Goal: Task Accomplishment & Management: Complete application form

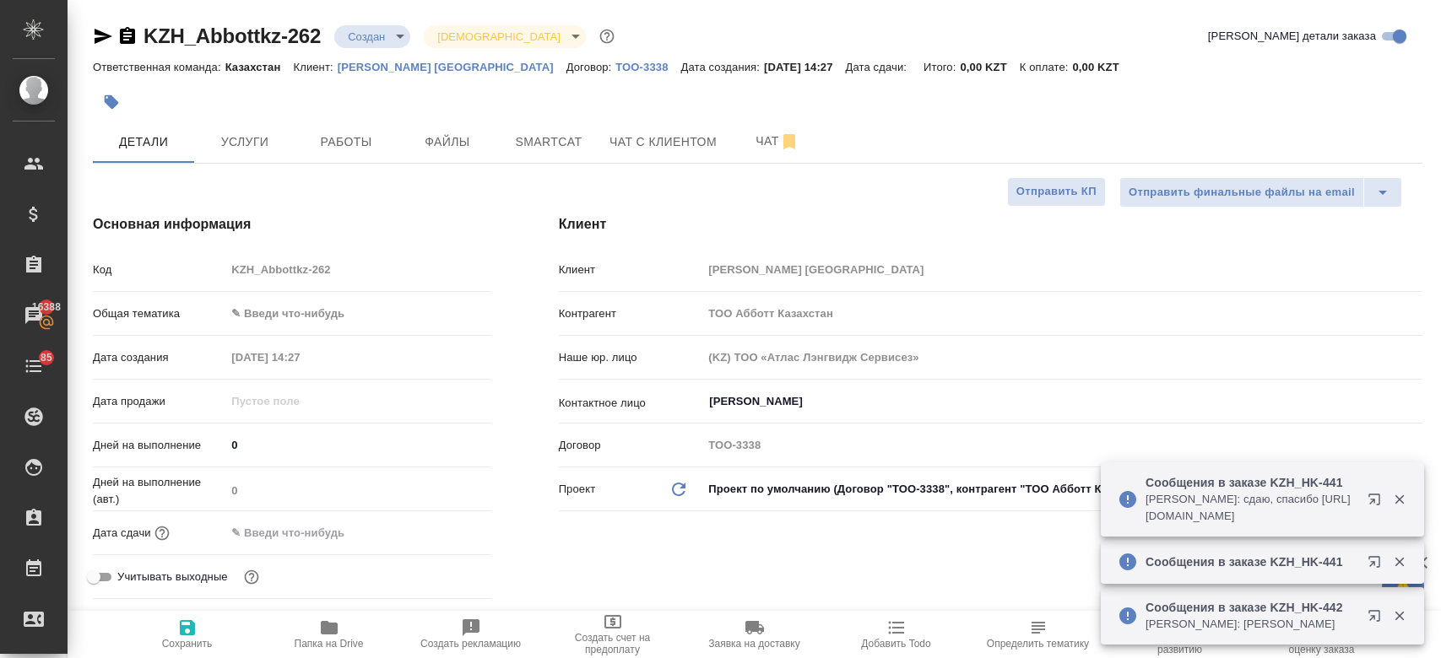
select select "RU"
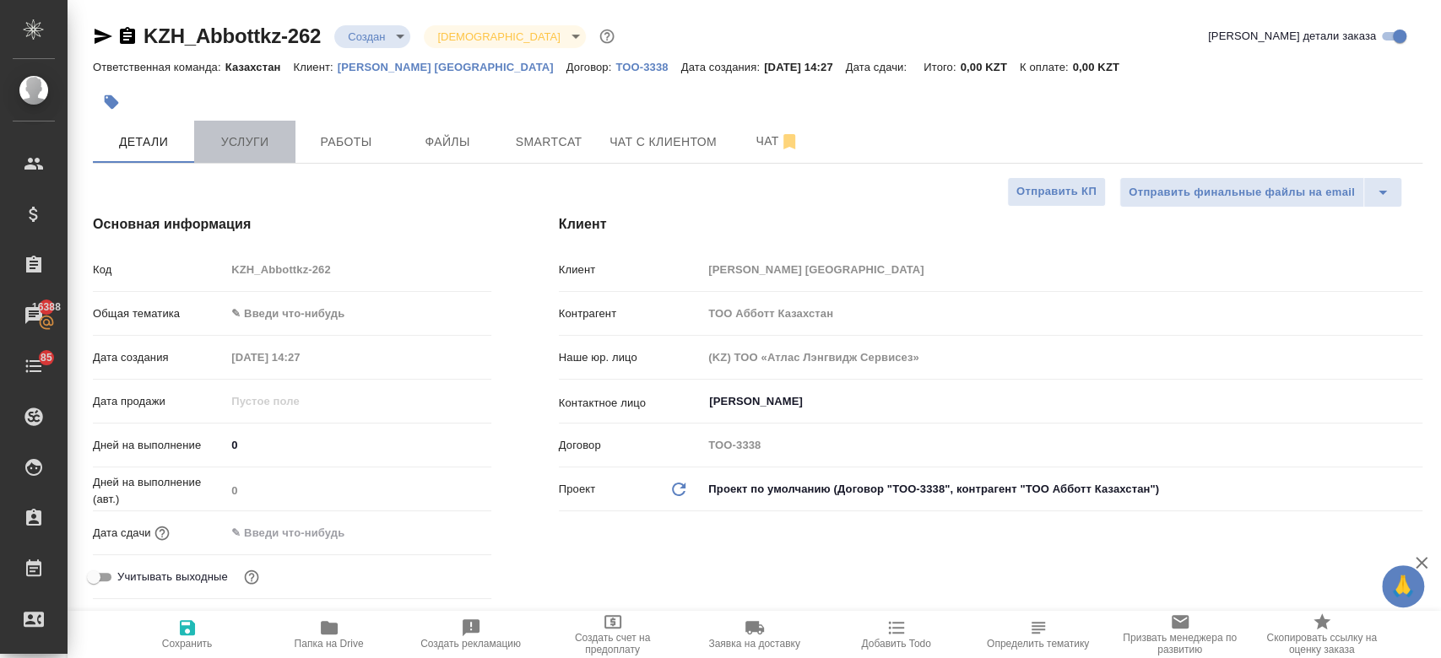
click at [270, 149] on span "Услуги" at bounding box center [244, 142] width 81 height 21
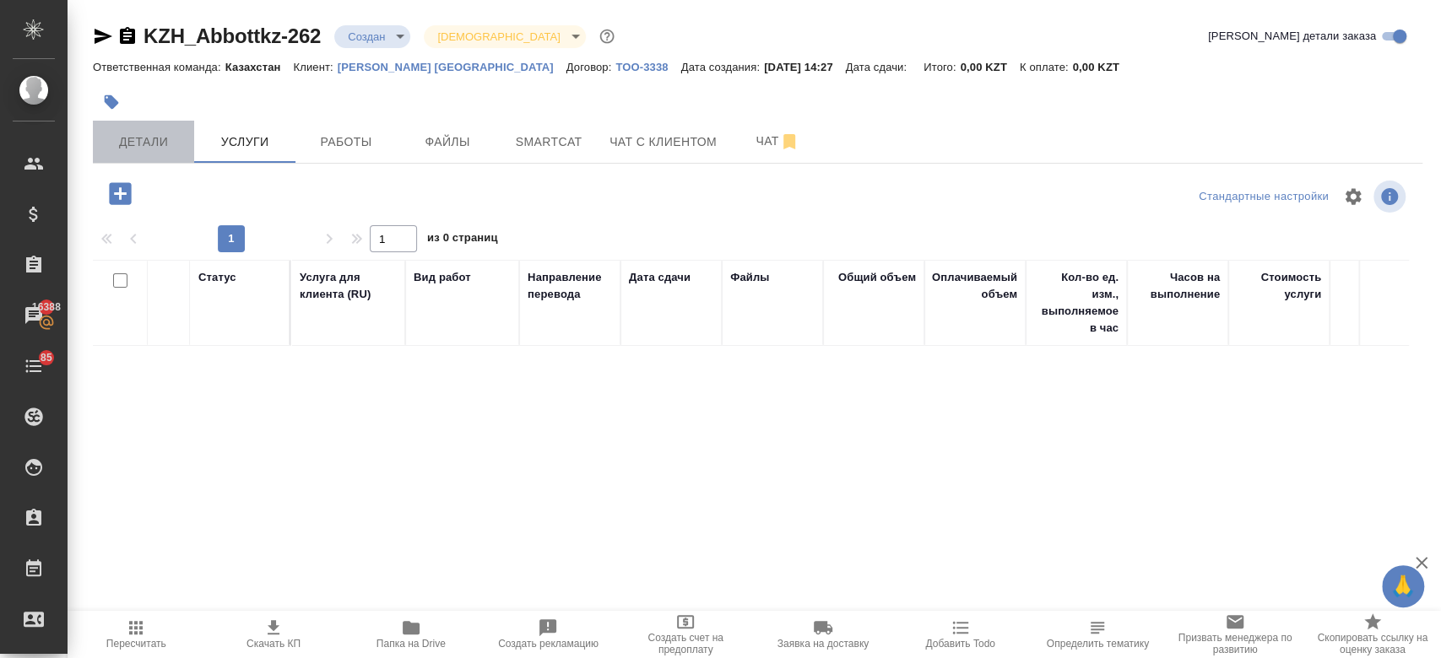
click at [156, 133] on span "Детали" at bounding box center [143, 142] width 81 height 21
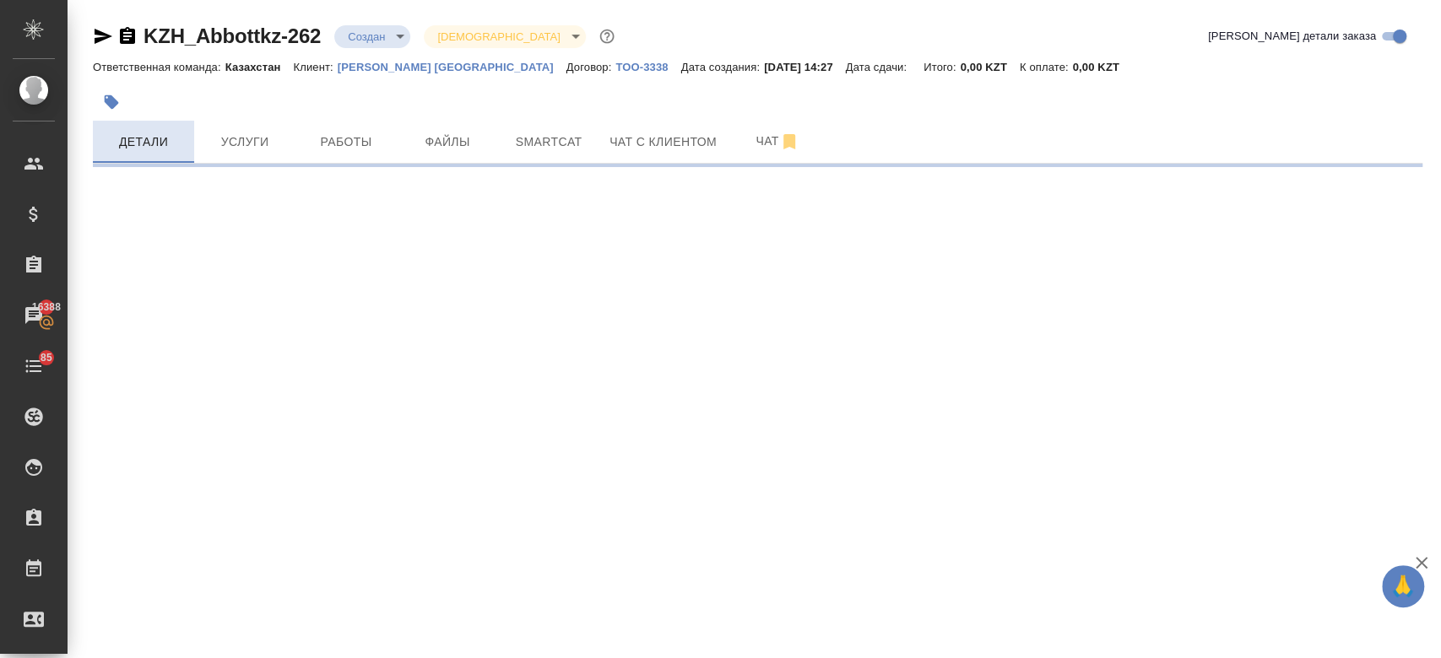
select select "RU"
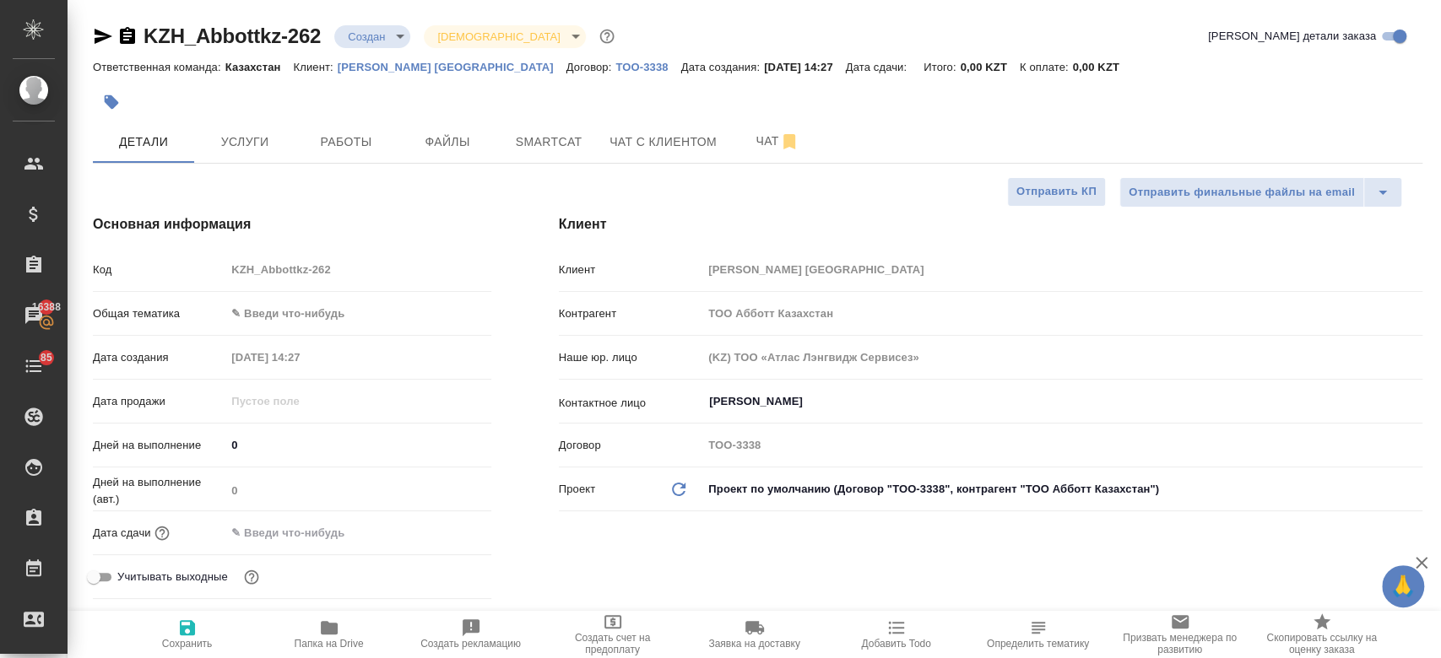
type textarea "x"
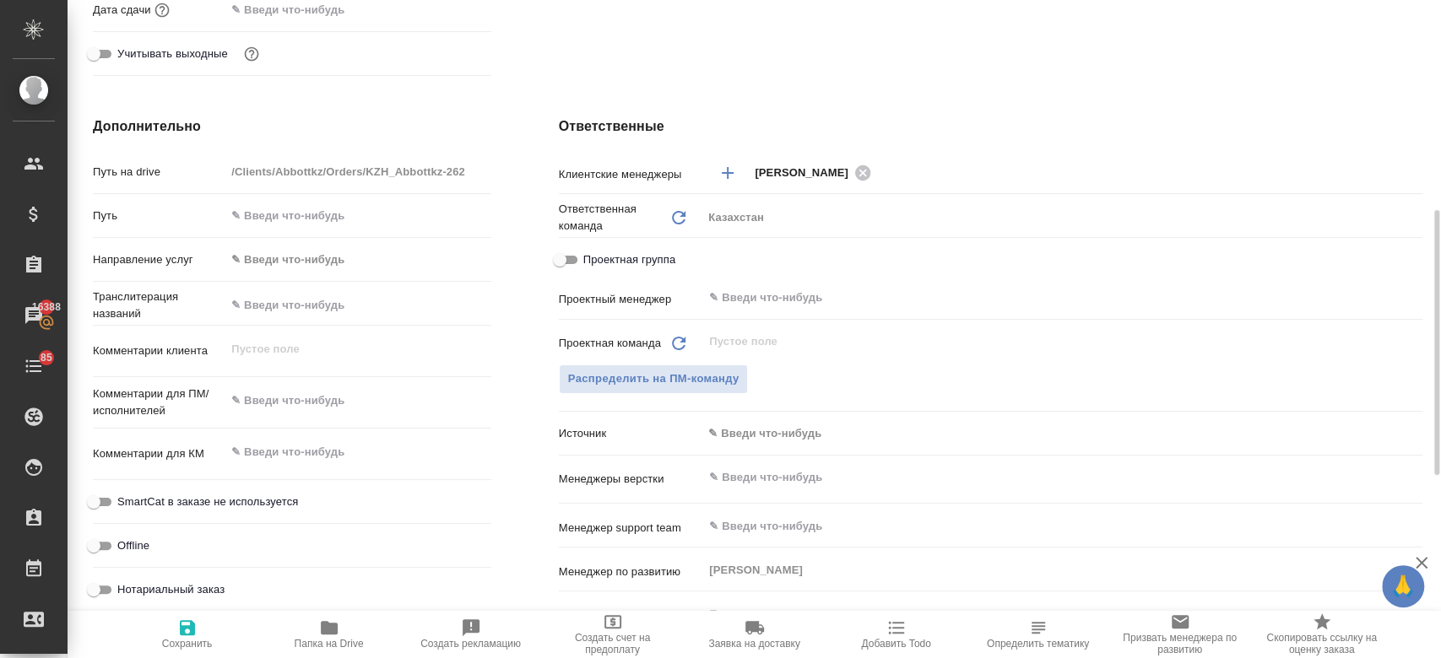
scroll to position [572, 0]
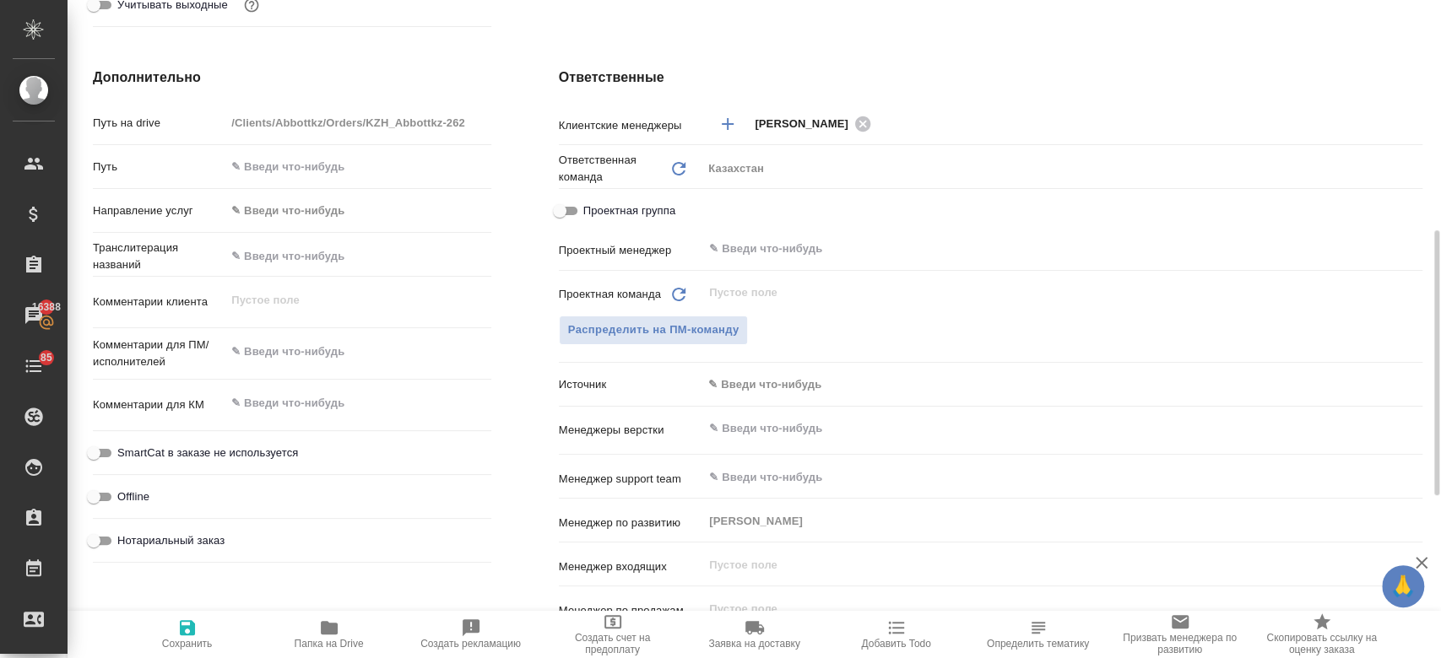
type textarea "x"
click at [344, 350] on textarea at bounding box center [357, 352] width 263 height 29
type textarea "п"
type textarea "x"
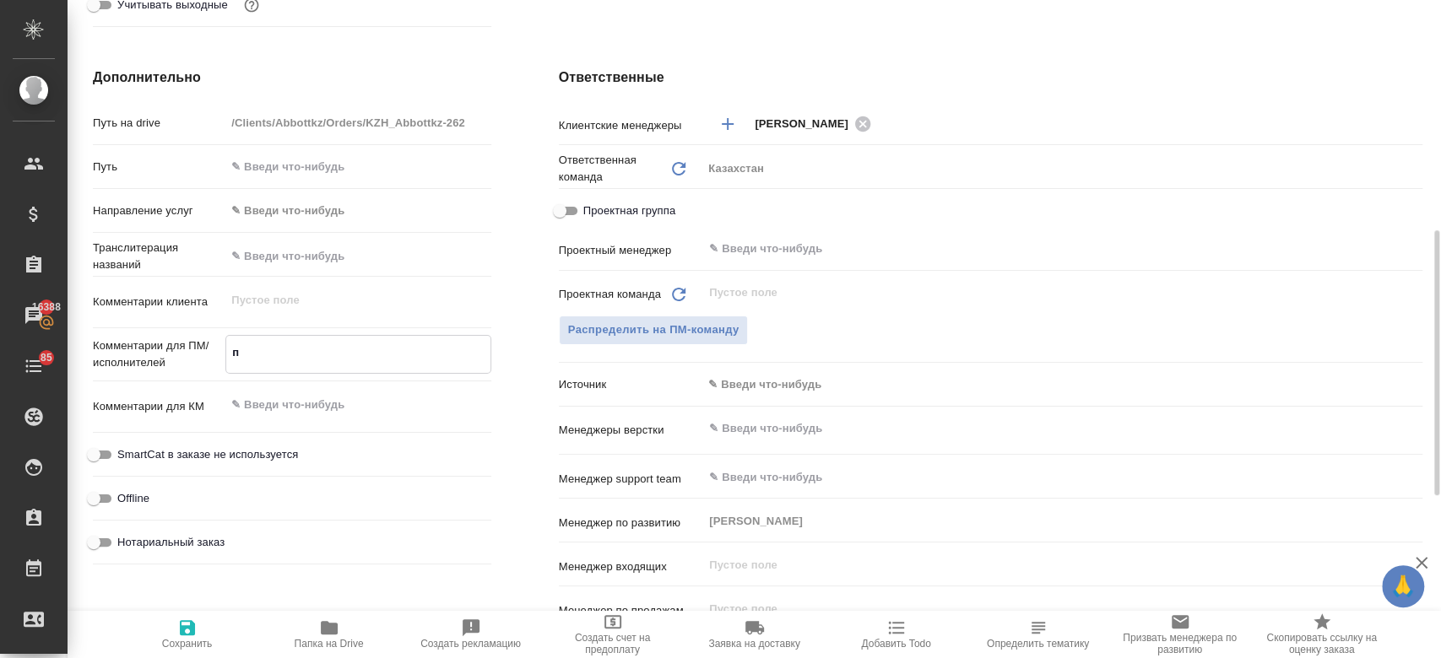
type textarea "x"
type textarea "пе"
type textarea "x"
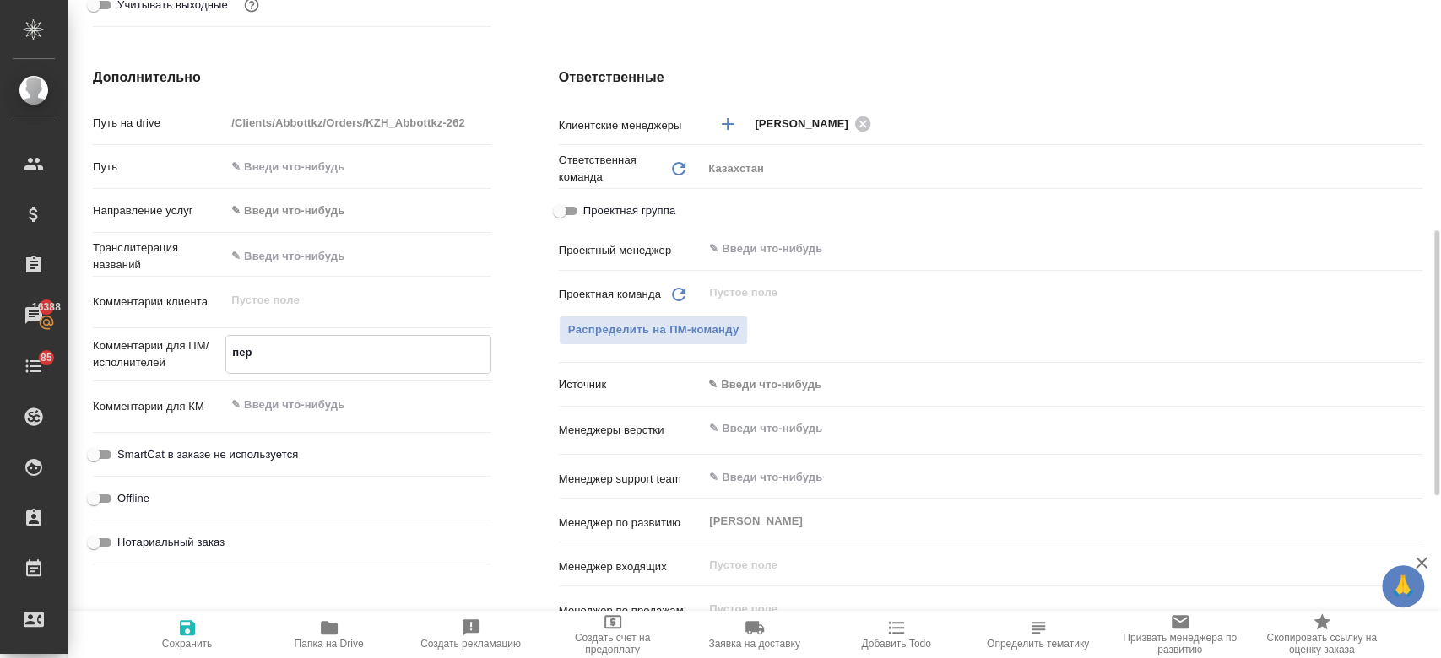
type textarea "пере"
type textarea "x"
type textarea "перев"
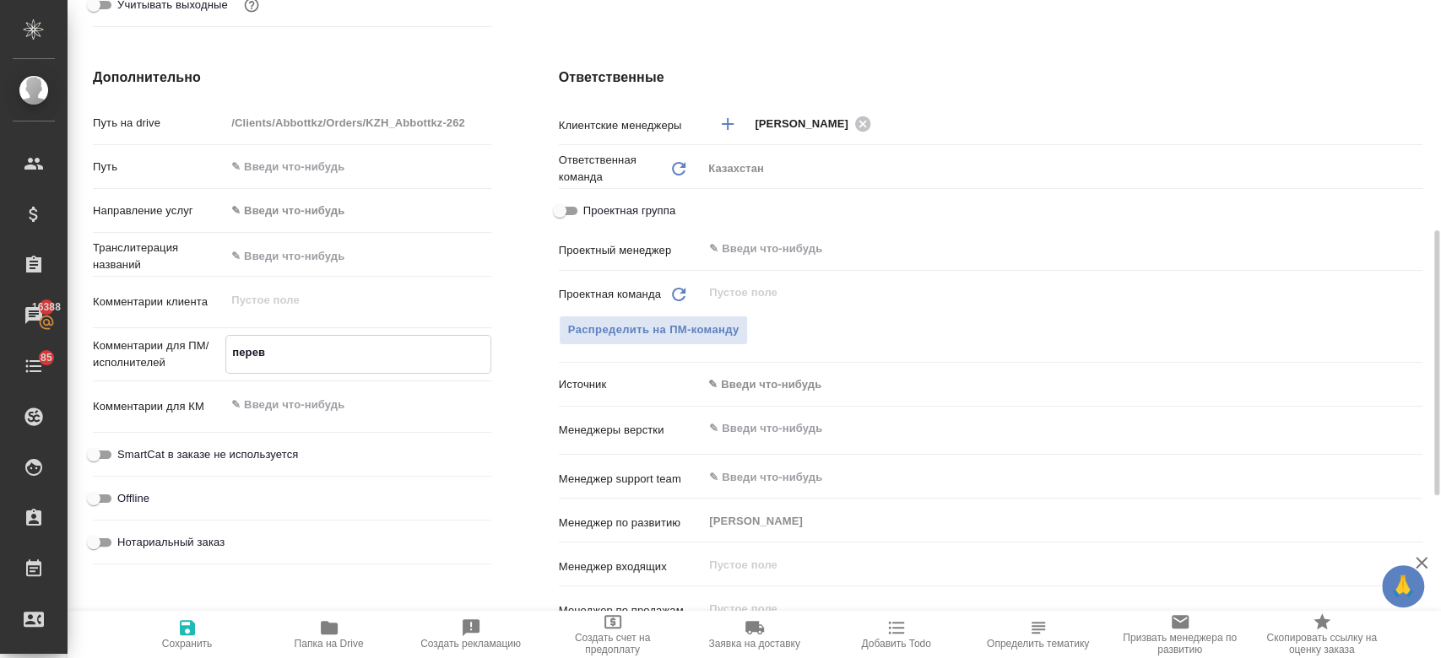
type textarea "x"
type textarea "перево"
type textarea "x"
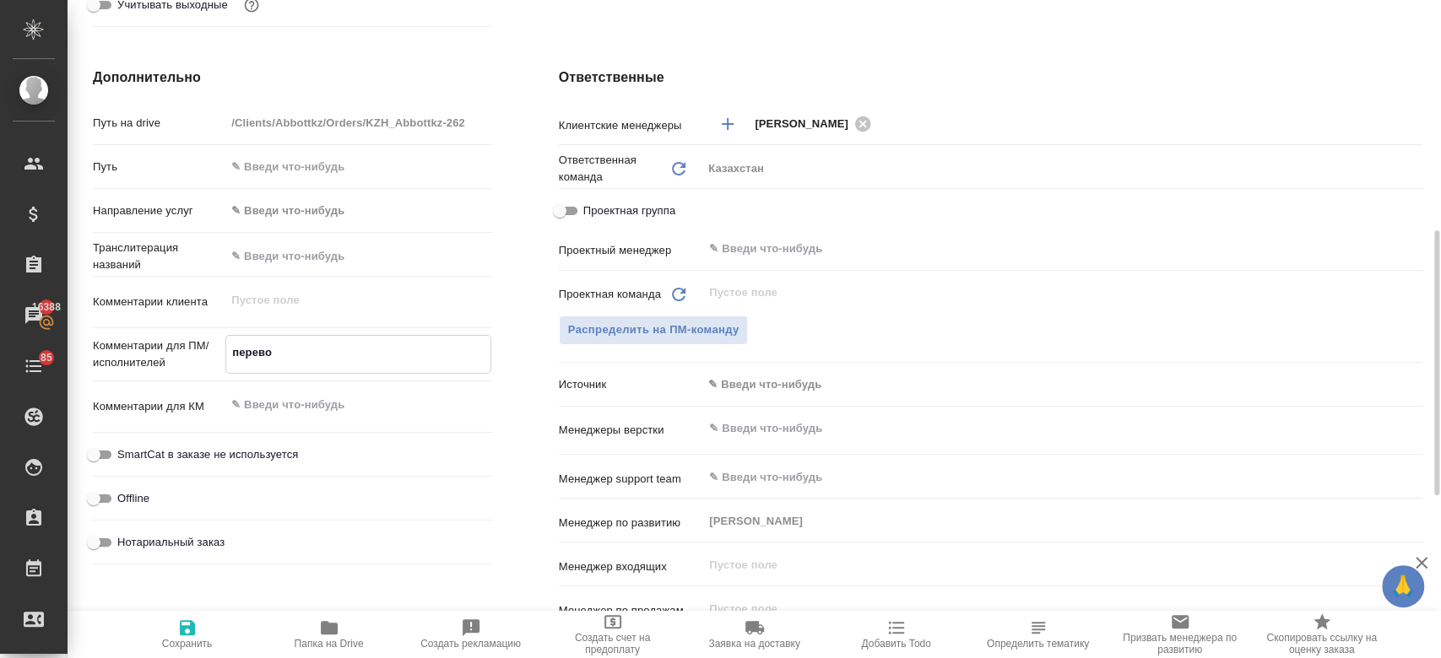
type textarea "x"
type textarea "перевод"
type textarea "x"
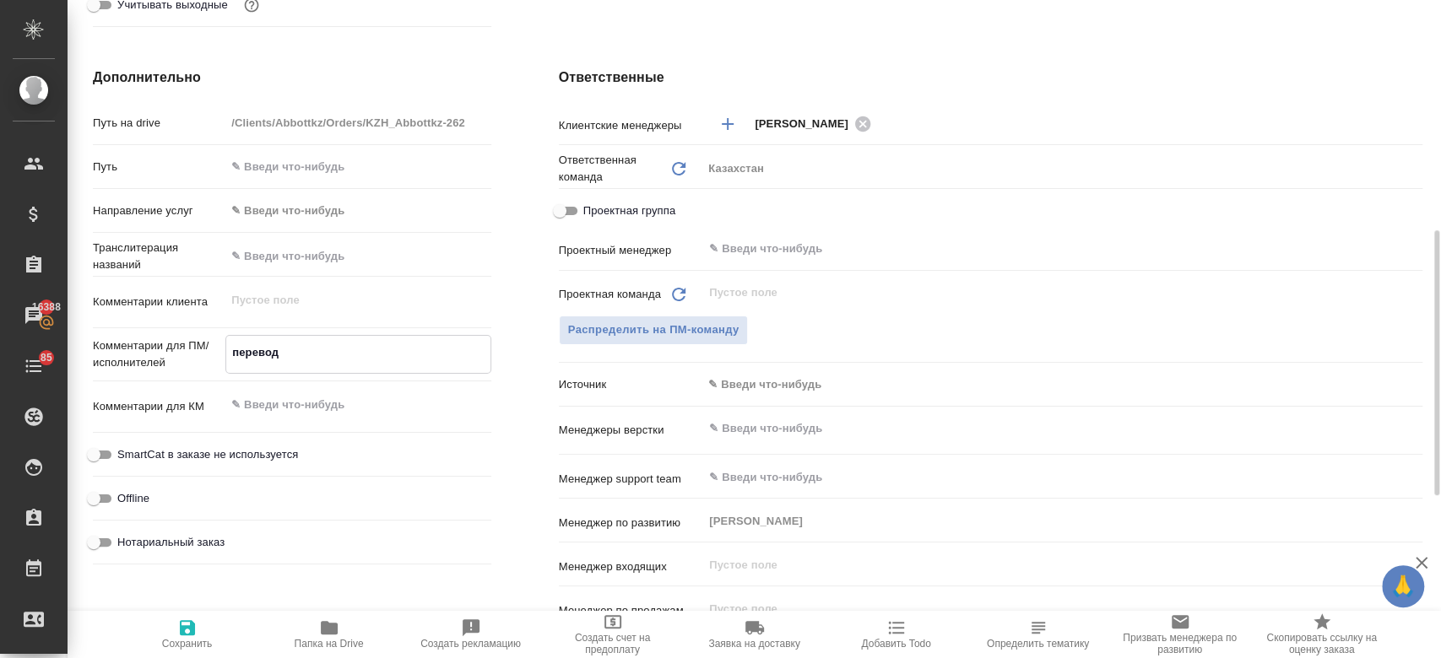
type textarea "x"
type textarea "перевод"
type textarea "x"
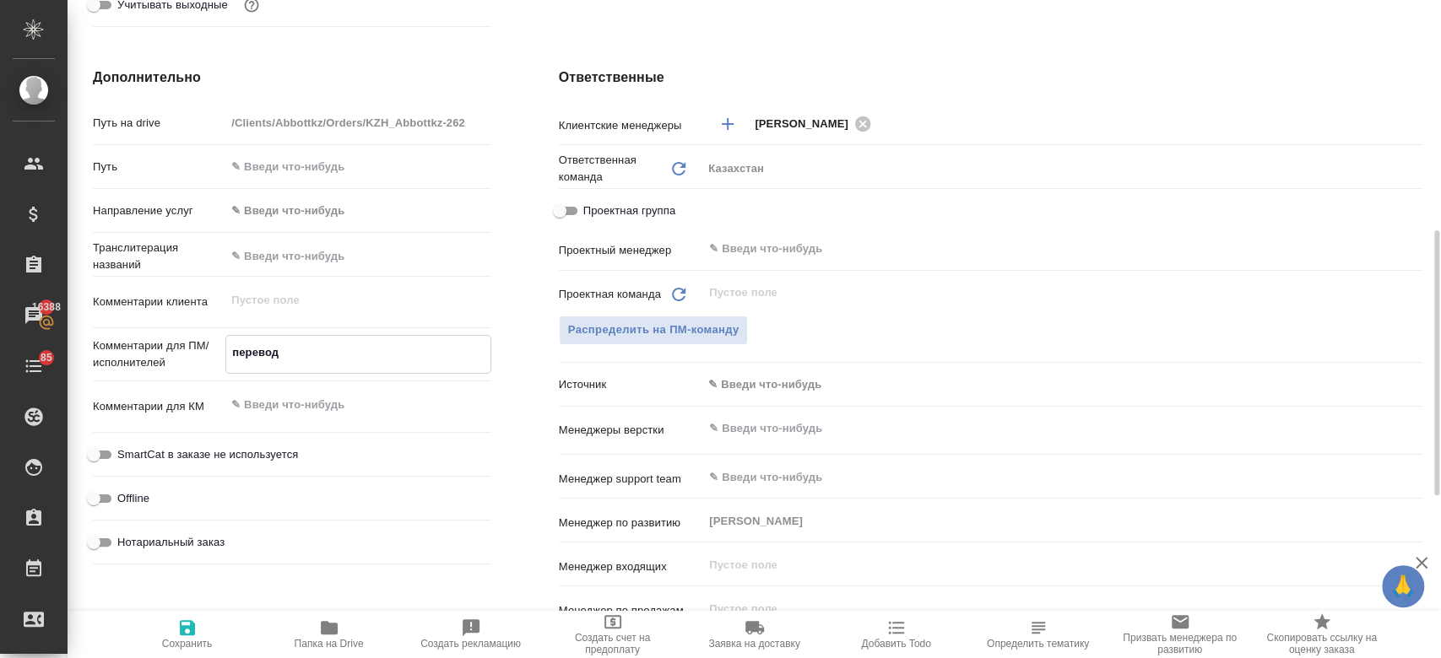
type textarea "перевод р"
type textarea "x"
type textarea "перевод ру"
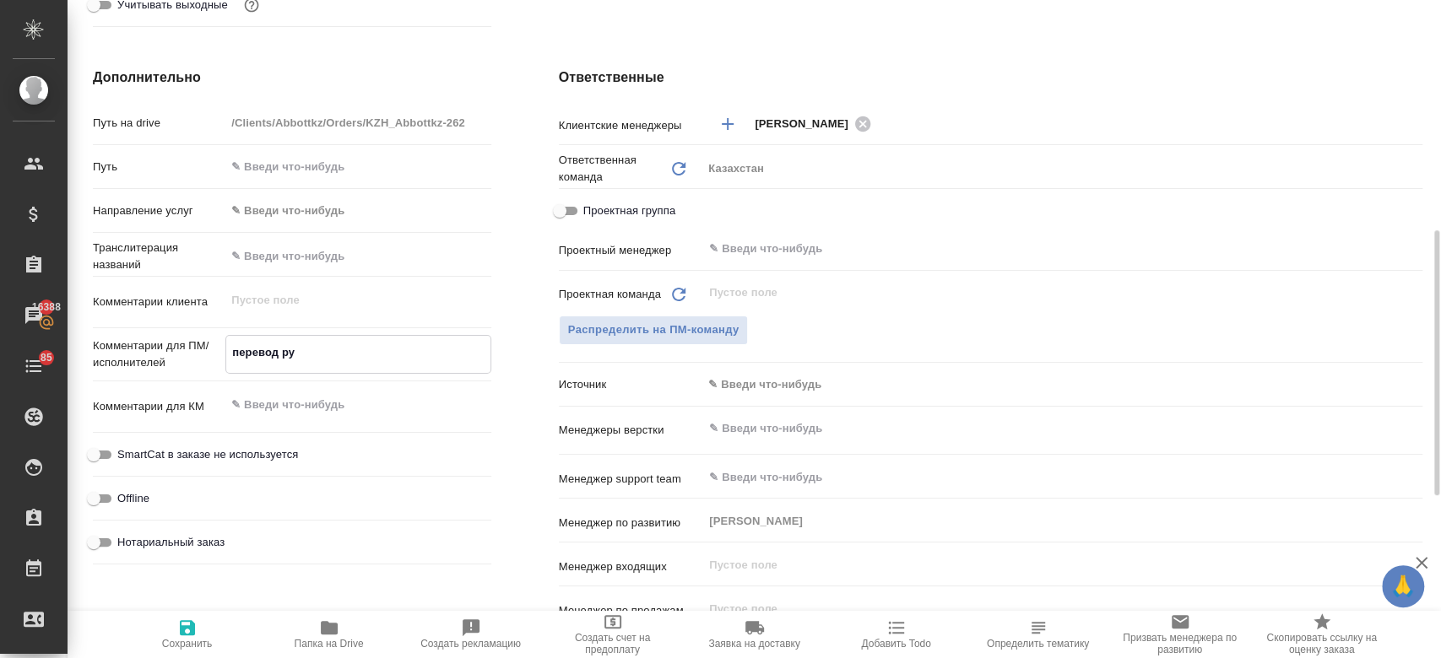
type textarea "x"
type textarea "перевод рус-"
type textarea "x"
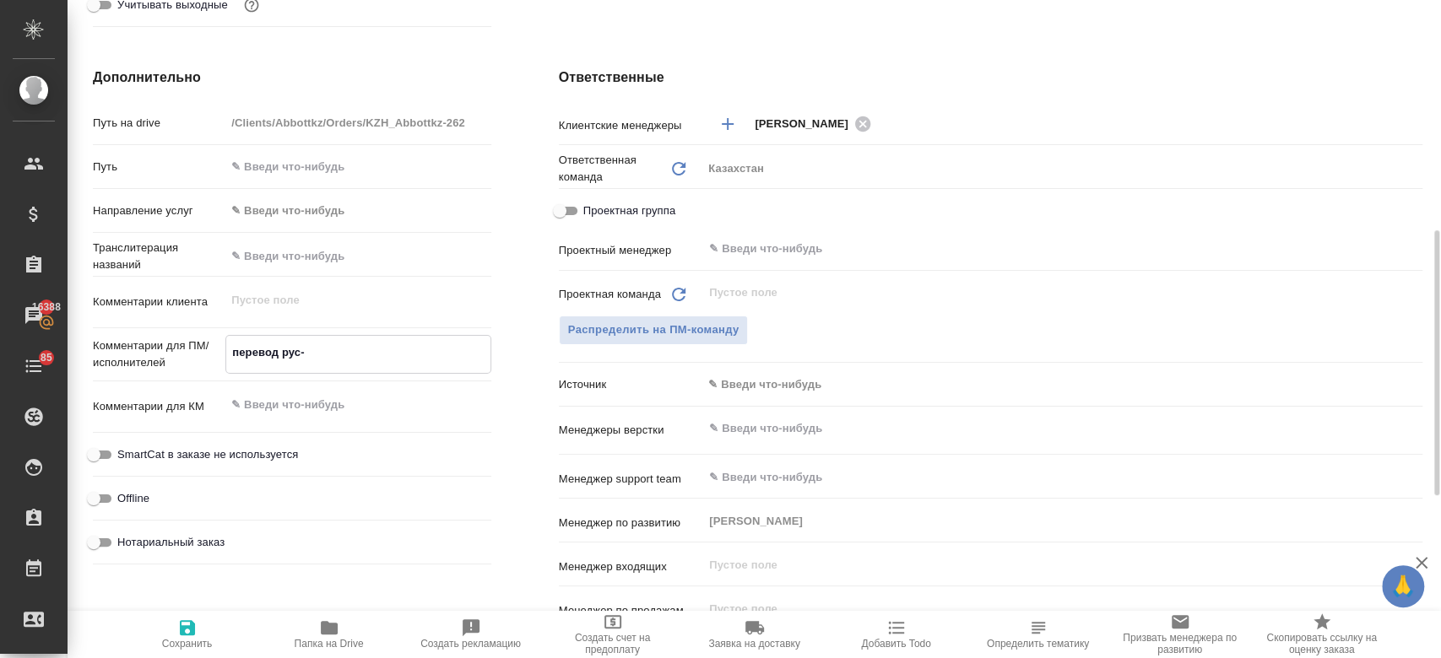
type textarea "x"
type textarea "перевод рус-ан"
type textarea "x"
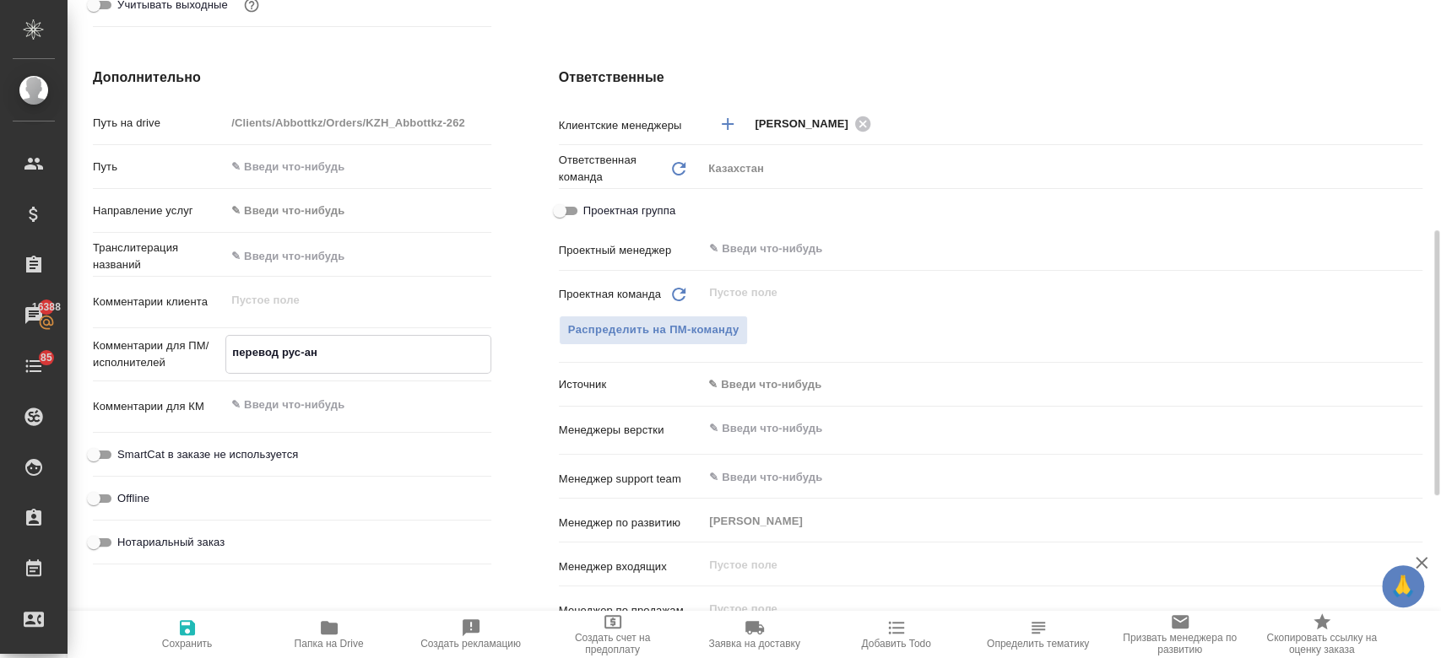
type textarea "x"
type textarea "перевод рус-анг"
type textarea "x"
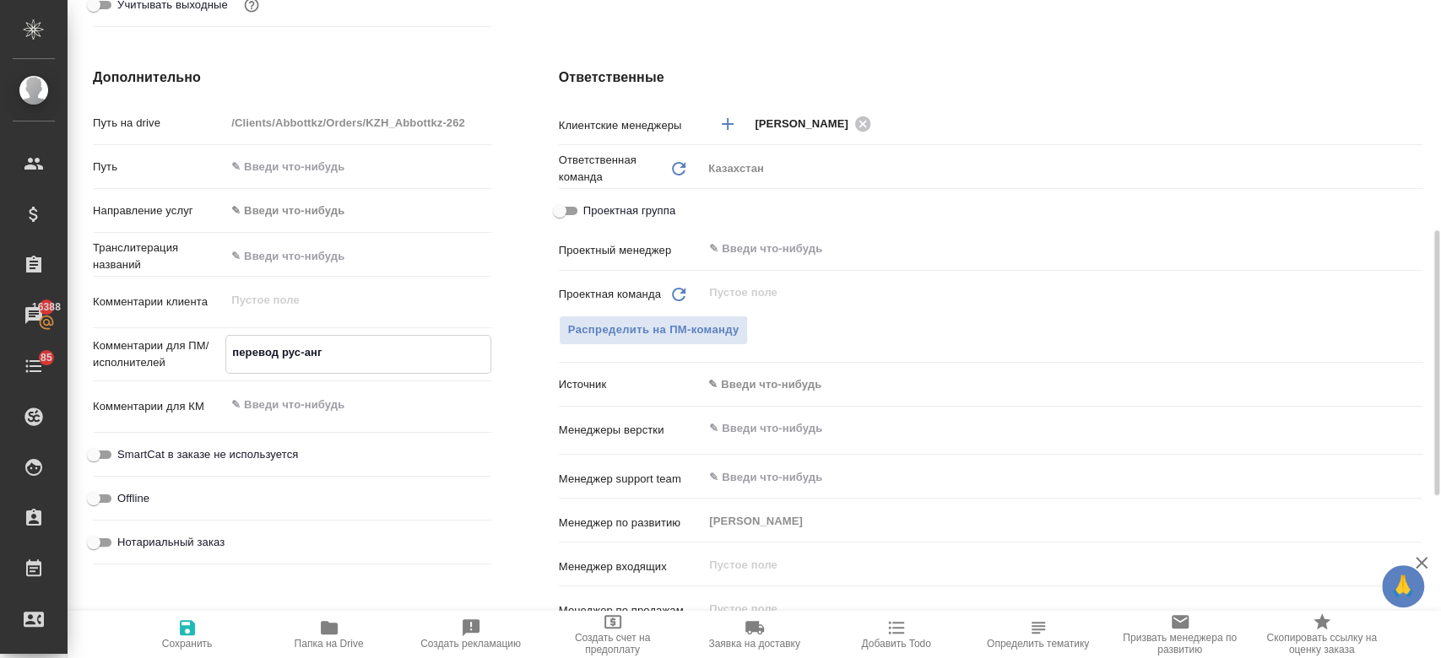
type textarea "перевод рус-анг"
type textarea "x"
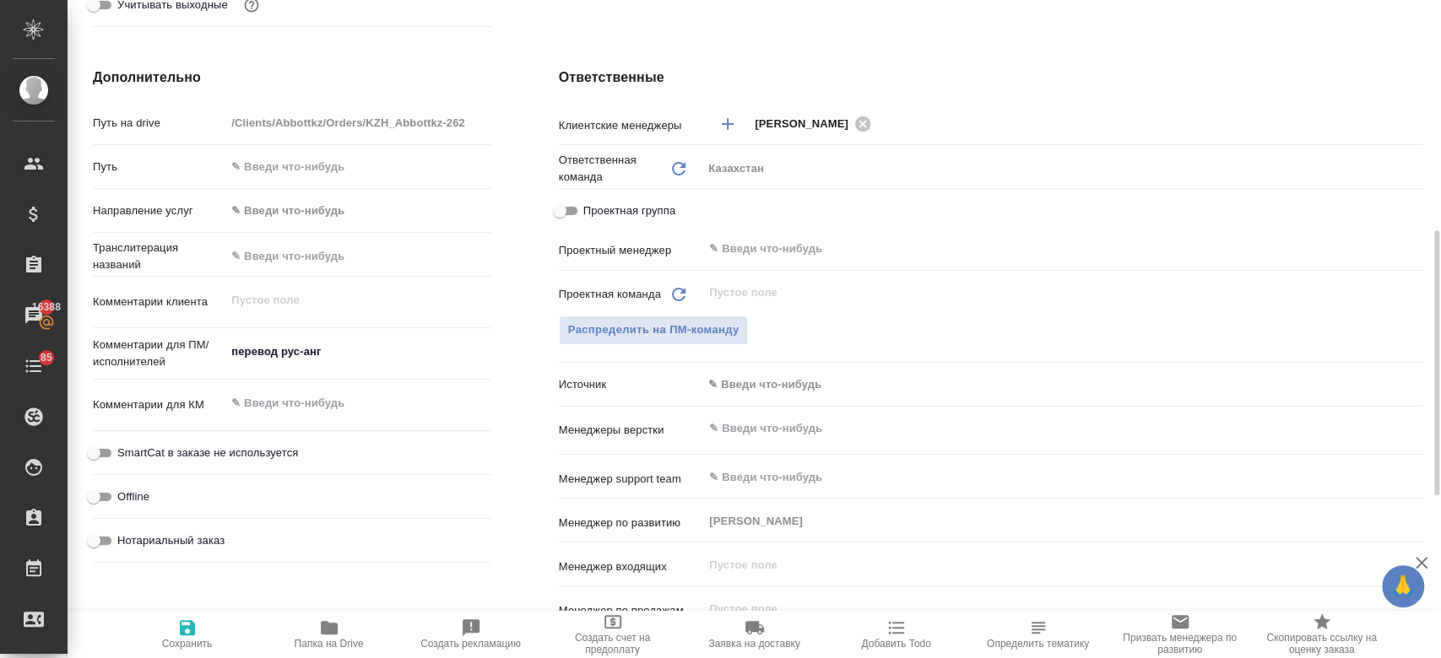
type textarea "x"
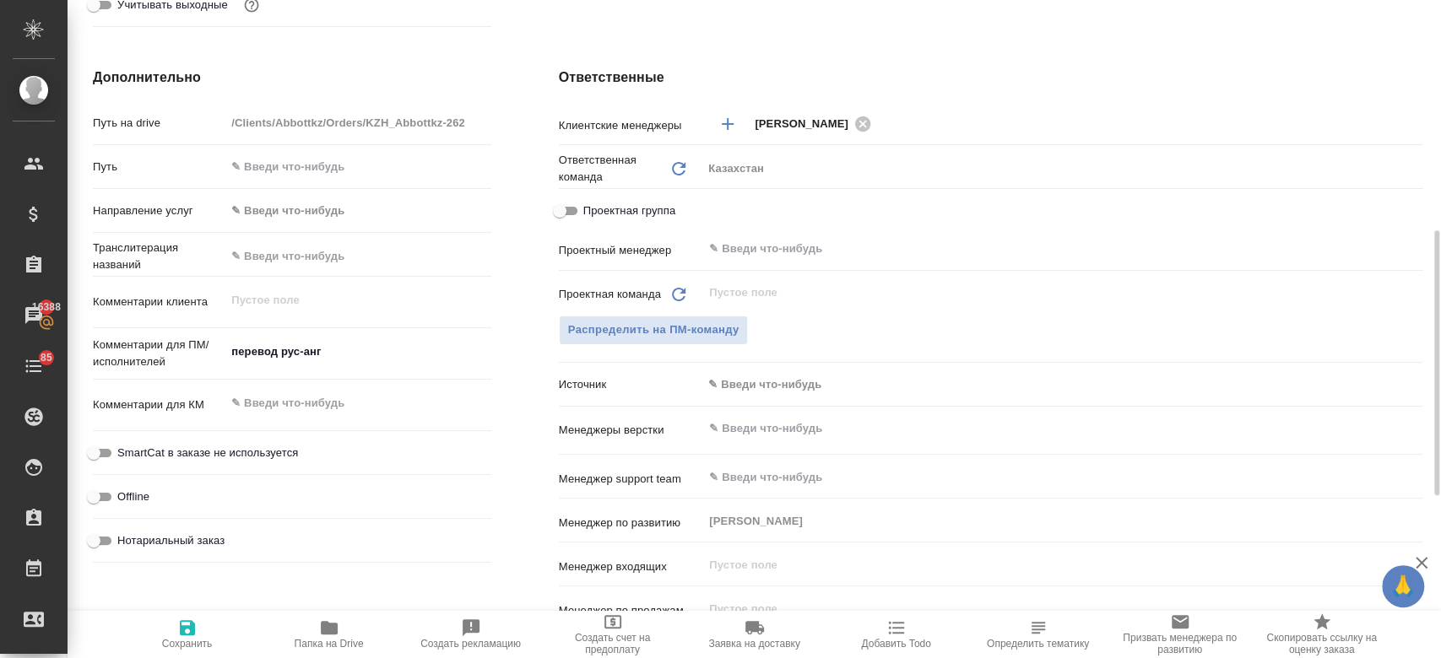
type textarea "x"
click at [386, 357] on textarea "перевод рус-анг" at bounding box center [357, 352] width 263 height 29
type textarea "x"
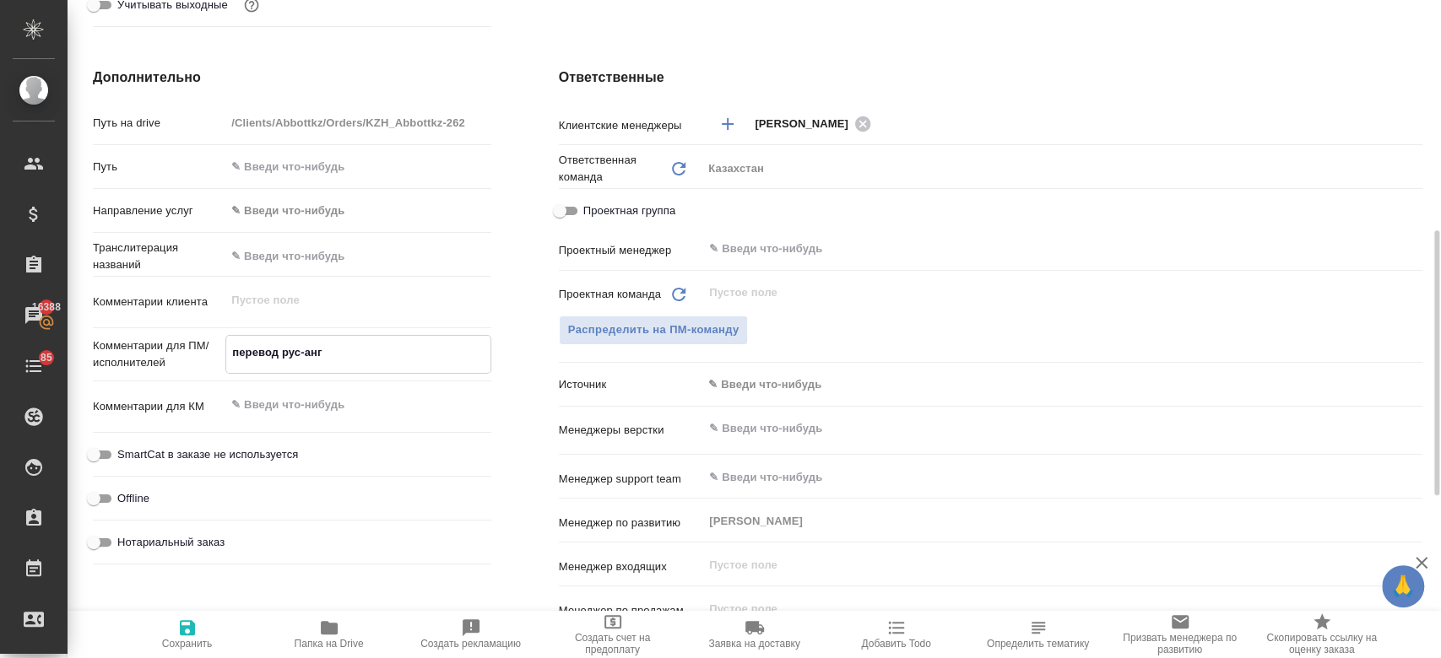
type textarea "перевод рус-ан"
type textarea "x"
type textarea "пе"
type textarea "x"
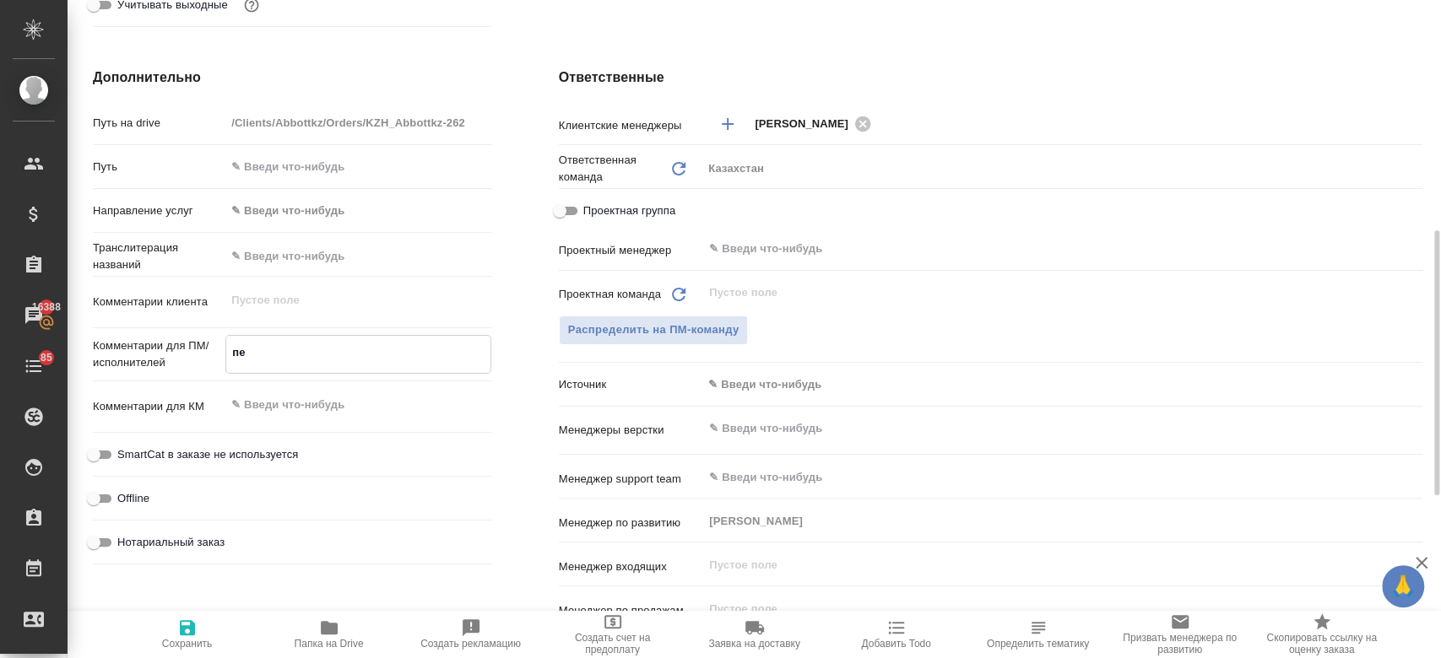
type textarea "п"
type textarea "x"
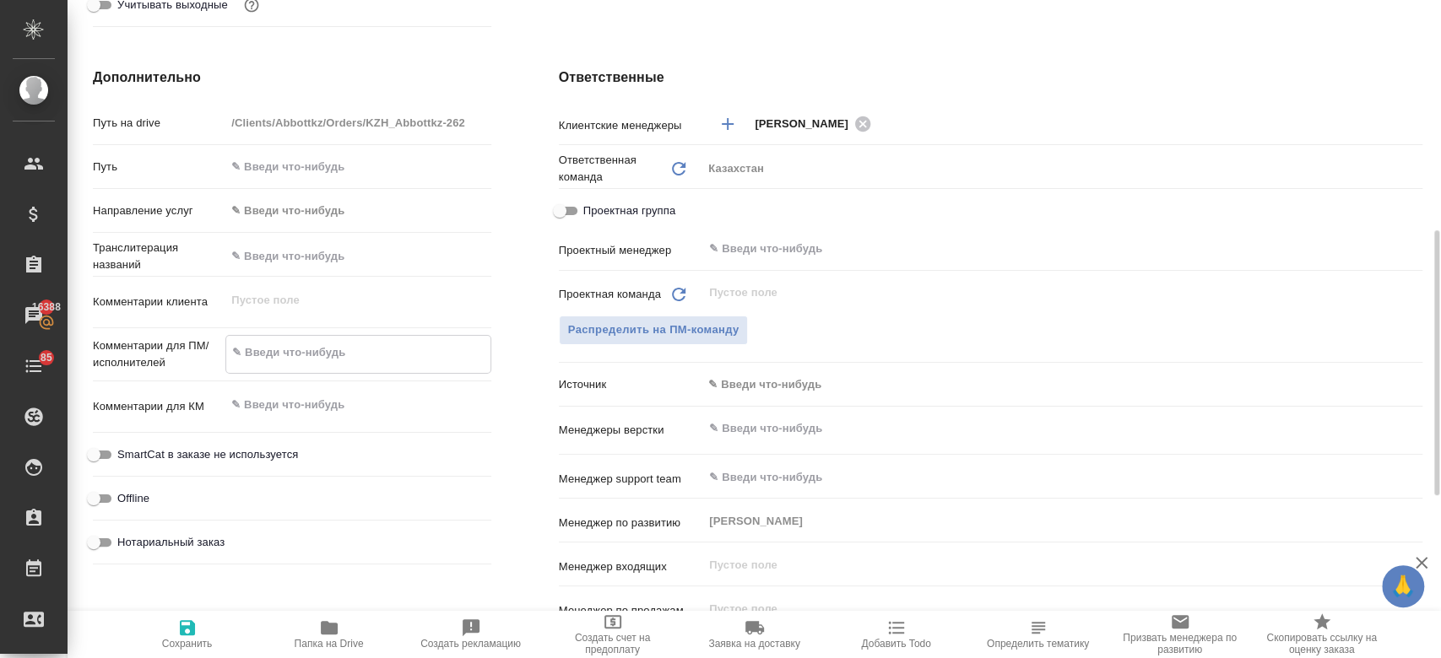
type textarea "x"
click at [196, 650] on button "Сохранить" at bounding box center [187, 634] width 142 height 47
type textarea "x"
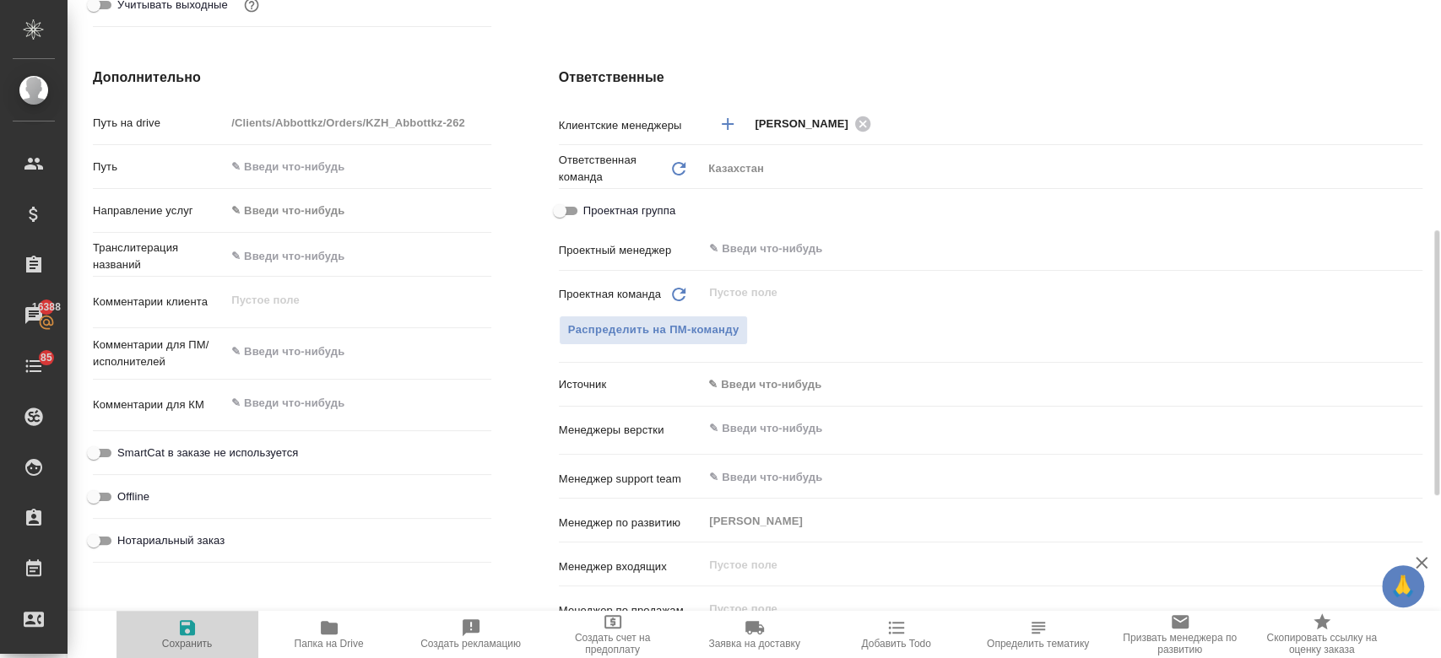
type textarea "x"
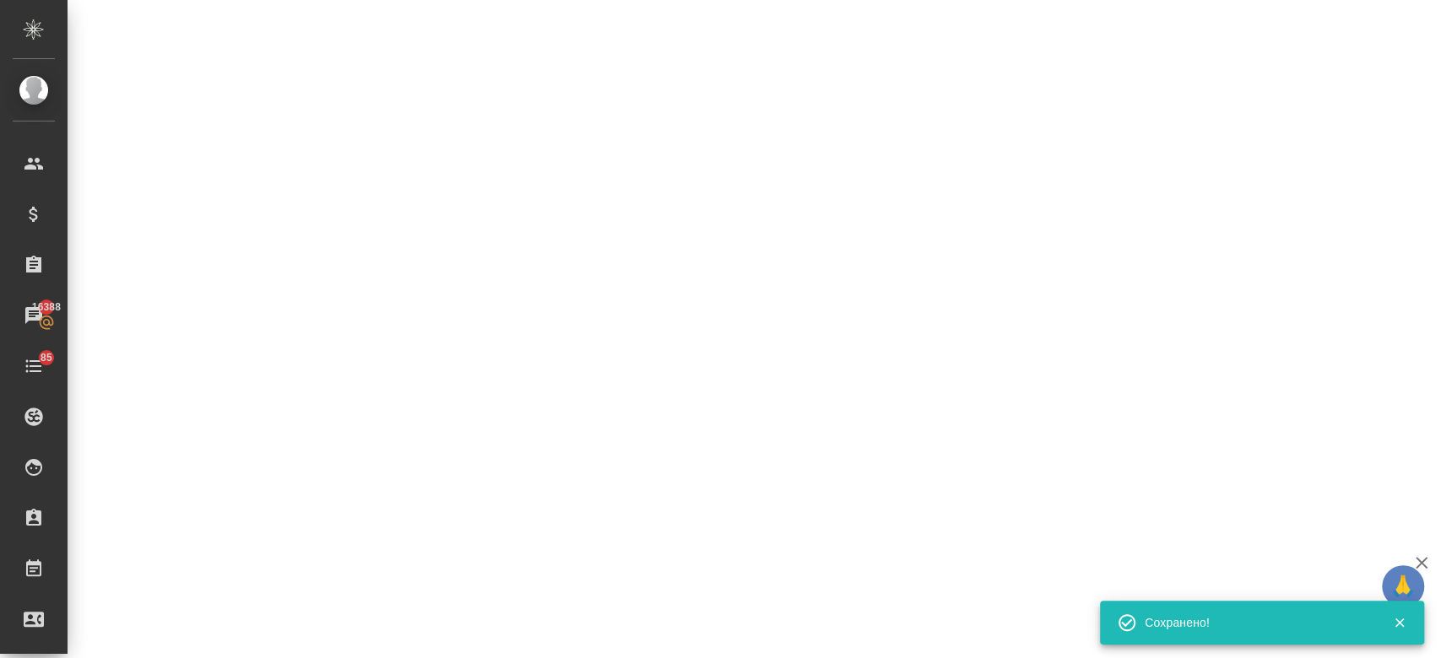
select select "RU"
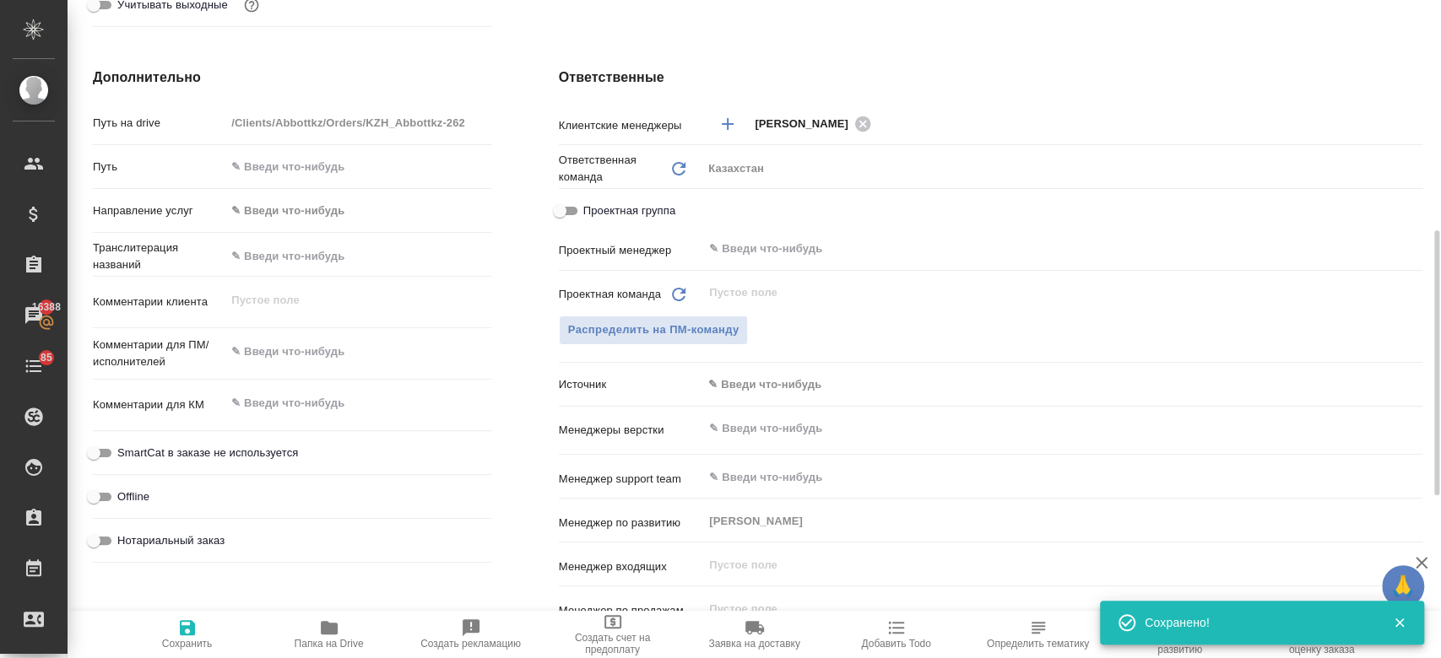
type textarea "x"
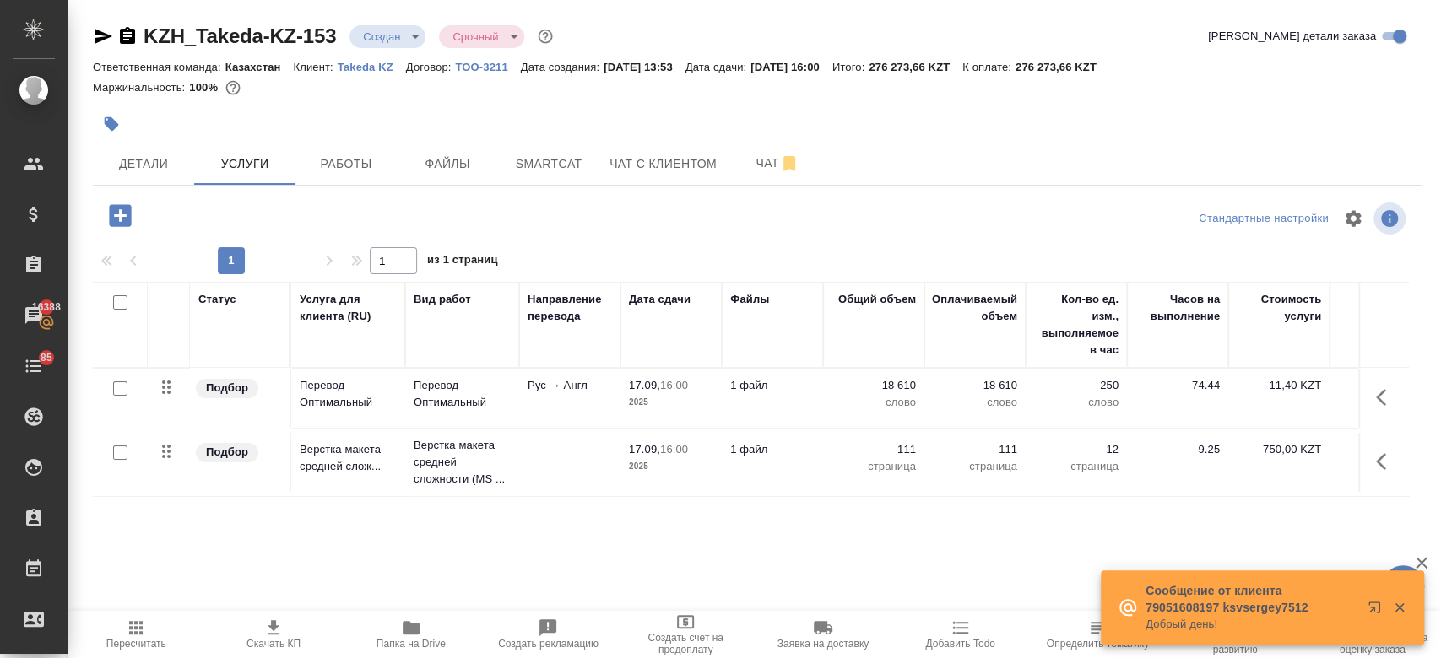
click at [117, 214] on icon "button" at bounding box center [120, 215] width 22 height 22
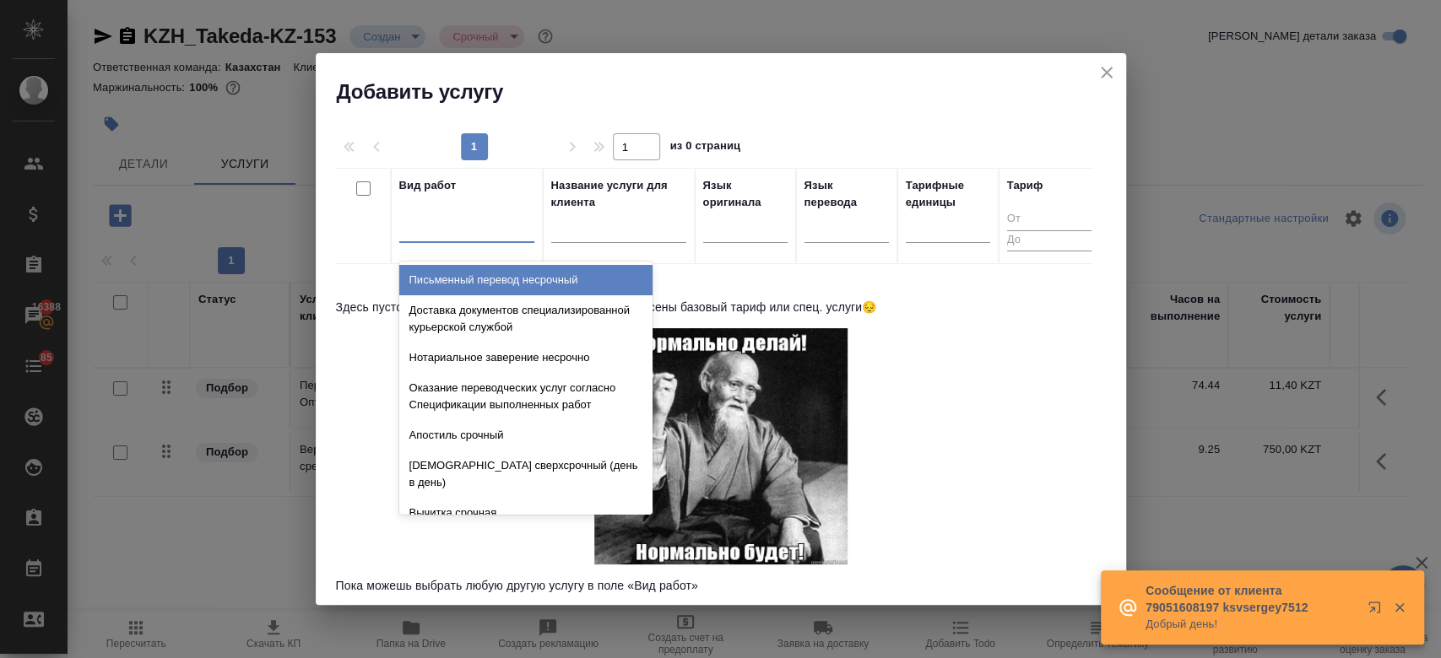
click at [479, 226] on div at bounding box center [466, 226] width 135 height 24
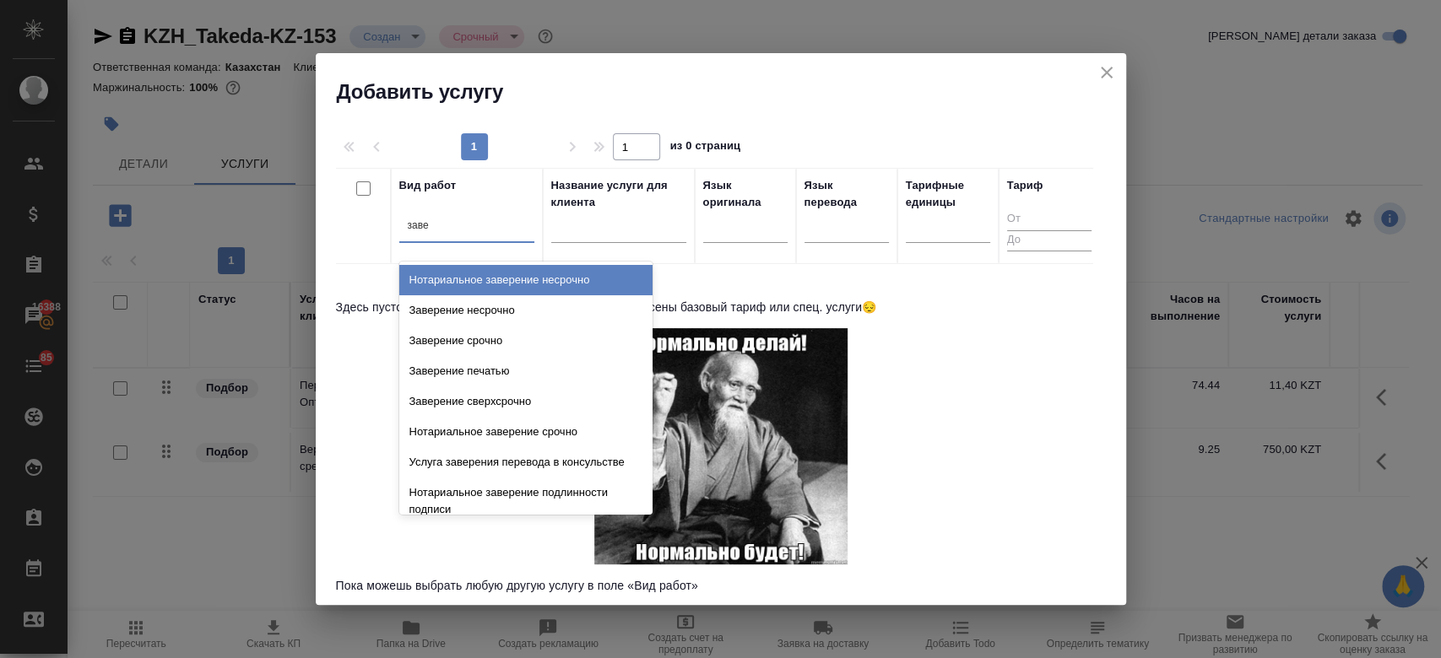
type input "завер"
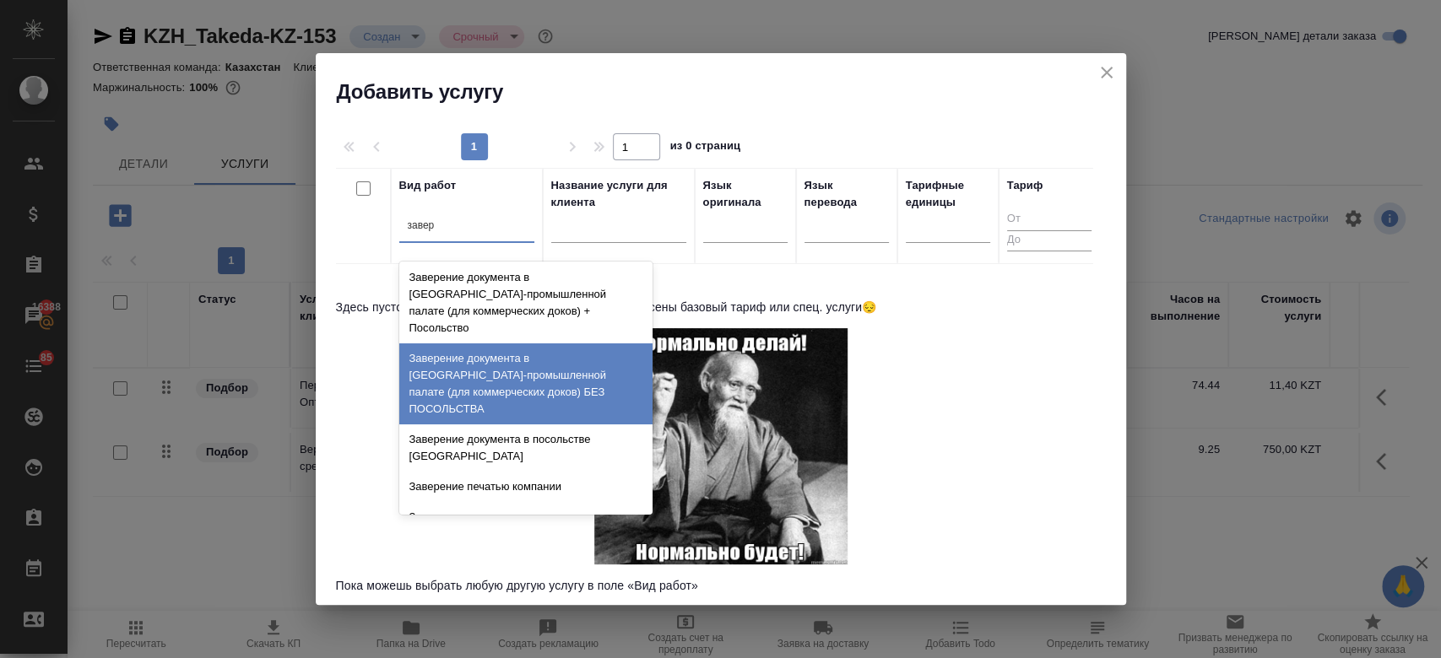
scroll to position [364, 0]
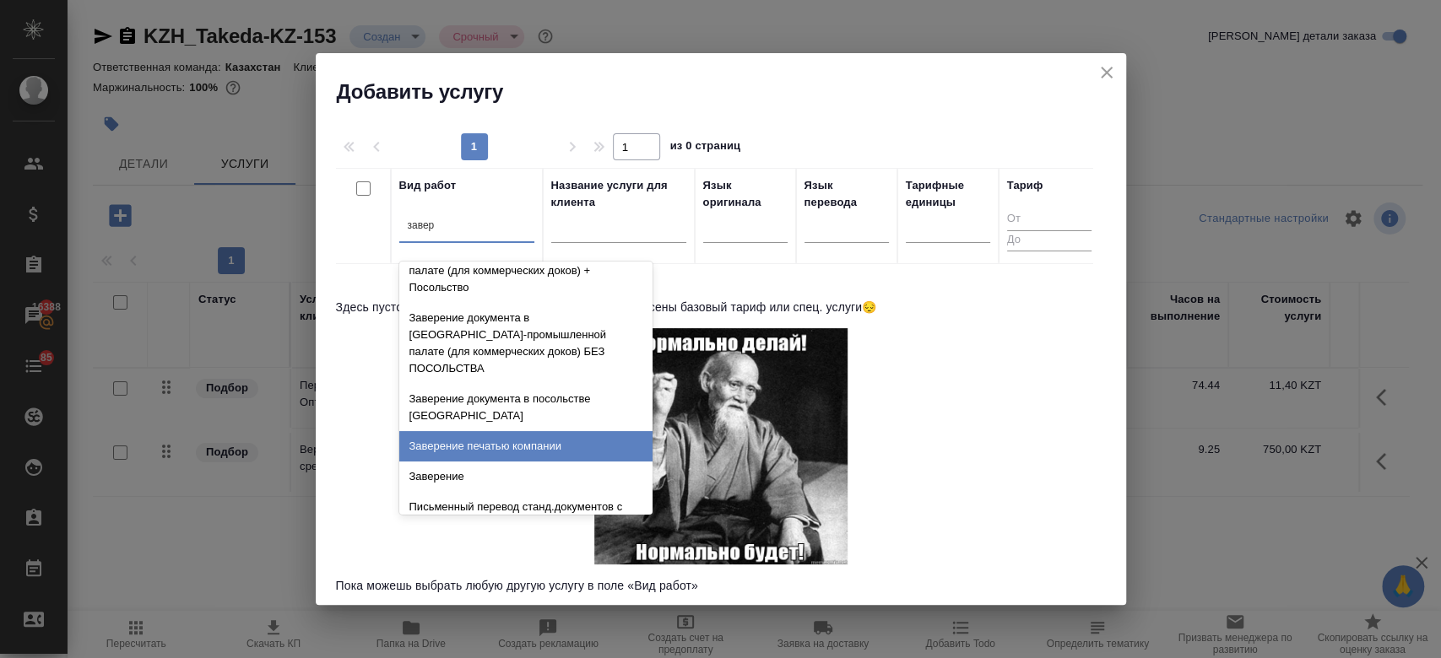
click at [524, 431] on div "Заверение печатью компании" at bounding box center [525, 446] width 253 height 30
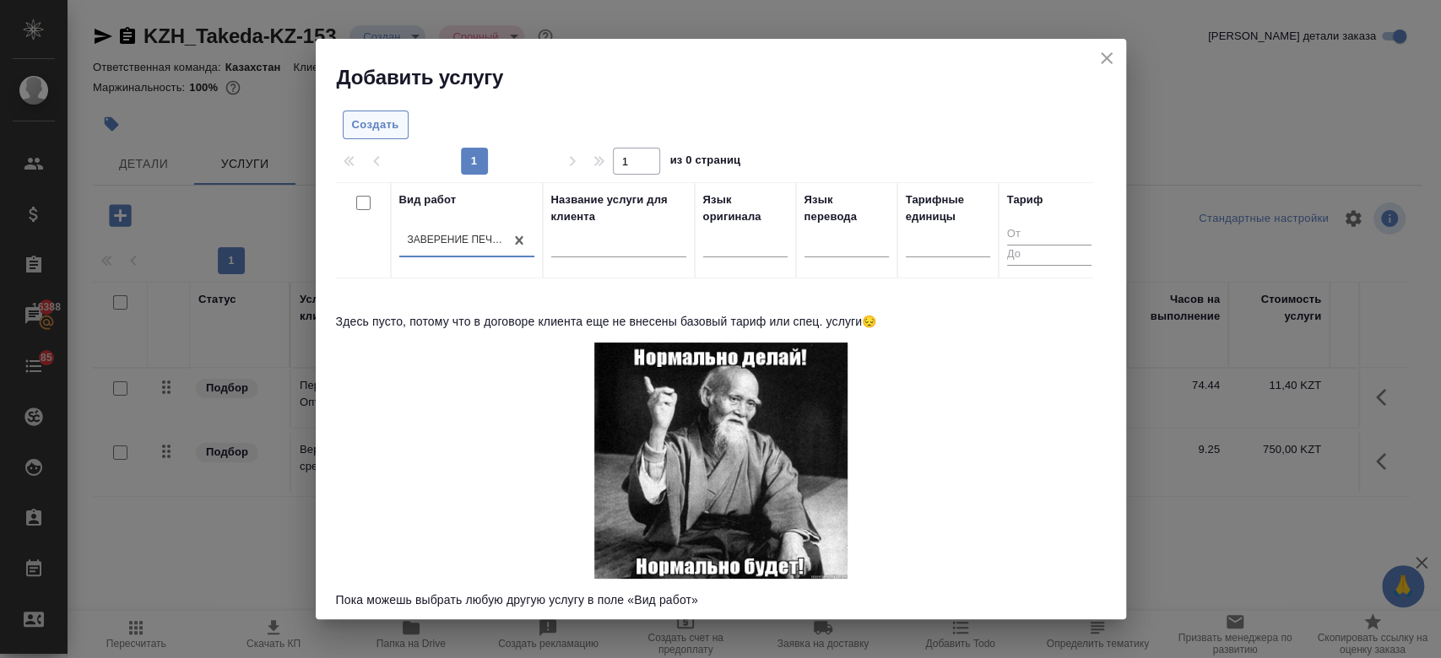
click at [379, 132] on span "Создать" at bounding box center [375, 125] width 47 height 19
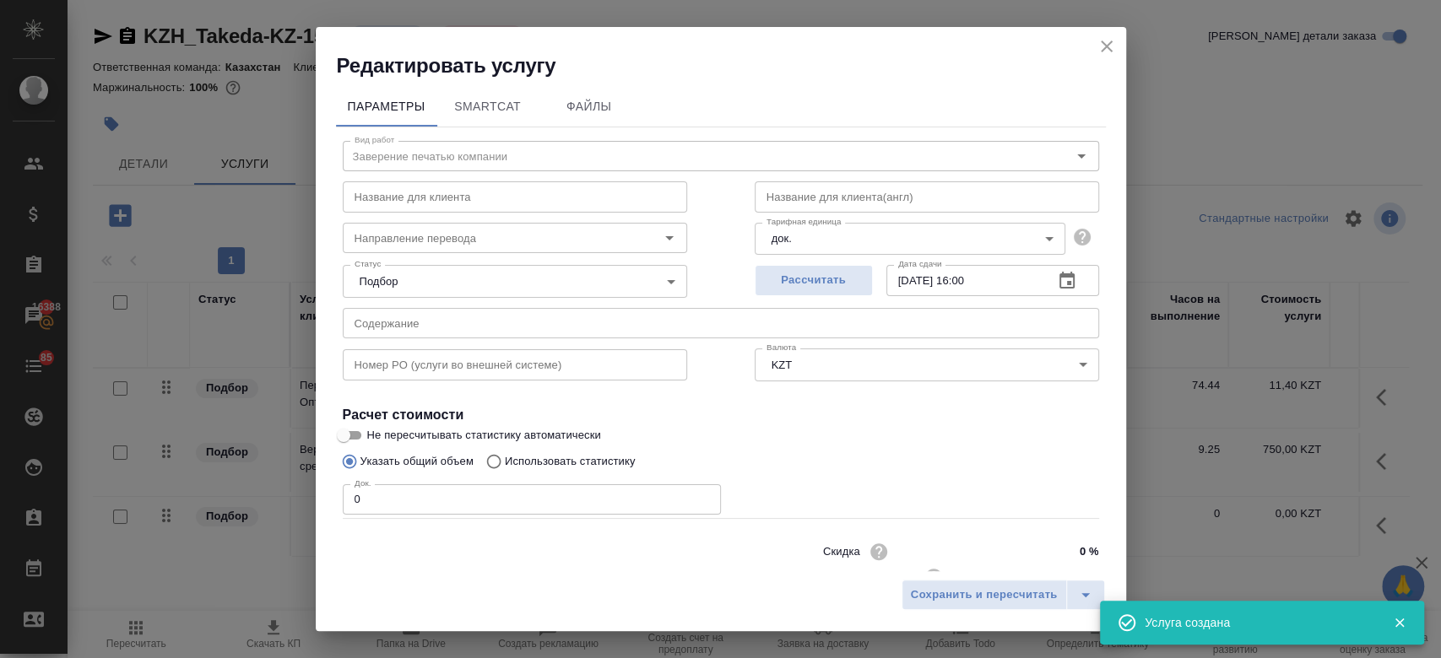
scroll to position [54, 0]
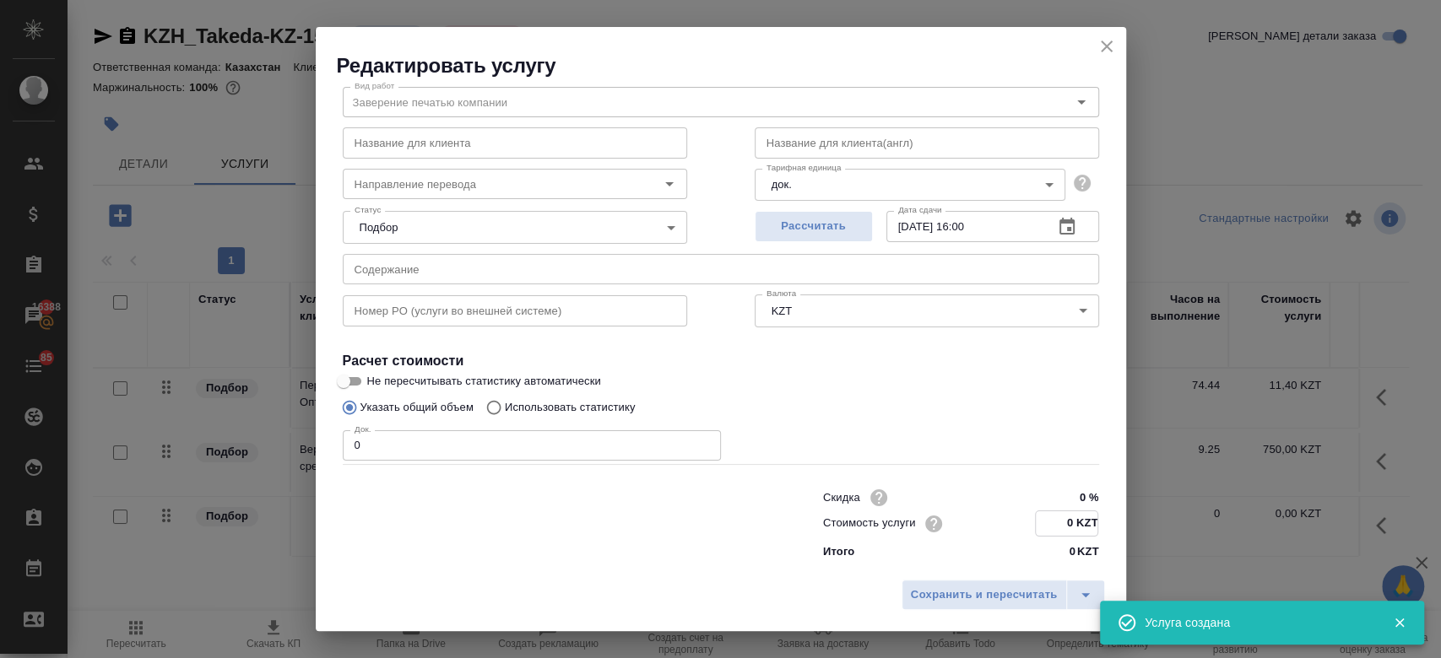
click at [1060, 522] on input "0 KZT" at bounding box center [1067, 524] width 62 height 24
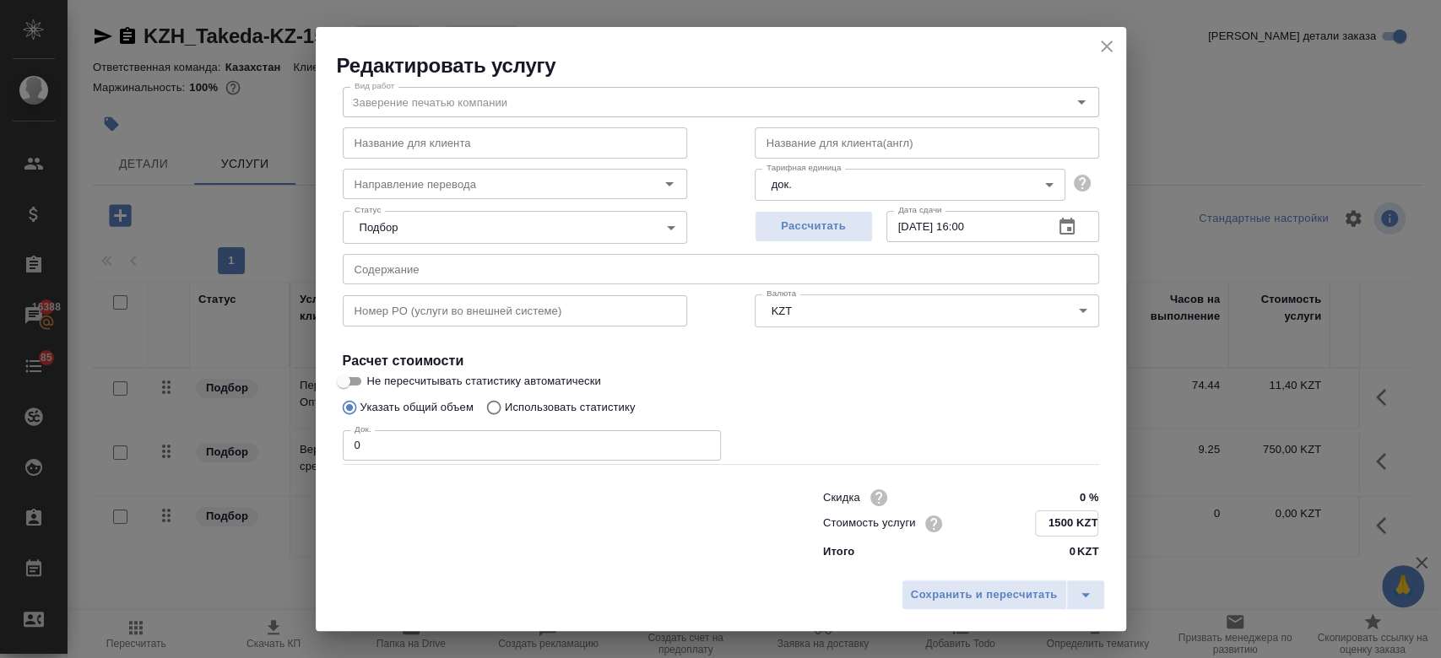
type input "1500 KZT"
click at [619, 448] on input "0" at bounding box center [532, 445] width 378 height 30
type input "1"
click at [821, 237] on button "Рассчитать" at bounding box center [814, 226] width 118 height 31
click at [951, 587] on span "Сохранить и пересчитать" at bounding box center [984, 595] width 147 height 19
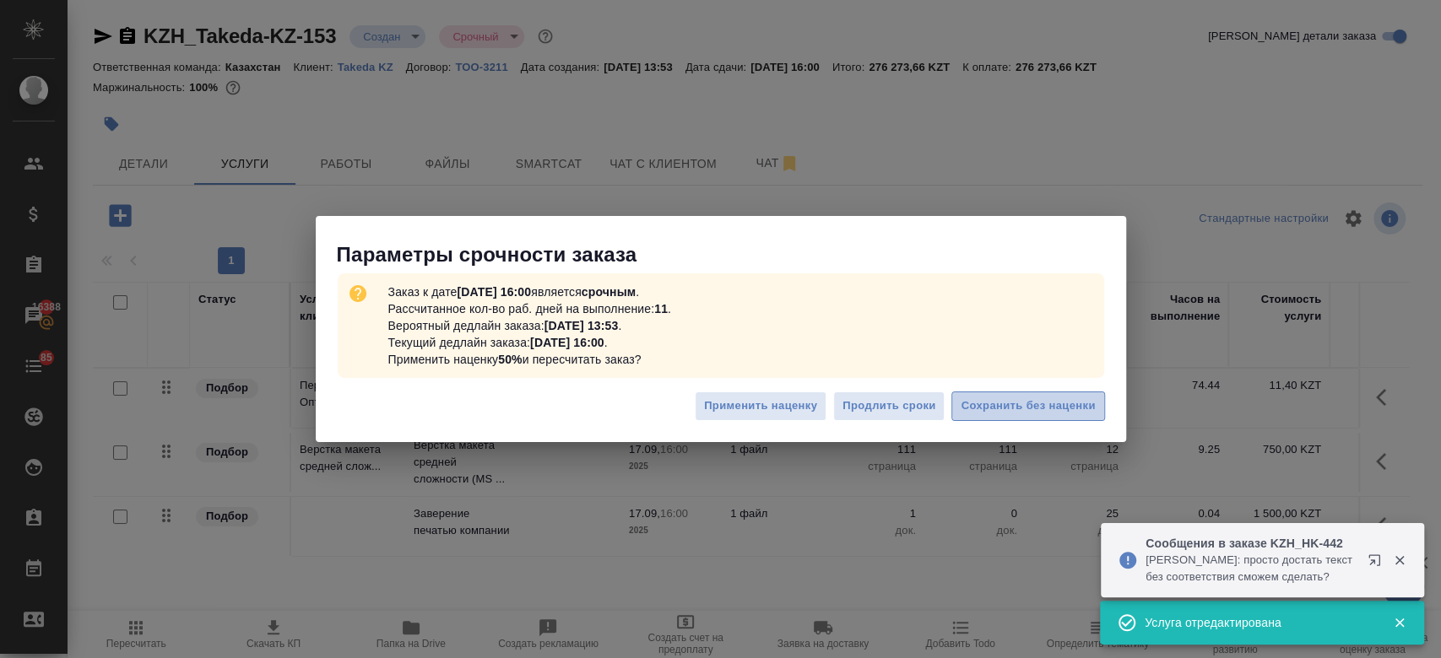
click at [1028, 414] on span "Сохранить без наценки" at bounding box center [1028, 406] width 134 height 19
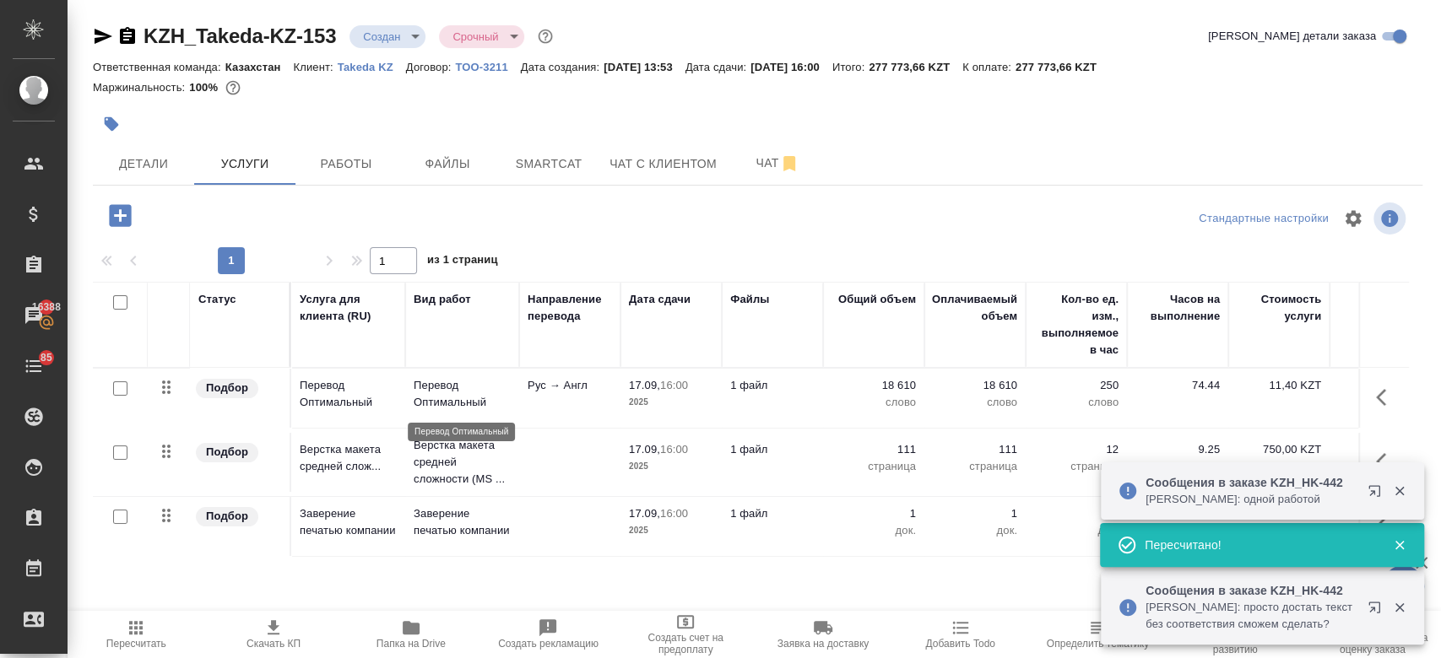
click at [438, 383] on p "Перевод Оптимальный" at bounding box center [462, 394] width 97 height 34
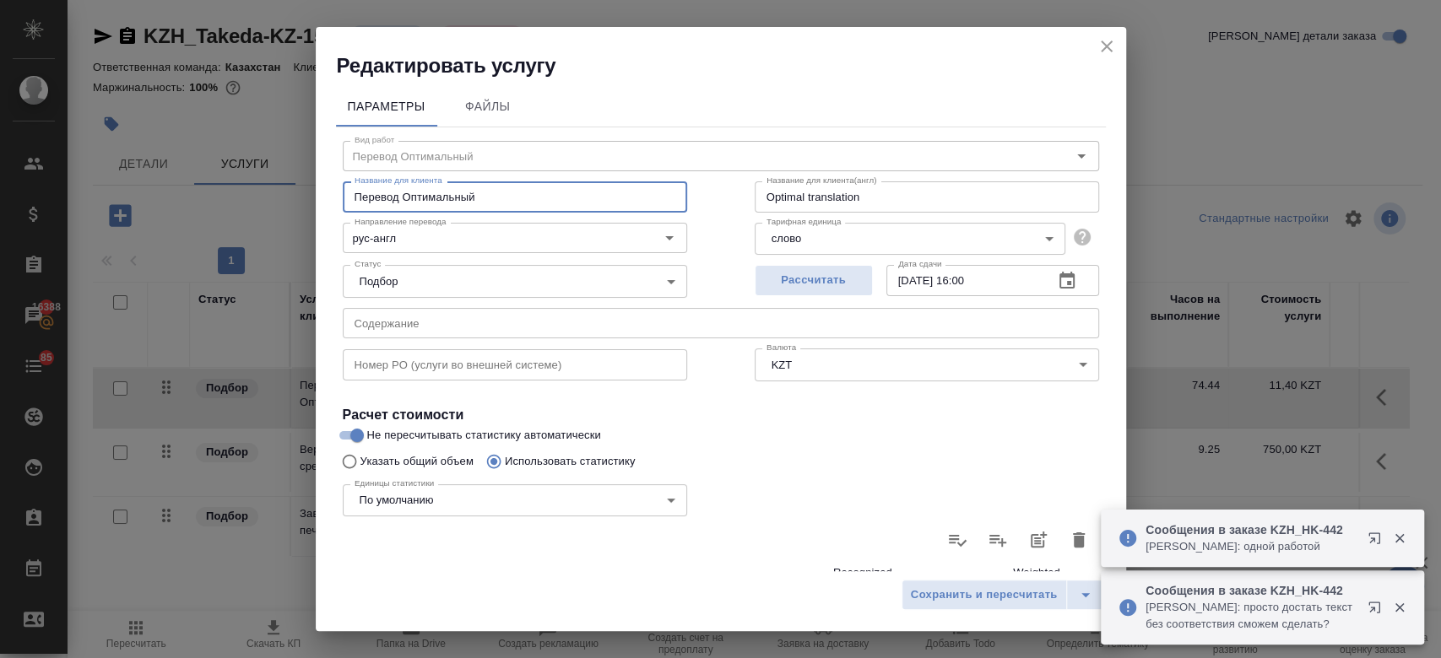
click at [560, 202] on input "Перевод Оптимальный" at bounding box center [515, 196] width 344 height 30
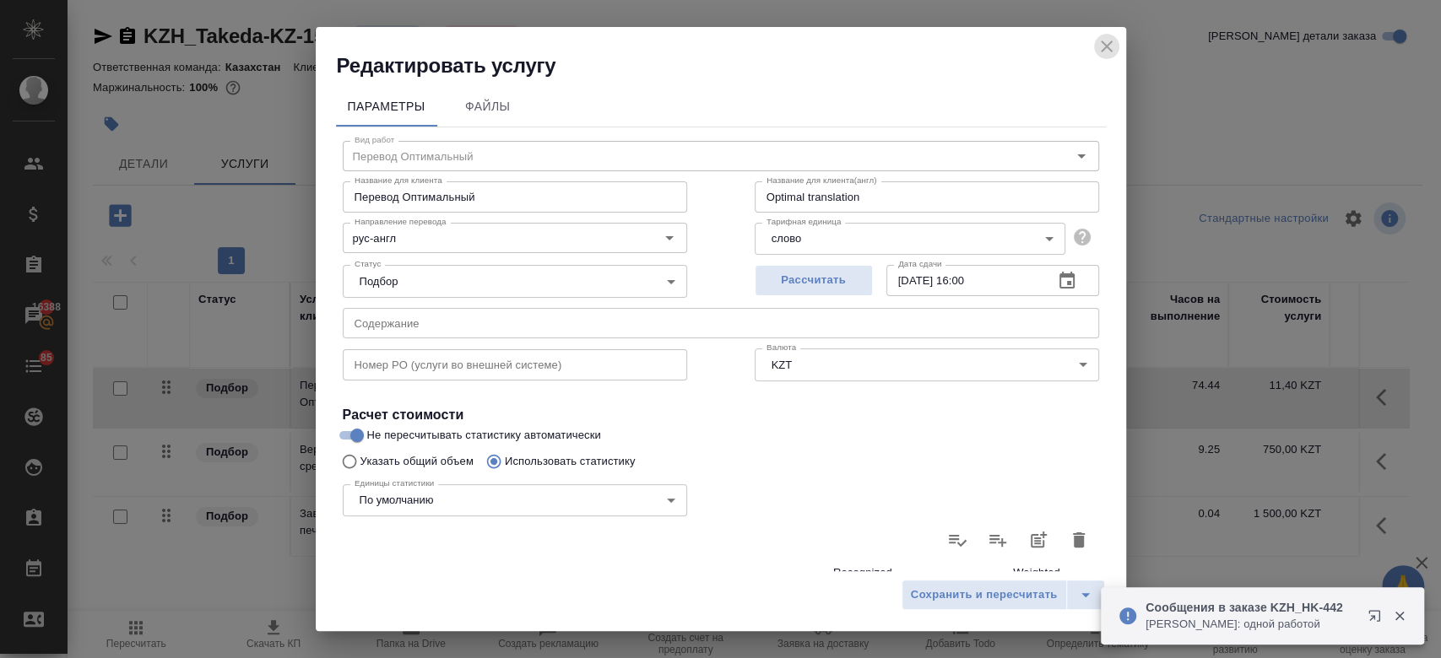
click at [1106, 52] on icon "close" at bounding box center [1106, 46] width 20 height 20
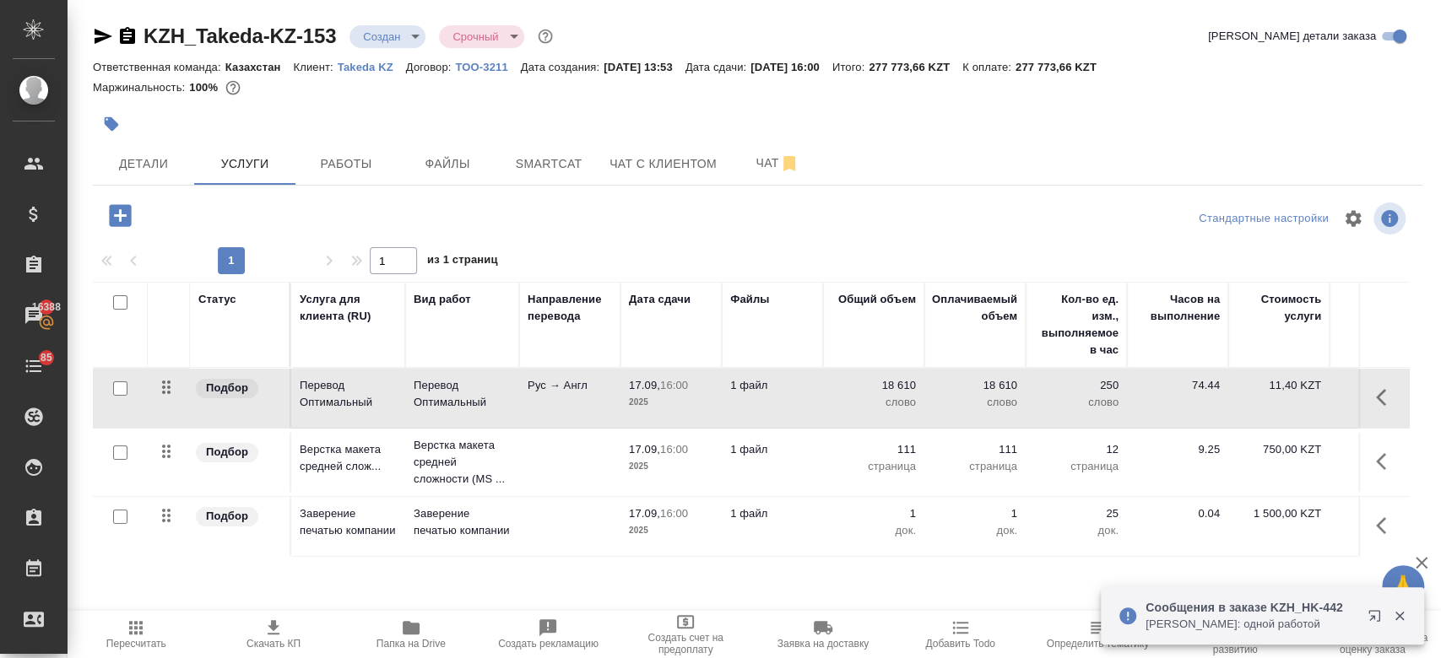
click at [122, 222] on icon "button" at bounding box center [120, 215] width 22 height 22
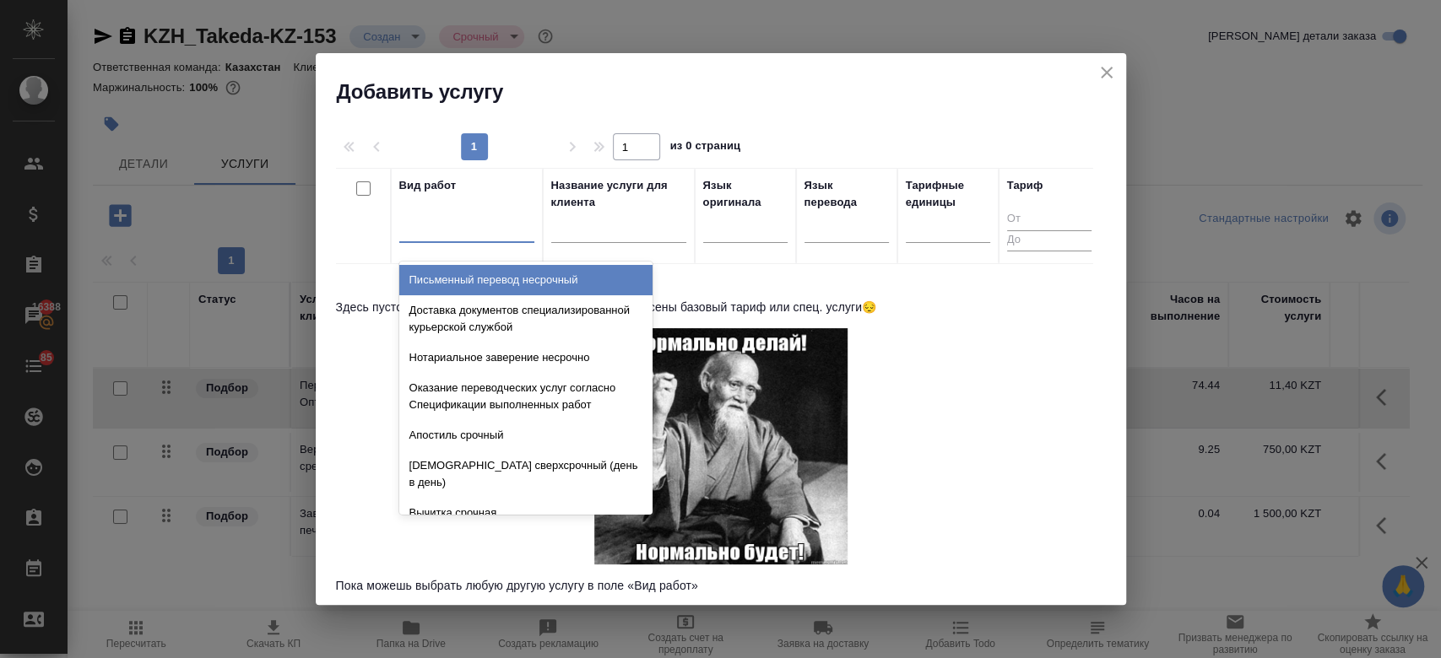
click at [454, 235] on div at bounding box center [466, 226] width 135 height 24
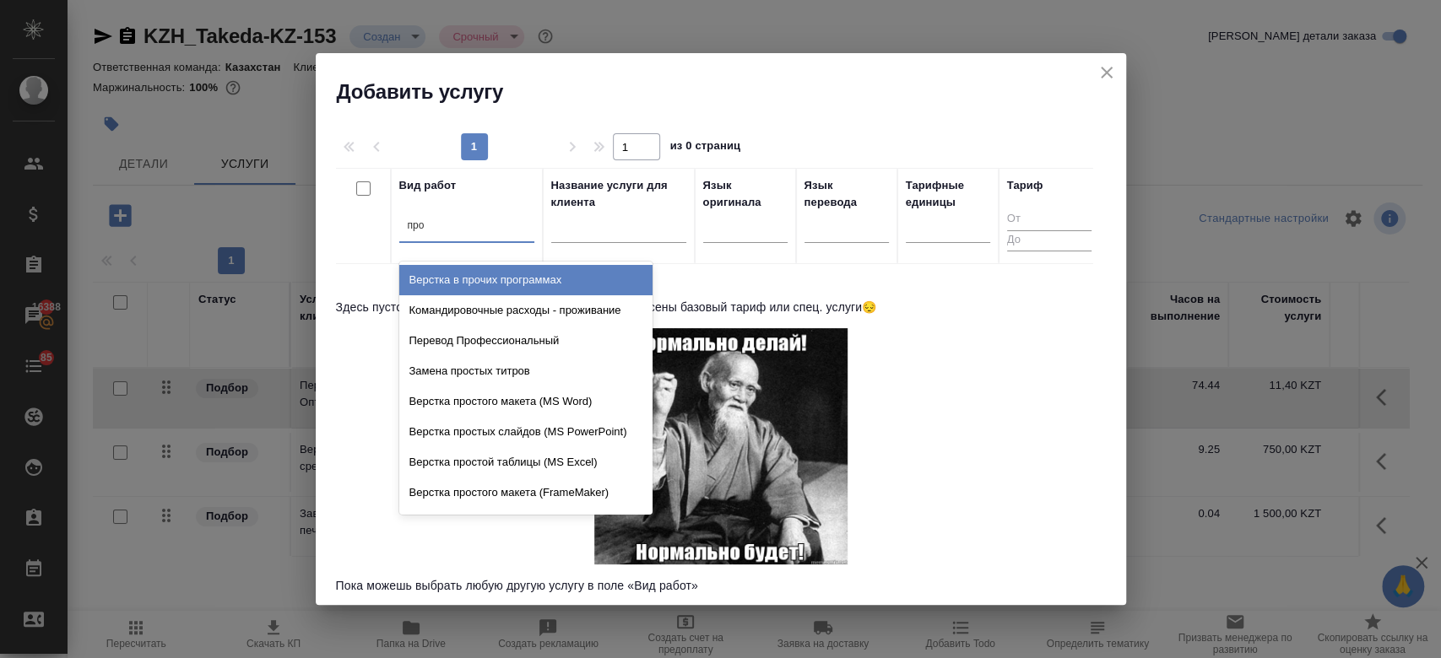
type input "проф"
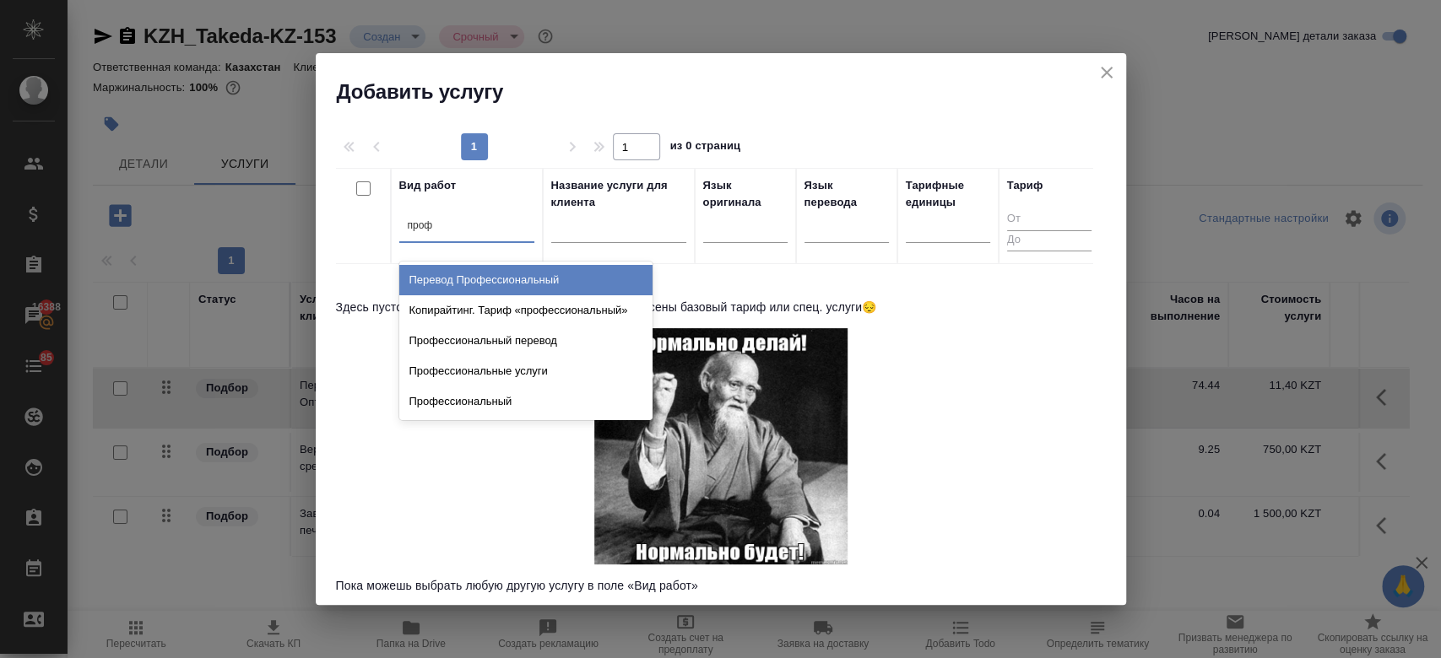
click at [508, 287] on div "Перевод Профессиональный" at bounding box center [525, 280] width 253 height 30
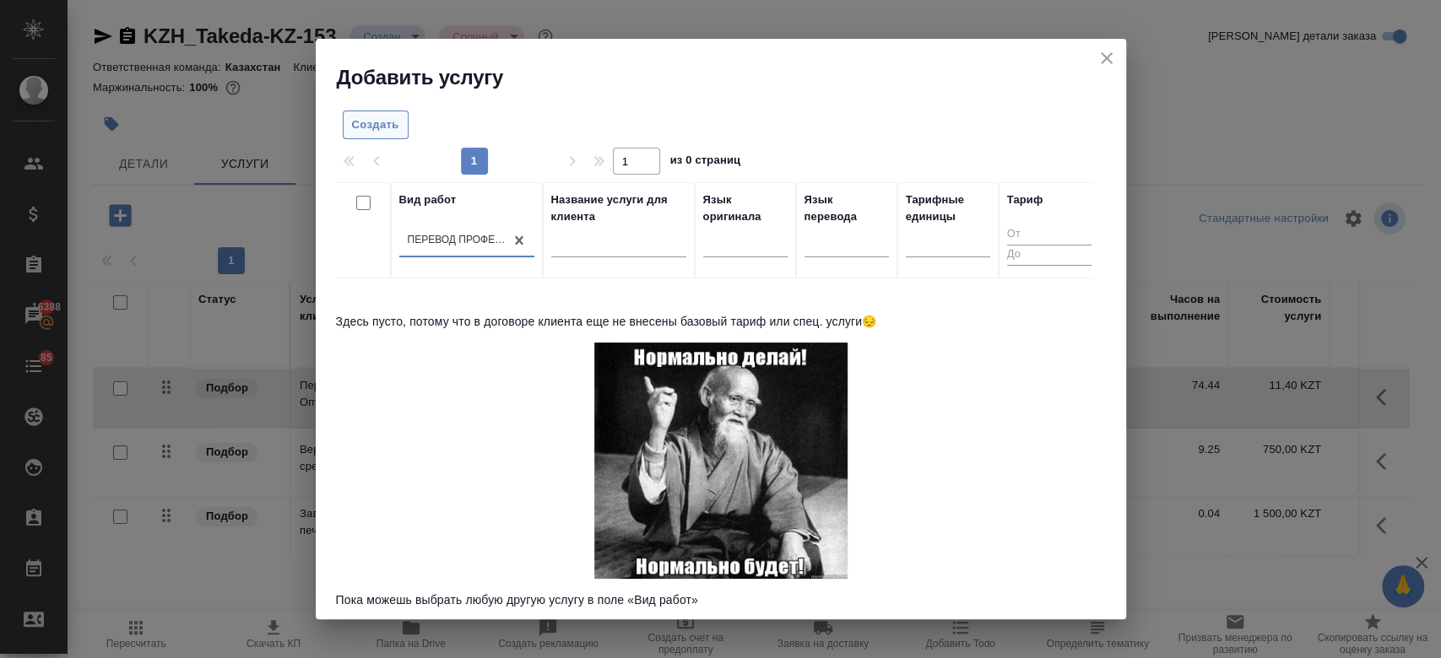
click at [377, 136] on button "Создать" at bounding box center [376, 126] width 66 height 30
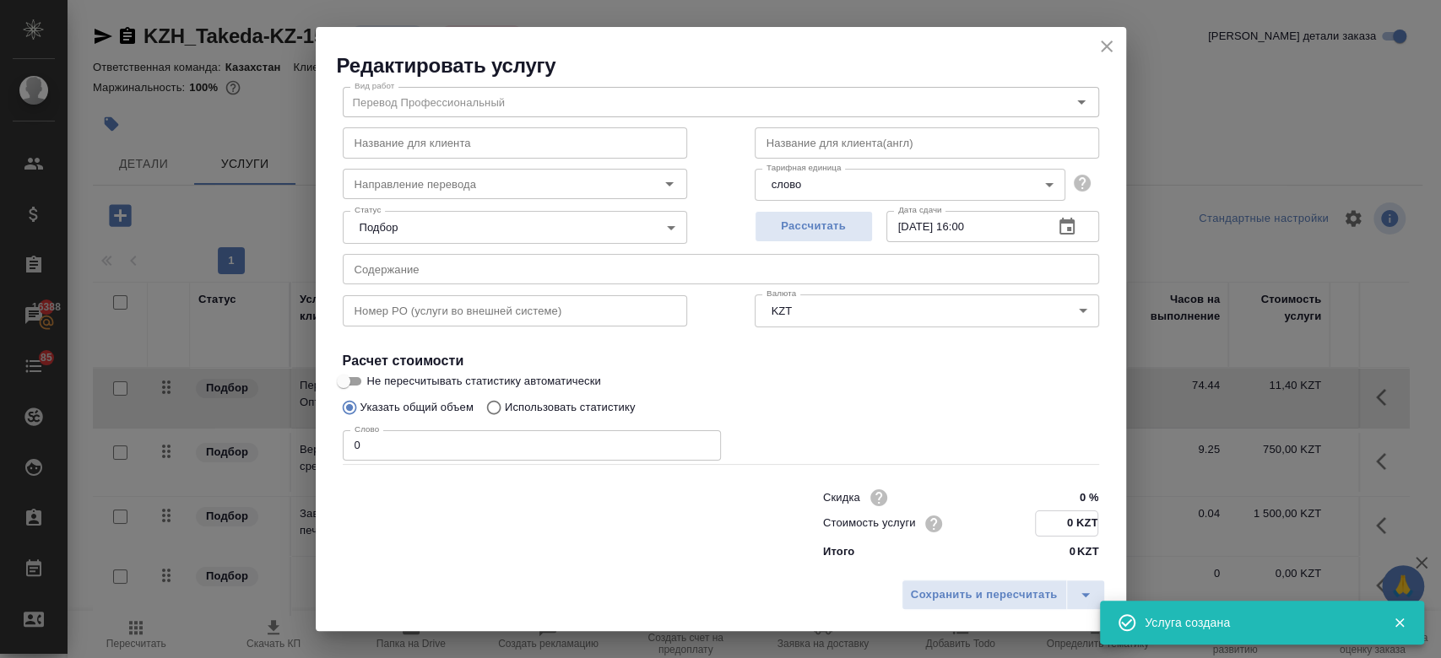
click at [1059, 524] on input "0 KZT" at bounding box center [1067, 524] width 62 height 24
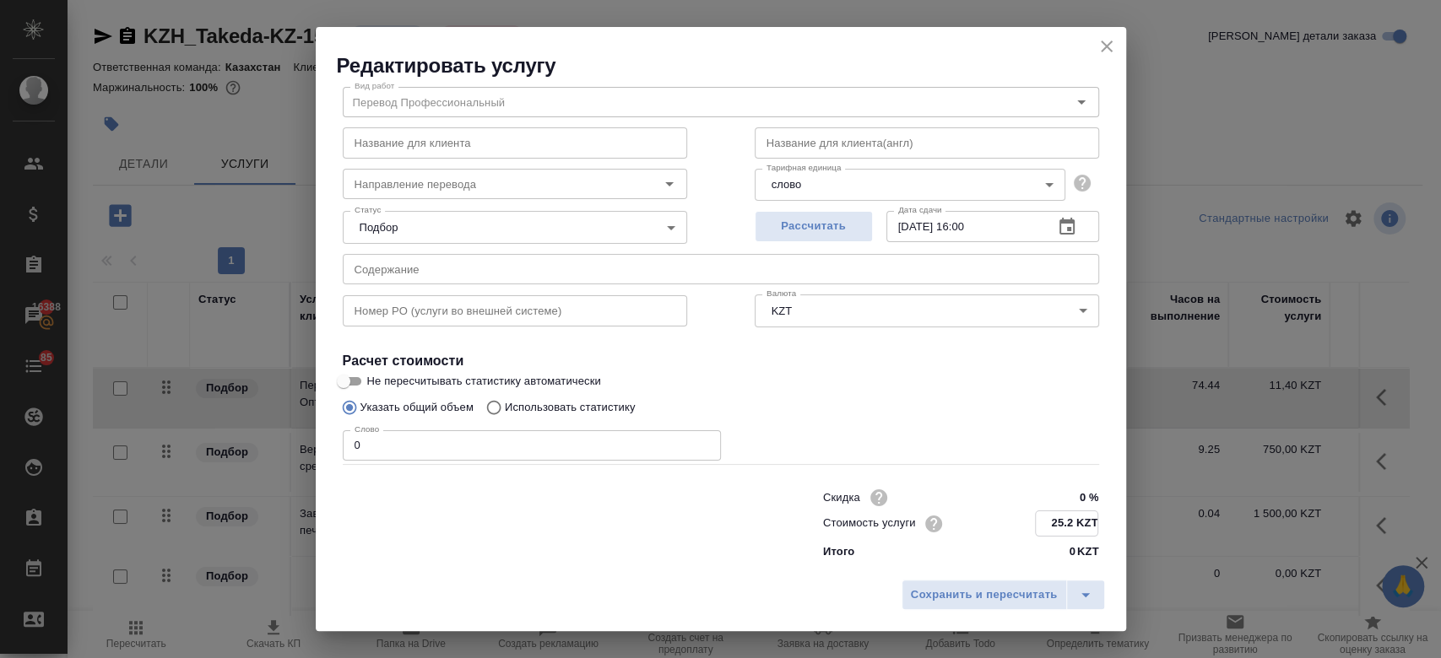
type input "25.2 KZT"
click at [621, 401] on p "Использовать статистику" at bounding box center [570, 407] width 131 height 17
click at [505, 401] on input "Использовать статистику" at bounding box center [491, 408] width 27 height 32
radio input "true"
radio input "false"
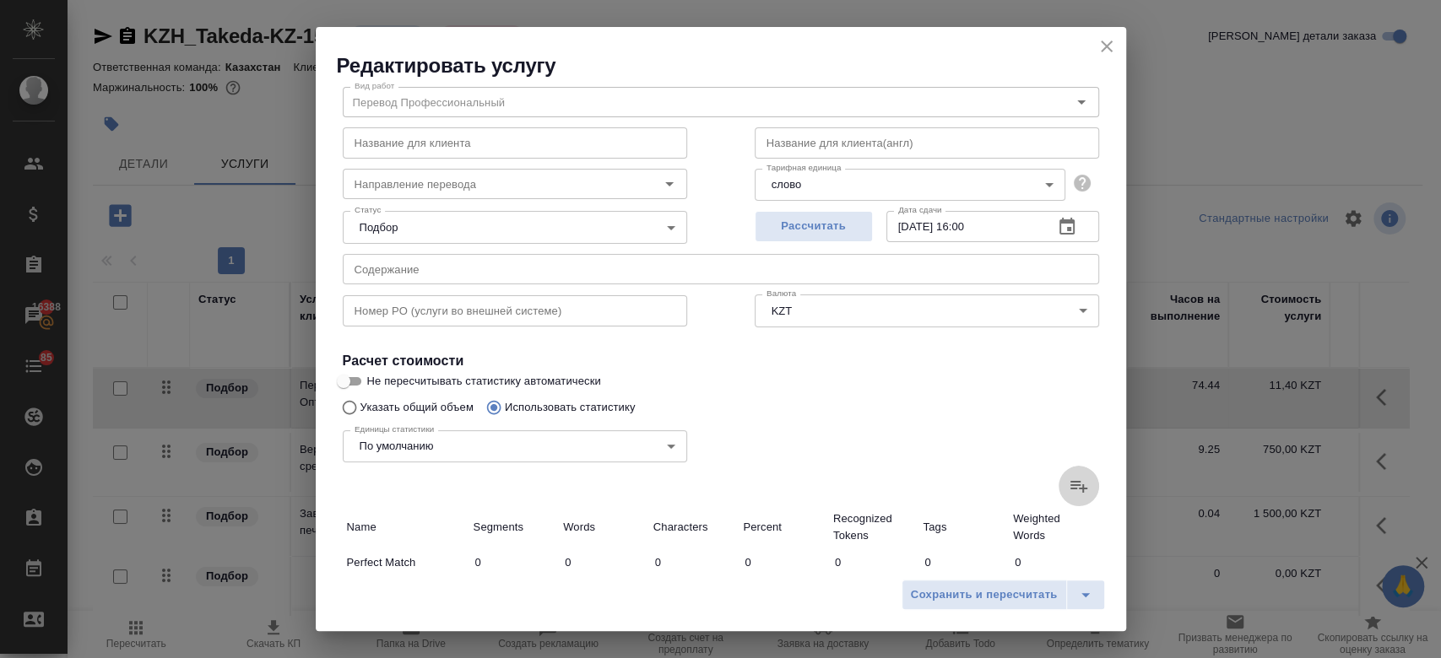
click at [1069, 477] on icon at bounding box center [1079, 486] width 20 height 20
click at [0, 0] on input "file" at bounding box center [0, 0] width 0 height 0
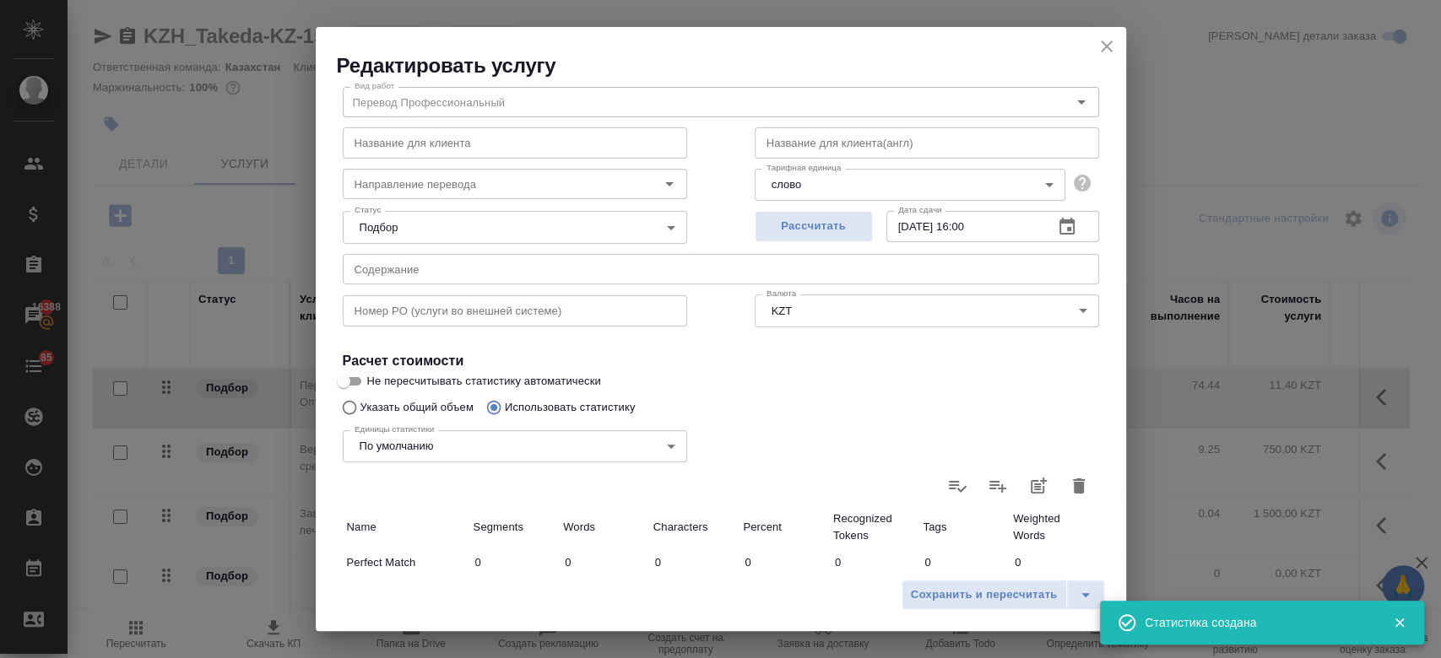
type input "615"
type input "2355"
type input "16238"
type input "38"
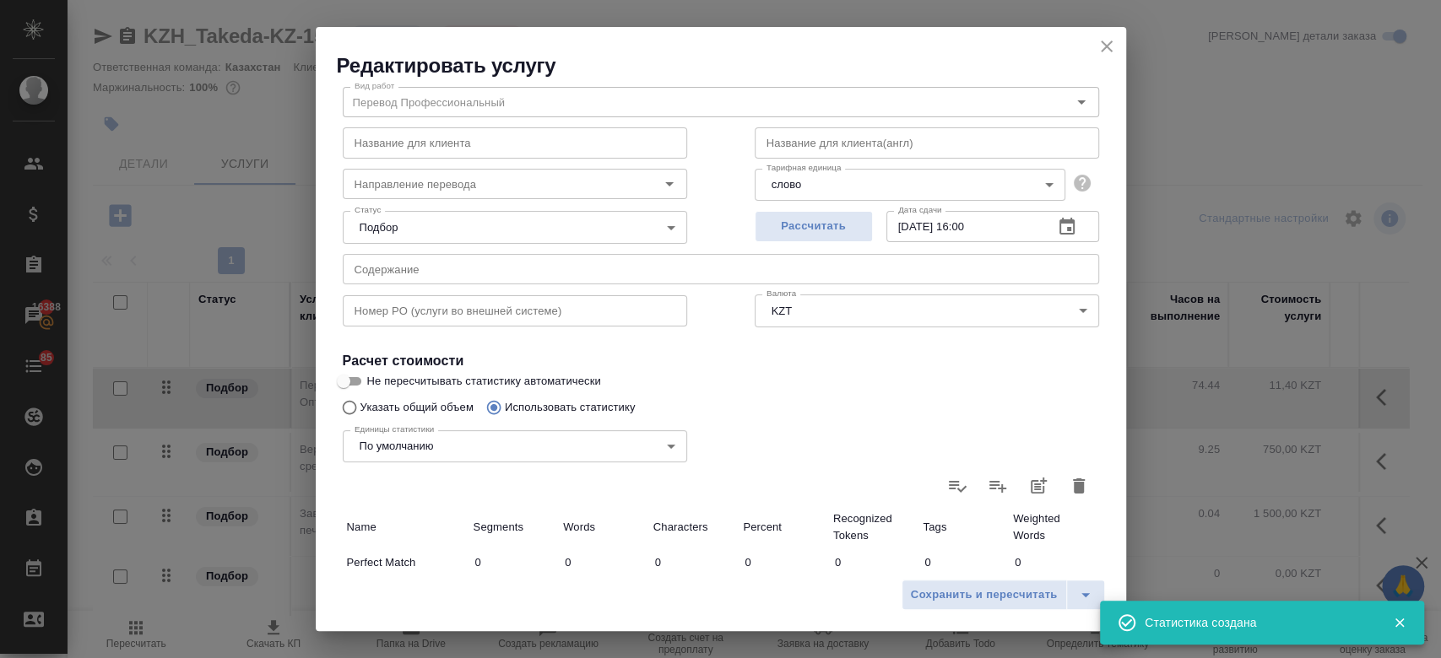
type input "402"
type input "4"
type input "5"
type input "68"
type input "1"
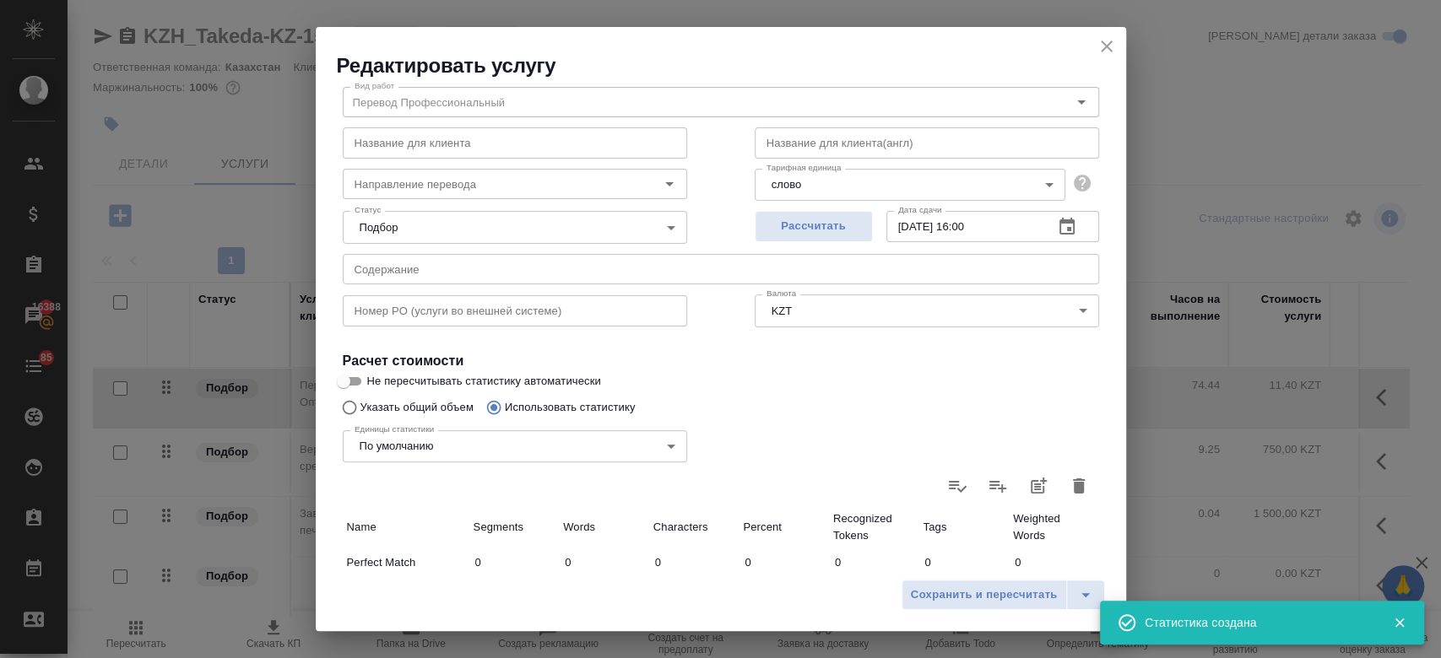
type input "2"
type input "7"
type input "3"
type input "24"
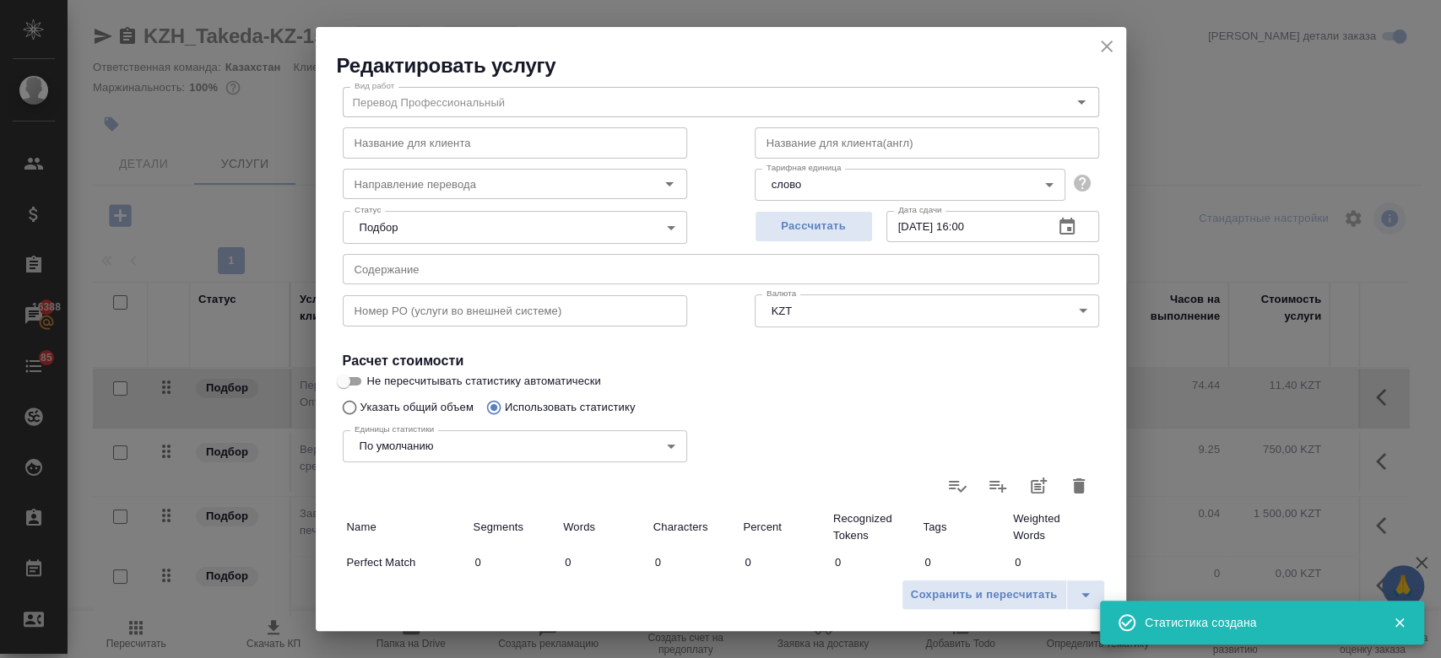
type input "1663"
type input "16207"
type input "120665"
type input "1709"
type input "16255"
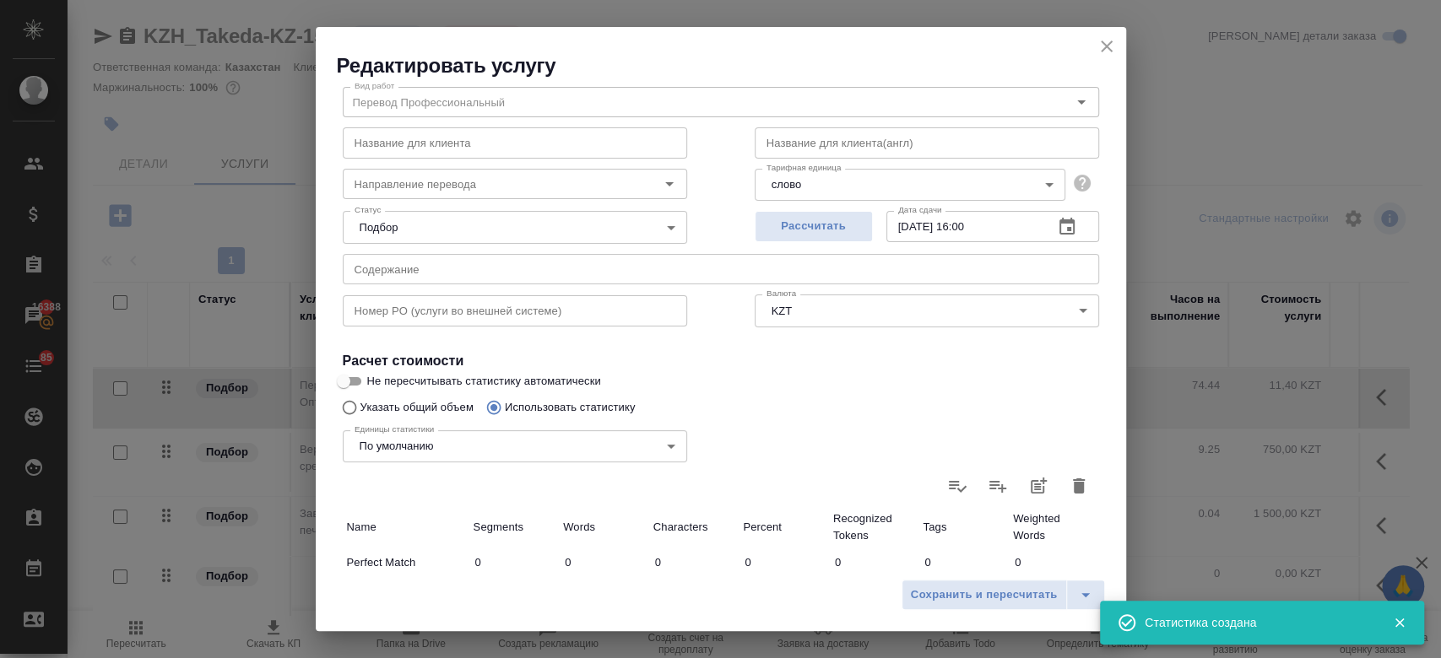
type input "121166"
type input "2324"
type input "18610"
type input "137404"
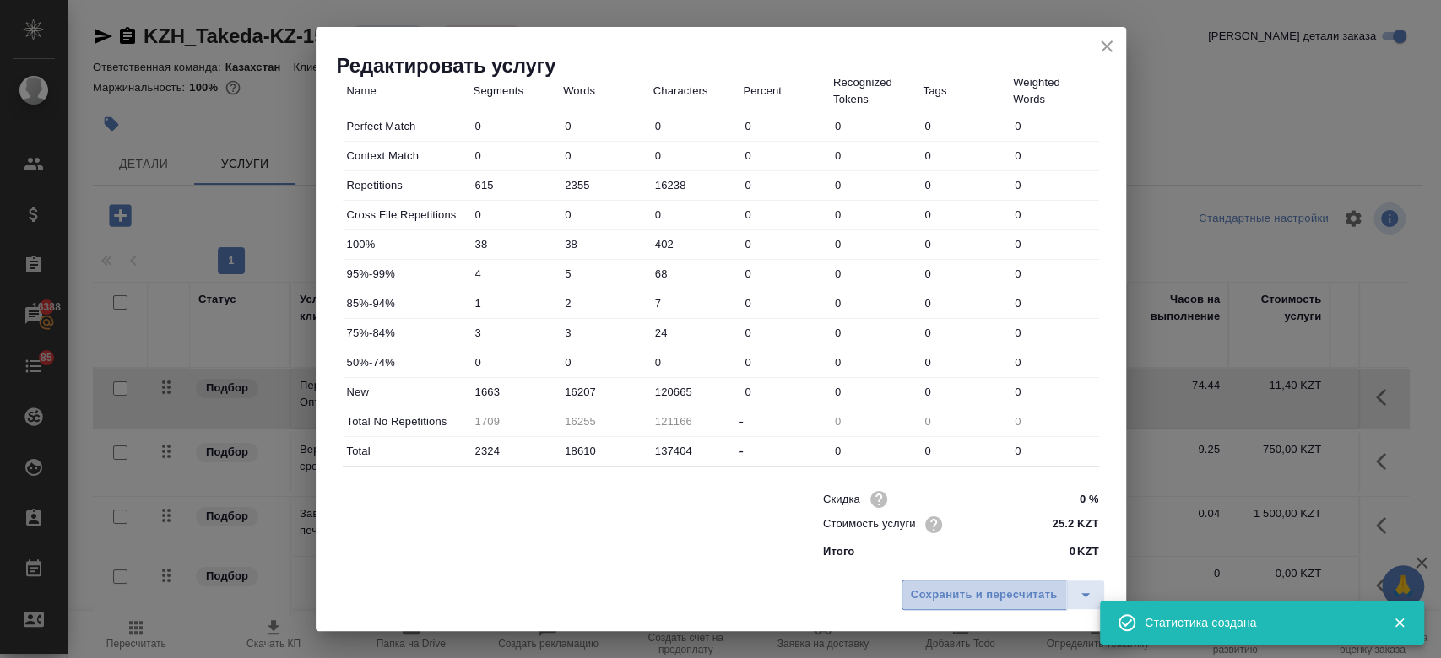
click at [957, 582] on button "Сохранить и пересчитать" at bounding box center [983, 595] width 165 height 30
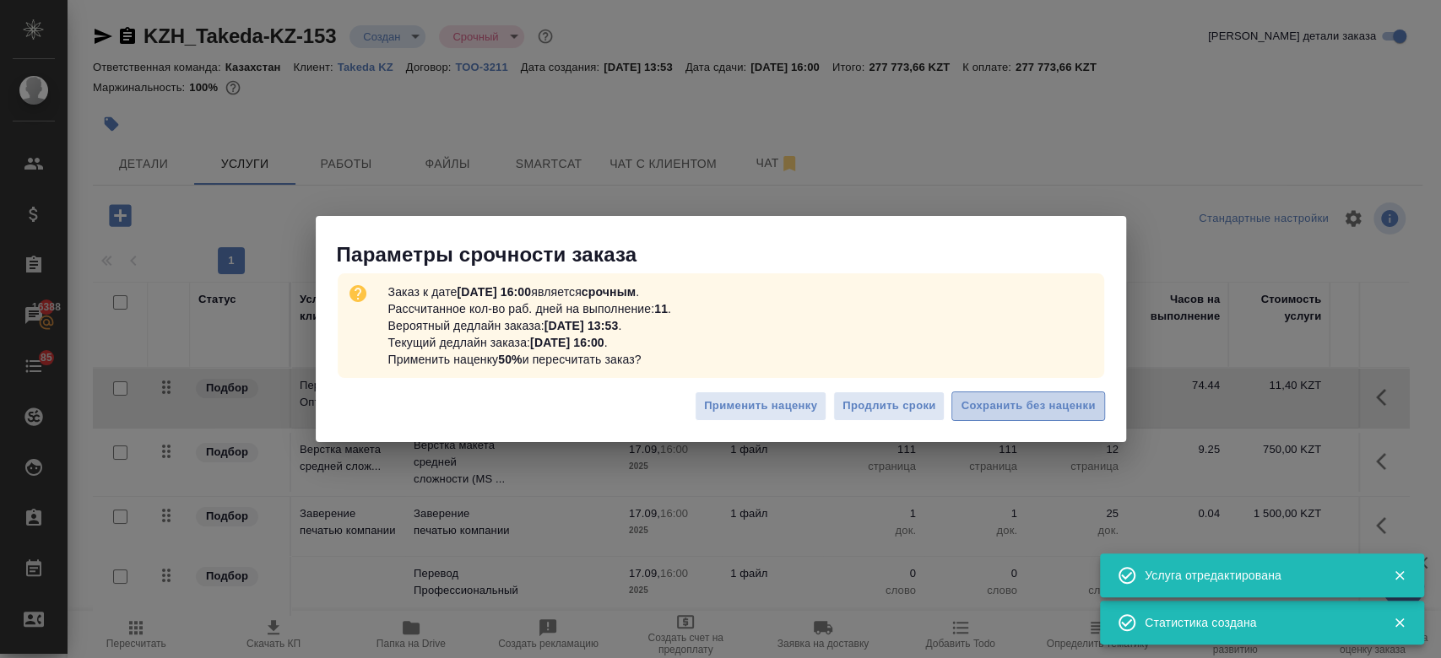
click at [1013, 401] on span "Сохранить без наценки" at bounding box center [1028, 406] width 134 height 19
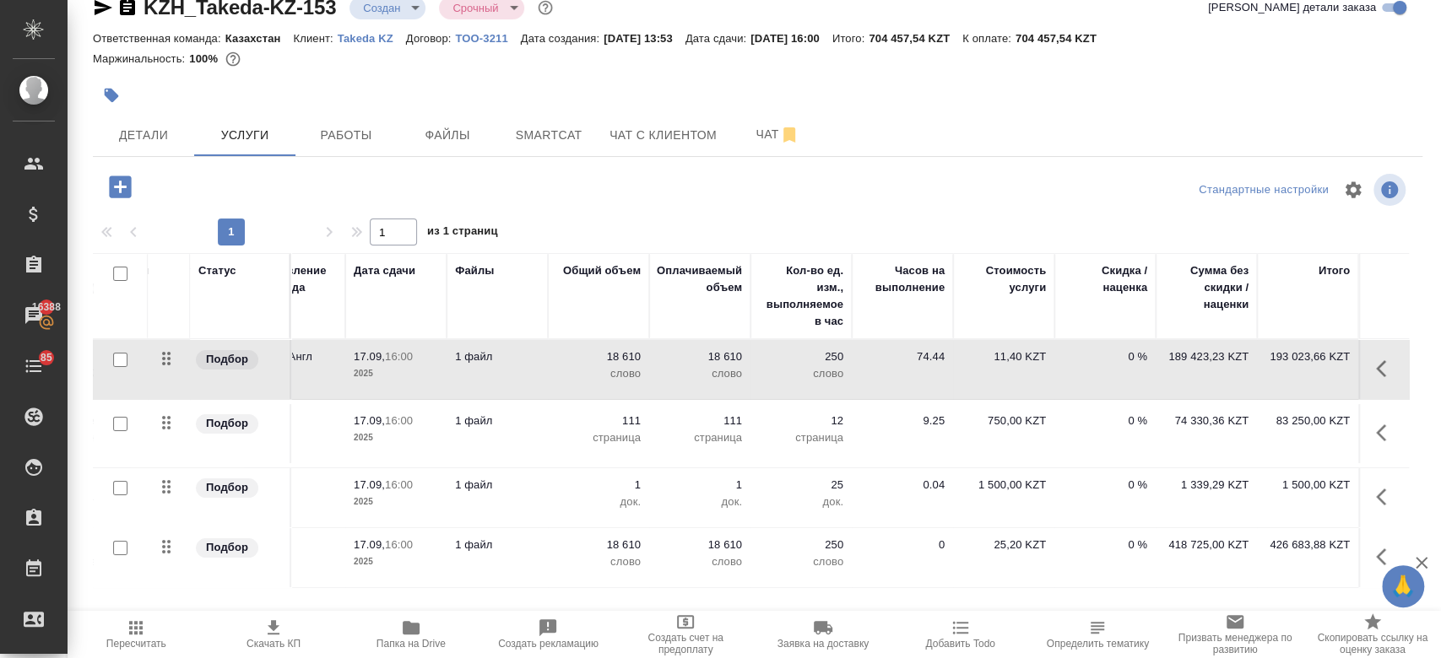
scroll to position [0, 0]
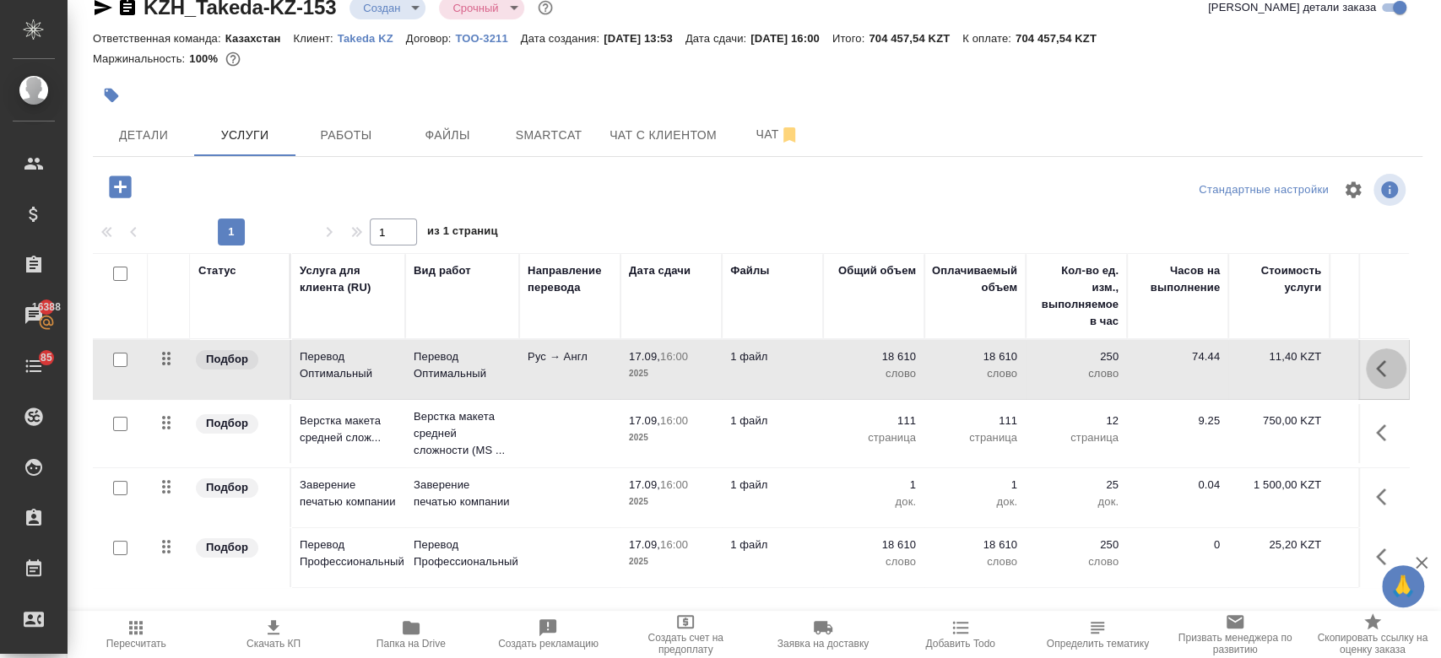
click at [1376, 363] on icon "button" at bounding box center [1381, 368] width 10 height 17
click at [1344, 365] on button "button" at bounding box center [1351, 369] width 29 height 41
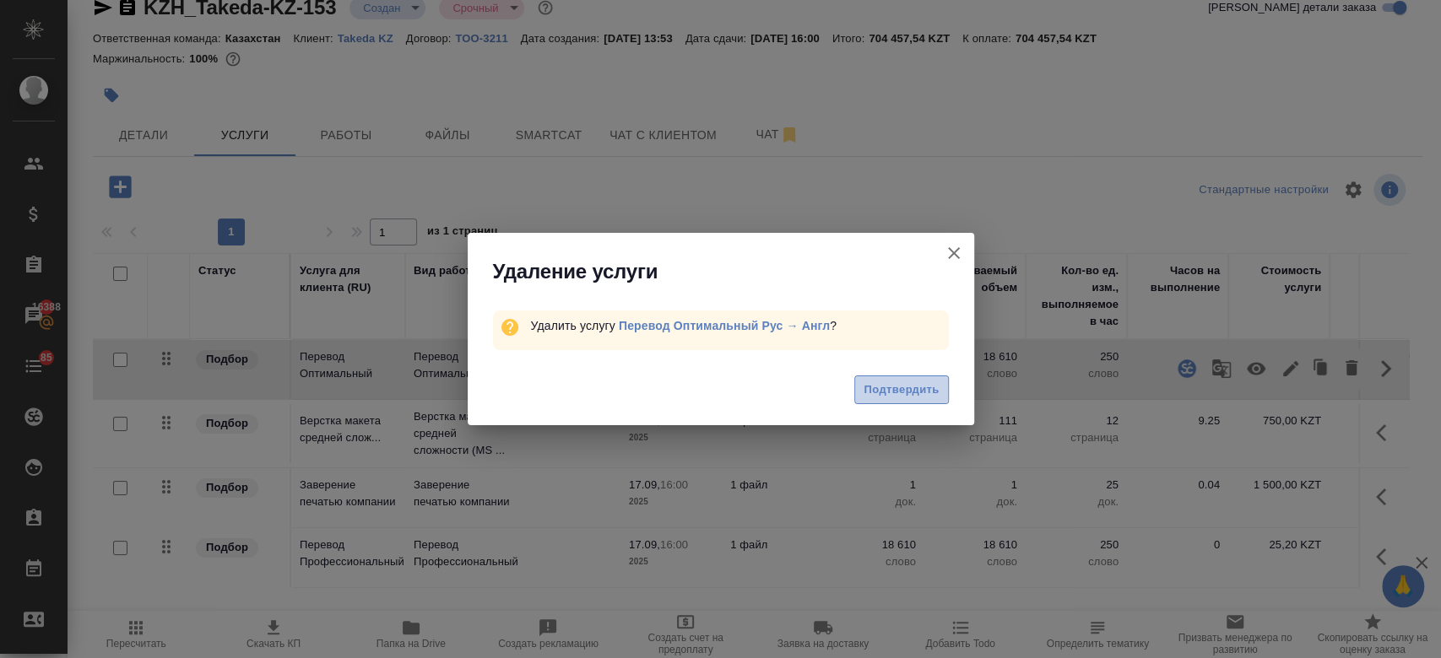
click at [896, 393] on span "Подтвердить" at bounding box center [900, 390] width 75 height 19
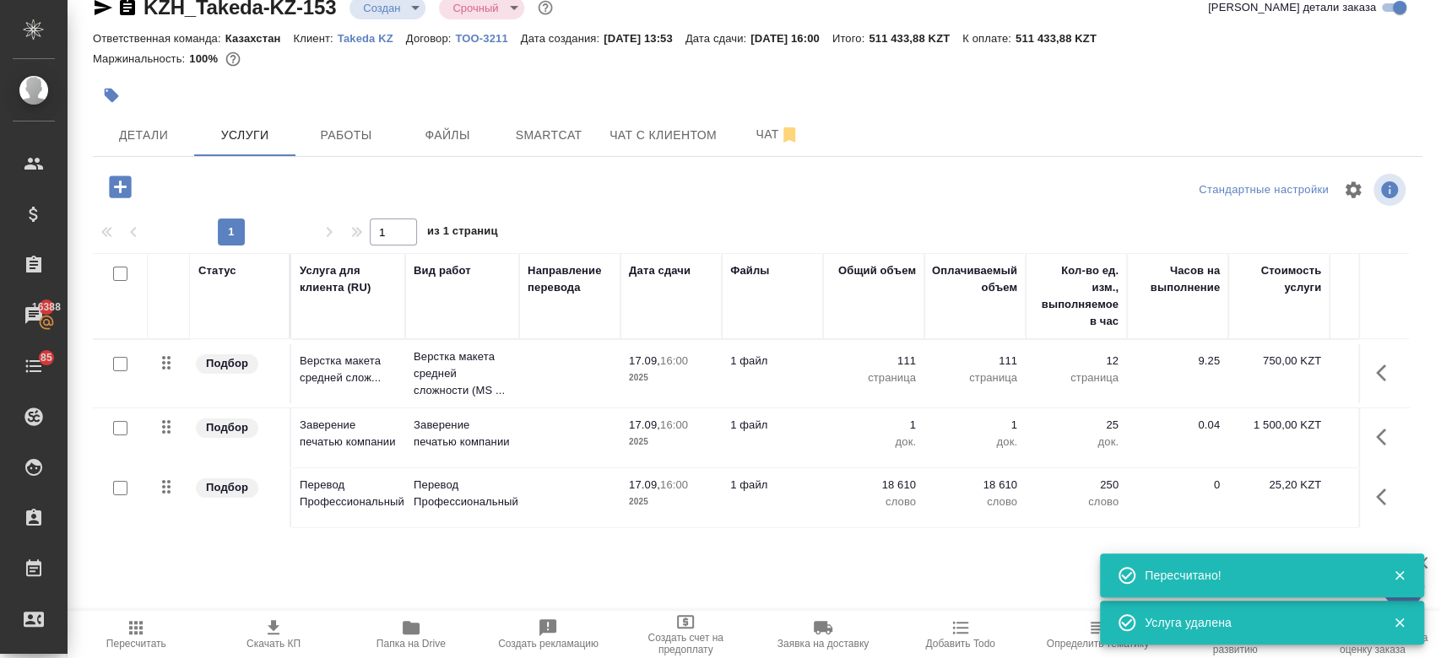
click at [769, 491] on p "1 файл" at bounding box center [772, 485] width 84 height 17
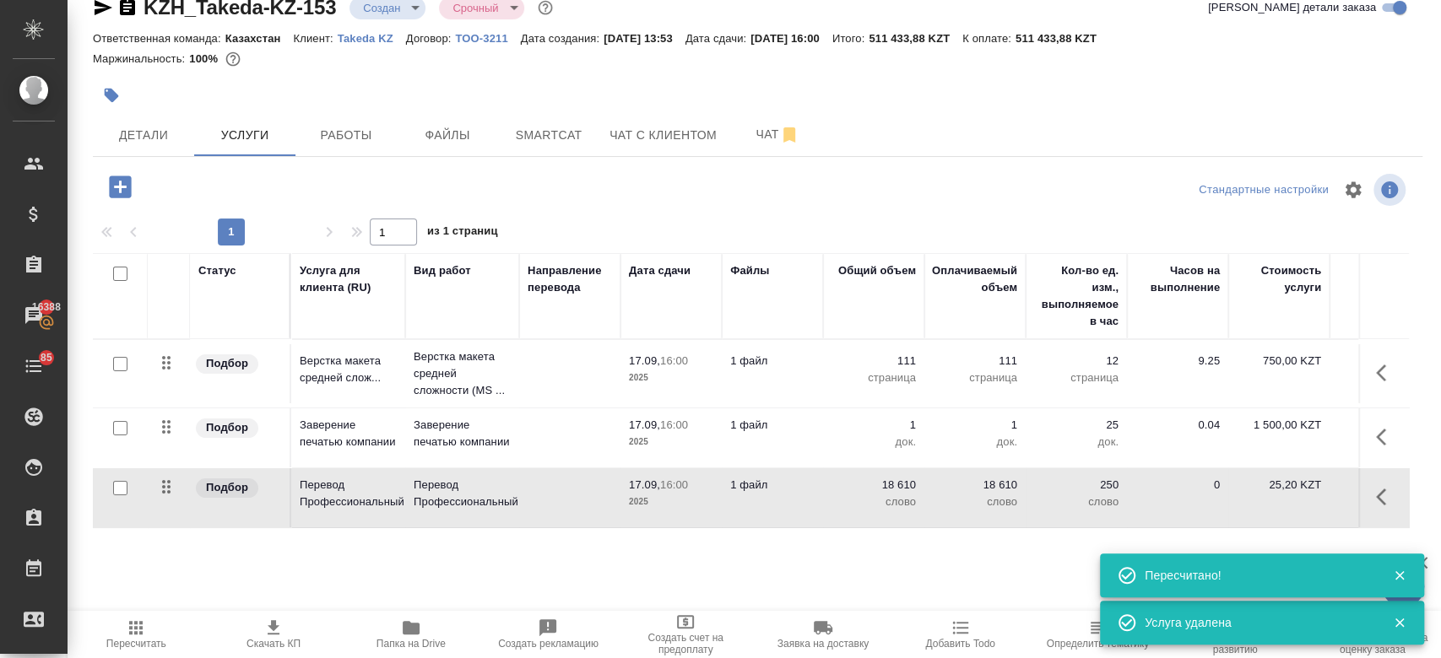
click at [769, 491] on p "1 файл" at bounding box center [772, 485] width 84 height 17
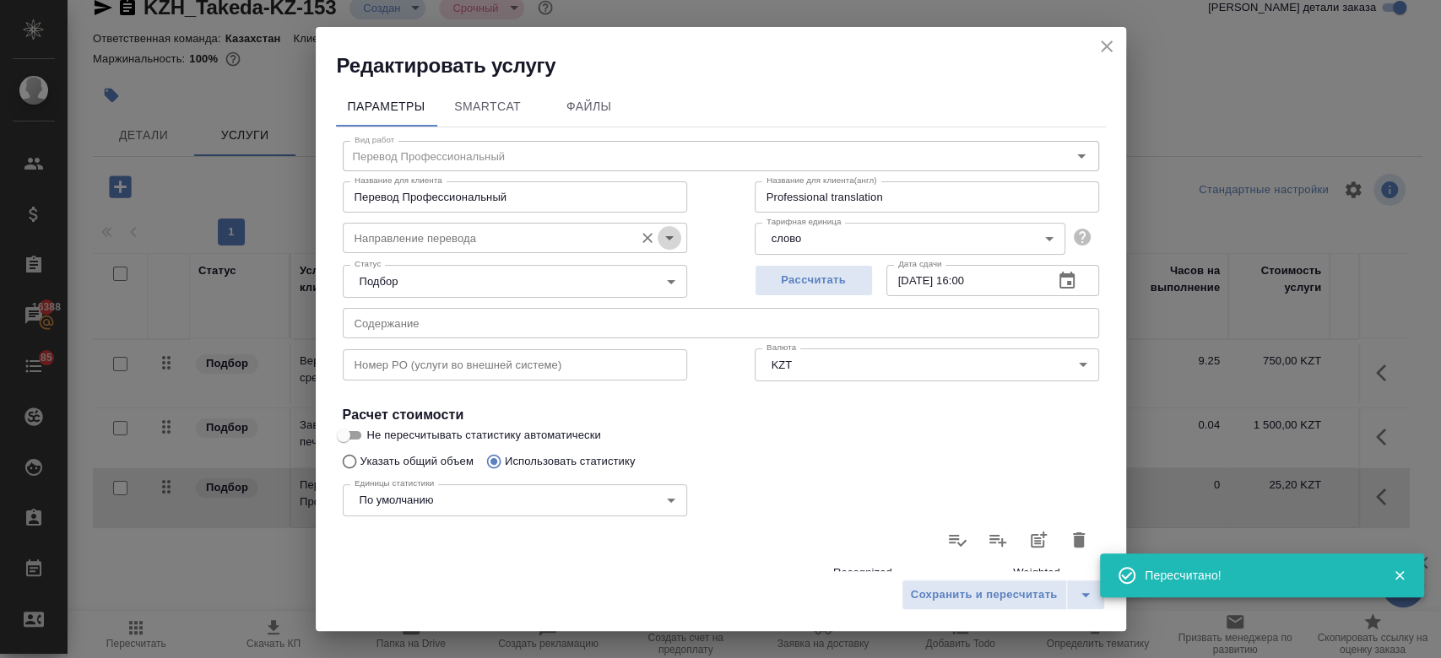
click at [665, 237] on icon "Open" at bounding box center [669, 238] width 8 height 4
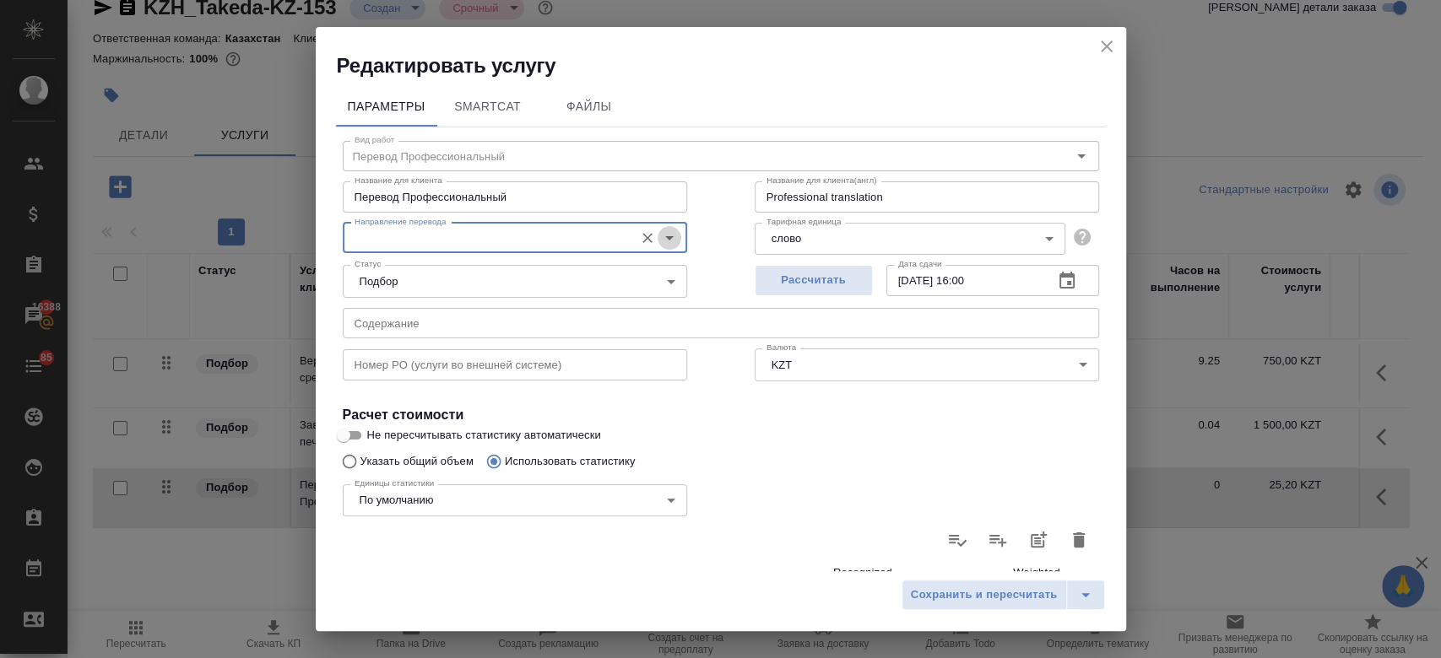
click at [661, 229] on icon "Open" at bounding box center [669, 238] width 20 height 20
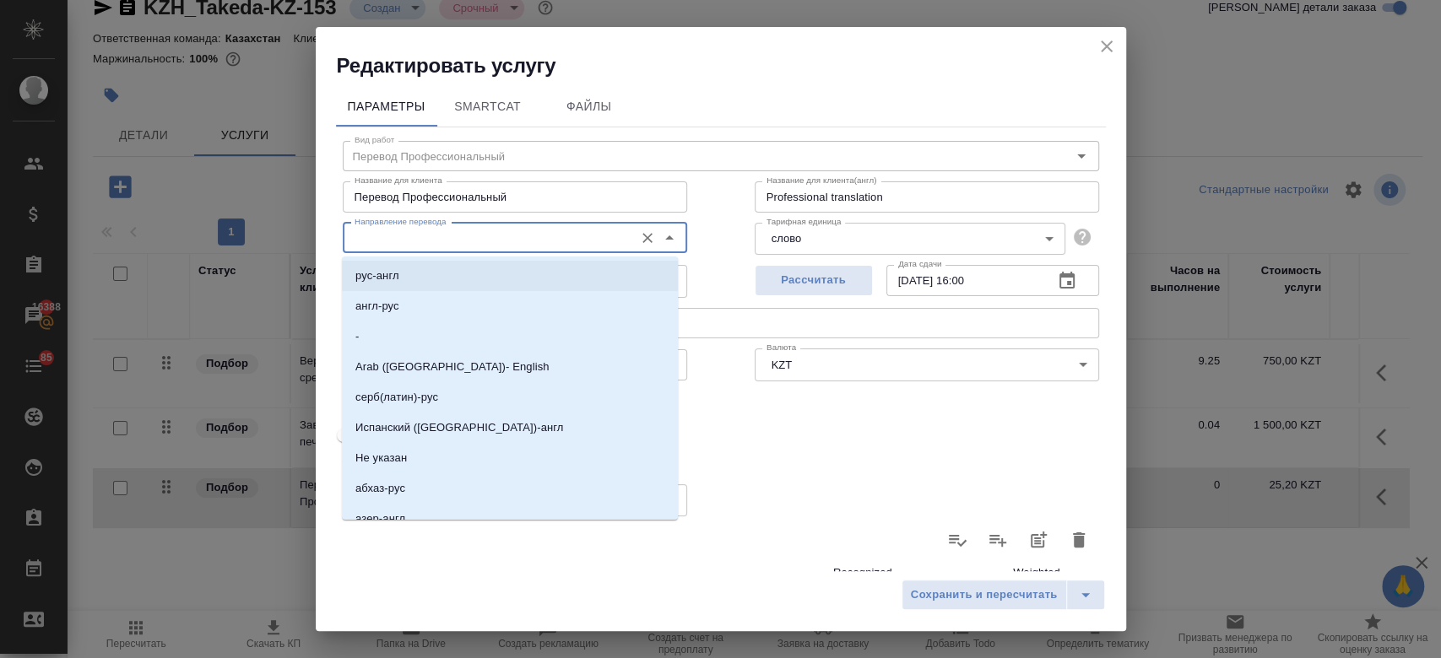
click at [588, 287] on li "рус-англ" at bounding box center [510, 276] width 336 height 30
type input "рус-англ"
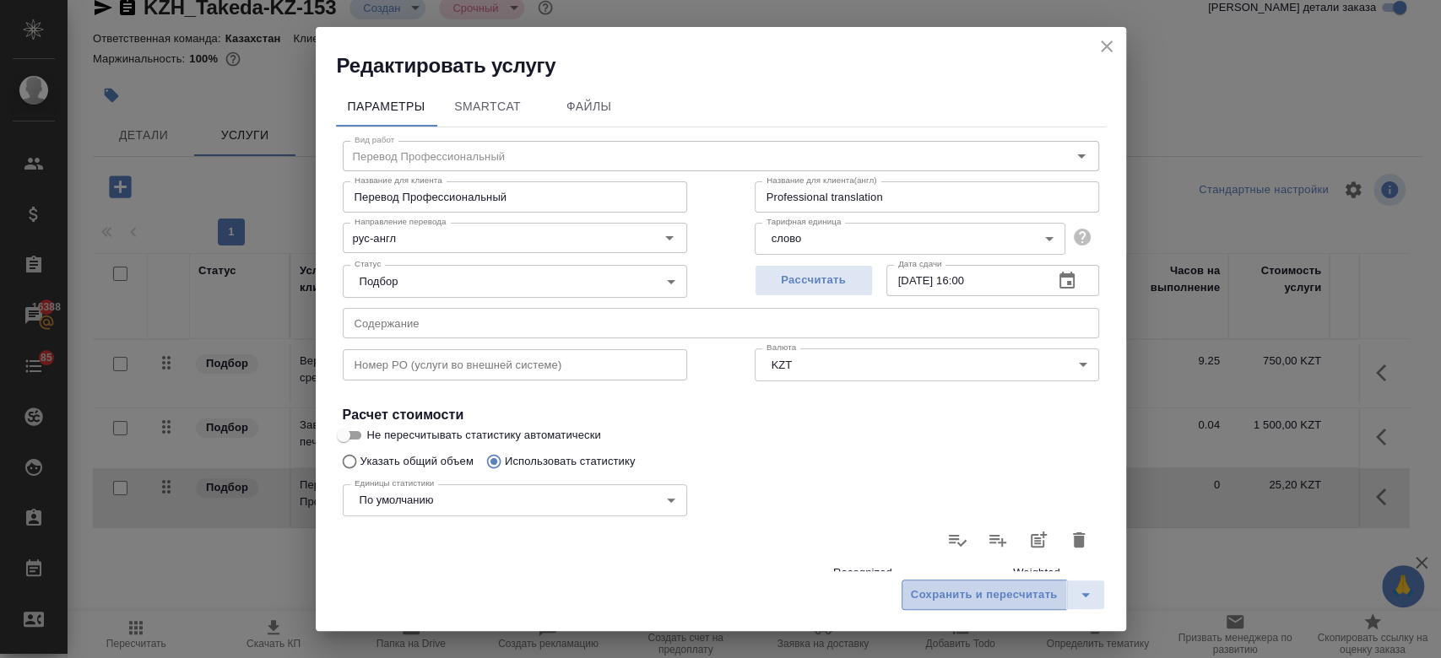
click at [972, 598] on span "Сохранить и пересчитать" at bounding box center [984, 595] width 147 height 19
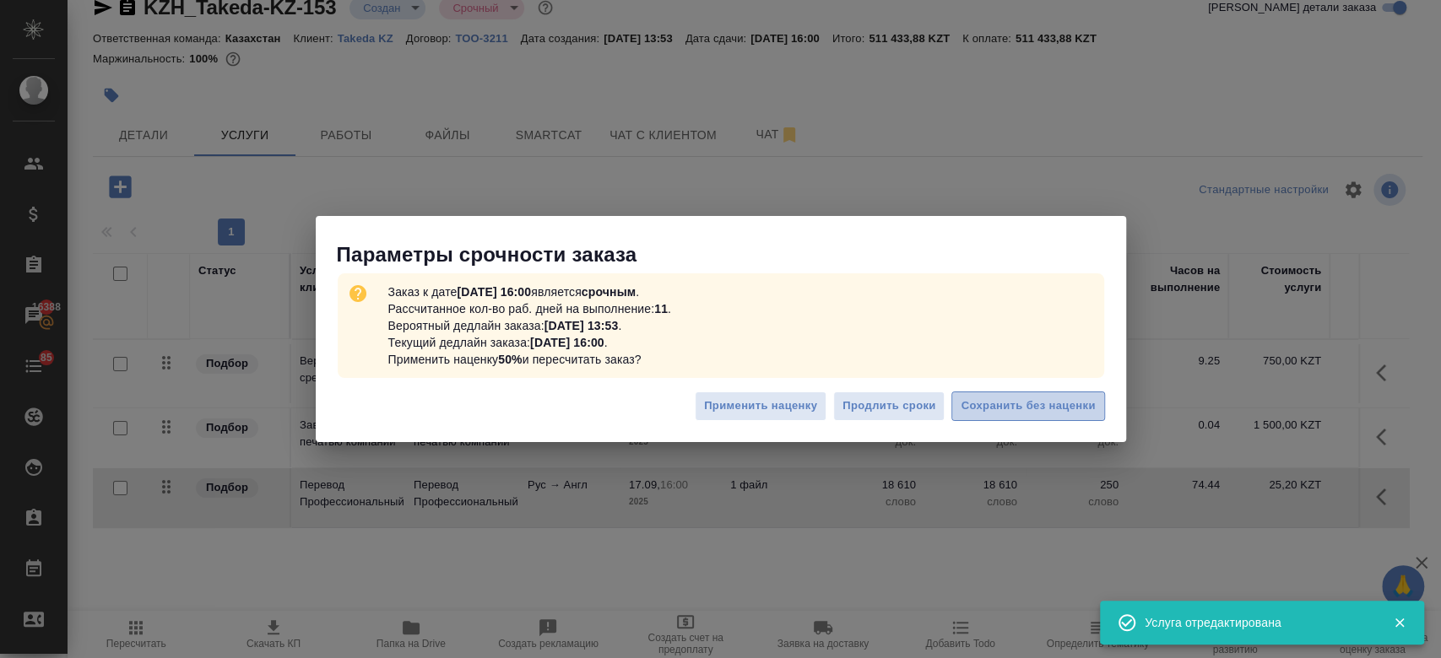
click at [977, 412] on span "Сохранить без наценки" at bounding box center [1028, 406] width 134 height 19
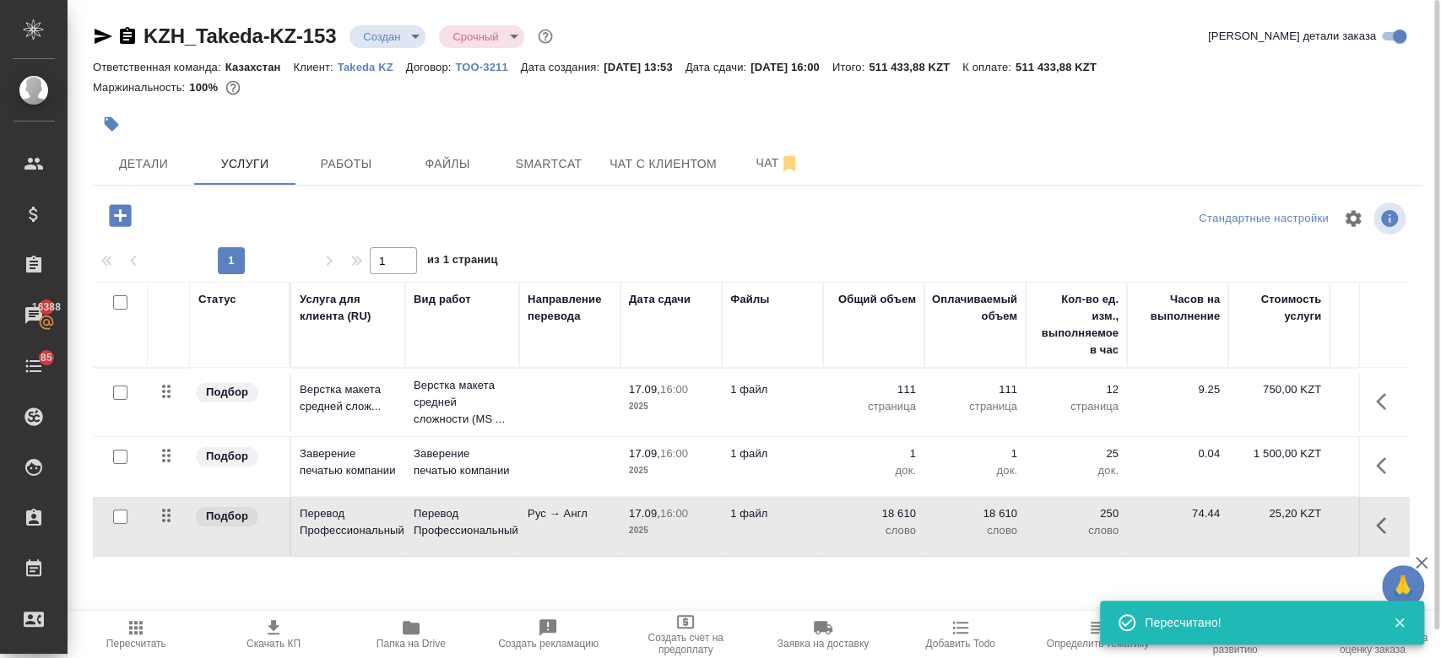
click at [959, 133] on div at bounding box center [536, 124] width 886 height 37
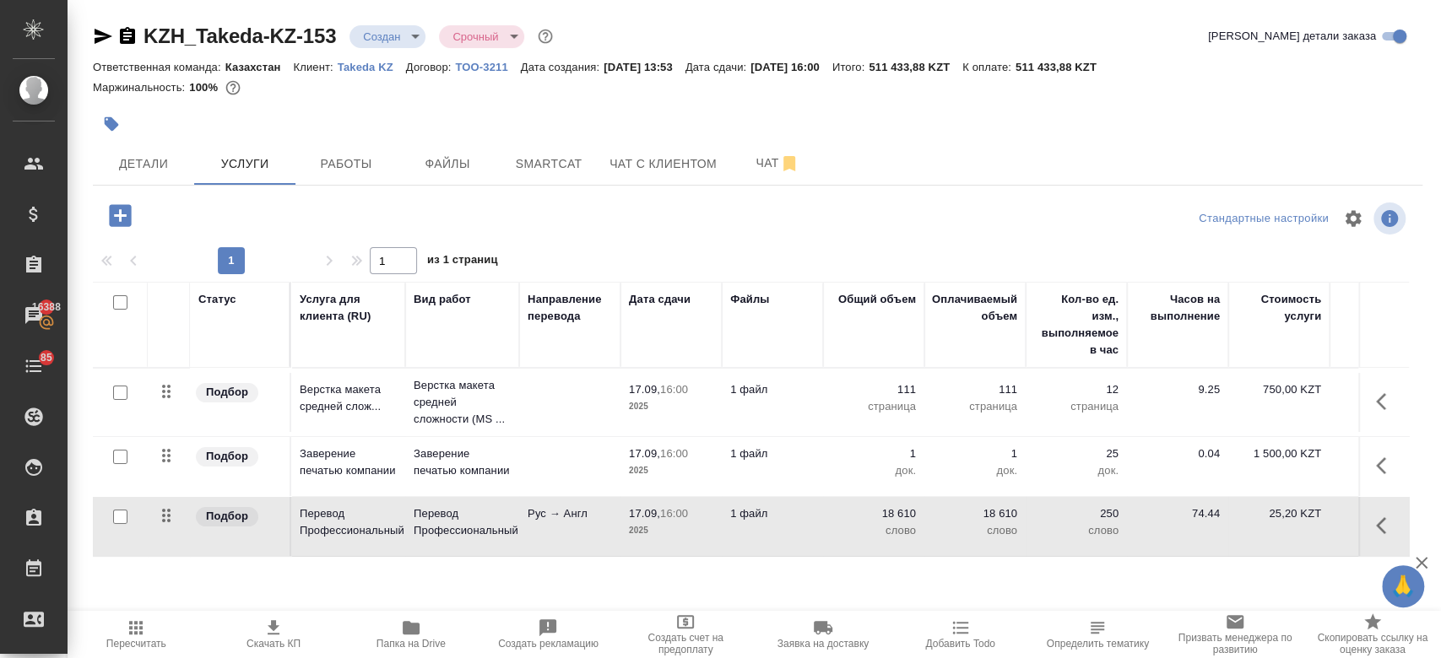
click at [520, 110] on div at bounding box center [536, 124] width 886 height 37
click at [284, 132] on div at bounding box center [536, 124] width 886 height 37
click at [154, 173] on span "Детали" at bounding box center [143, 164] width 81 height 21
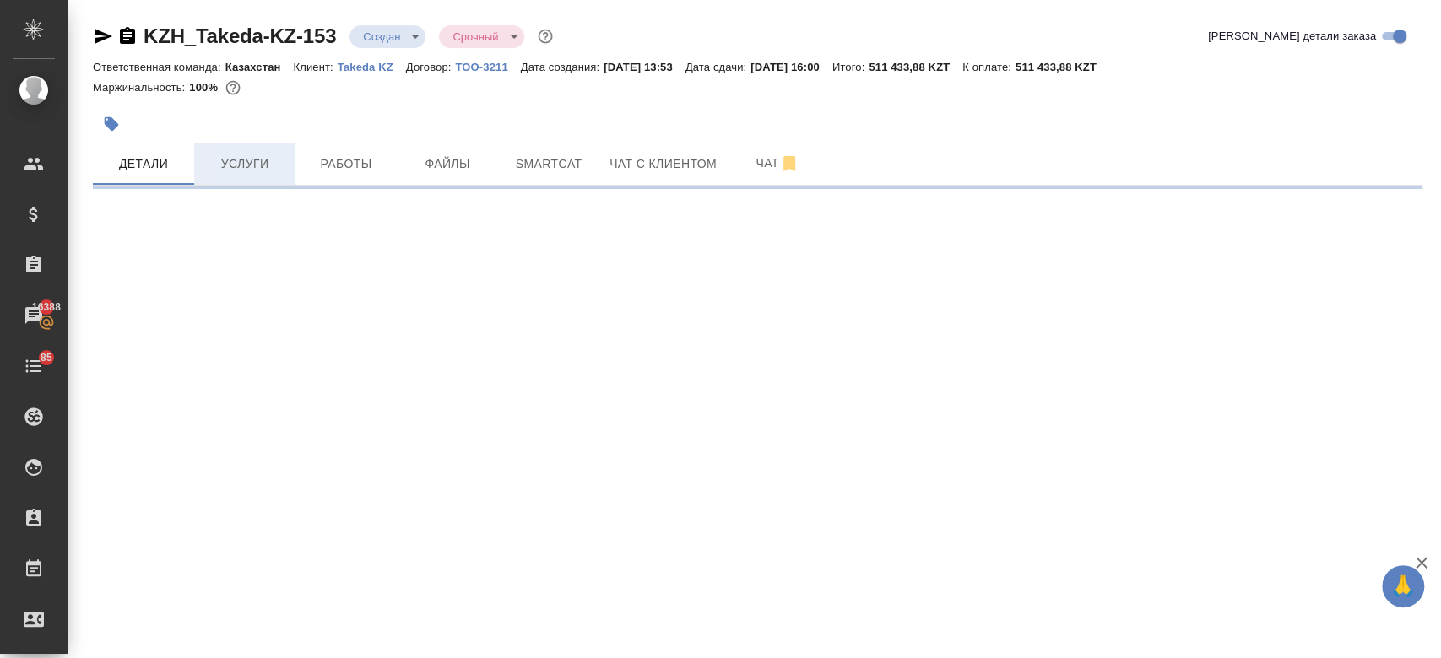
select select "RU"
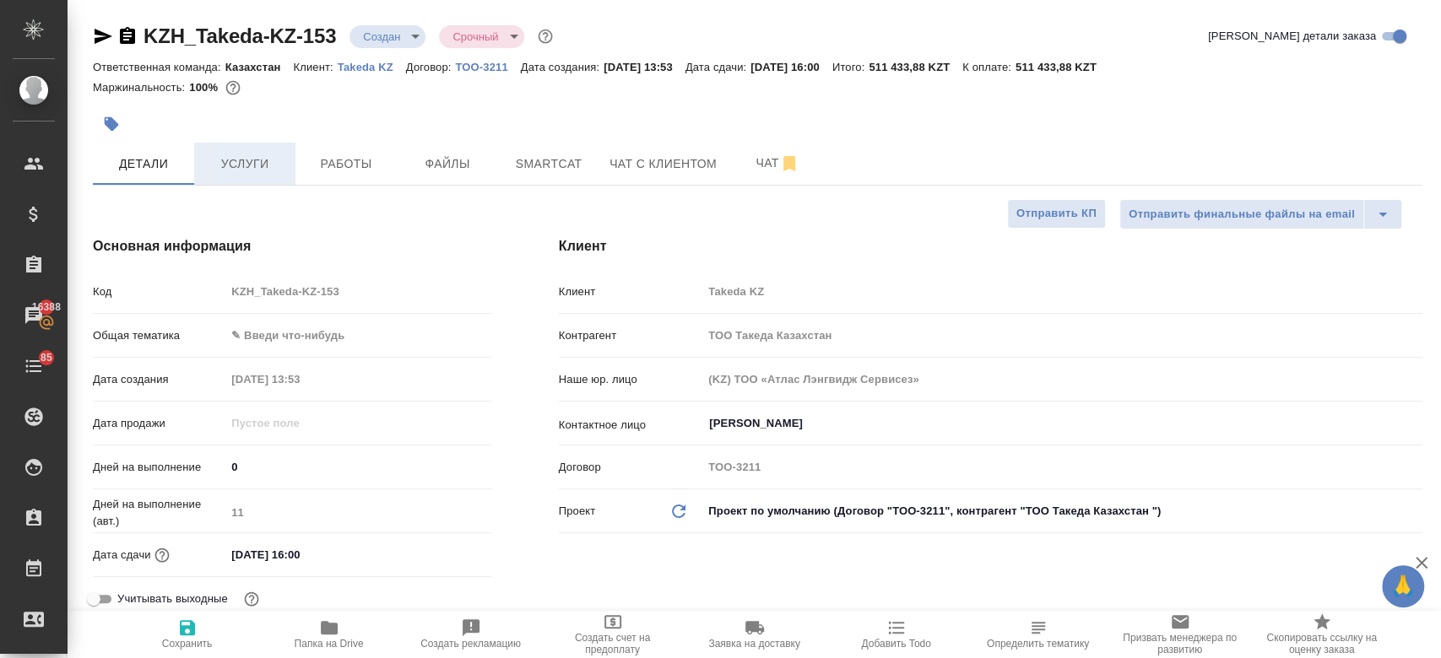
type textarea "x"
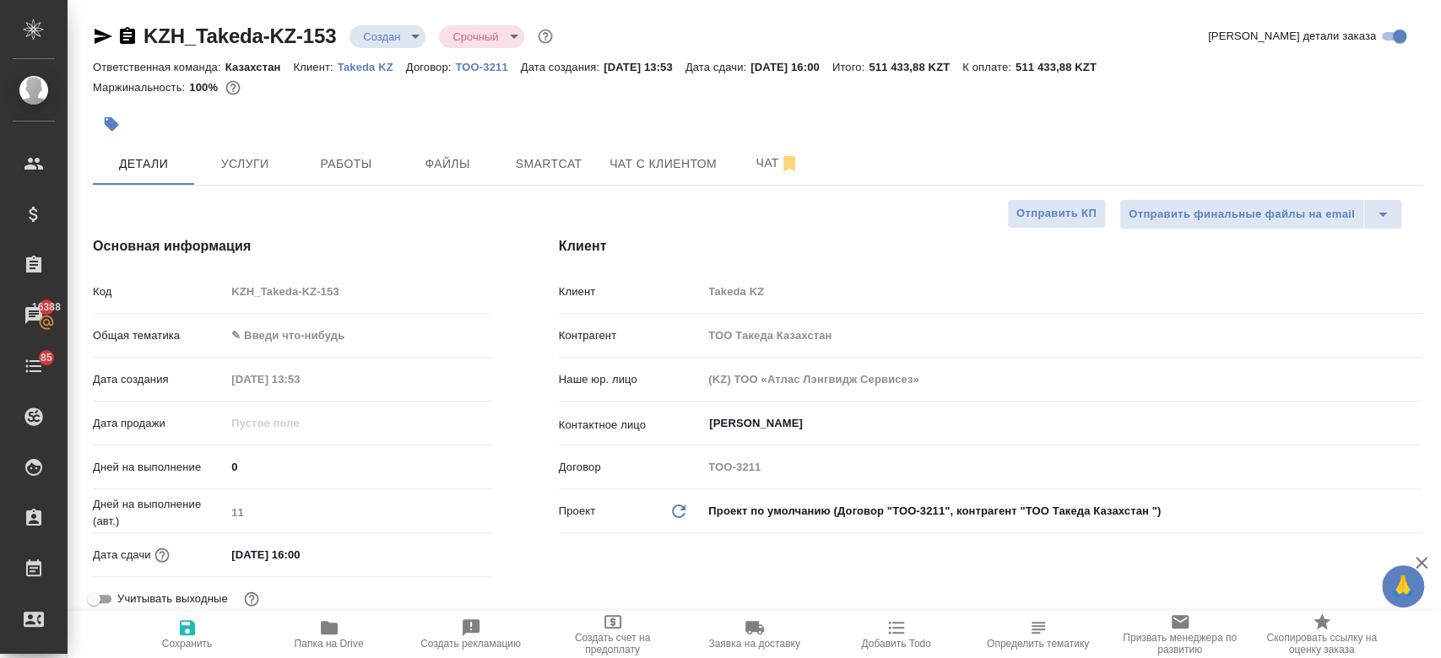
type textarea "x"
type input "[PERSON_NAME]"
type textarea "x"
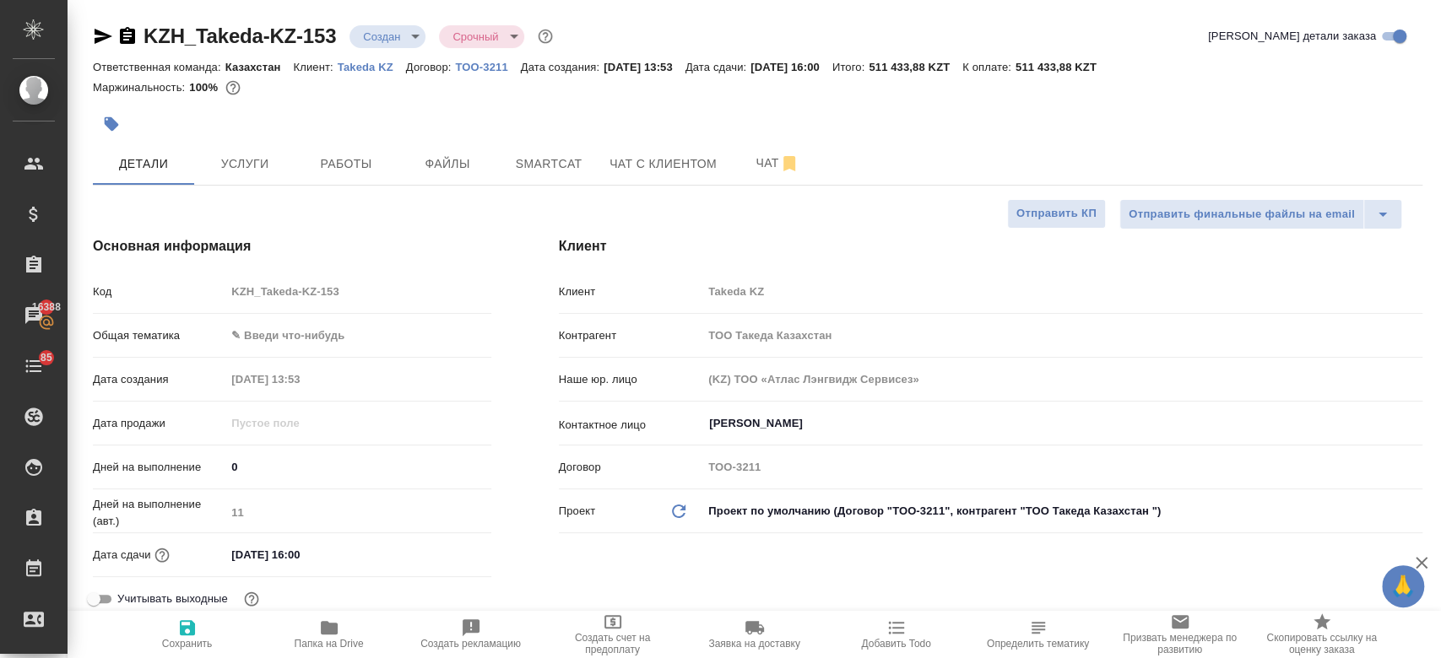
type textarea "x"
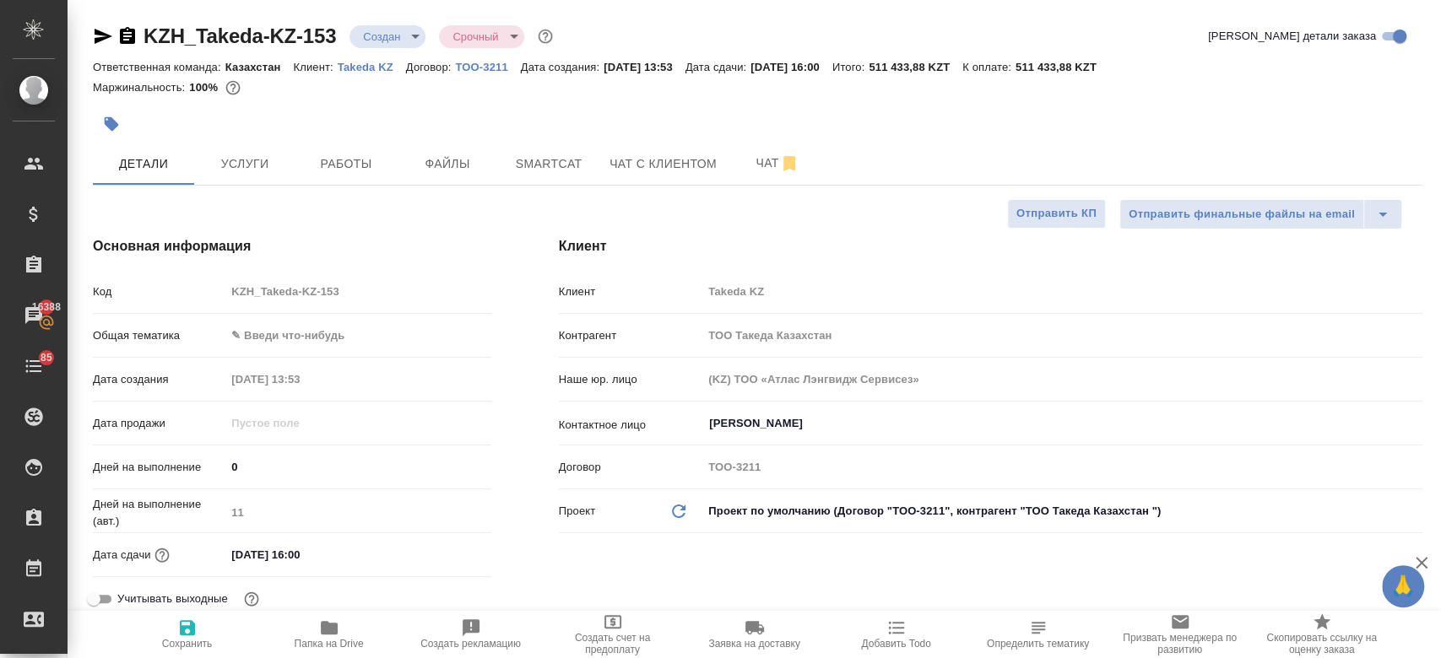
type textarea "x"
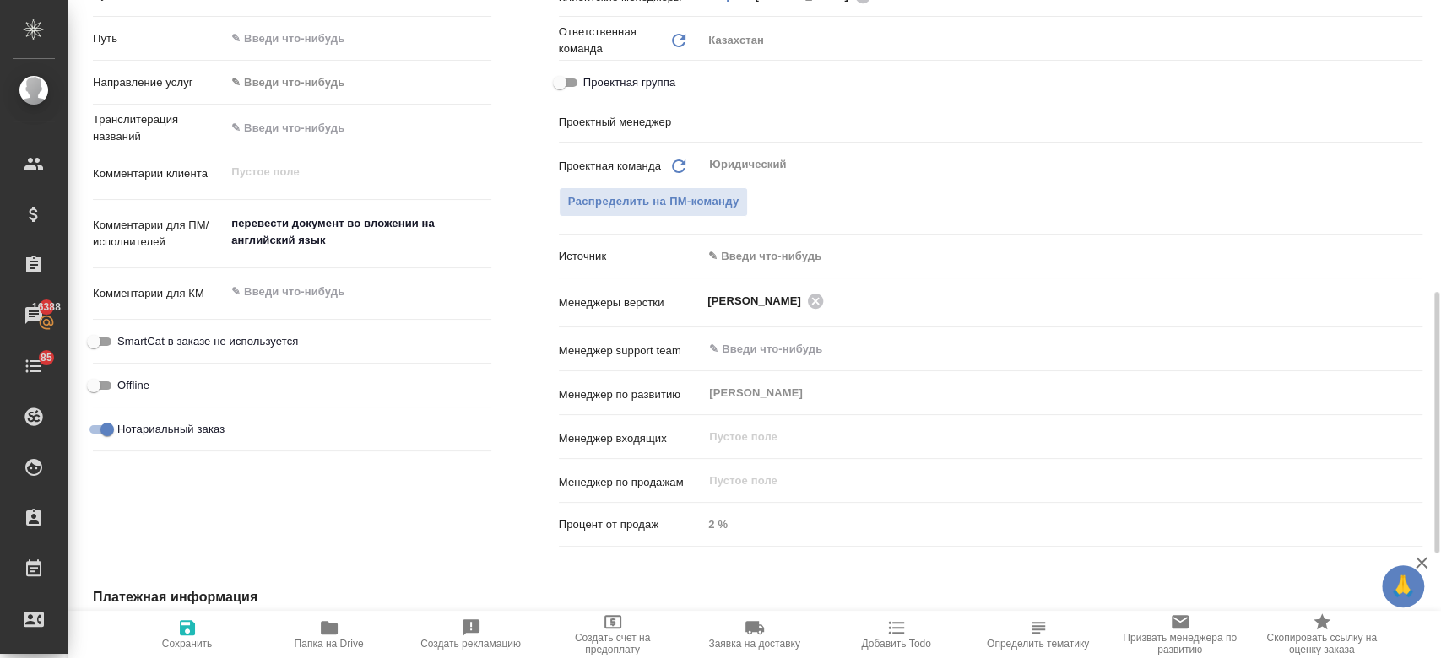
scroll to position [726, 0]
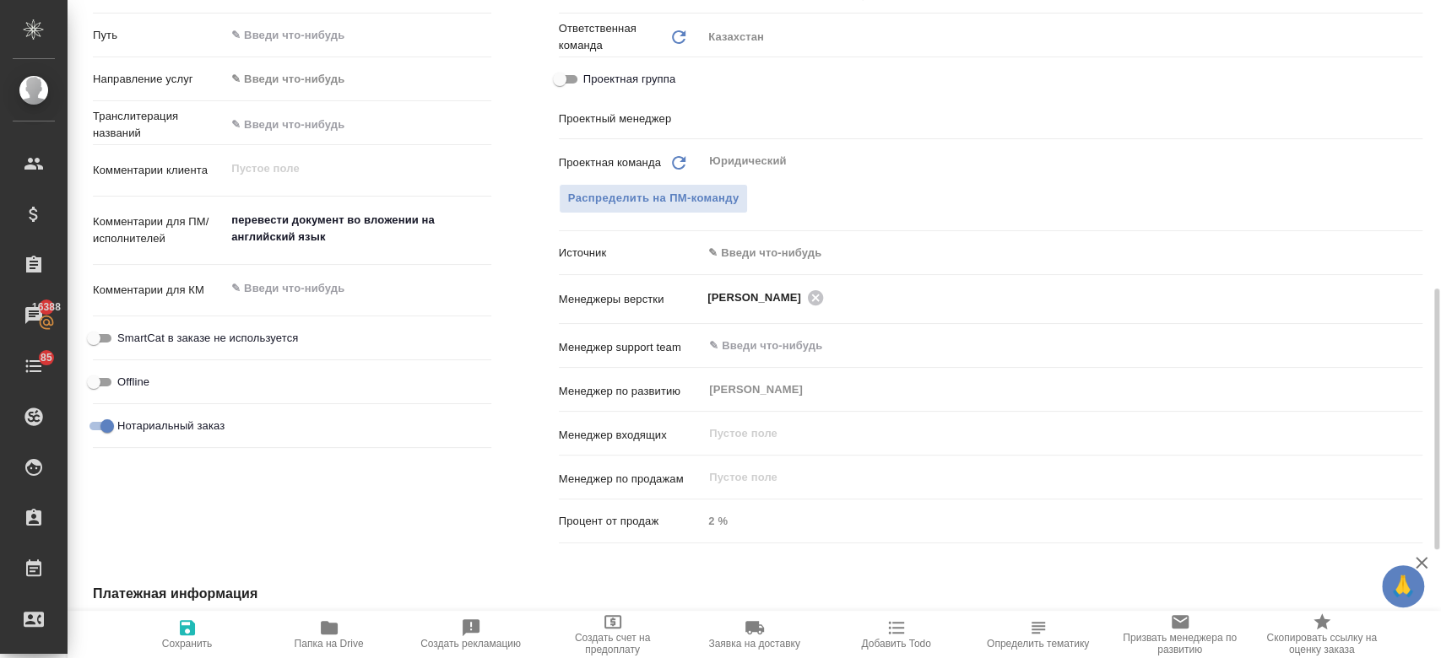
type textarea "x"
click at [357, 240] on textarea "перевести документ во вложении на английский язык" at bounding box center [357, 230] width 263 height 46
type textarea "перевести документ во вложении на английский язык."
type textarea "x"
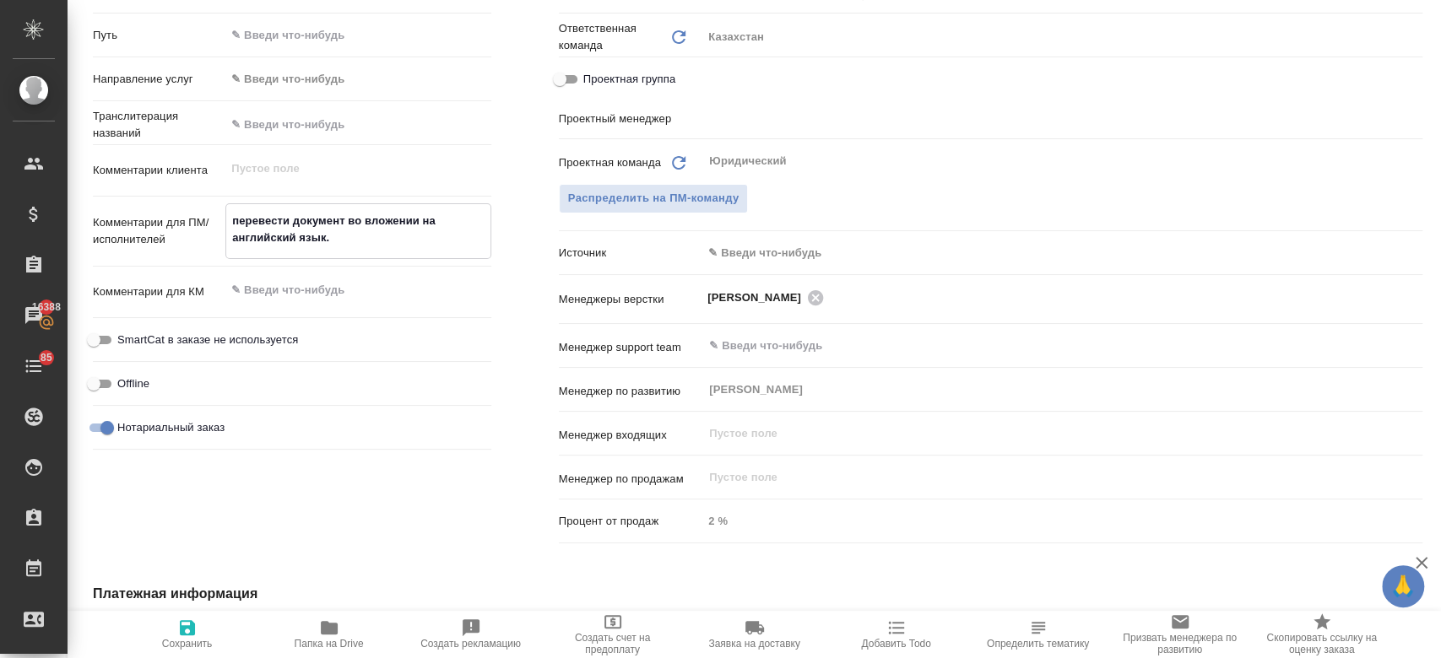
type textarea "x"
type textarea "перевести документ во вложении на английский язык."
type textarea "x"
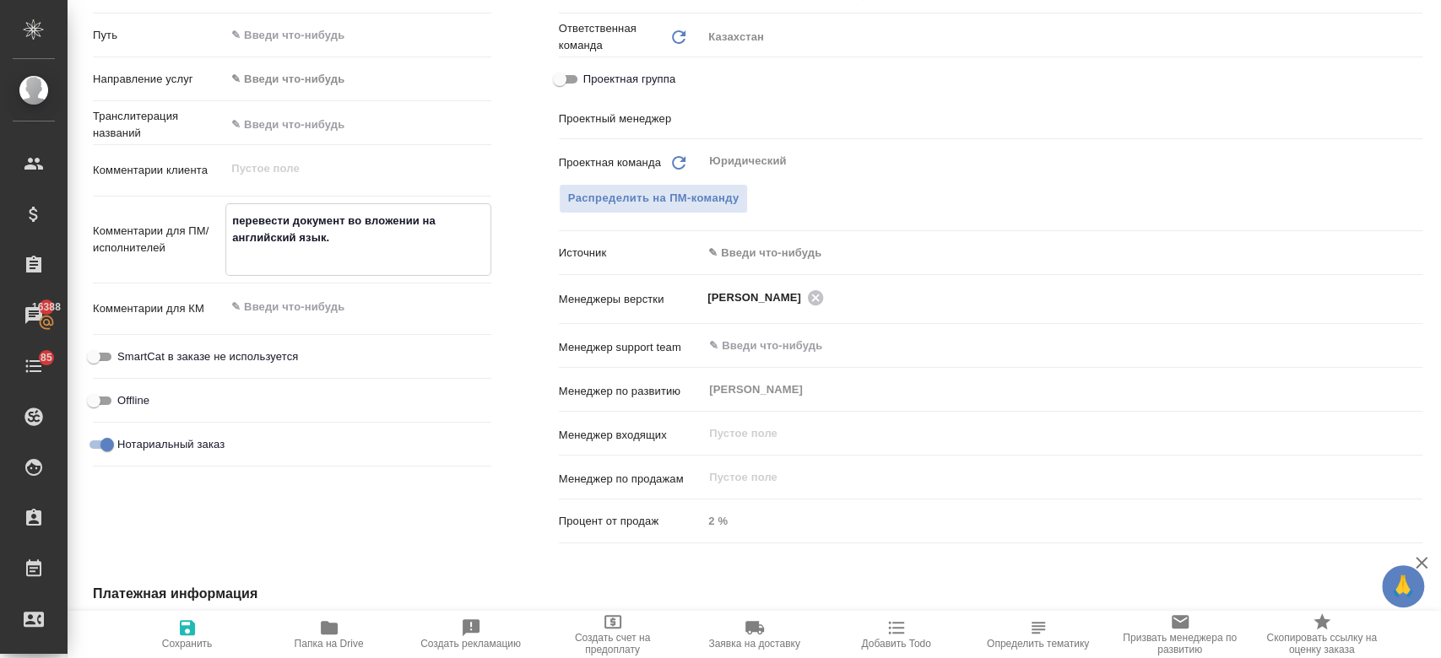
type textarea "перевести документ во вложении на английский язык."
type textarea "x"
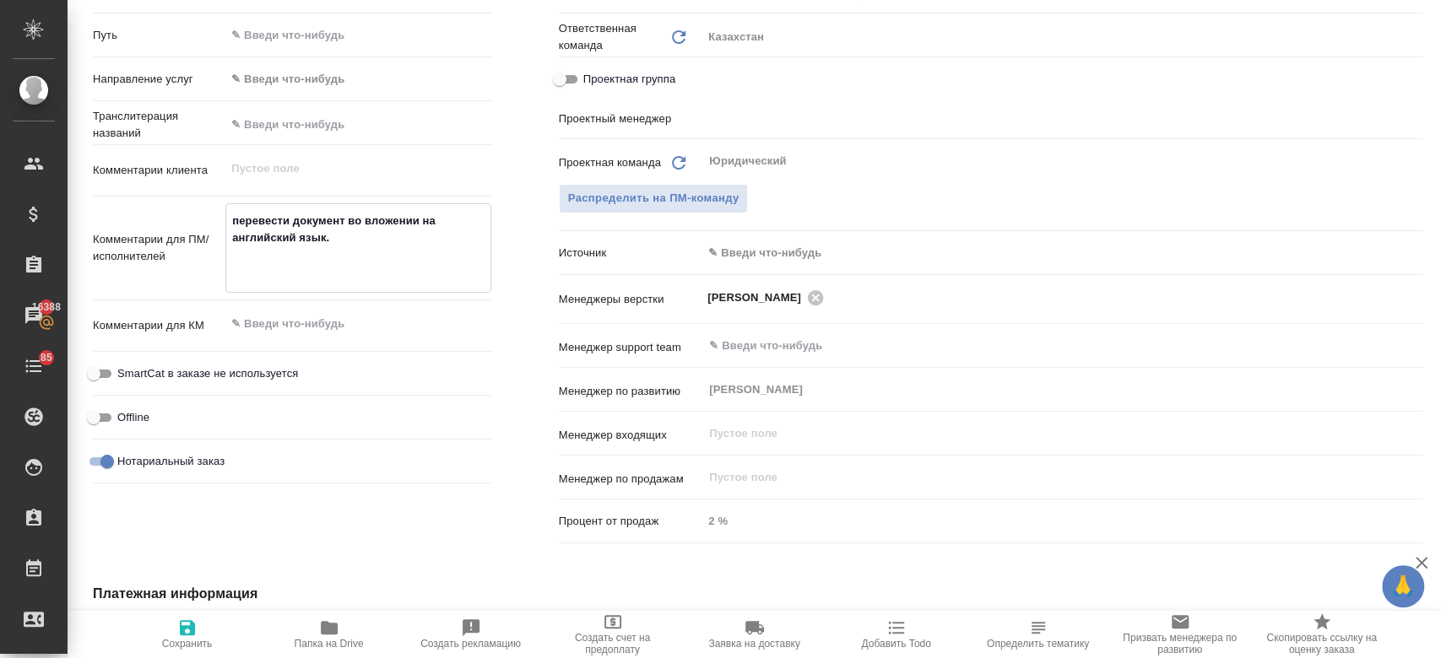
paste textarea "необходим качественный сертифицированный перевод, так как документ будет выслан…"
type textarea "перевести документ во вложении на английский язык. необходим качественный серти…"
type textarea "x"
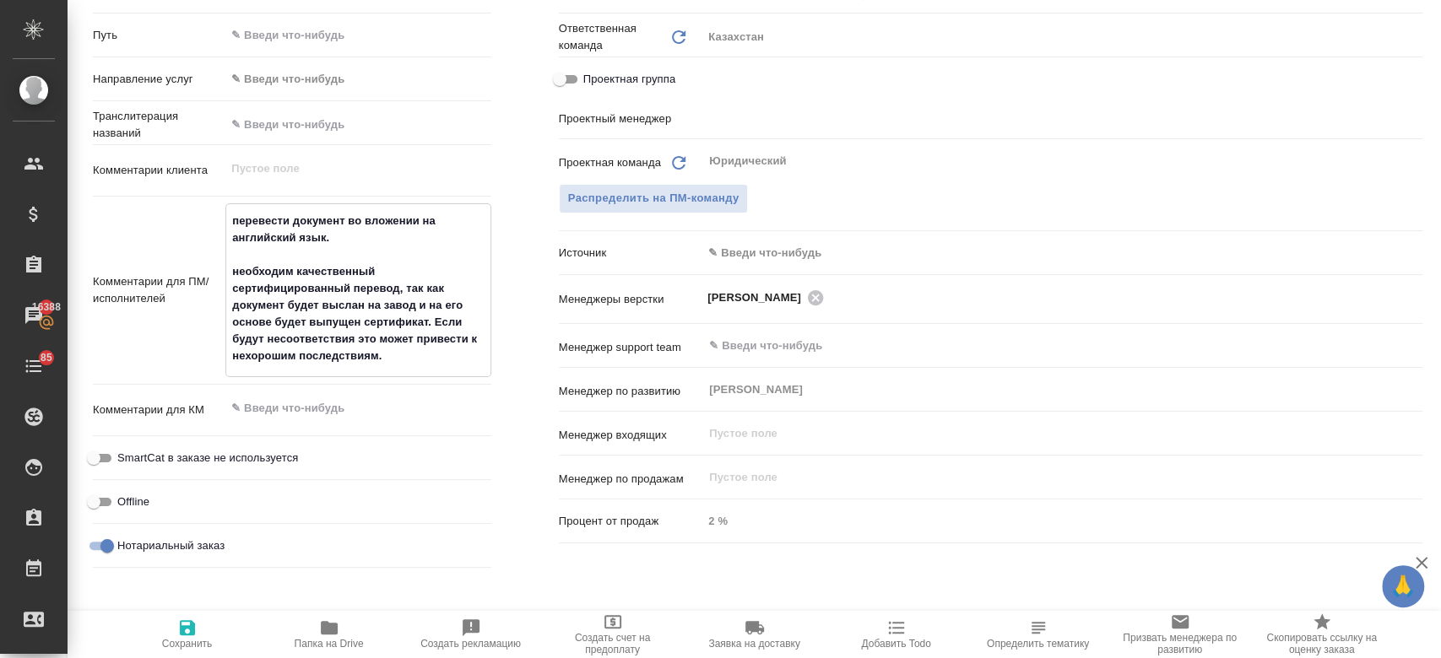
type textarea "перевести документ во вложении на английский язык. необходим качественный серти…"
type textarea "x"
click at [177, 627] on icon "button" at bounding box center [187, 628] width 20 height 20
type textarea "x"
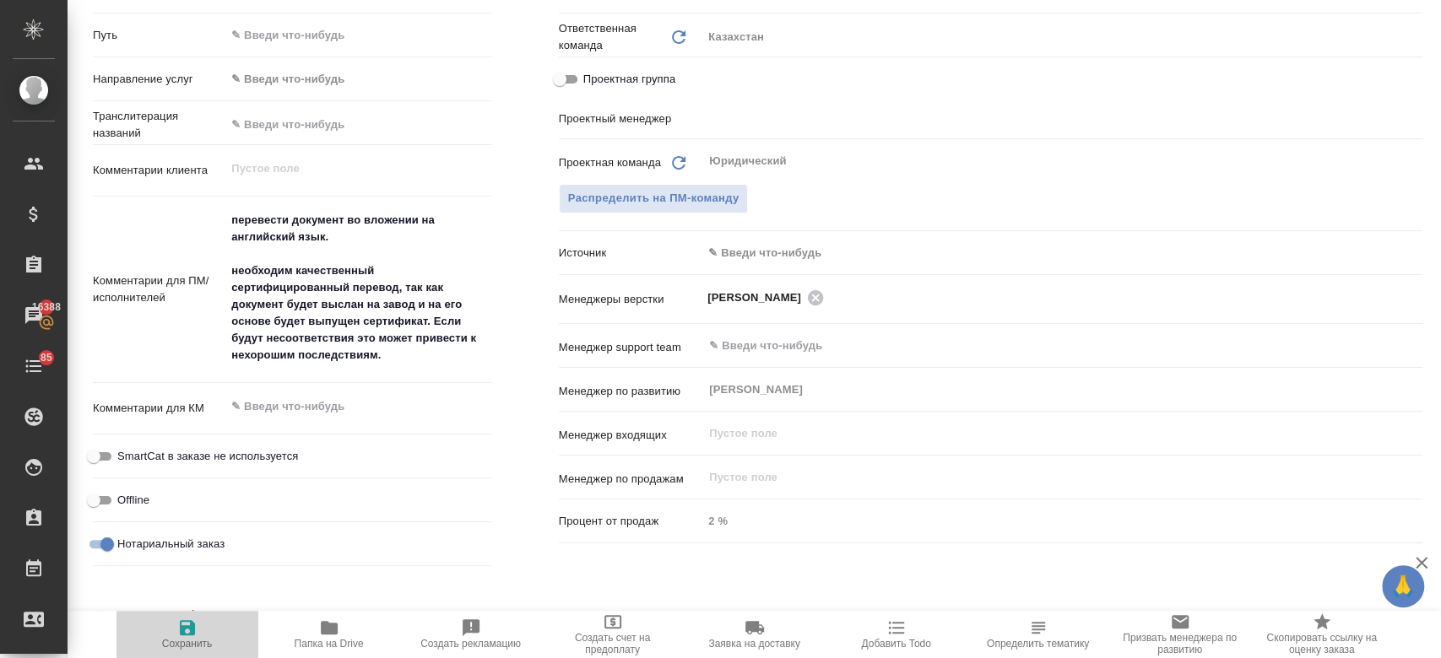
type textarea "x"
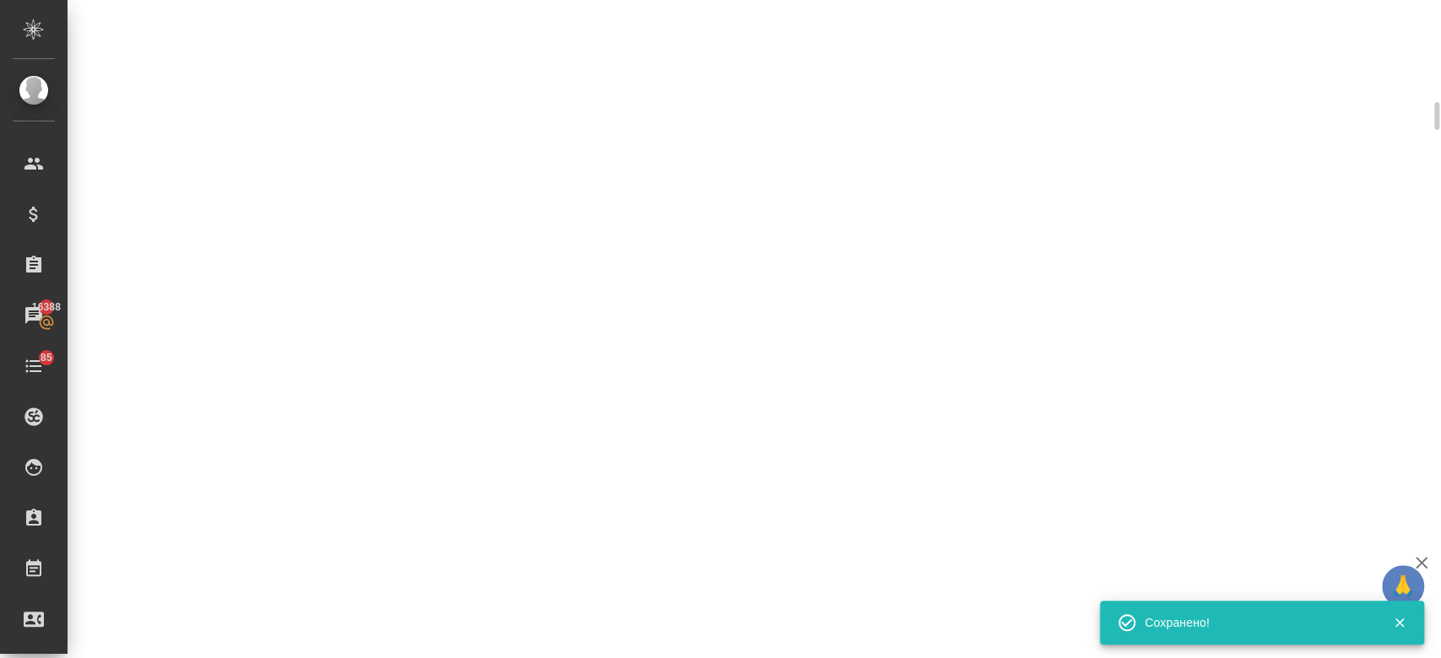
scroll to position [712, 0]
select select "RU"
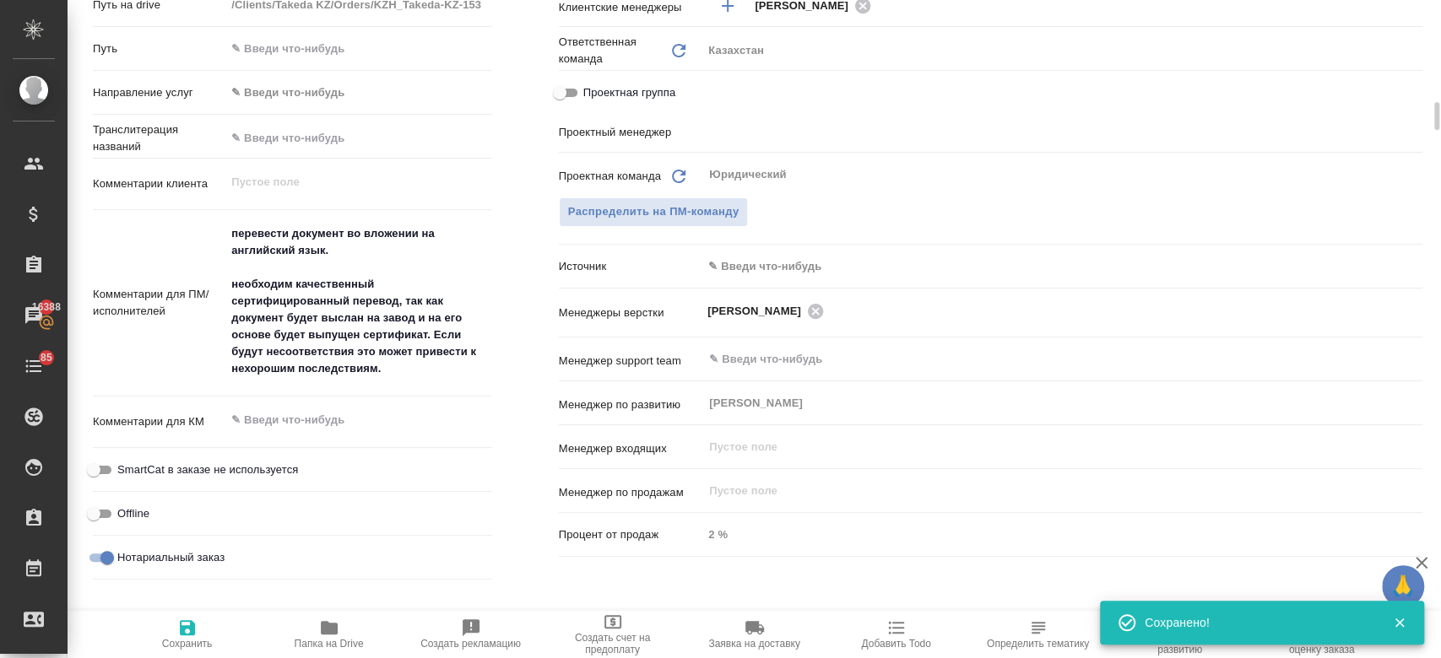
type textarea "x"
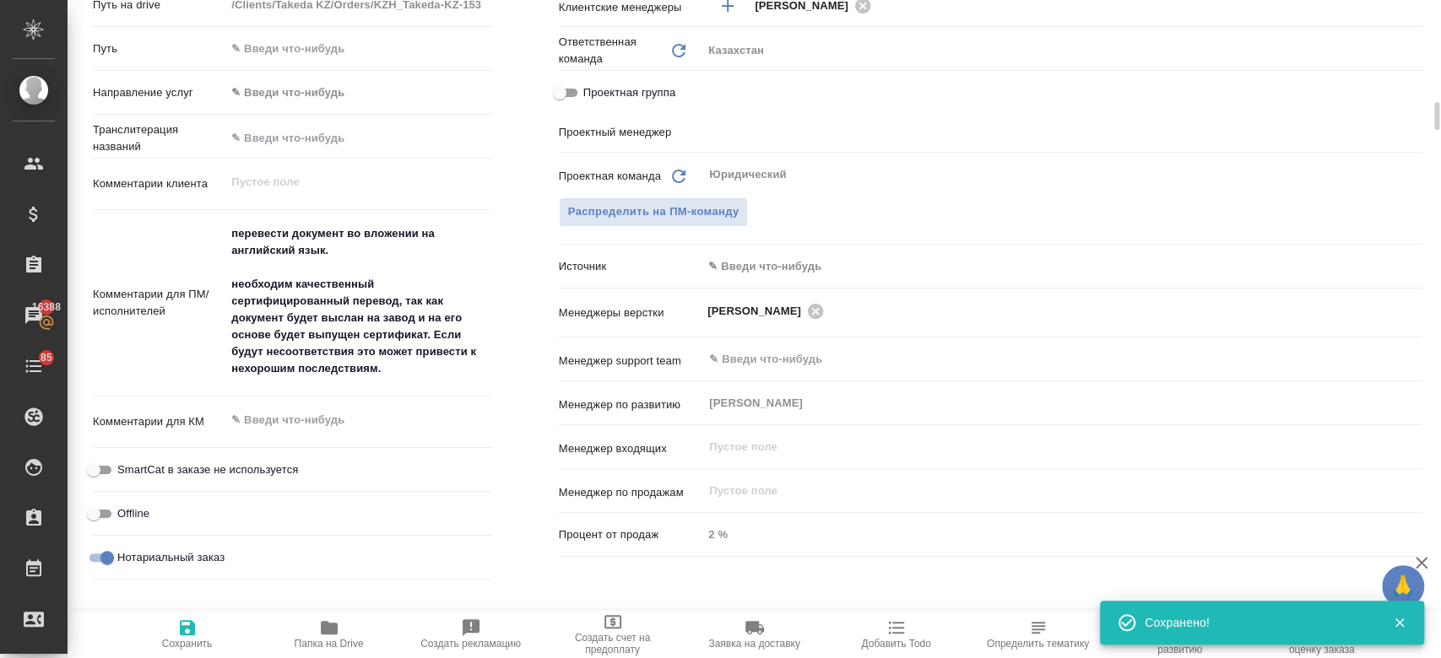
type textarea "x"
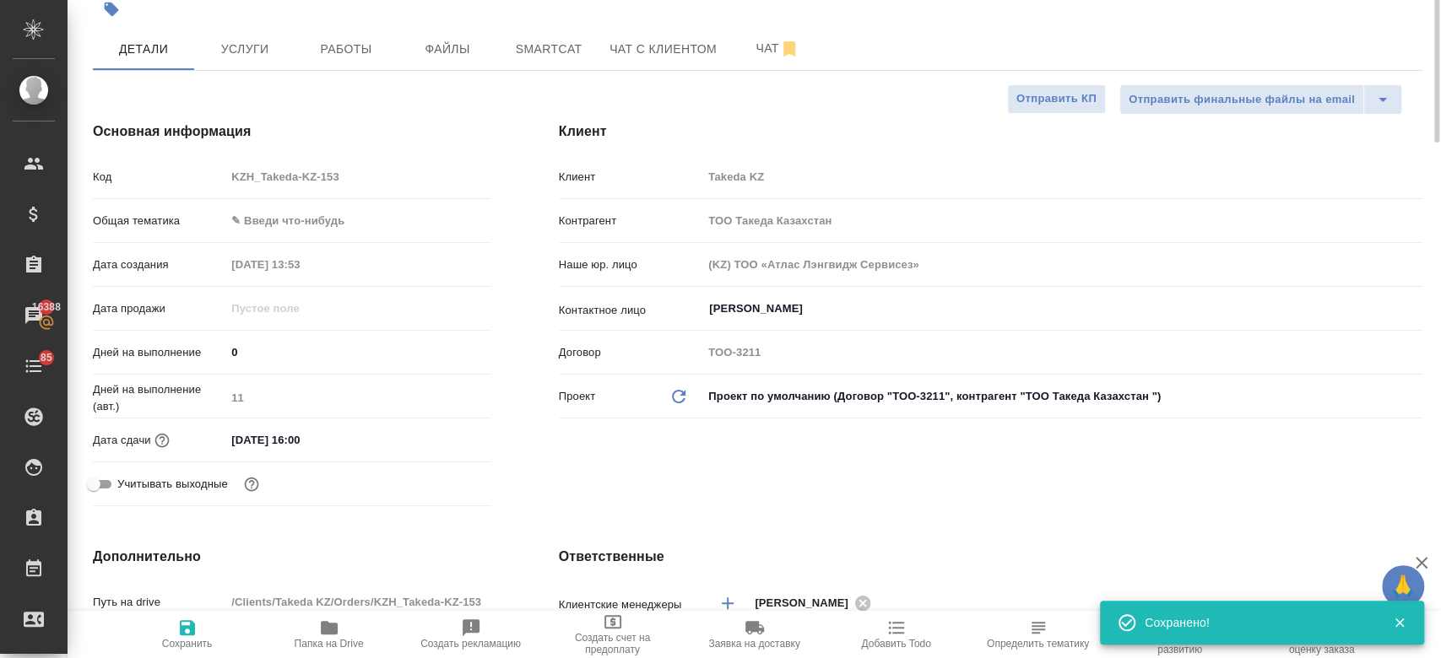
scroll to position [0, 0]
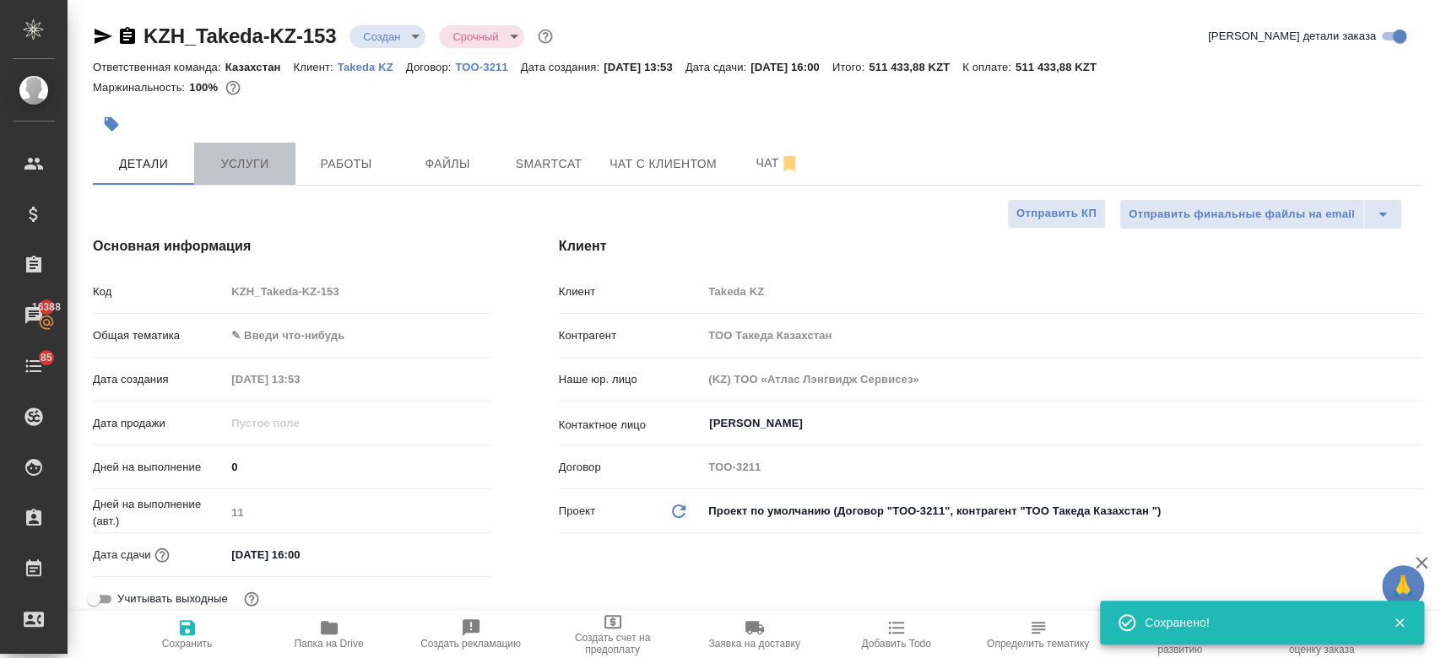
click at [257, 165] on span "Услуги" at bounding box center [244, 164] width 81 height 21
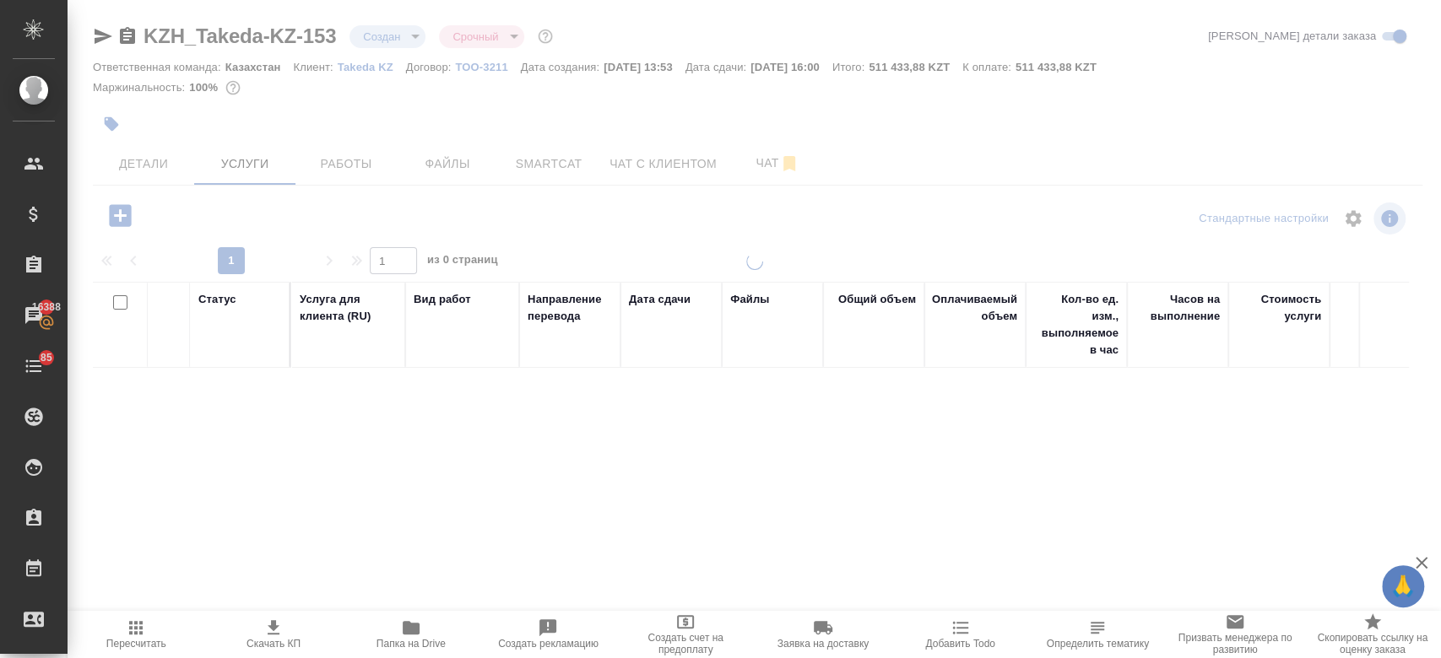
click at [317, 132] on div at bounding box center [536, 124] width 886 height 37
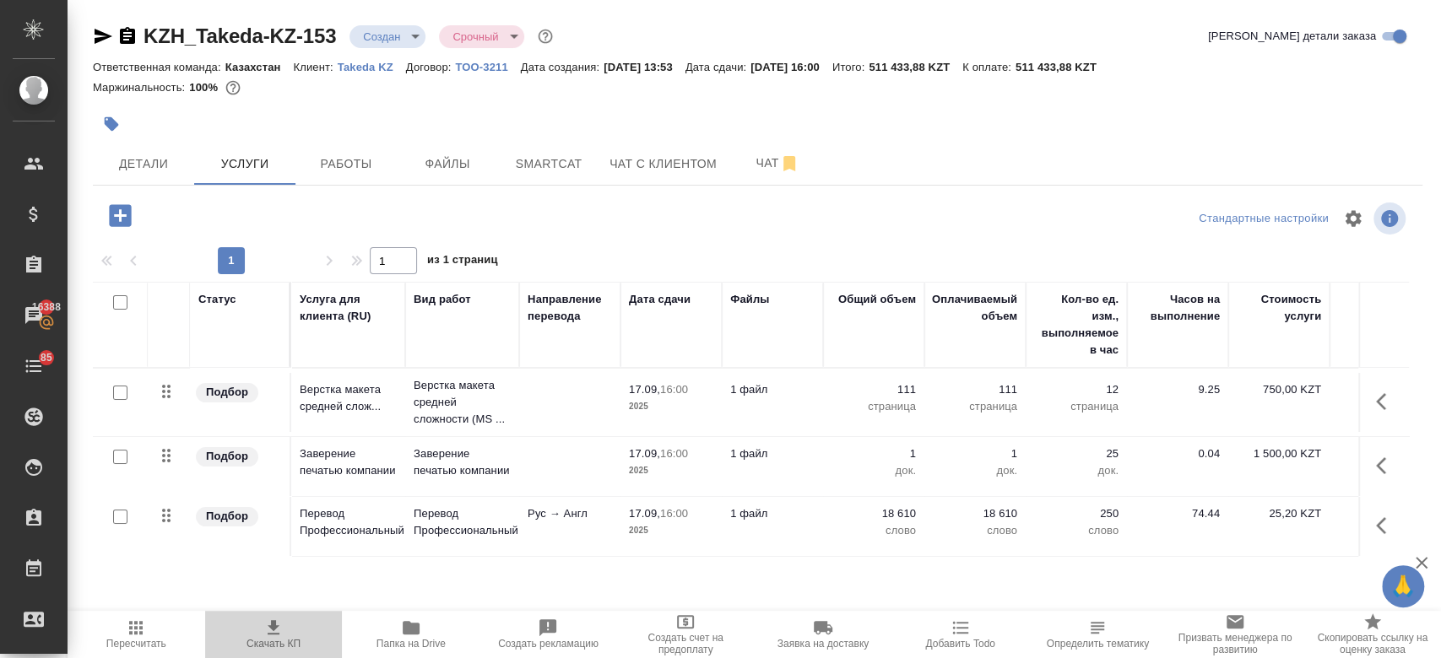
click at [273, 643] on span "Скачать КП" at bounding box center [273, 644] width 54 height 12
click at [756, 141] on div at bounding box center [536, 124] width 886 height 37
click at [758, 165] on span "Чат" at bounding box center [777, 163] width 81 height 21
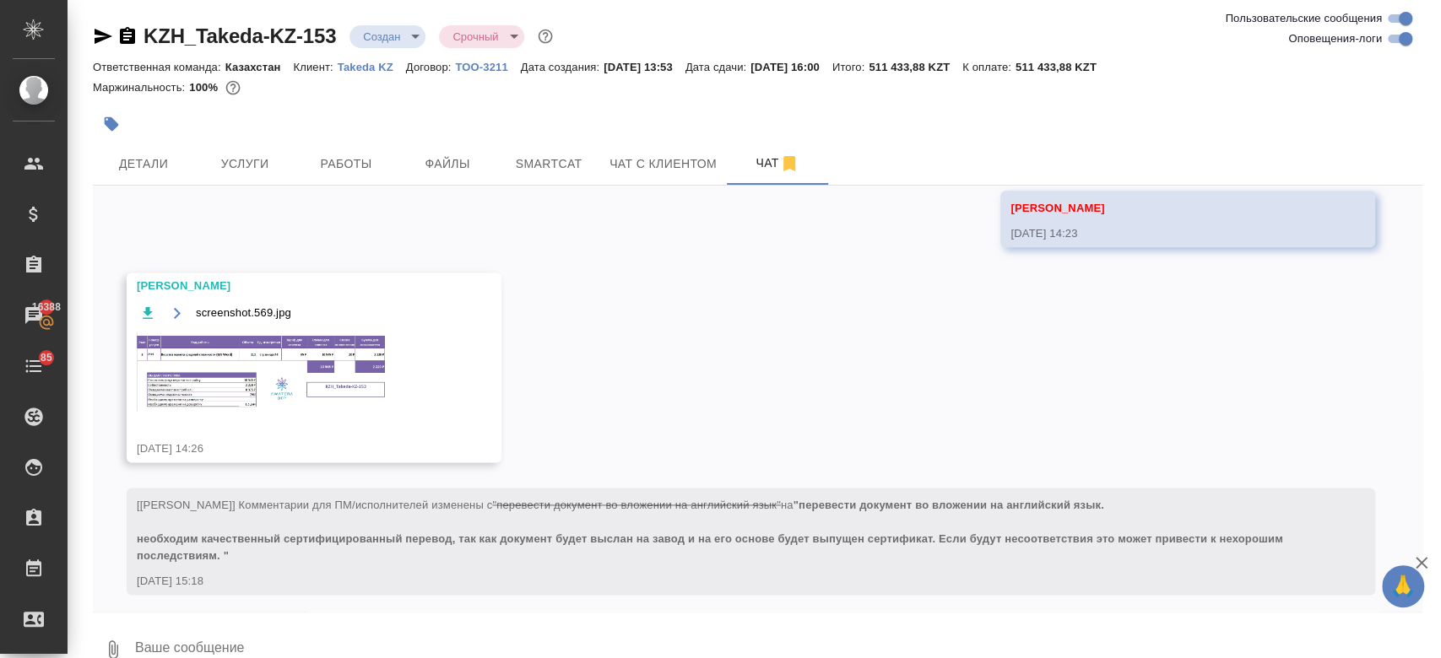
scroll to position [1540, 0]
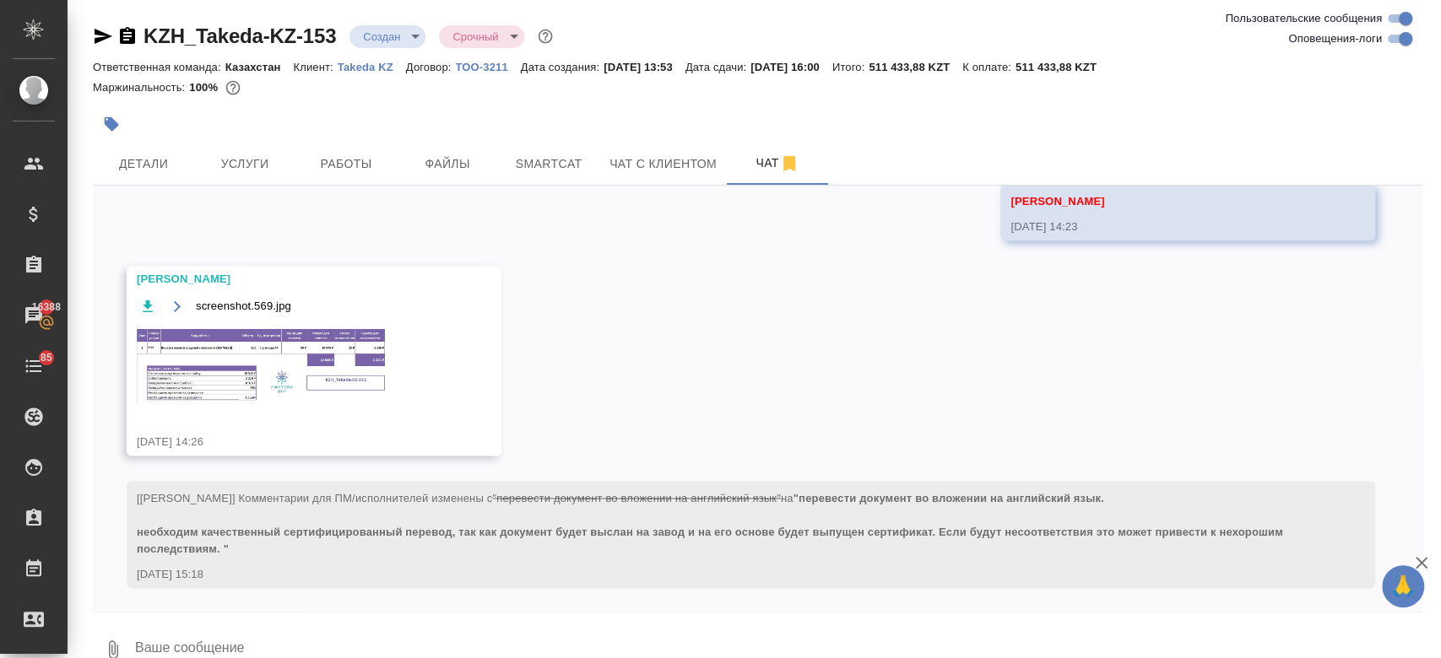
click at [344, 376] on img at bounding box center [263, 365] width 253 height 78
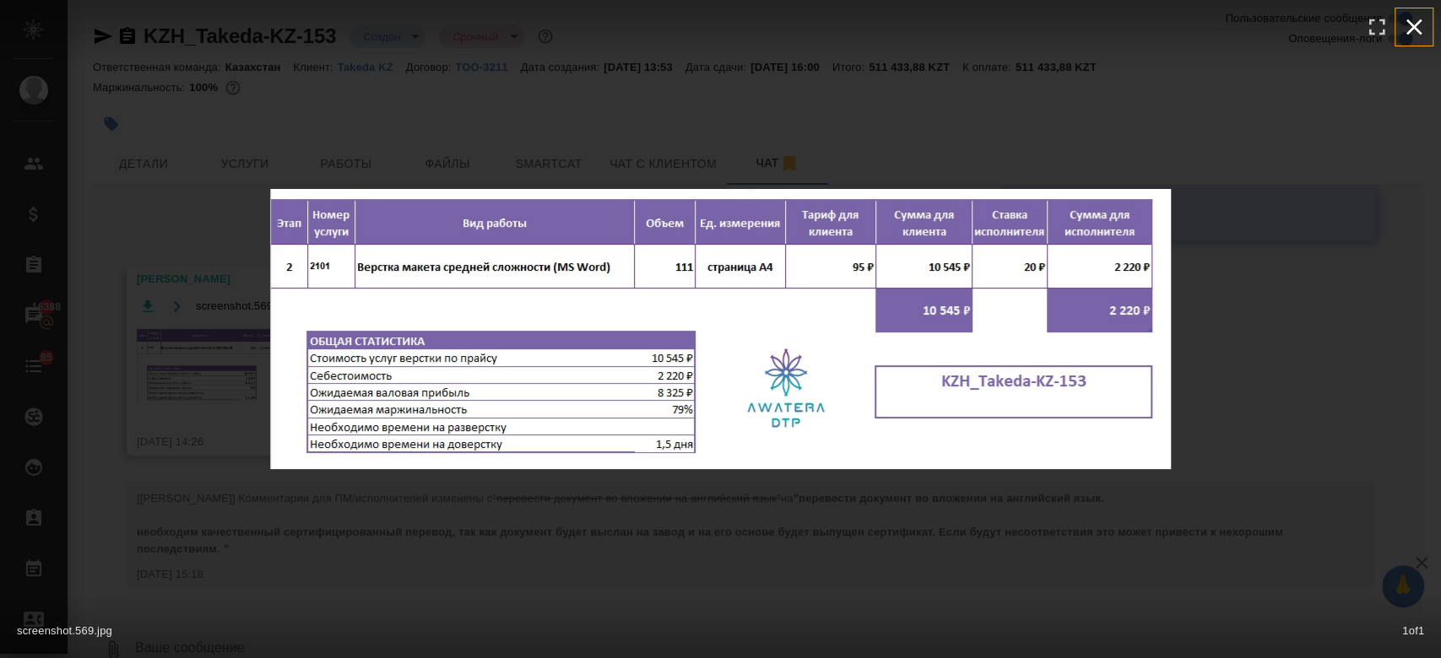
click at [1429, 21] on button "button" at bounding box center [1413, 26] width 37 height 37
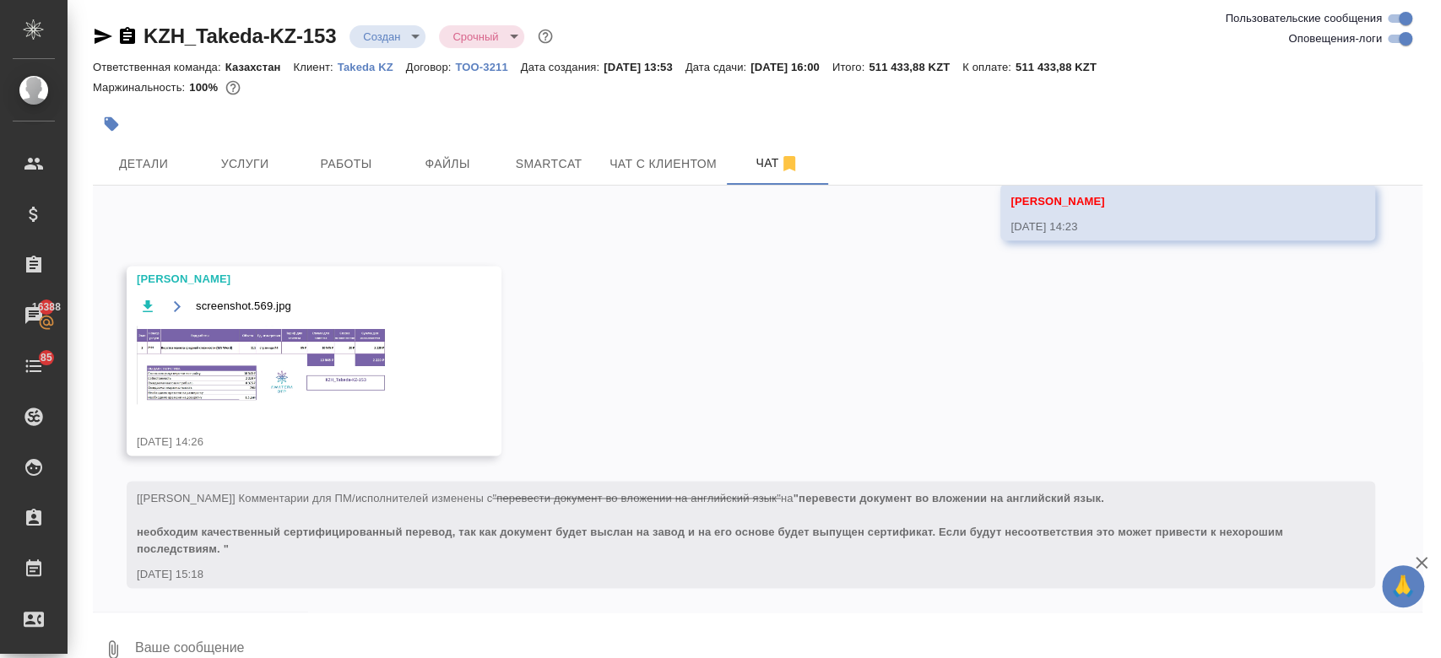
click at [800, 331] on div "04.09, четверг [Кошербаева Назерке] Клиент оставил комментарий: "по счетам все …" at bounding box center [757, 399] width 1329 height 426
click at [223, 165] on span "Услуги" at bounding box center [244, 164] width 81 height 21
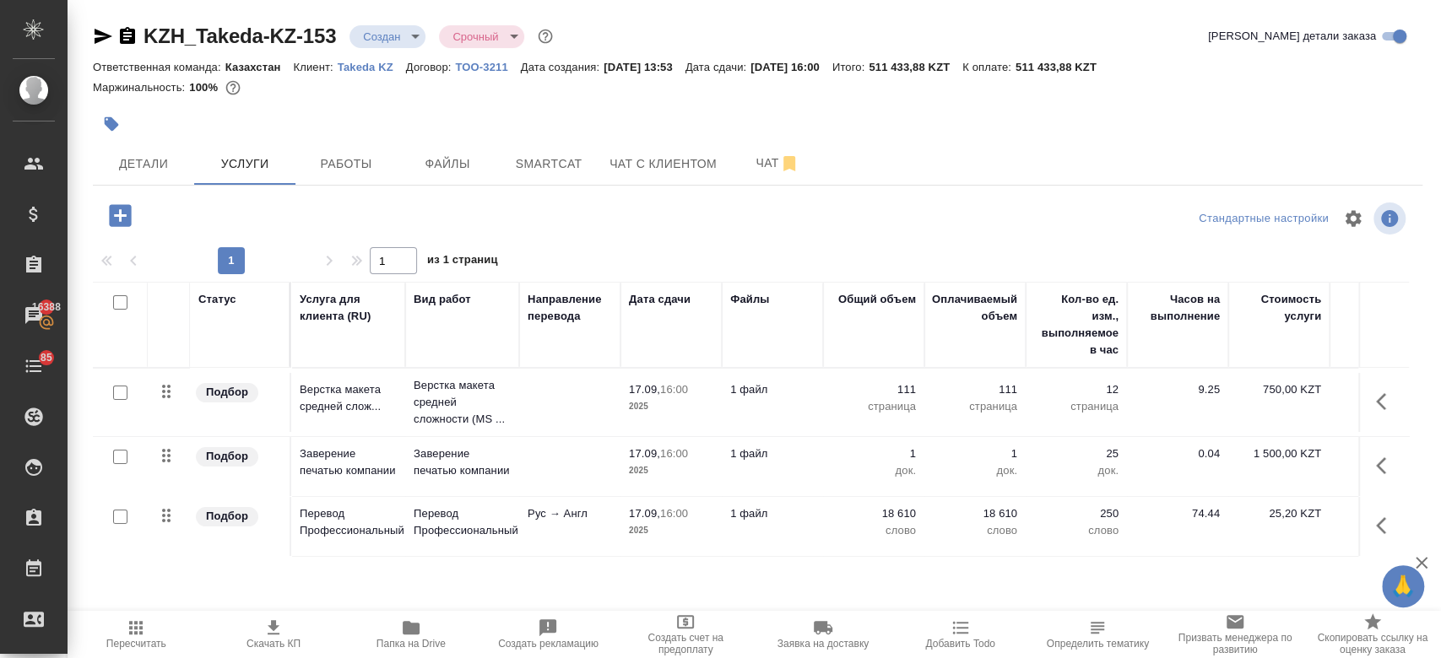
click at [666, 119] on div at bounding box center [536, 124] width 886 height 37
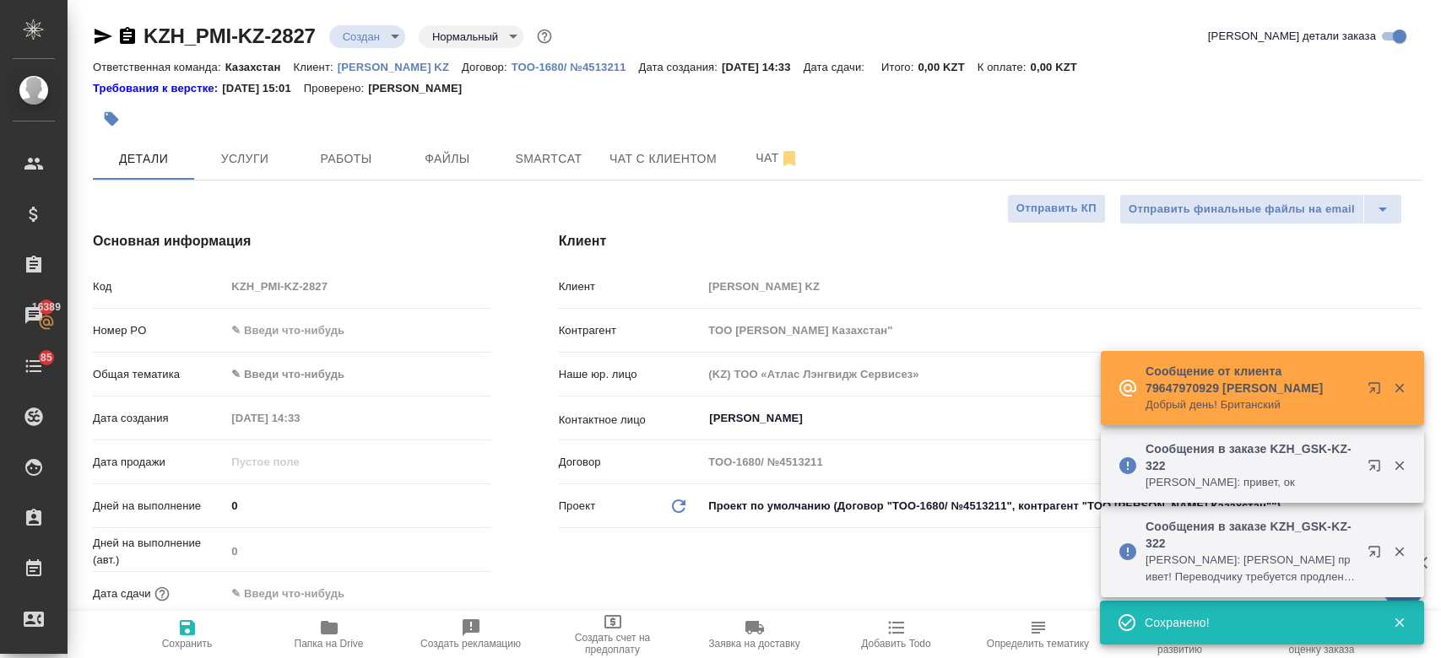
select select "RU"
click at [384, 63] on p "[PERSON_NAME] KZ" at bounding box center [400, 67] width 124 height 13
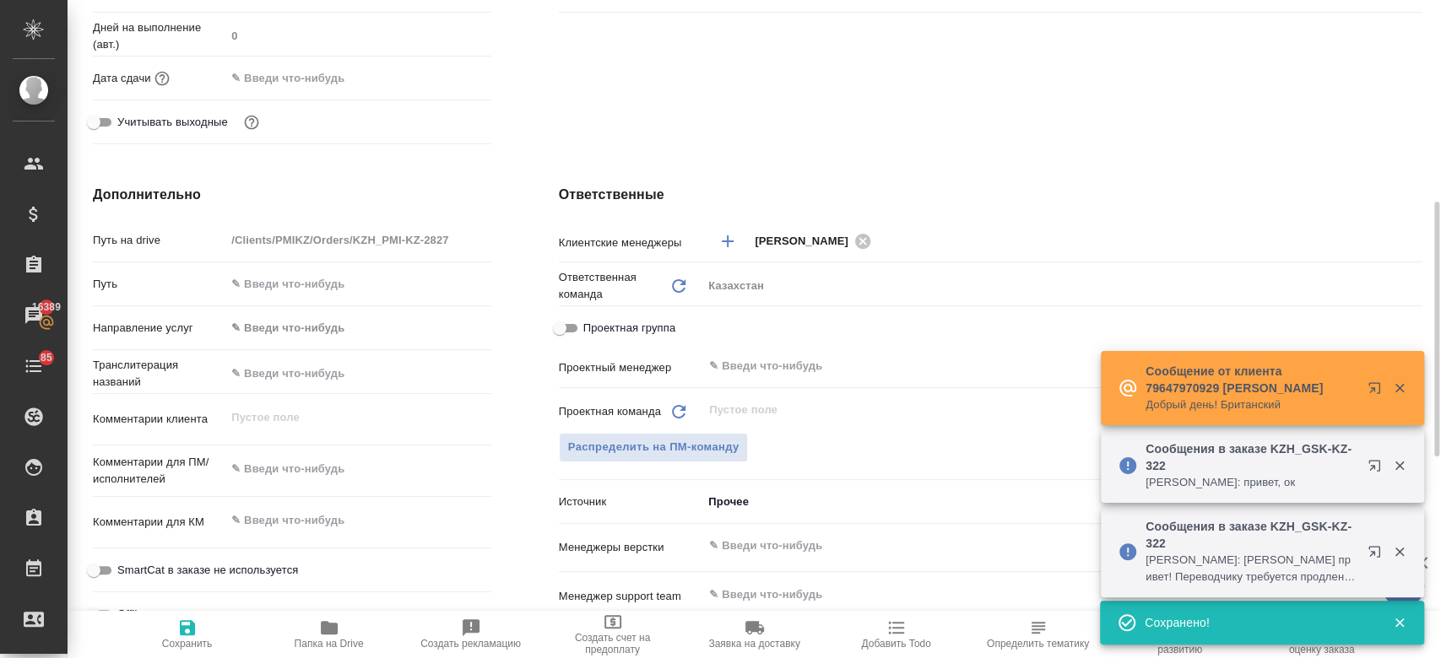
scroll to position [517, 0]
click at [317, 457] on textarea at bounding box center [357, 468] width 265 height 29
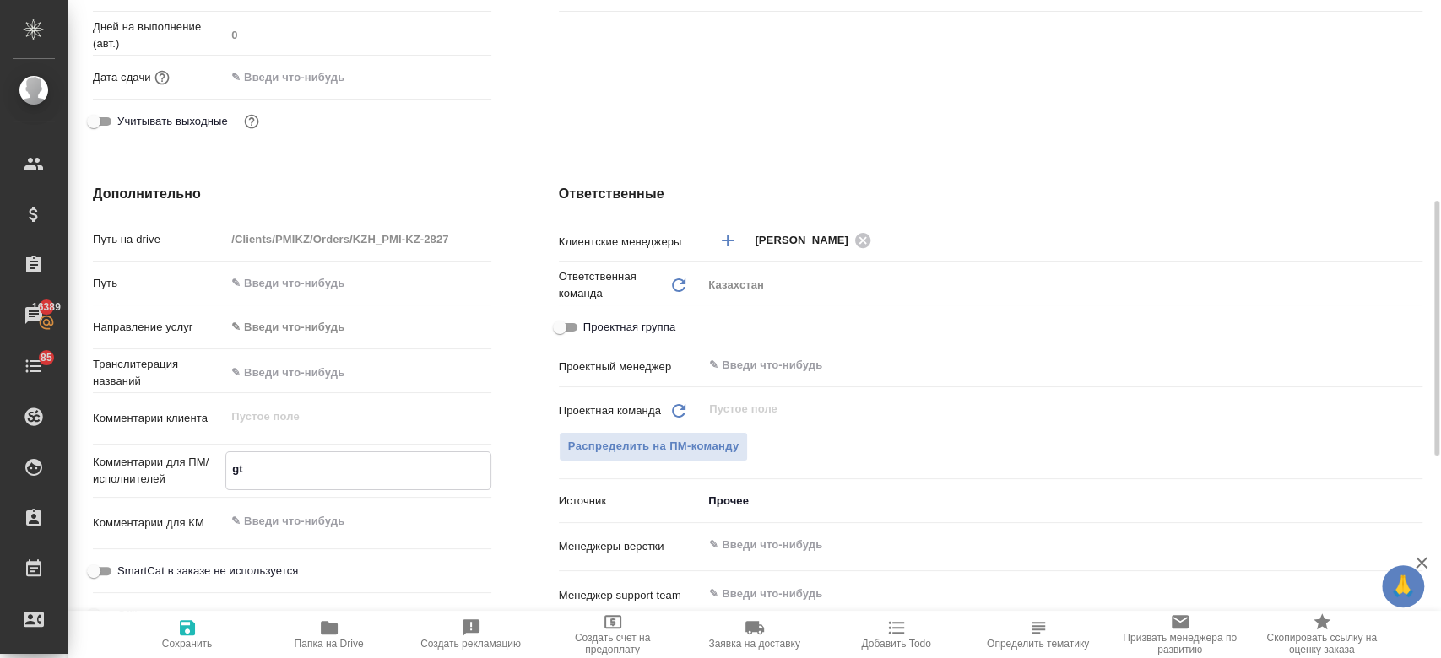
type textarea "g"
type textarea "Перевод на анг"
click at [181, 626] on icon "button" at bounding box center [187, 627] width 15 height 15
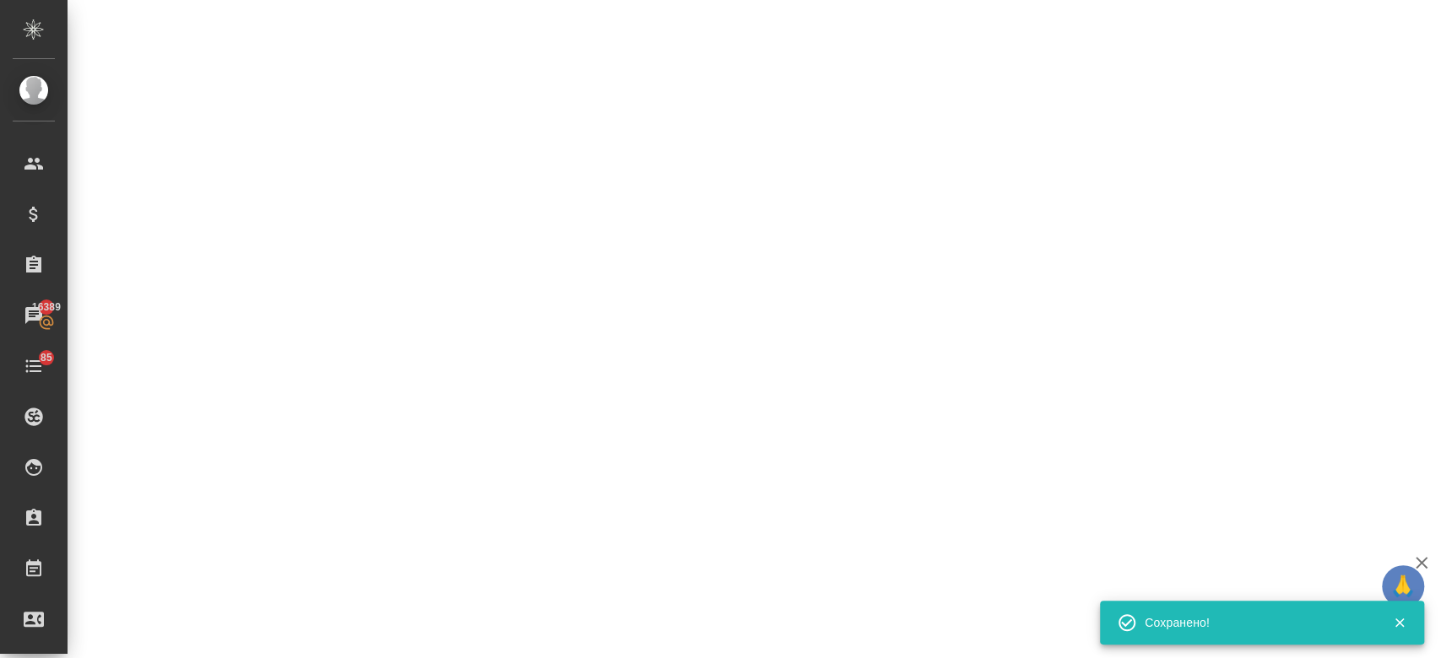
select select "RU"
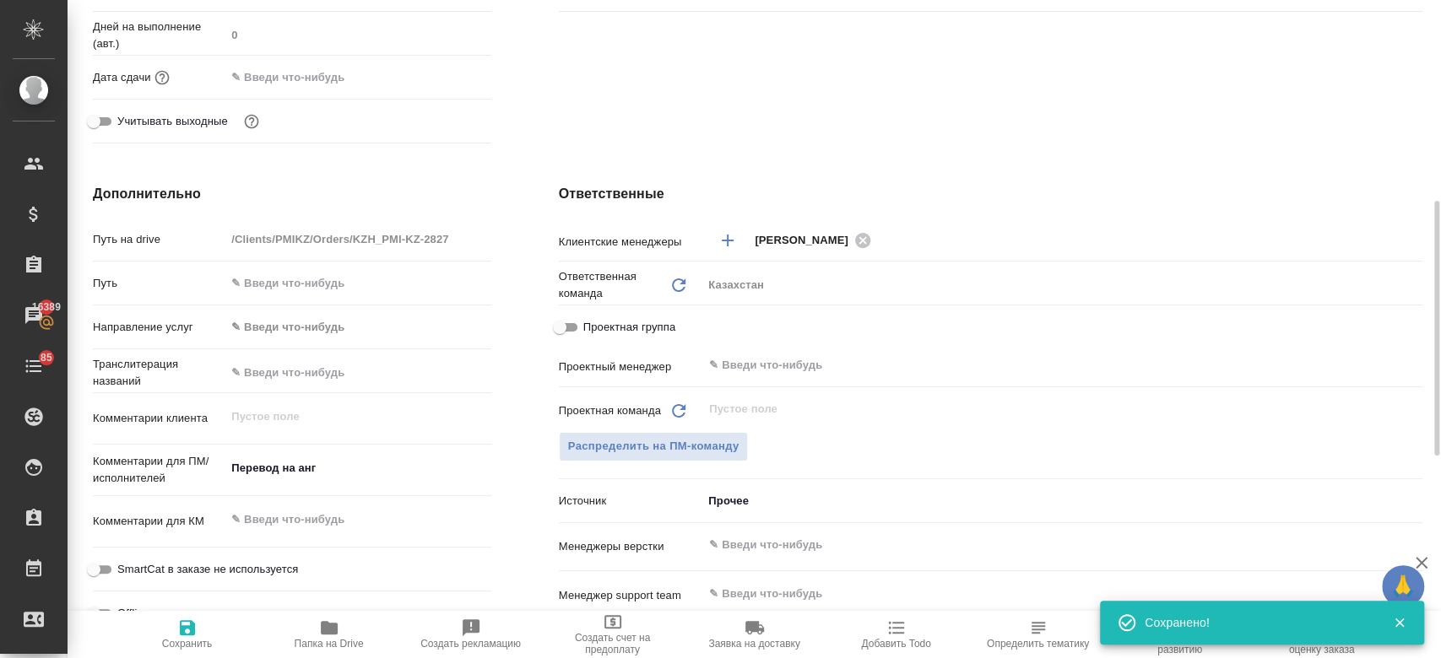
type textarea "x"
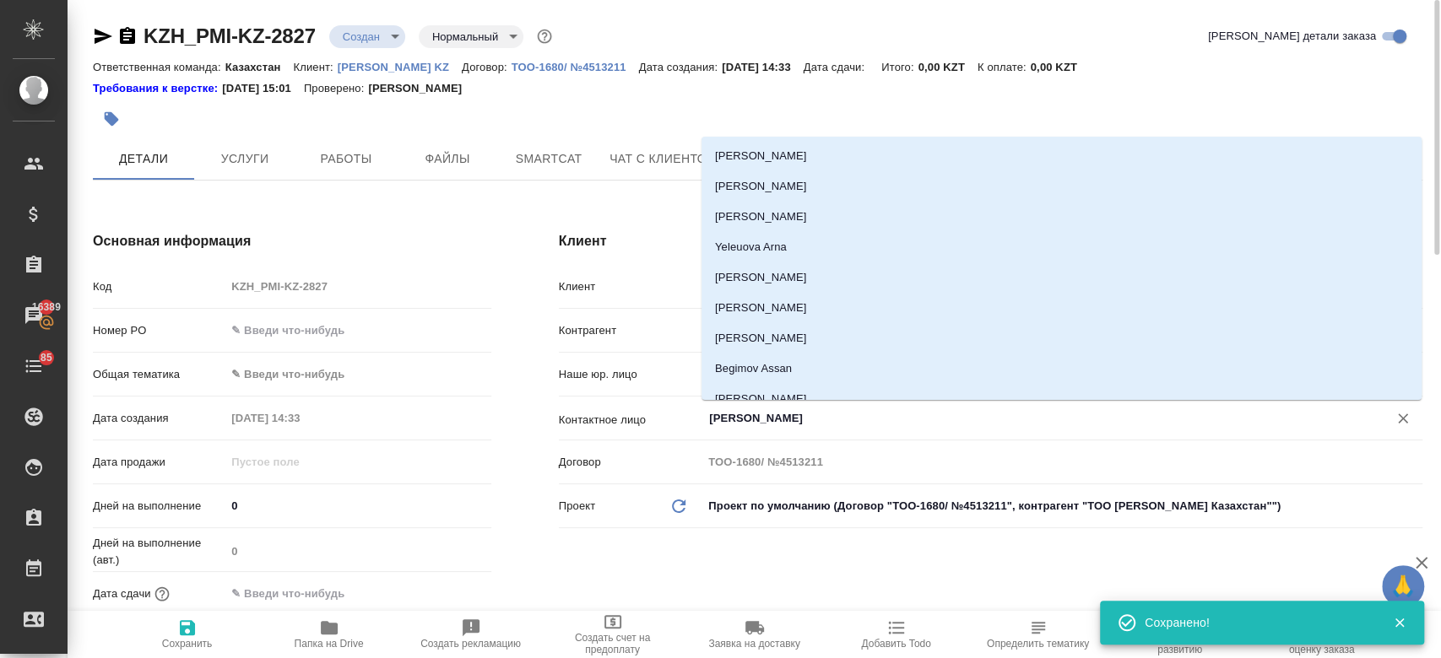
click at [761, 421] on input "Vorotnikova Elina" at bounding box center [1033, 419] width 653 height 20
type textarea "x"
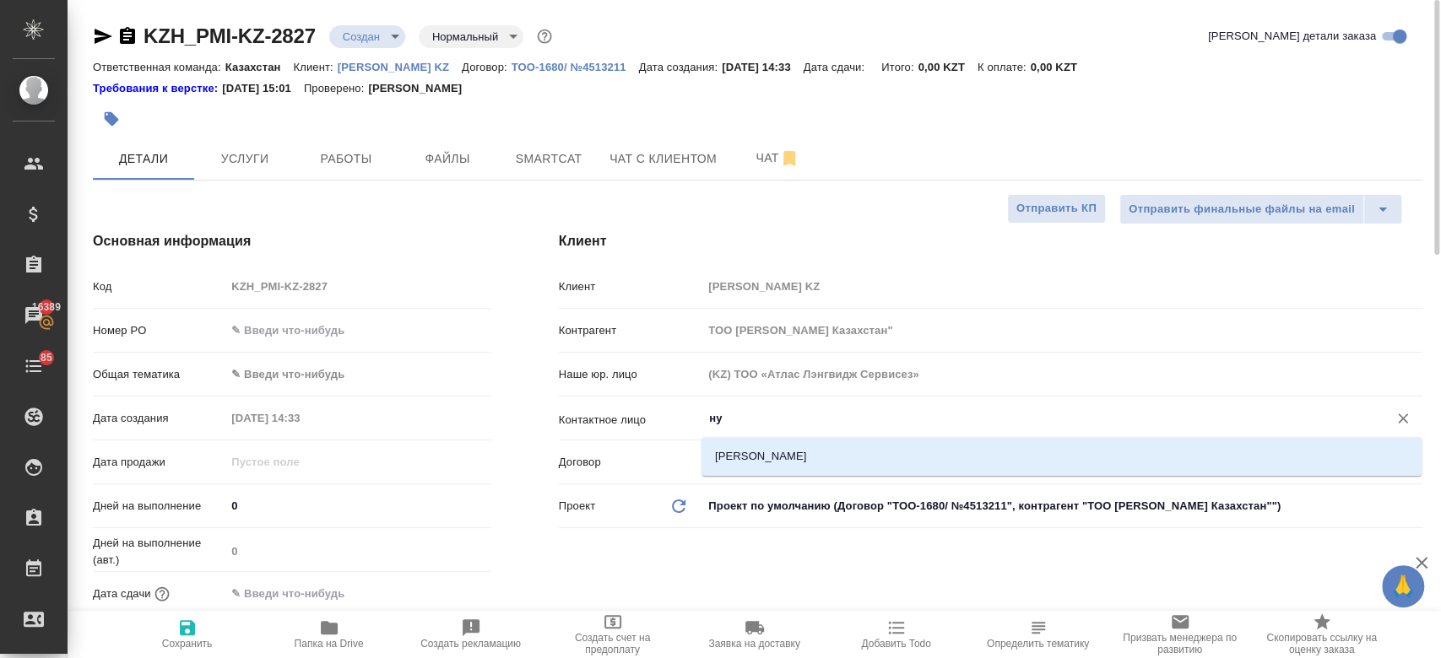
type input "н"
type textarea "x"
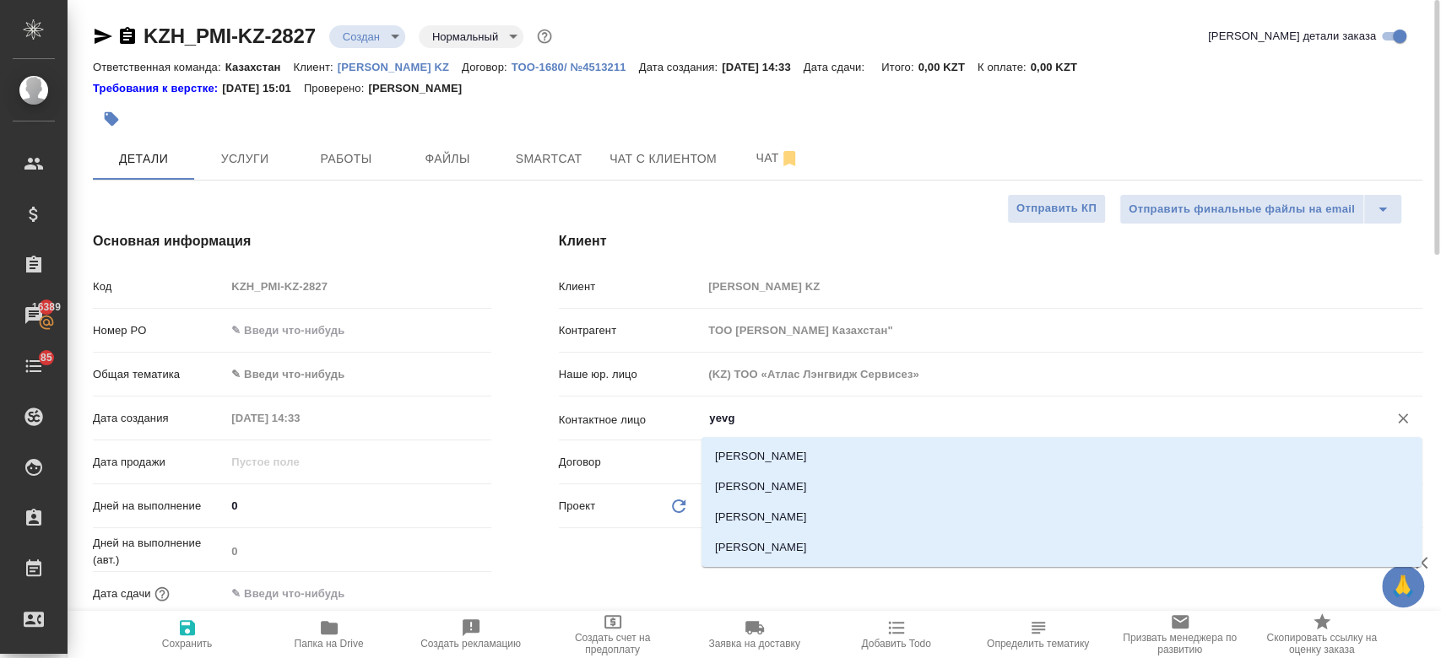
type input "yevg"
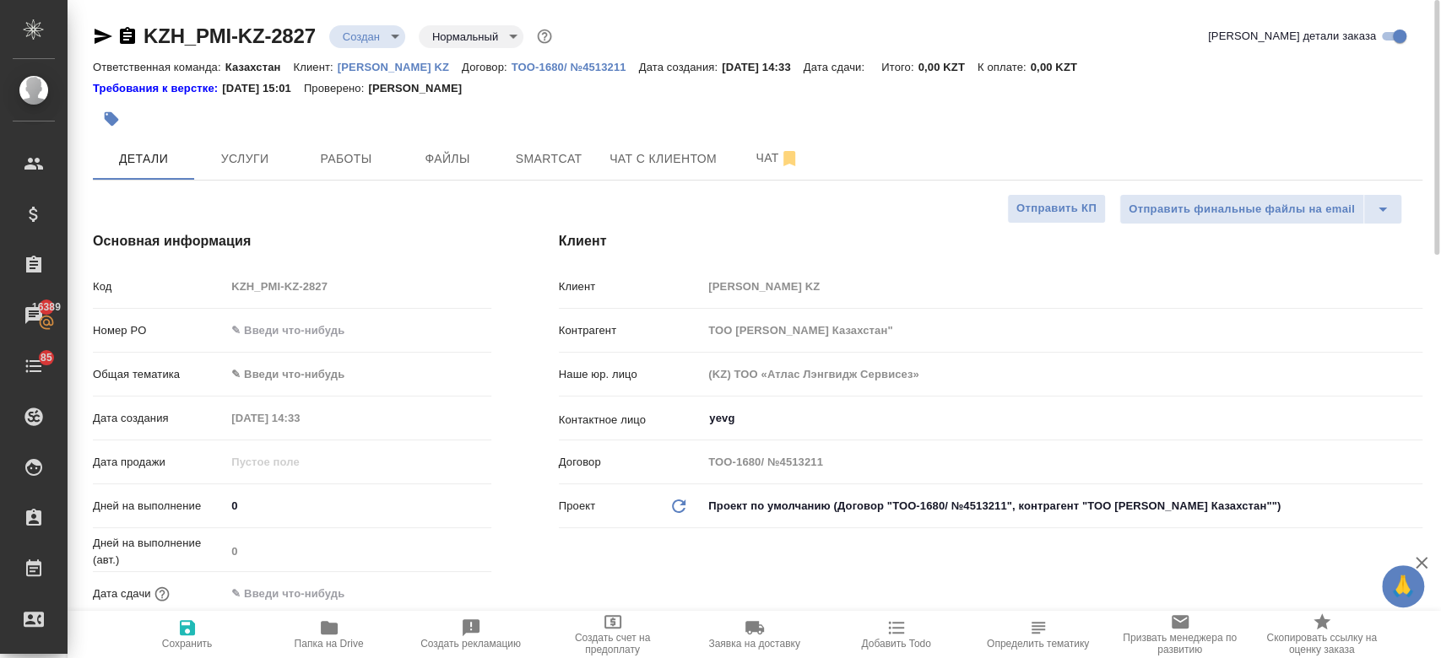
type textarea "x"
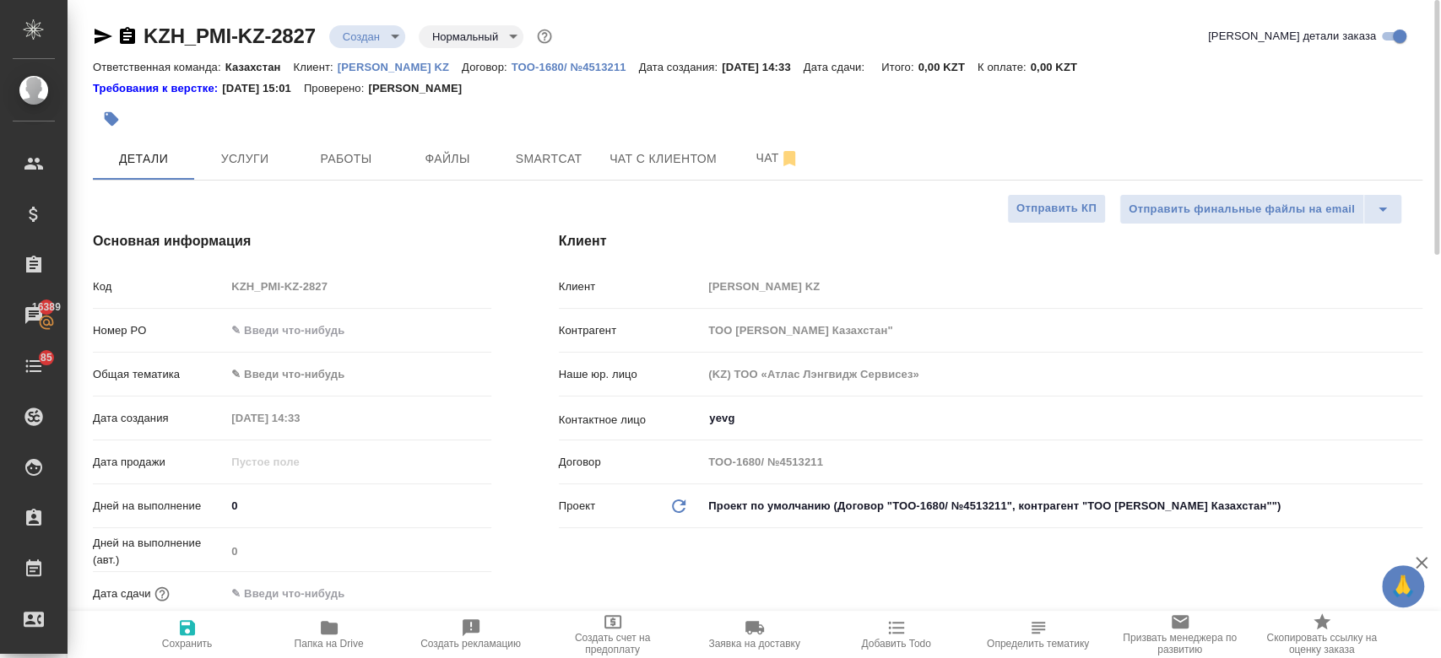
type textarea "x"
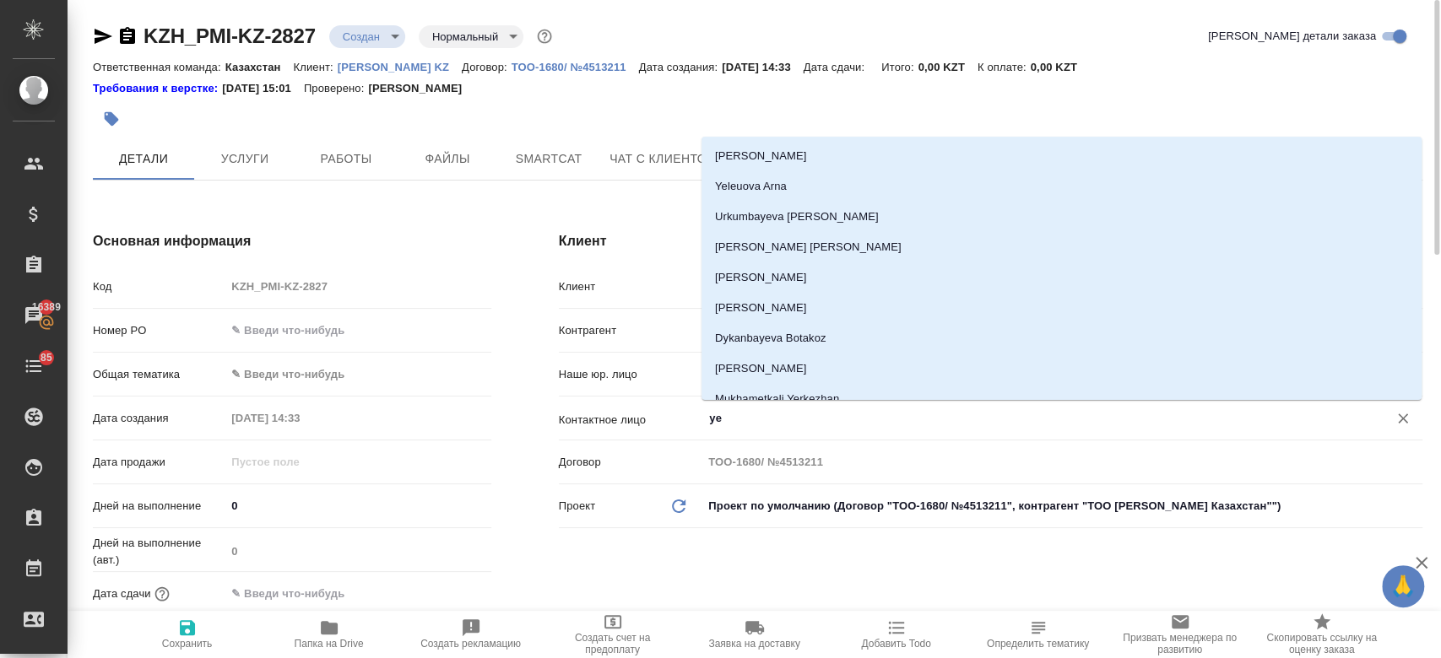
type input "y"
type textarea "x"
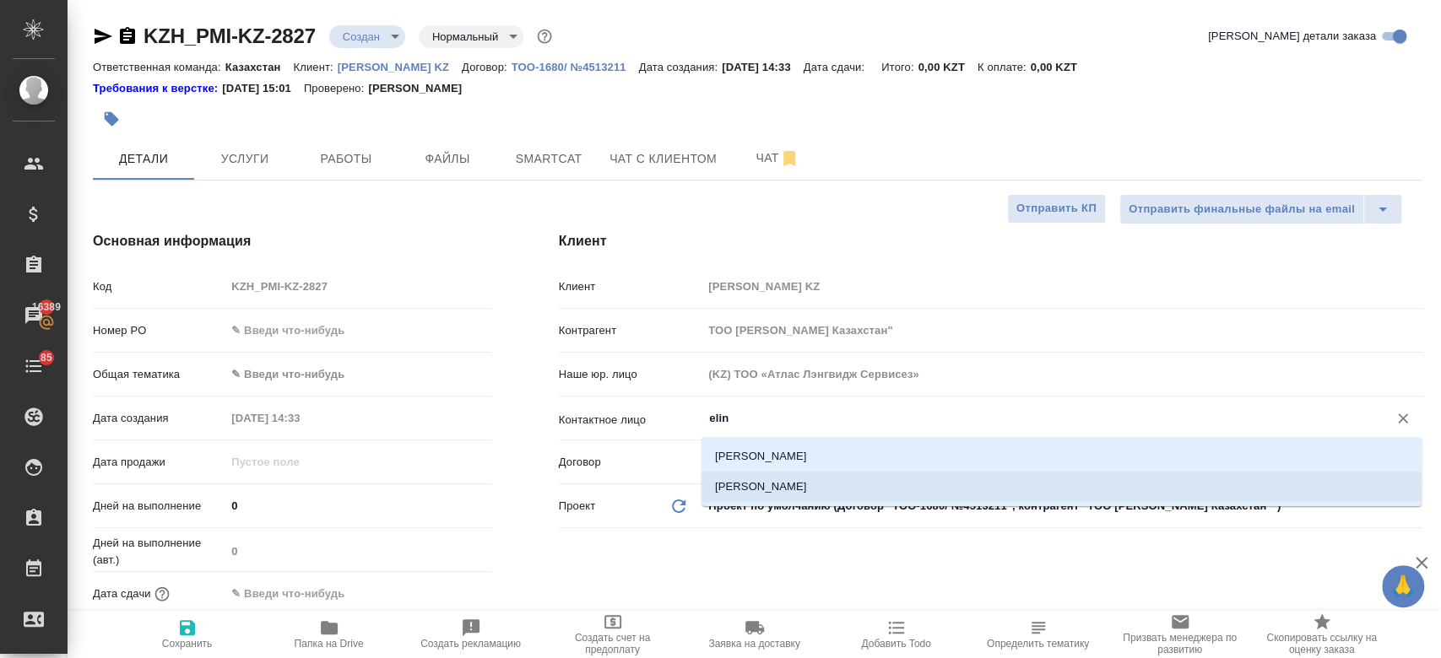
click at [788, 491] on li "Vorotnikova Elina" at bounding box center [1061, 487] width 720 height 30
type input "Vorotnikova Elina"
type textarea "x"
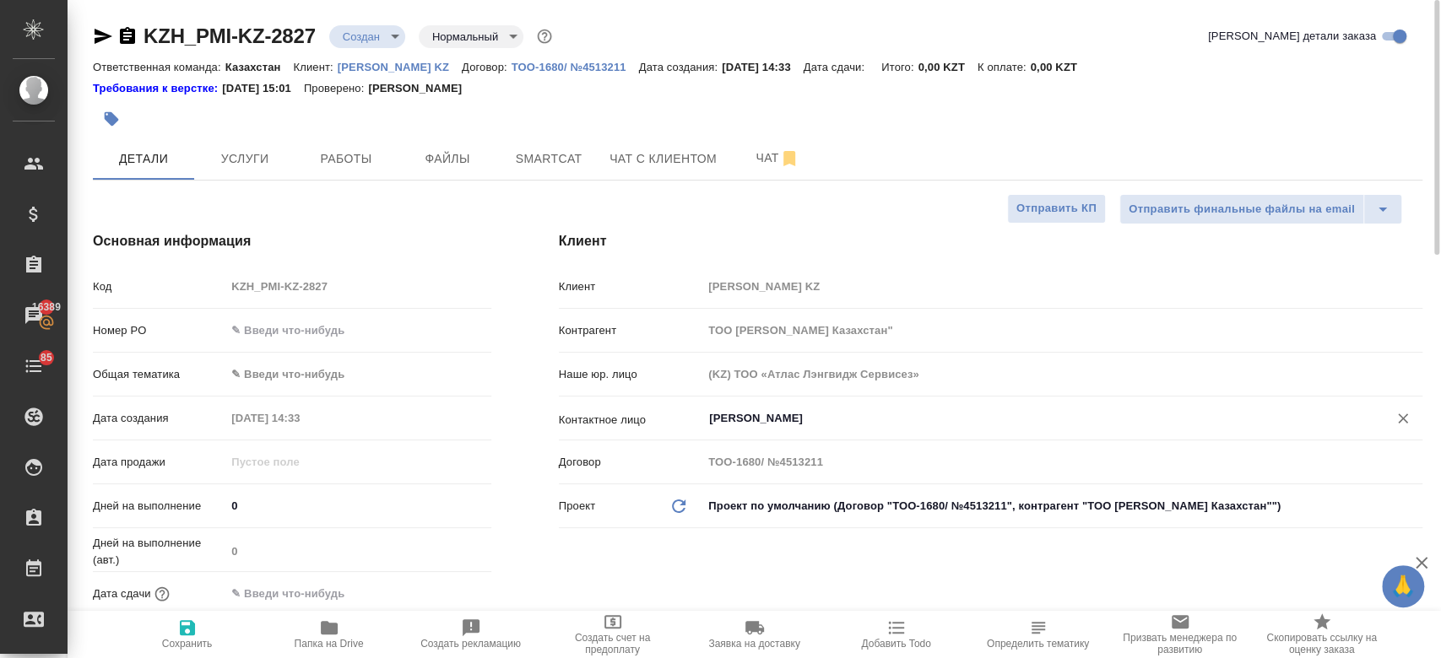
type input "Vorotnikova Elina"
type textarea "x"
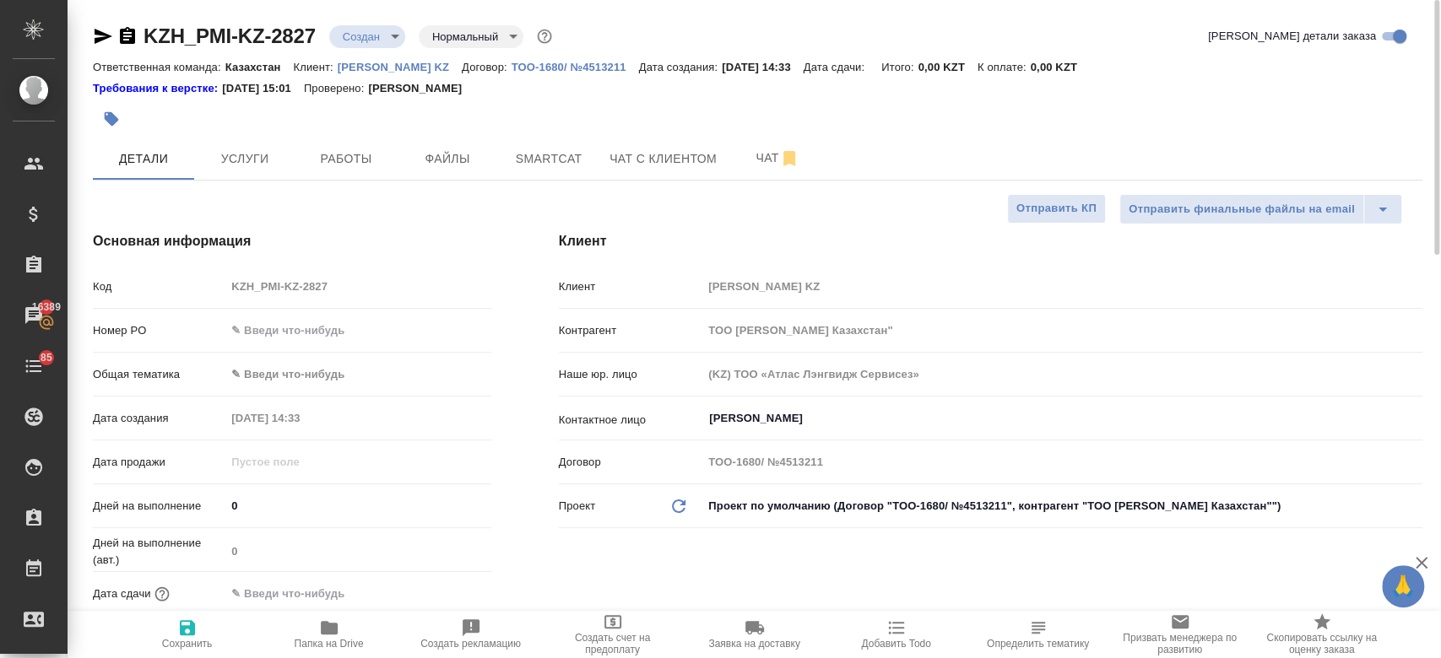
type textarea "x"
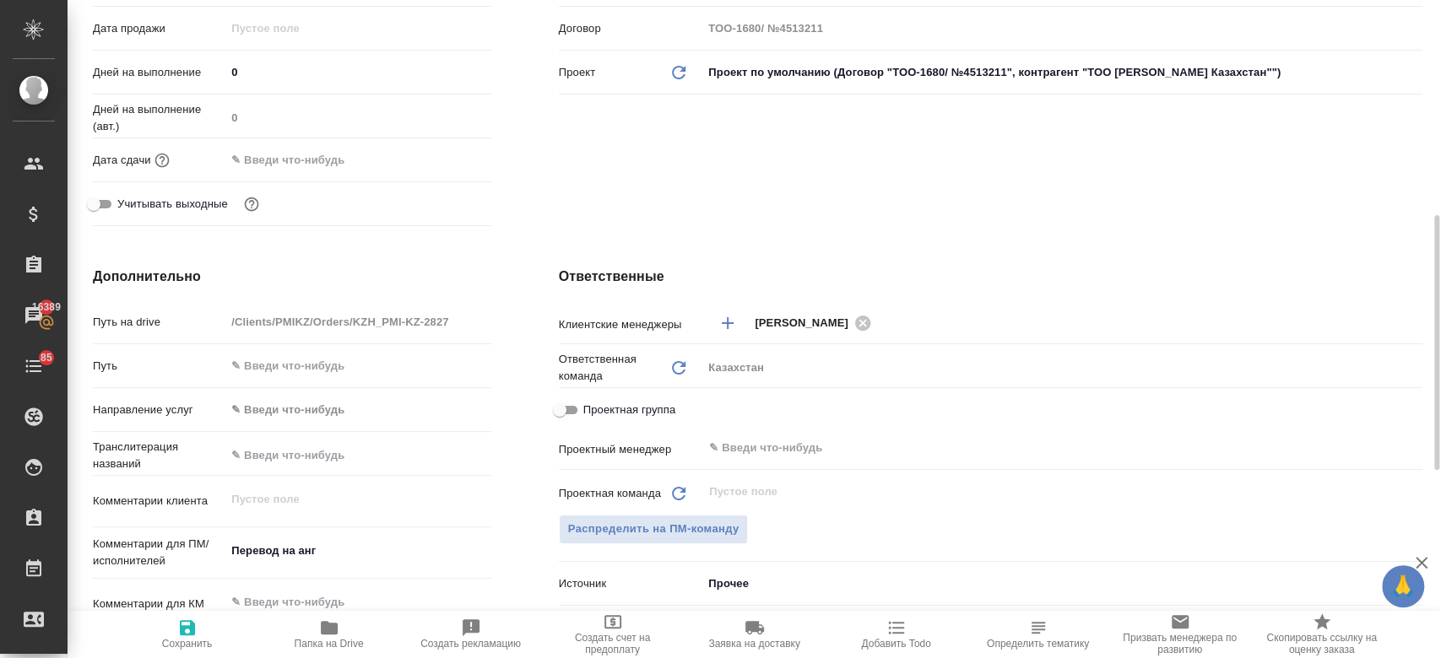
scroll to position [473, 0]
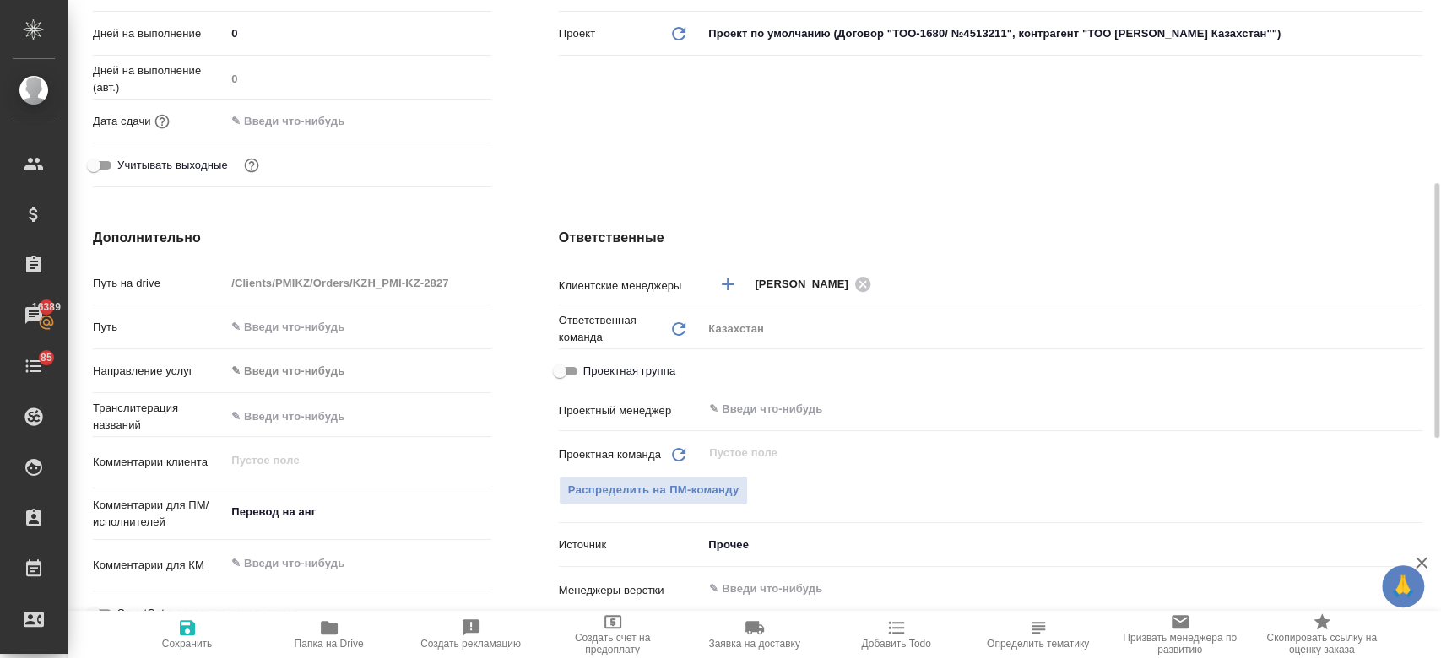
type textarea "x"
click at [322, 514] on textarea "Перевод на анг" at bounding box center [357, 513] width 263 height 29
type textarea "x"
type textarea "Перевод на ан"
type textarea "x"
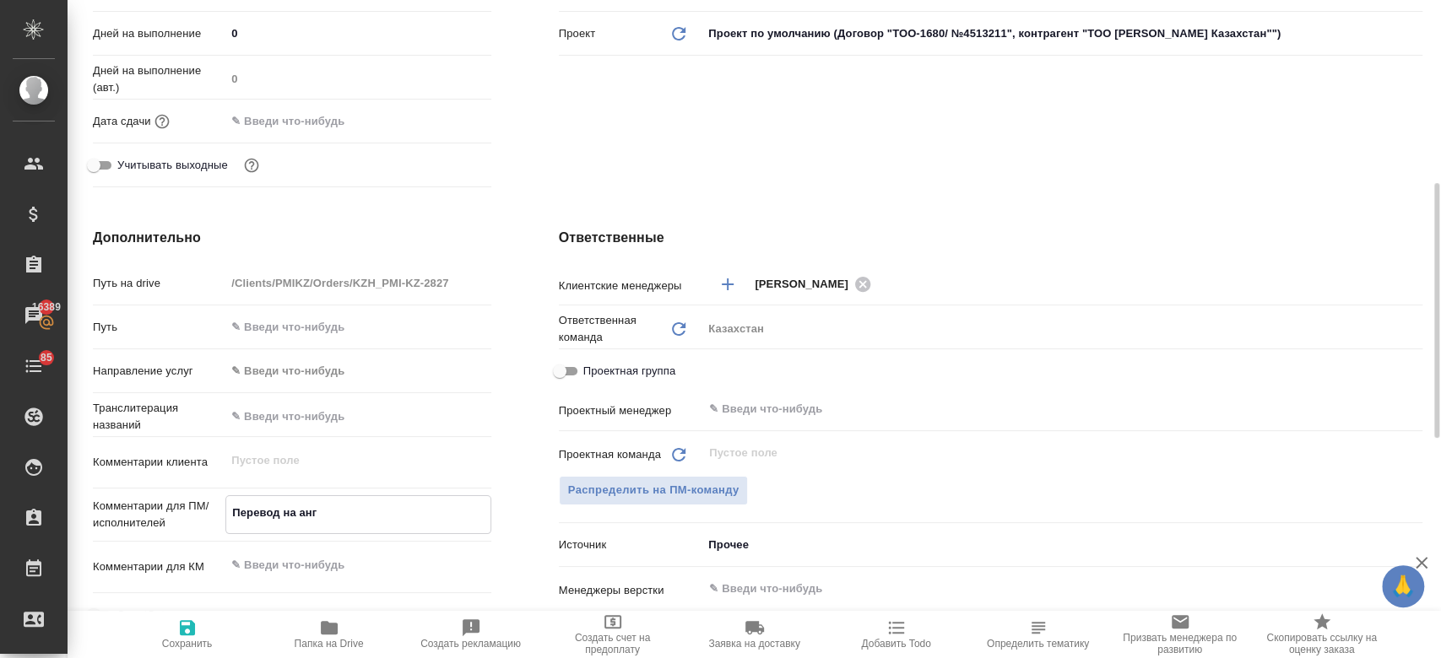
type textarea "x"
type textarea "Пе"
type textarea "x"
type textarea "П"
type textarea "x"
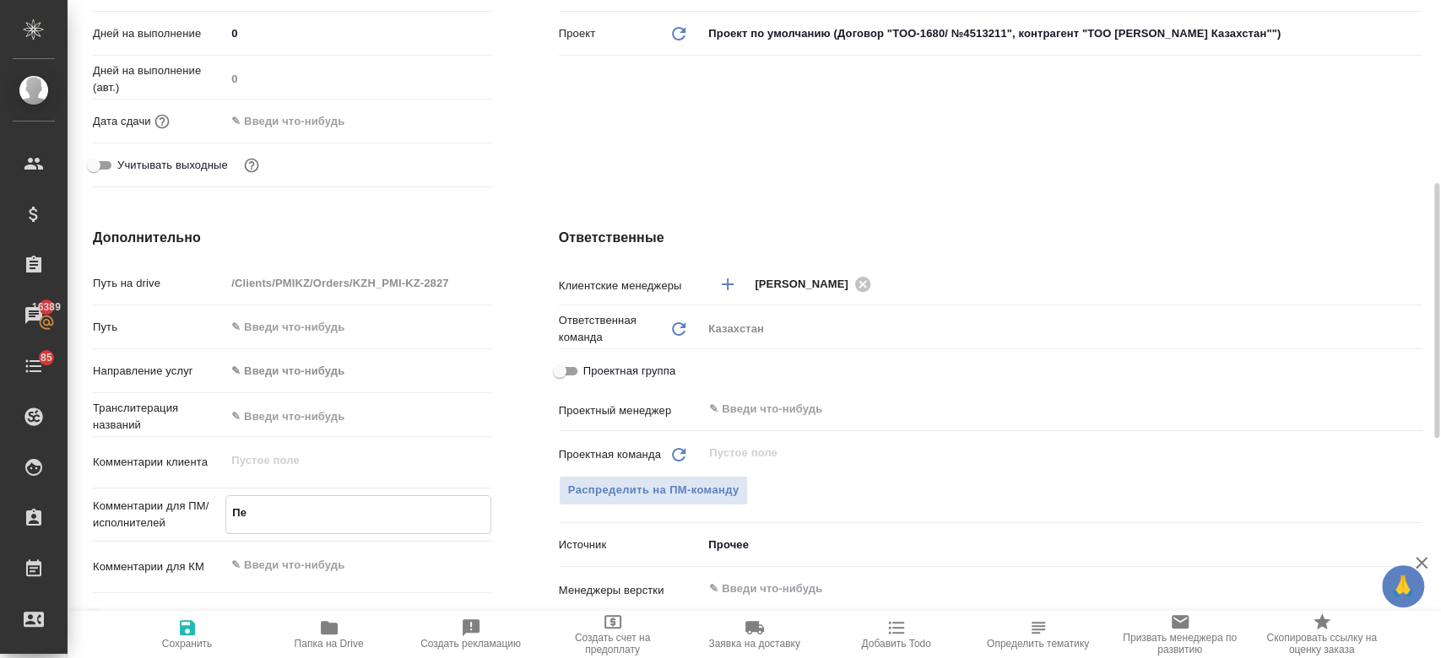
type textarea "x"
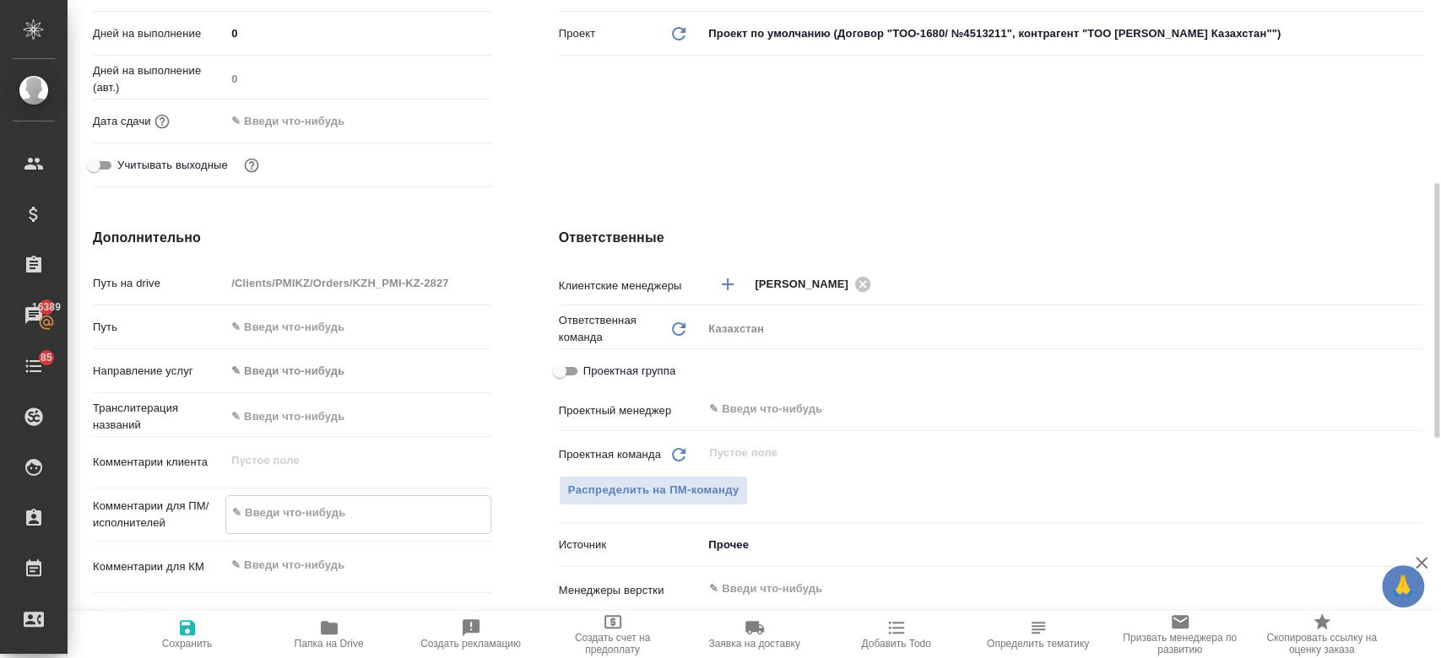
click at [206, 642] on span "Сохранить" at bounding box center [187, 644] width 51 height 12
type textarea "x"
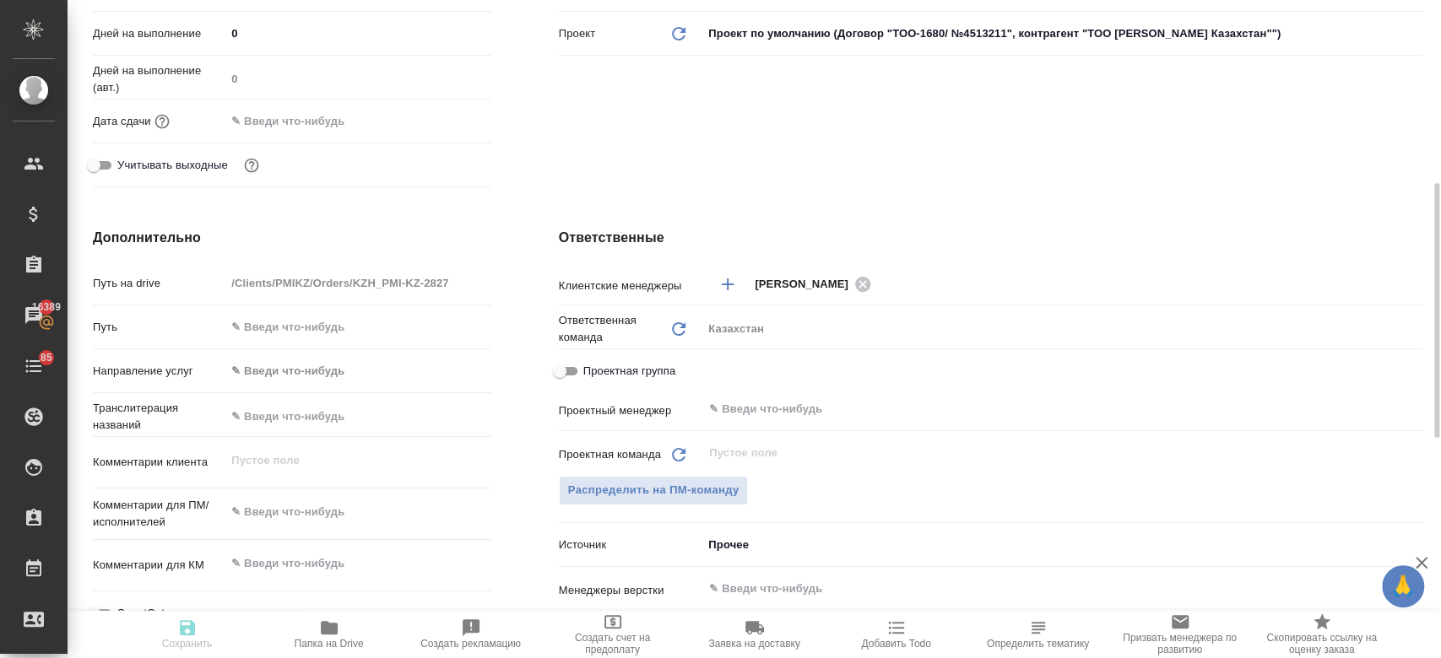
type textarea "x"
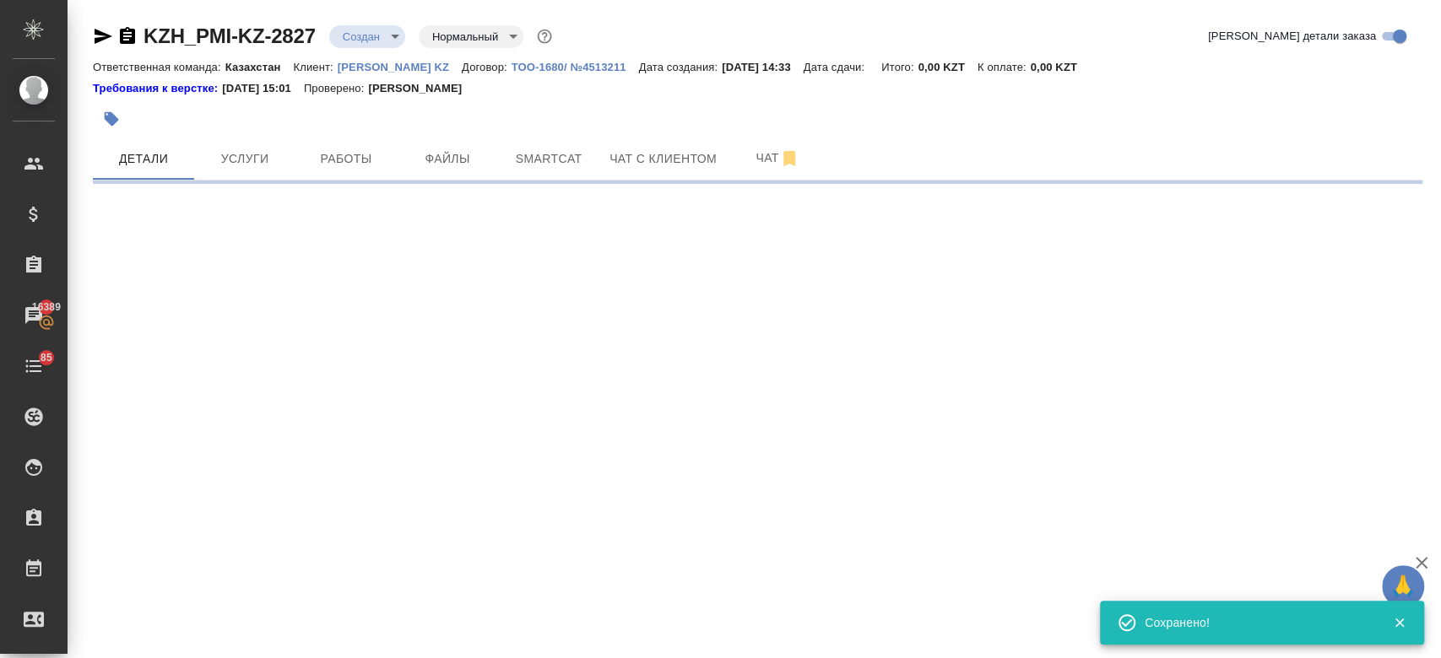
select select "RU"
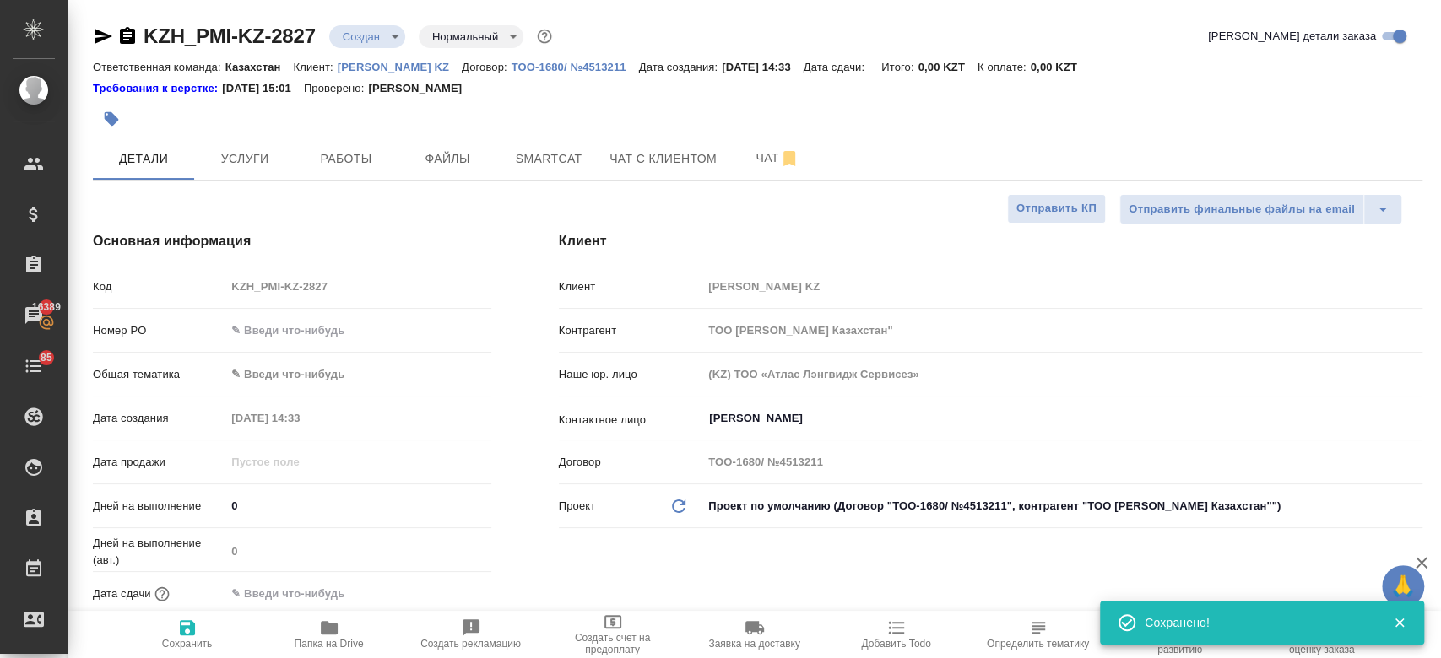
type textarea "x"
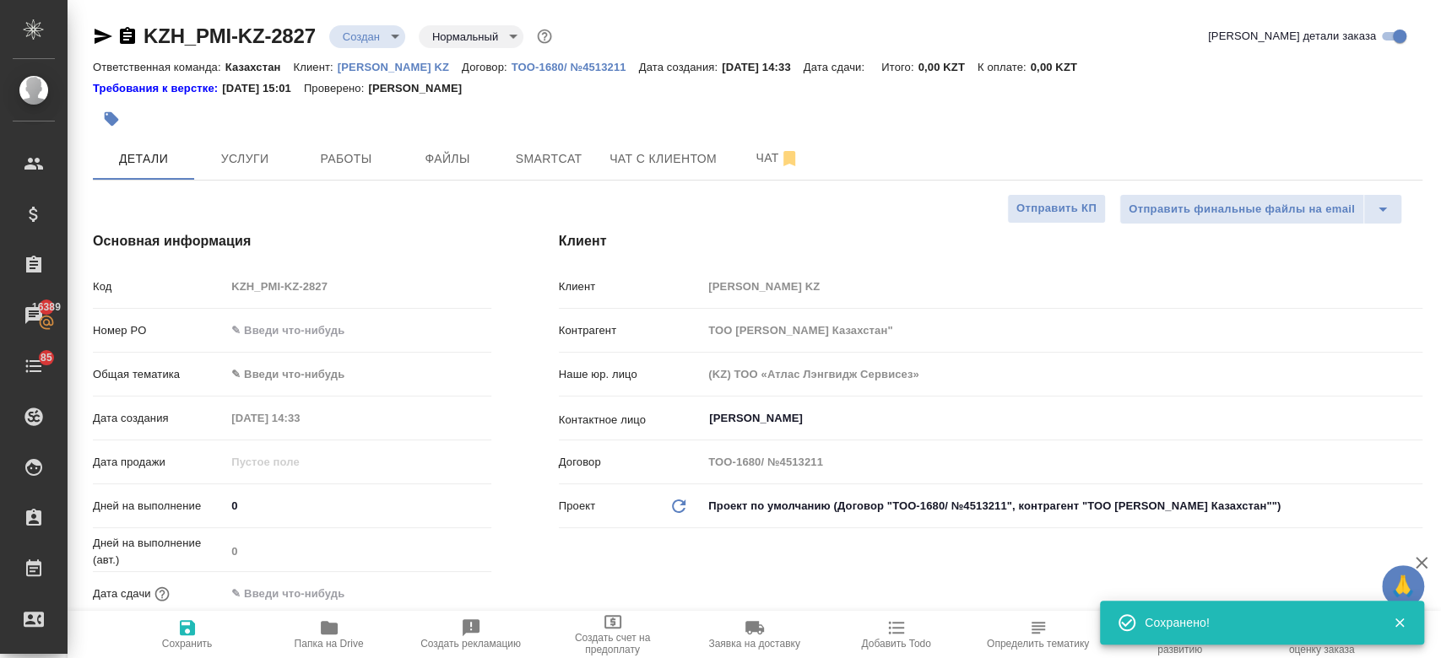
type textarea "x"
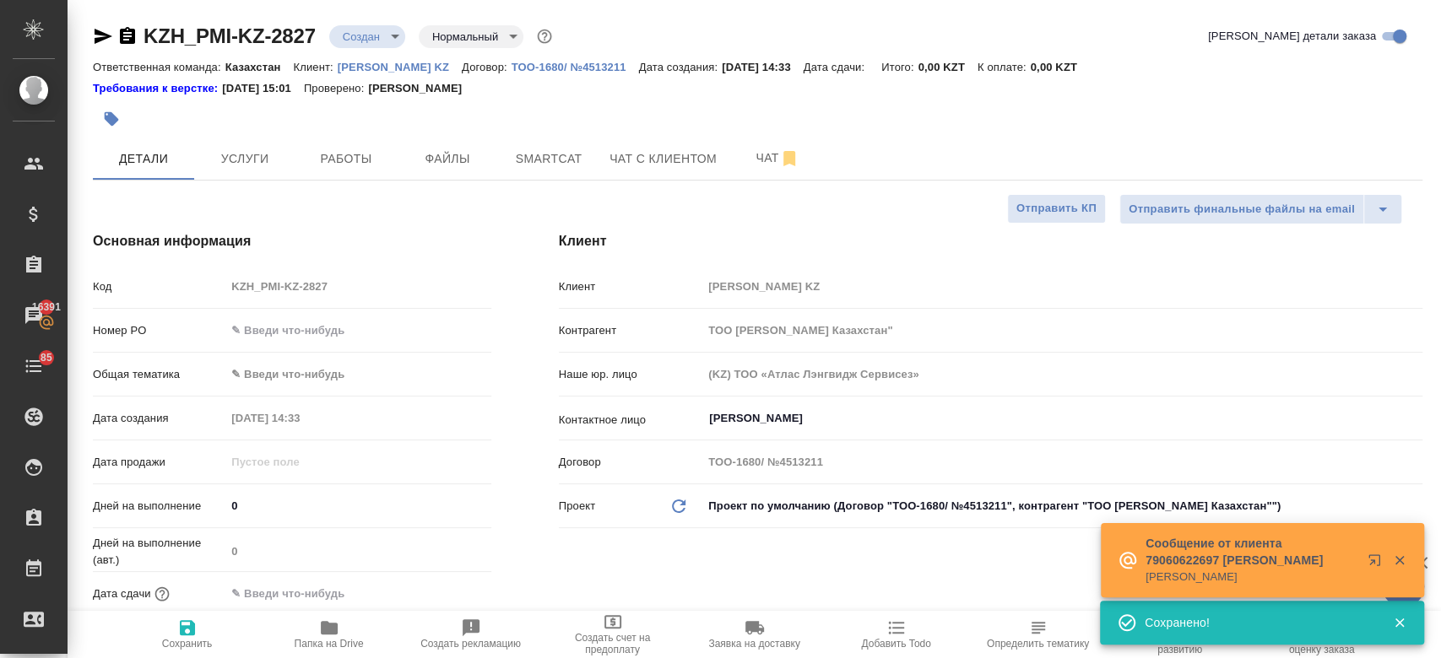
type textarea "x"
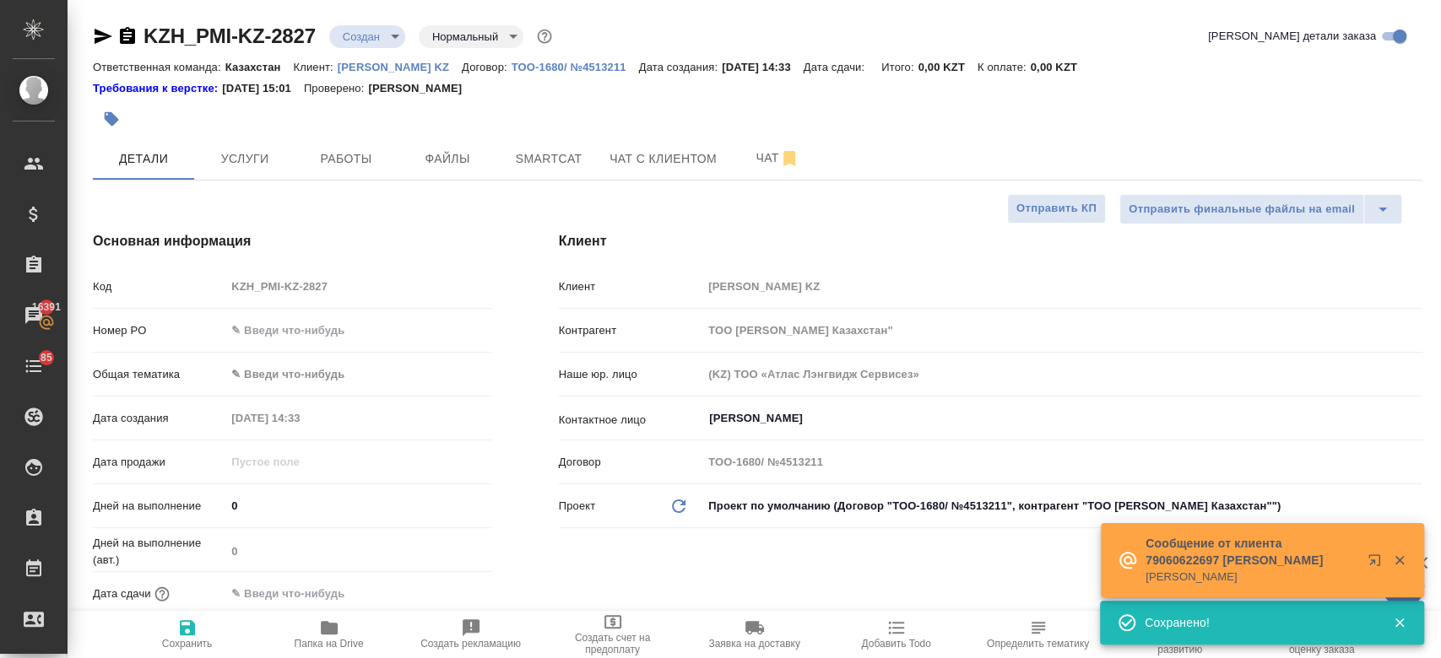
type textarea "x"
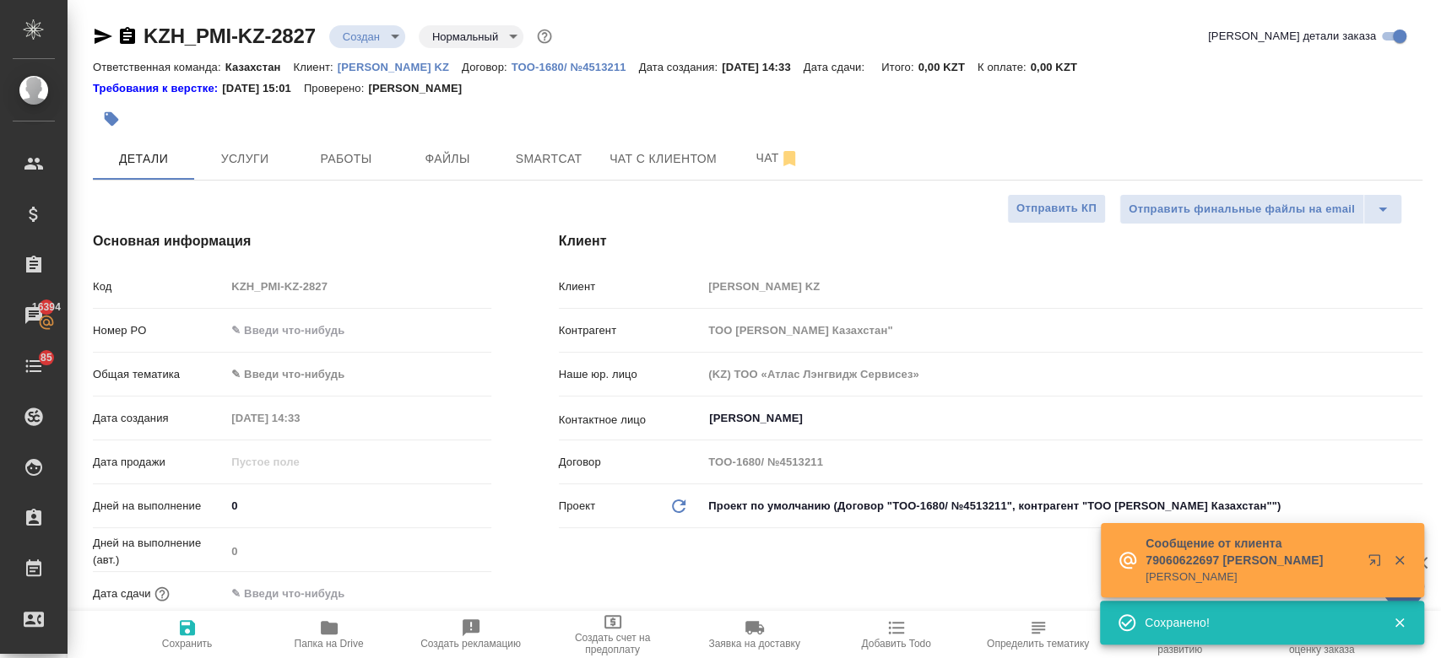
type textarea "x"
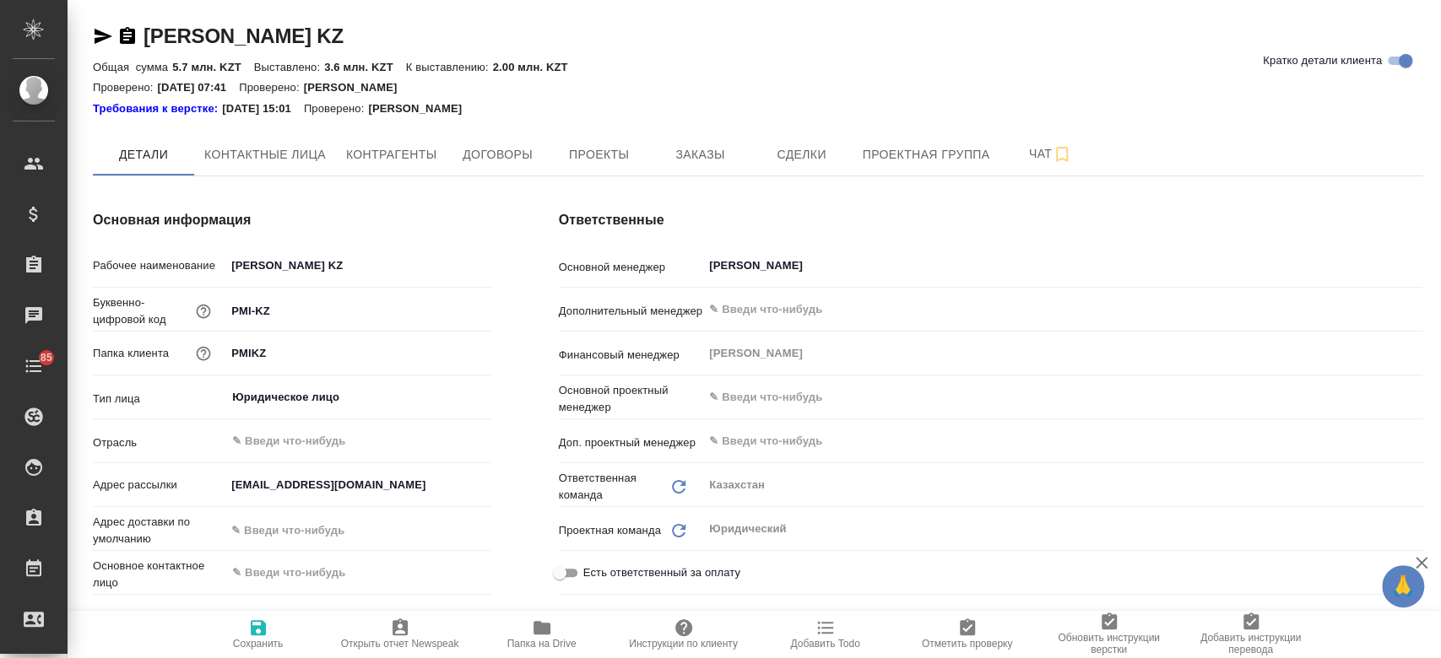
type textarea "x"
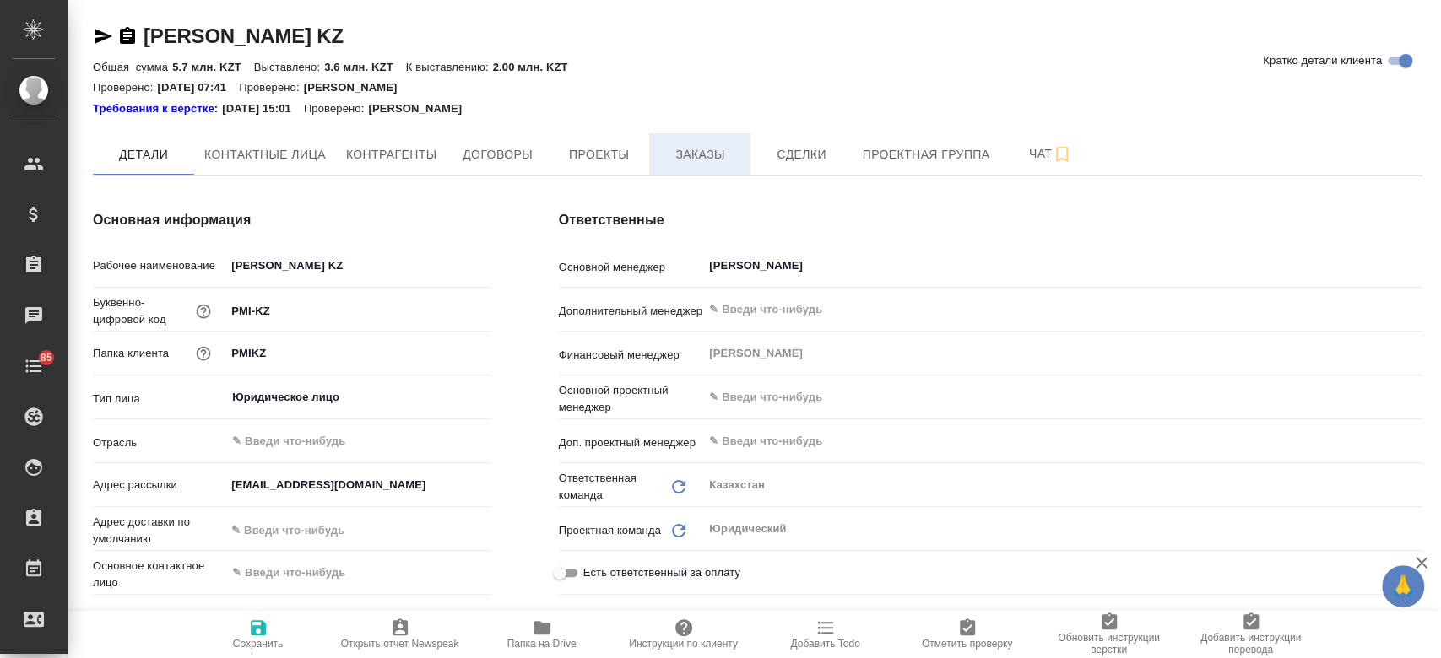
type textarea "x"
click at [669, 149] on span "Заказы" at bounding box center [699, 154] width 81 height 21
type textarea "x"
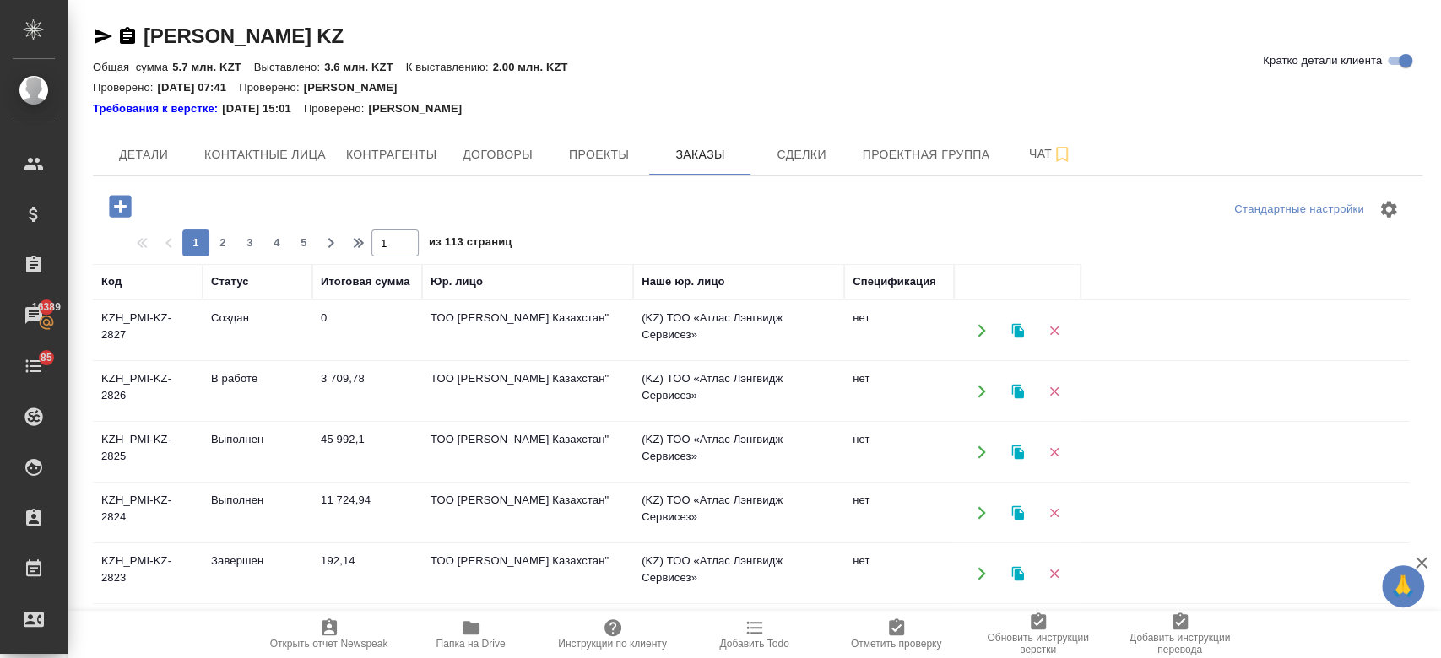
click at [132, 200] on icon "button" at bounding box center [121, 207] width 30 height 30
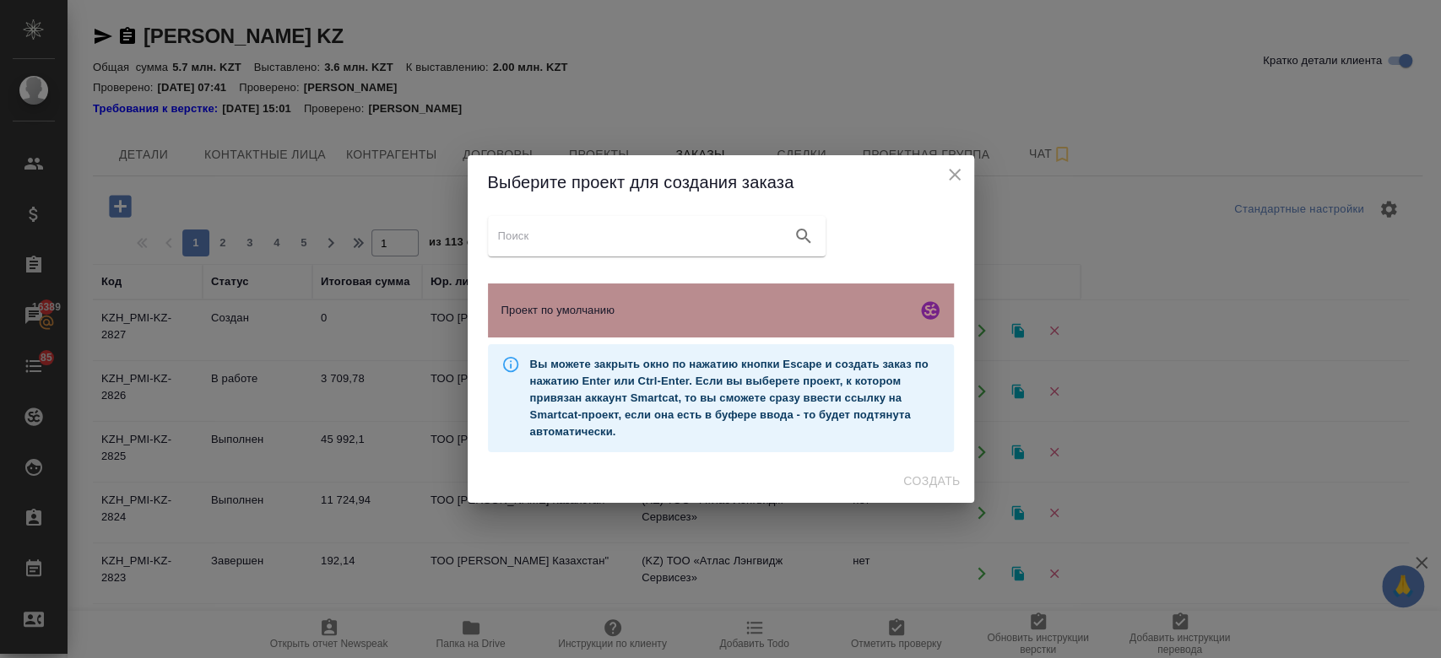
click at [600, 321] on div "Проект по умолчанию" at bounding box center [721, 311] width 466 height 54
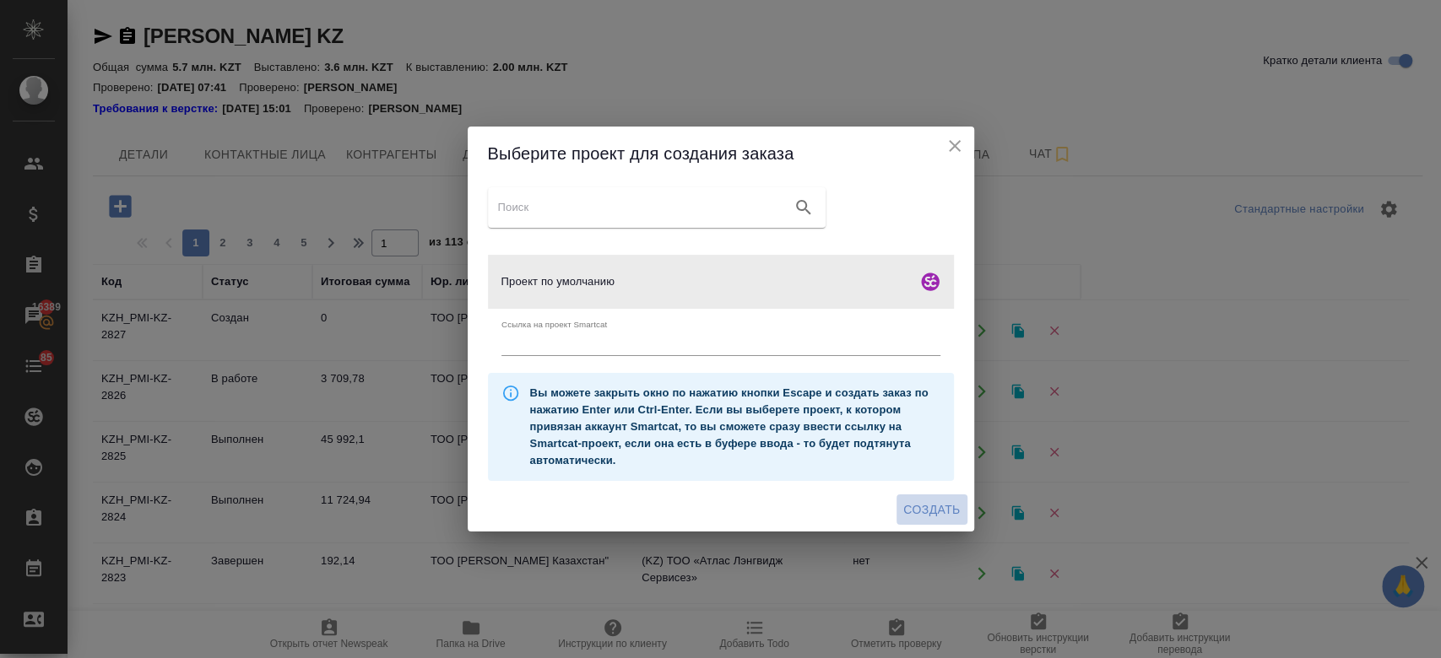
click at [922, 513] on span "Создать" at bounding box center [931, 510] width 57 height 21
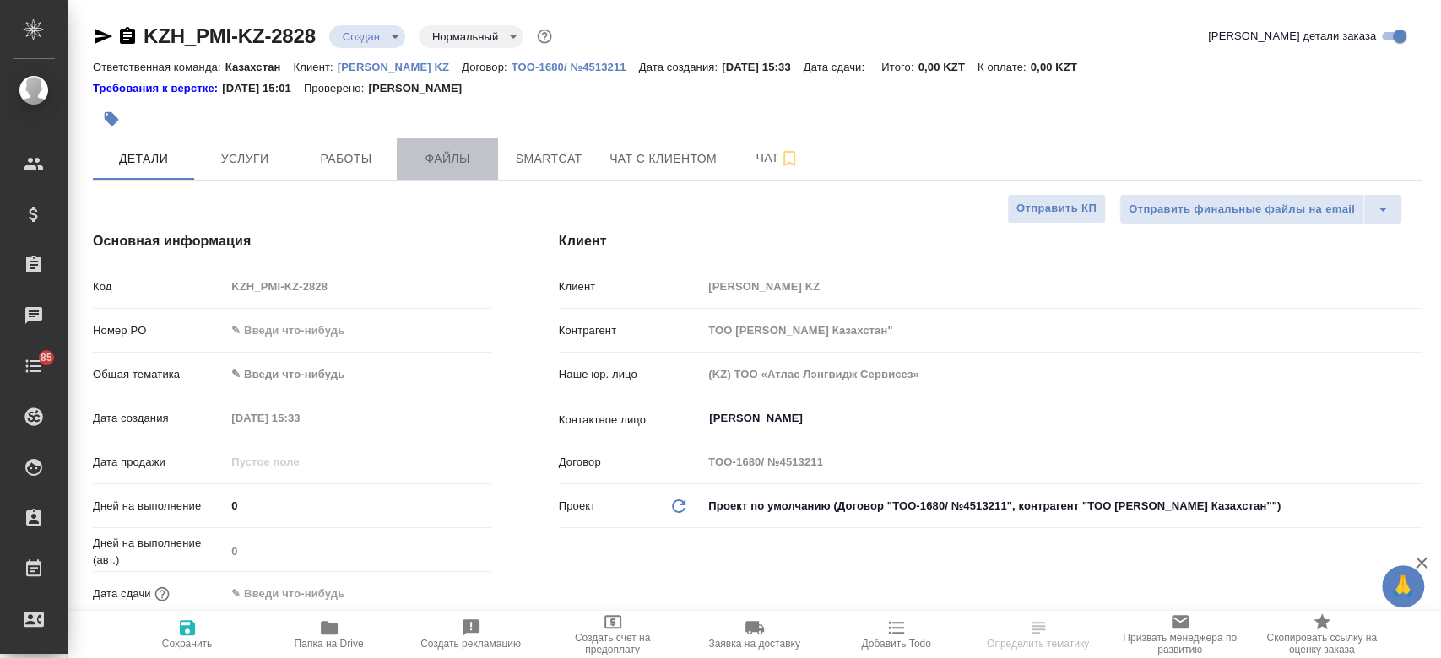
click at [453, 165] on span "Файлы" at bounding box center [447, 159] width 81 height 21
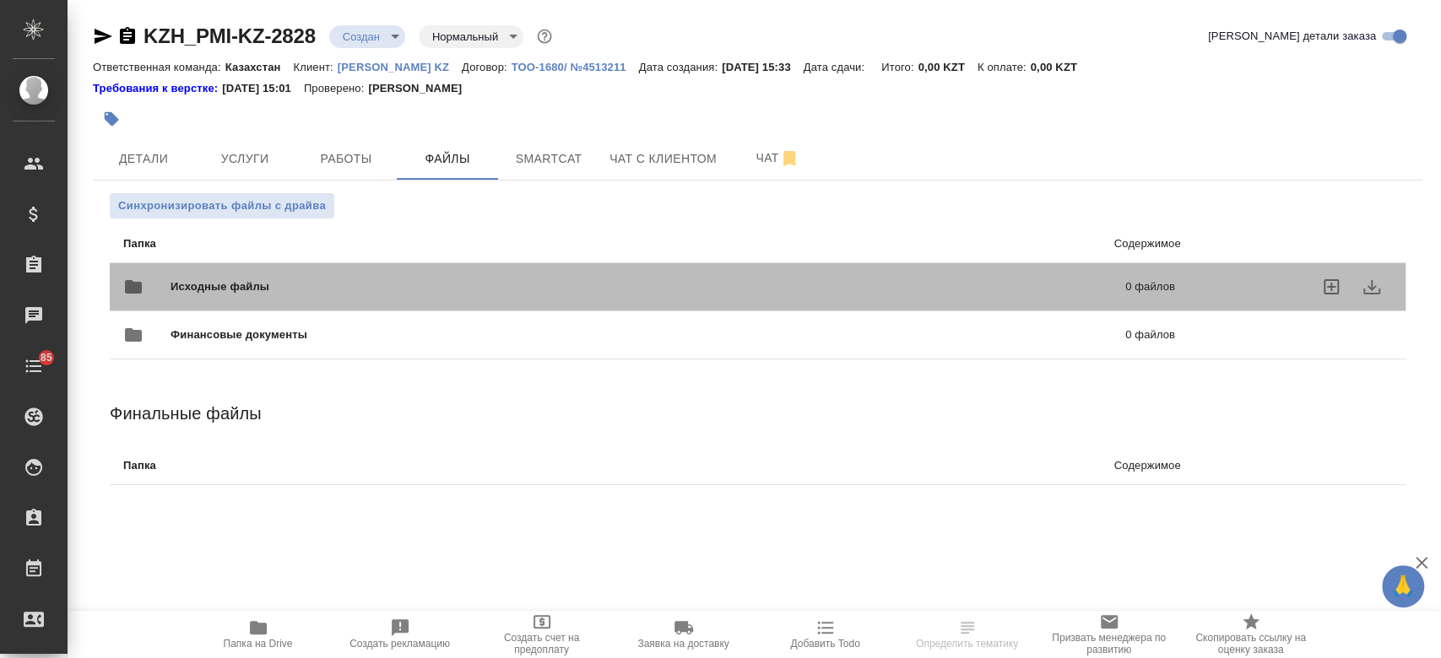
click at [295, 279] on span "Исходные файлы" at bounding box center [434, 287] width 527 height 17
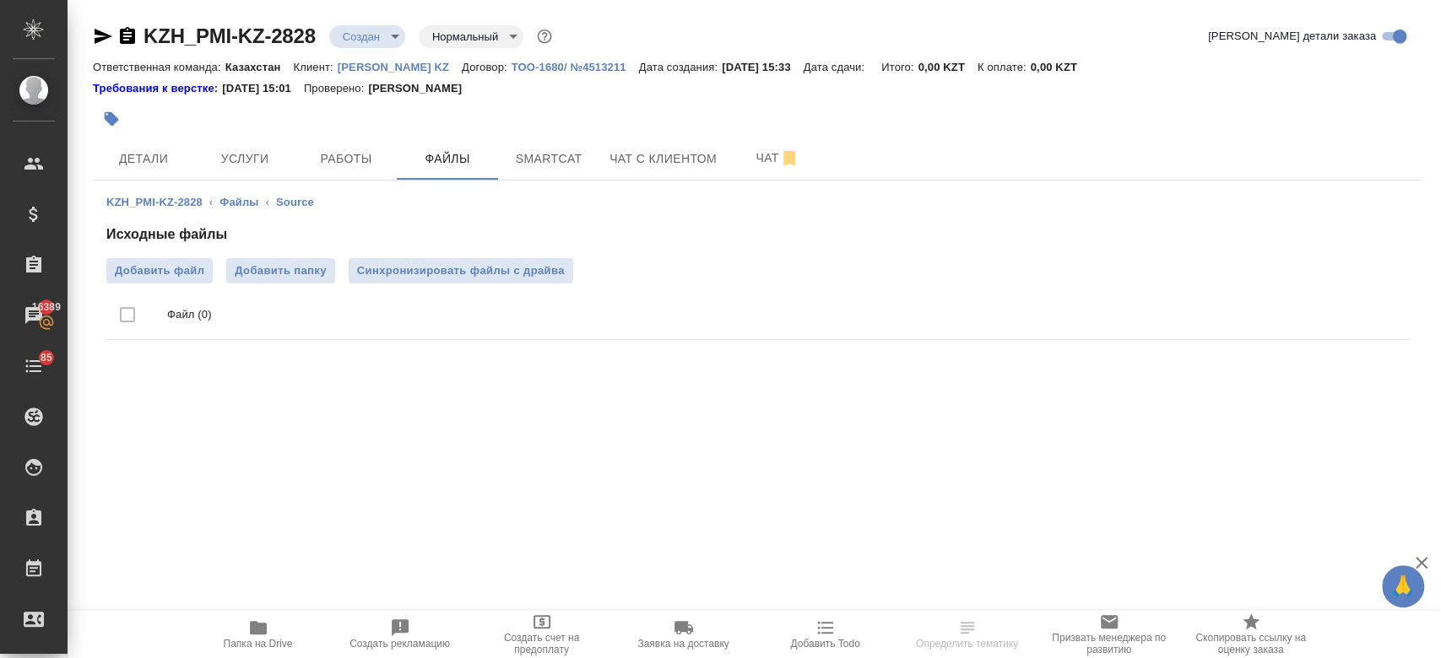
click at [164, 287] on ul "Файл (0)" at bounding box center [757, 315] width 1302 height 63
click at [153, 273] on span "Добавить файл" at bounding box center [159, 271] width 89 height 17
click at [0, 0] on input "Добавить файл" at bounding box center [0, 0] width 0 height 0
click at [161, 165] on span "Детали" at bounding box center [143, 159] width 81 height 21
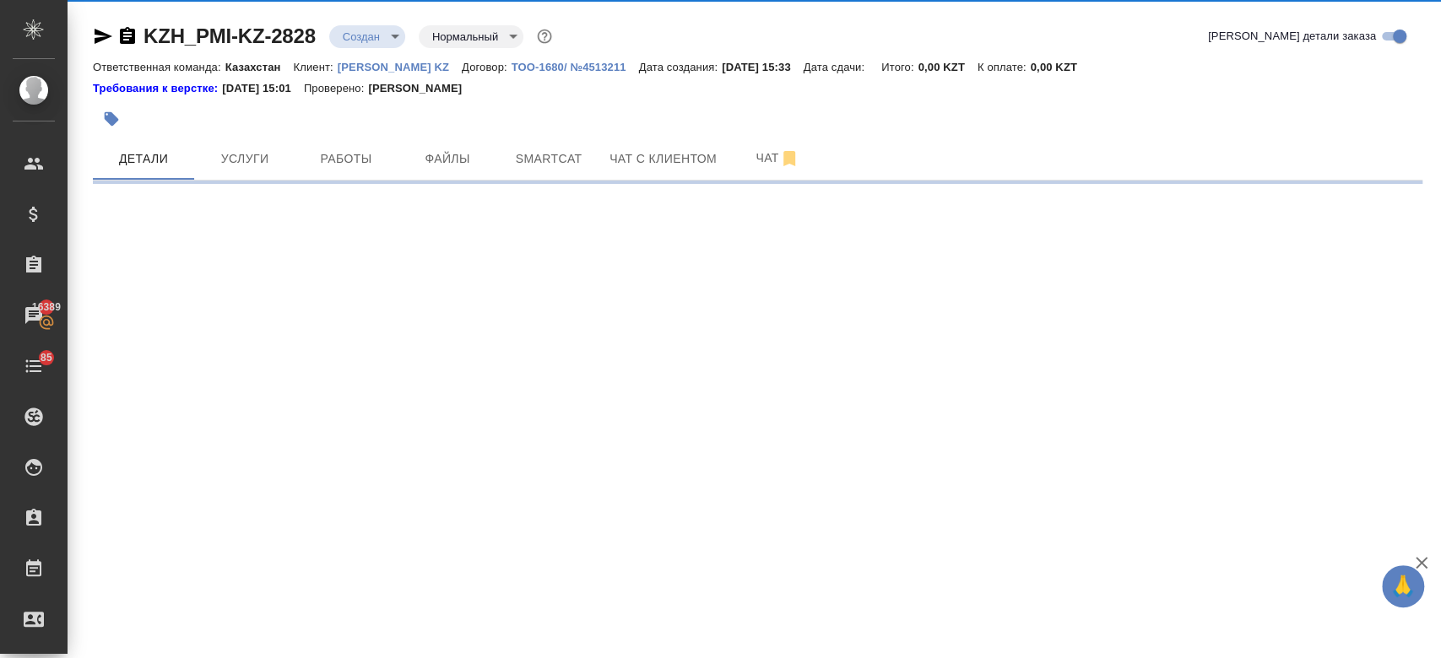
select select "RU"
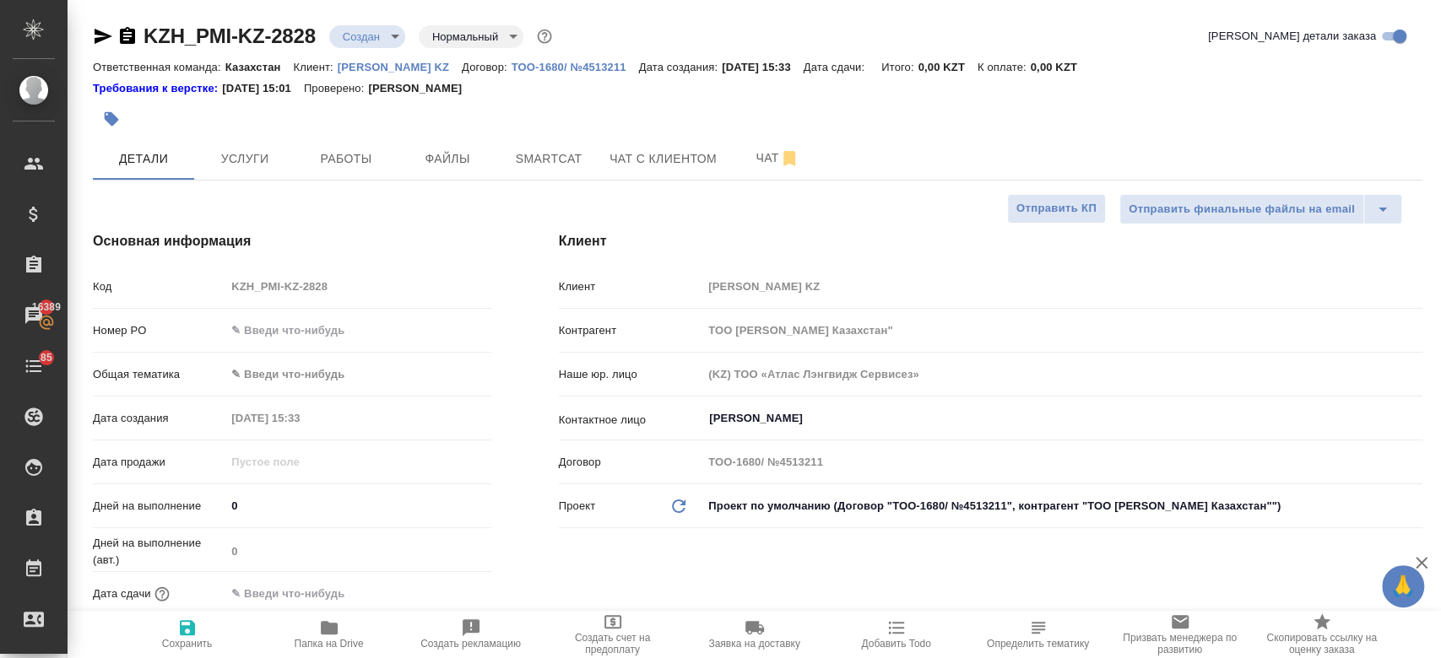
type textarea "x"
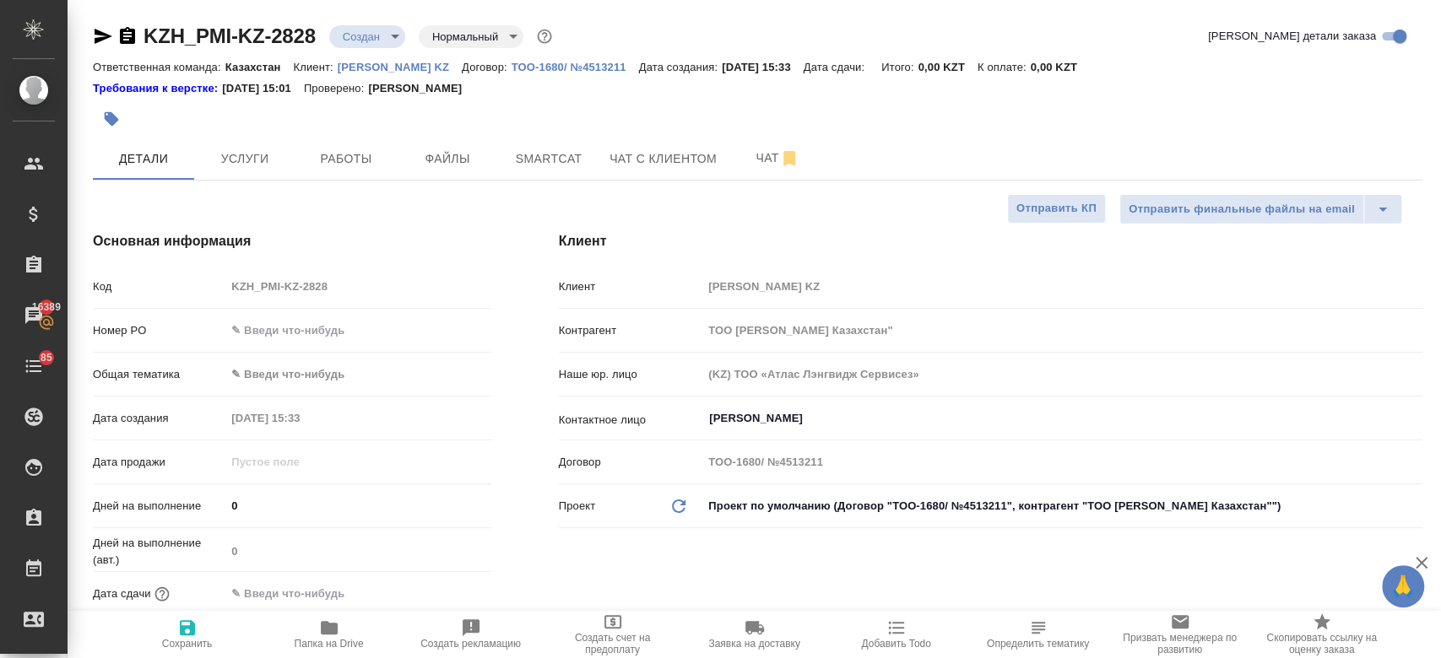
type textarea "x"
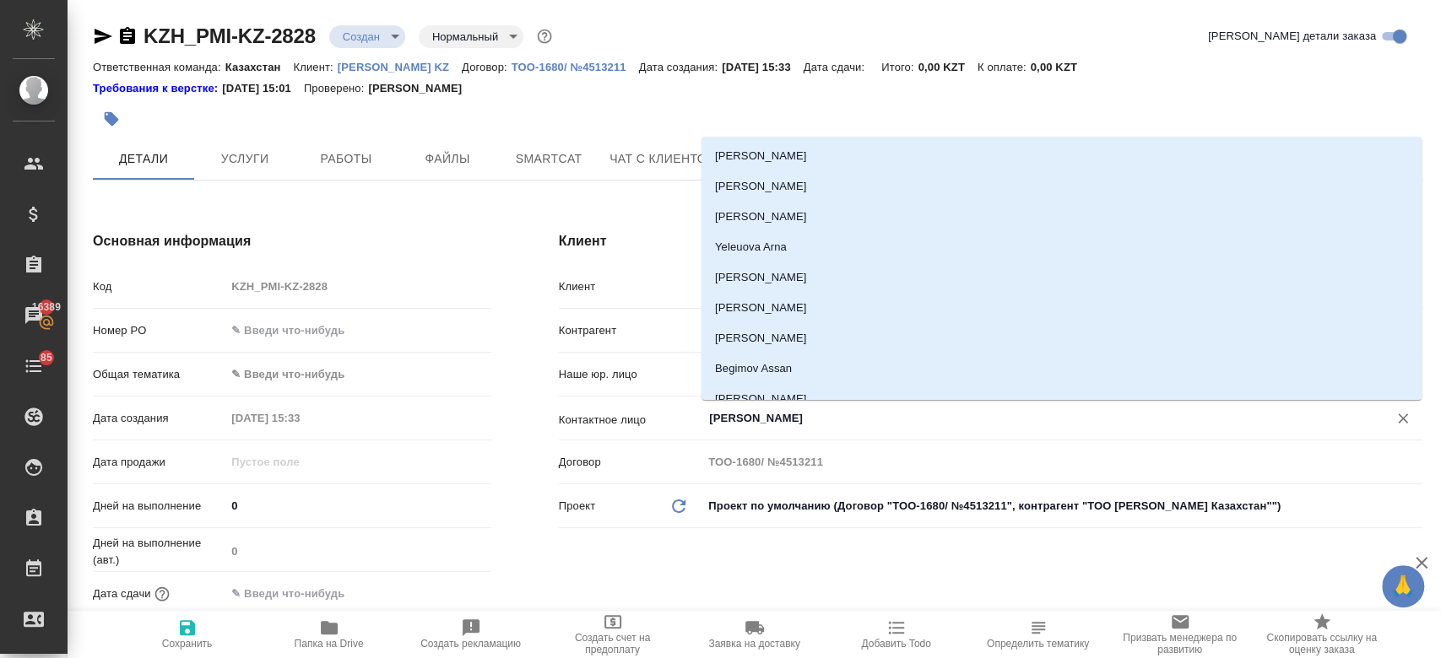
click at [736, 426] on input "[PERSON_NAME]" at bounding box center [1033, 419] width 653 height 20
type textarea "x"
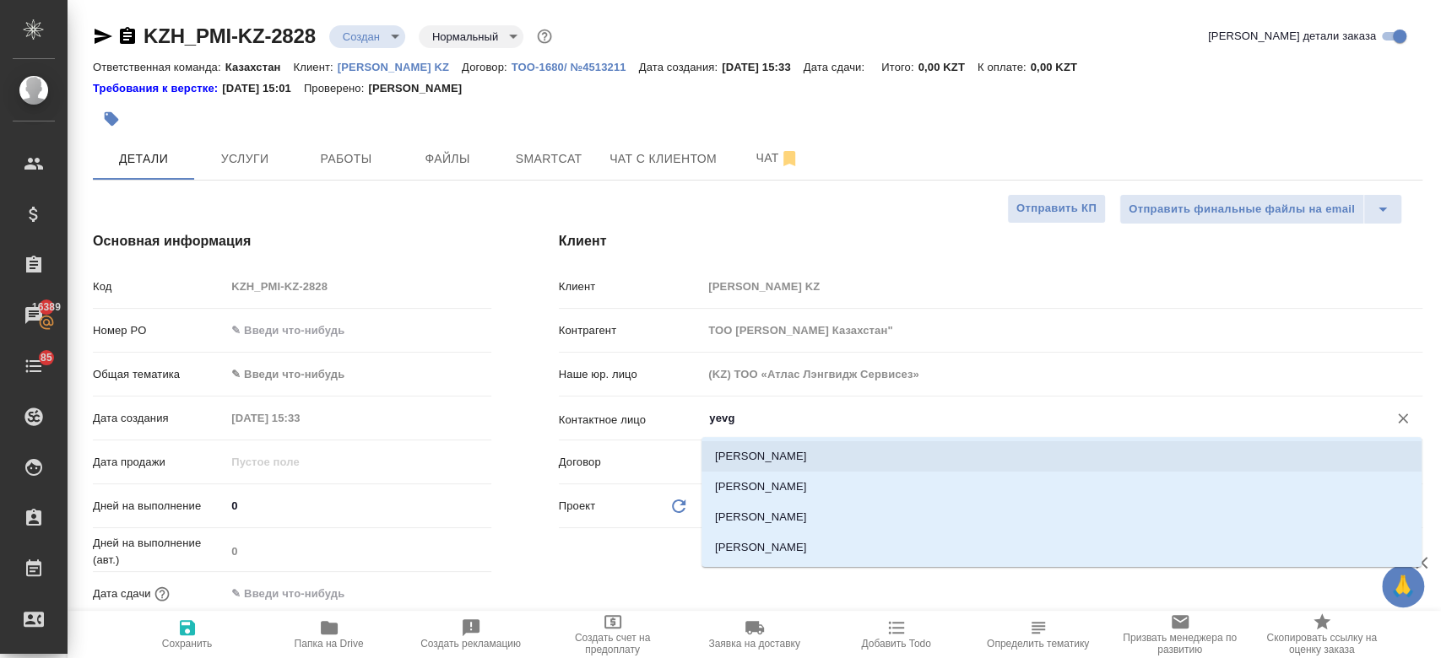
click at [734, 452] on li "[PERSON_NAME]" at bounding box center [1061, 456] width 720 height 30
type input "[PERSON_NAME]"
type textarea "x"
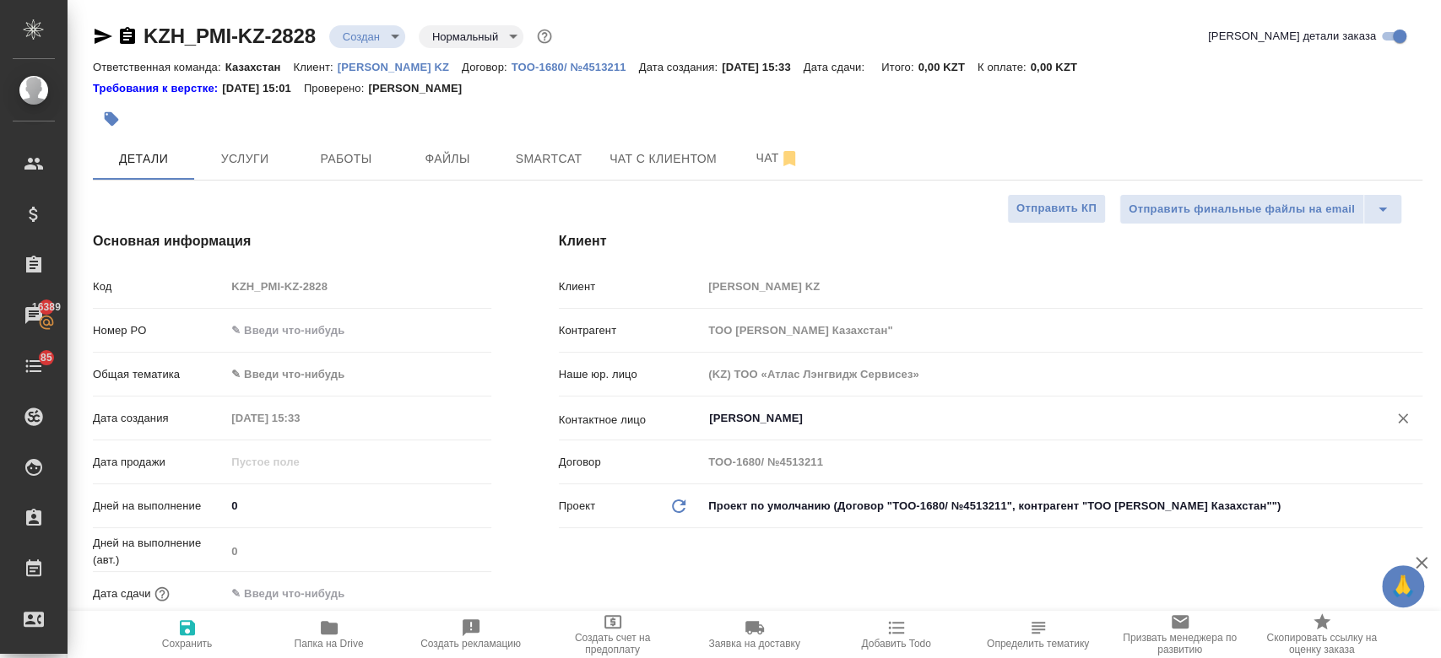
type input "[PERSON_NAME]"
click at [182, 628] on icon "button" at bounding box center [187, 627] width 15 height 15
type textarea "x"
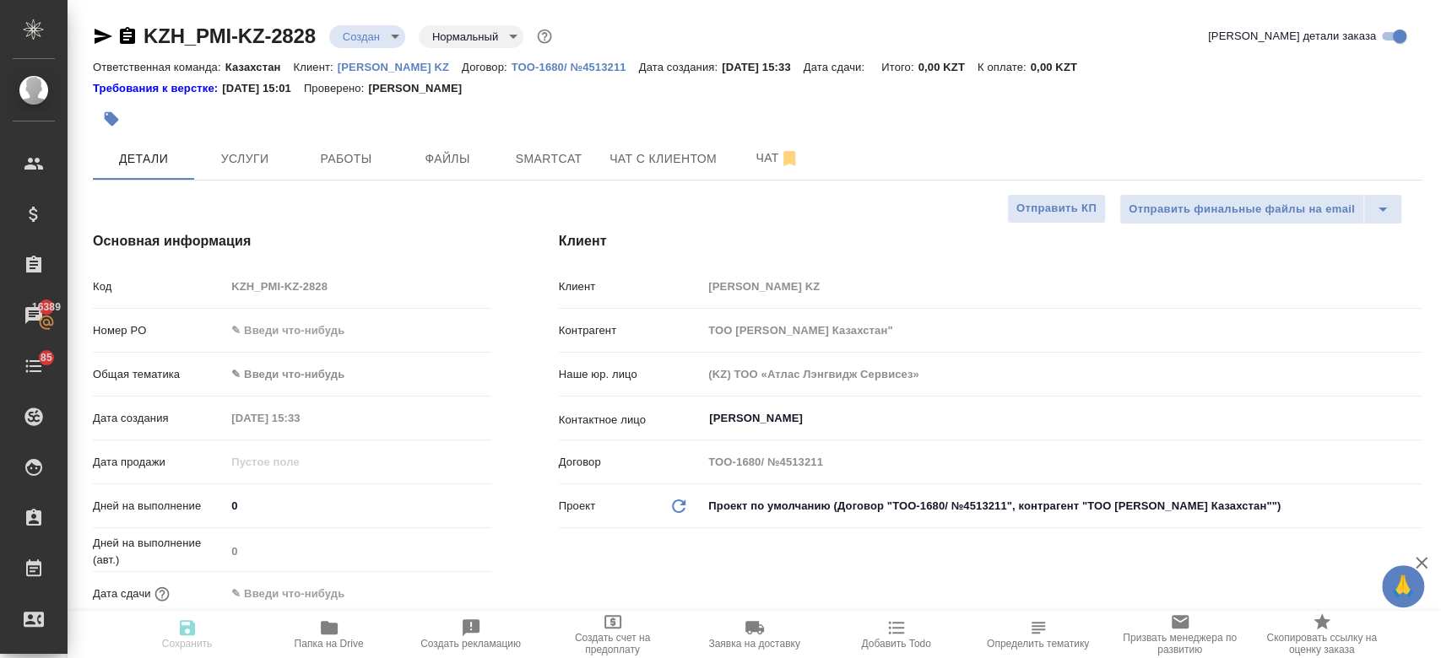
type textarea "x"
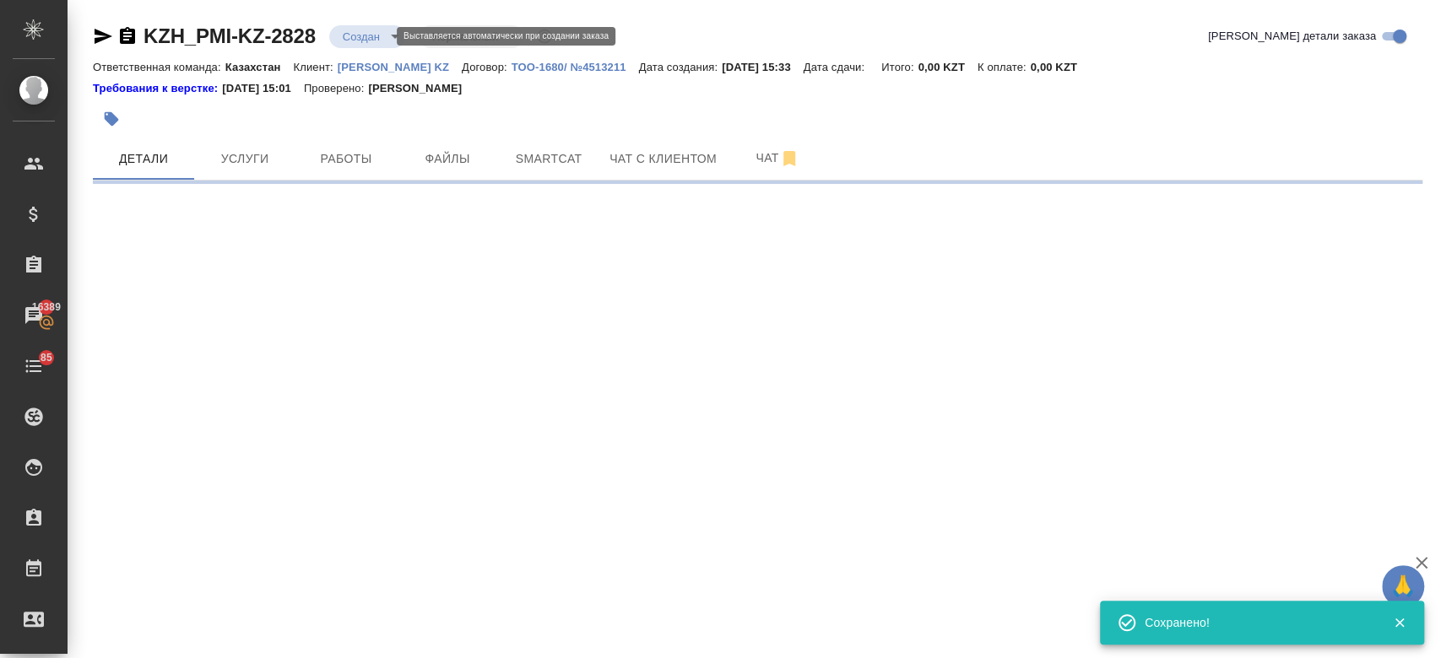
click at [358, 36] on body "🙏 .cls-1 fill:#fff; AWATERA Kosherbayeva Nazerke Клиенты Спецификации Заказы 16…" at bounding box center [720, 329] width 1441 height 658
select select "RU"
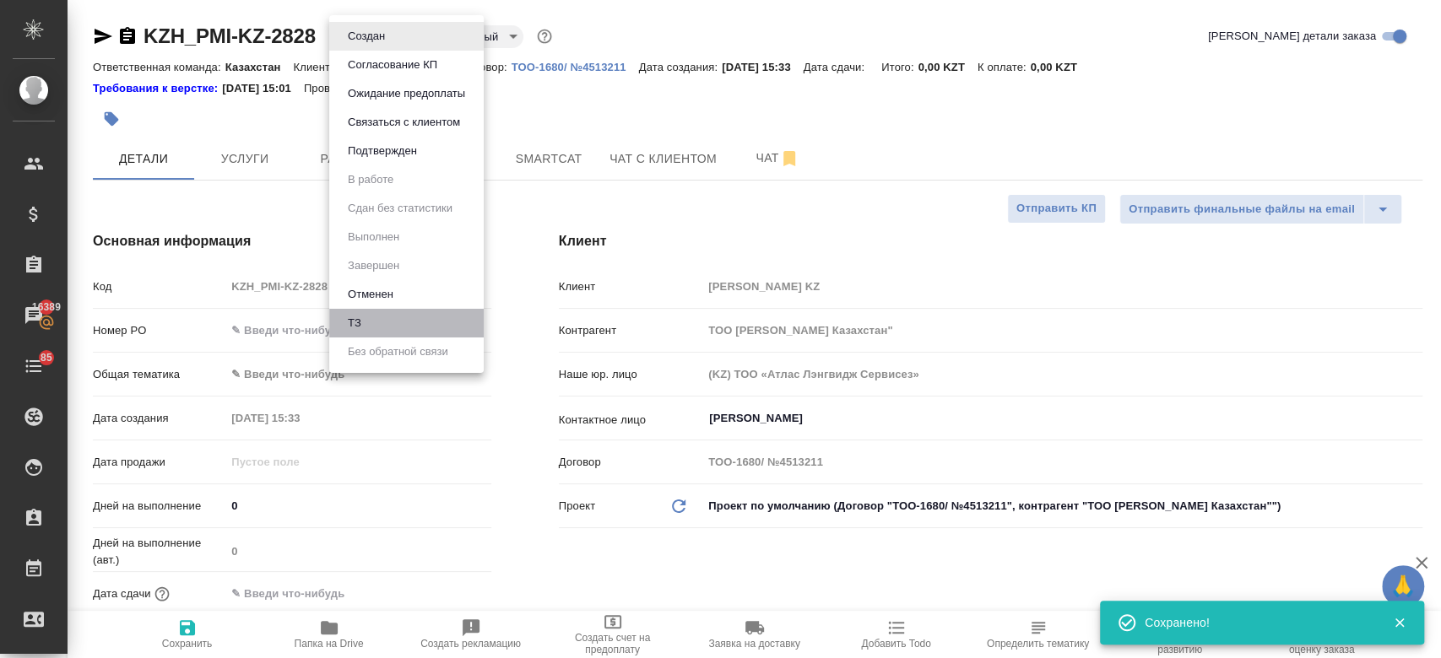
type textarea "x"
click at [381, 325] on li "ТЗ" at bounding box center [406, 323] width 154 height 29
type textarea "x"
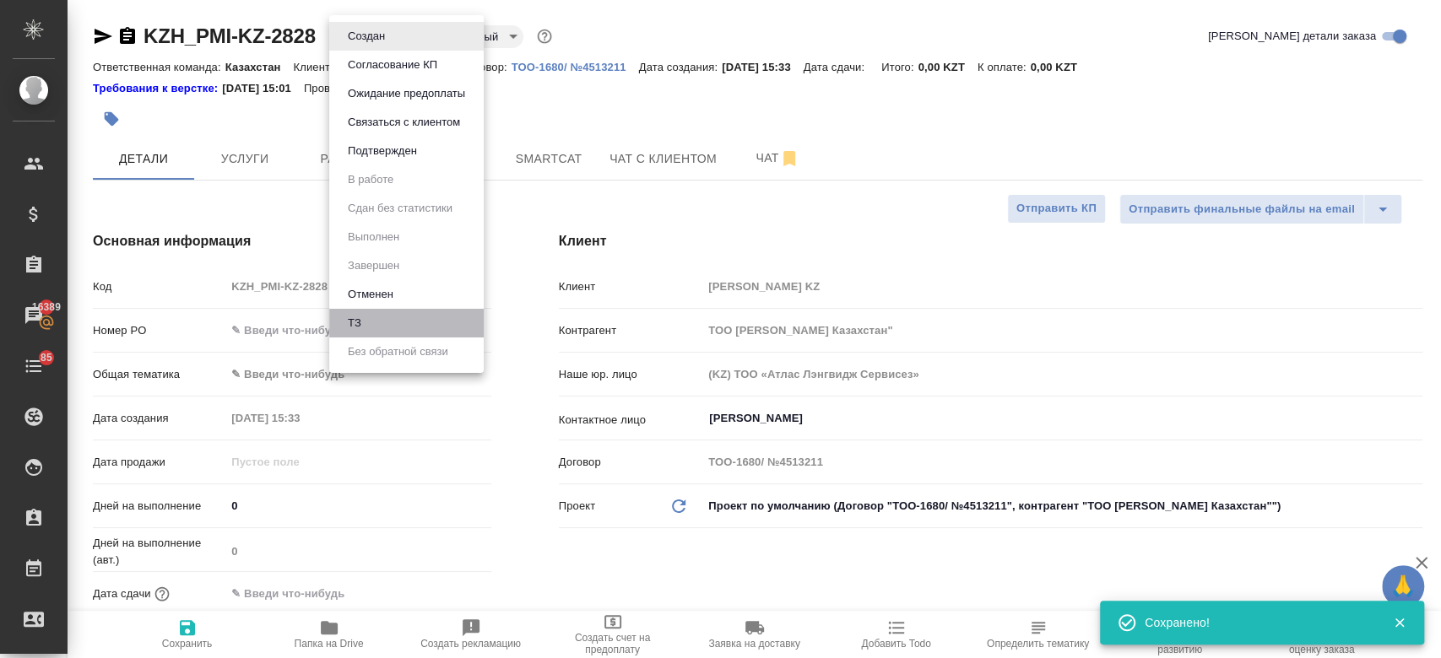
type textarea "x"
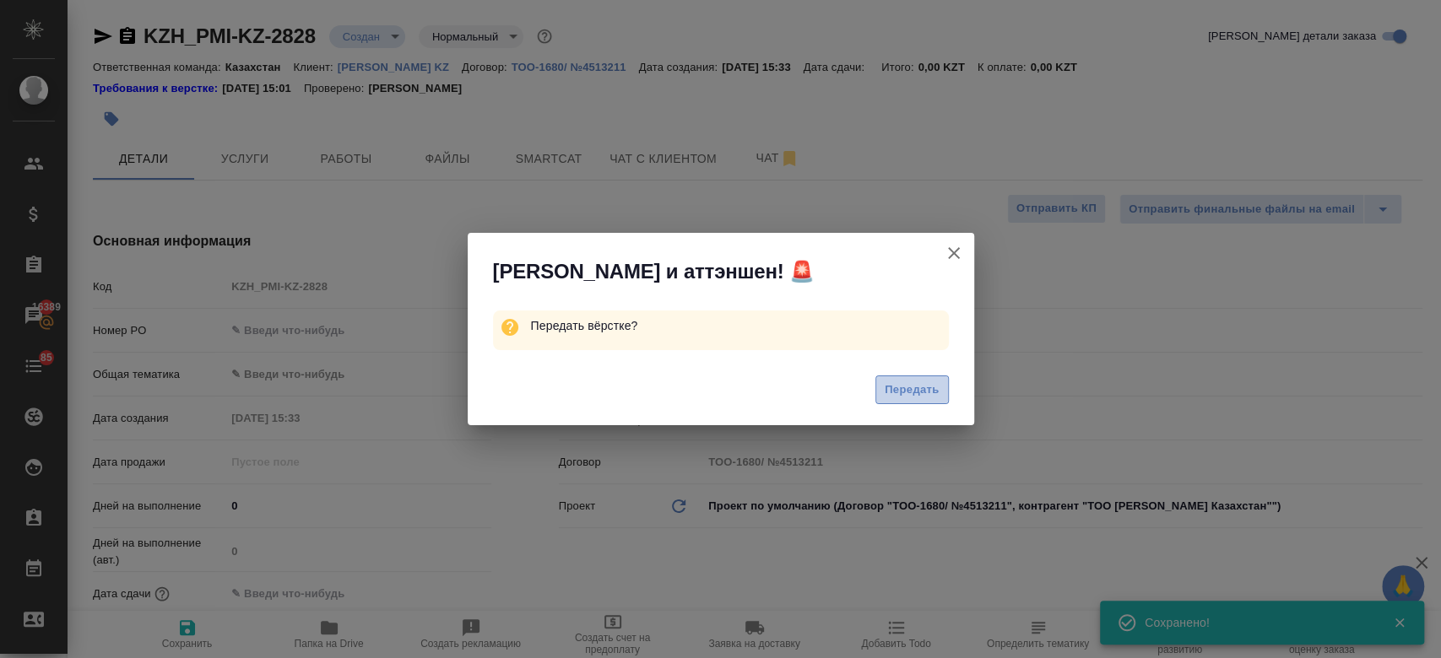
click at [898, 393] on span "Передать" at bounding box center [912, 390] width 55 height 19
type textarea "x"
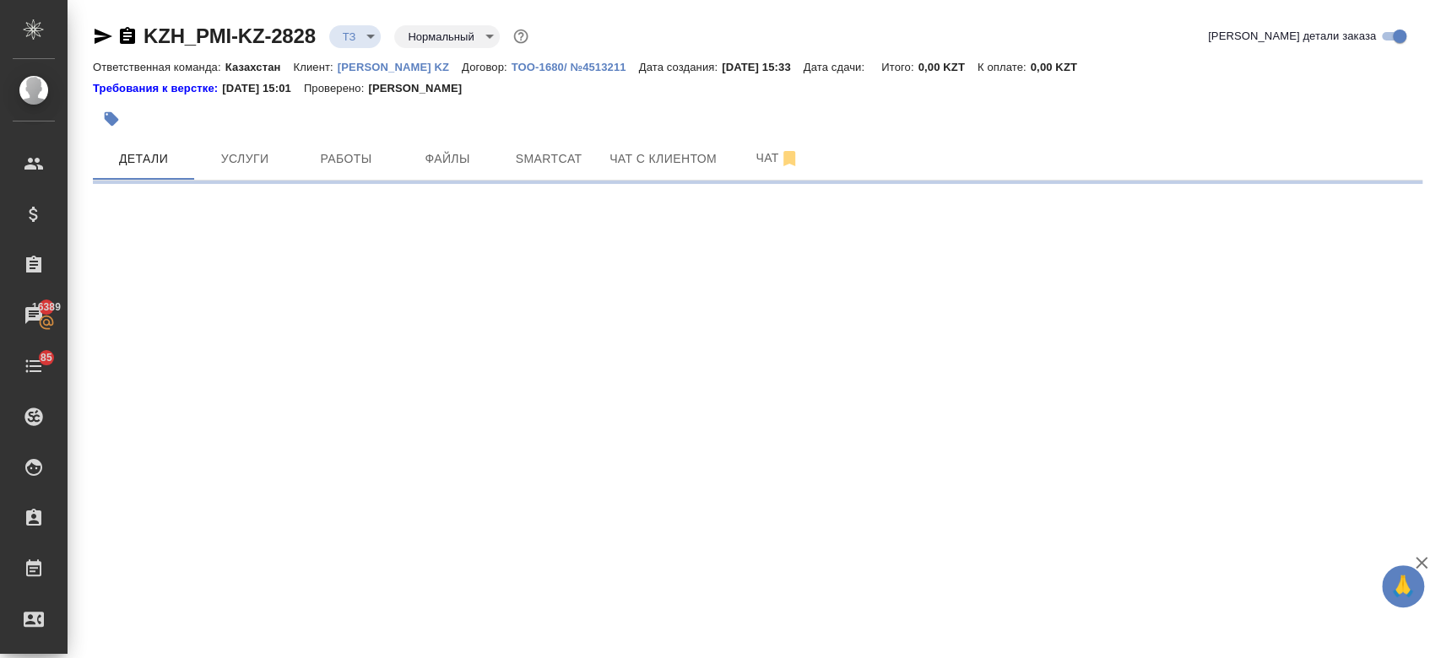
click at [434, 175] on button "Файлы" at bounding box center [447, 159] width 101 height 42
select select "RU"
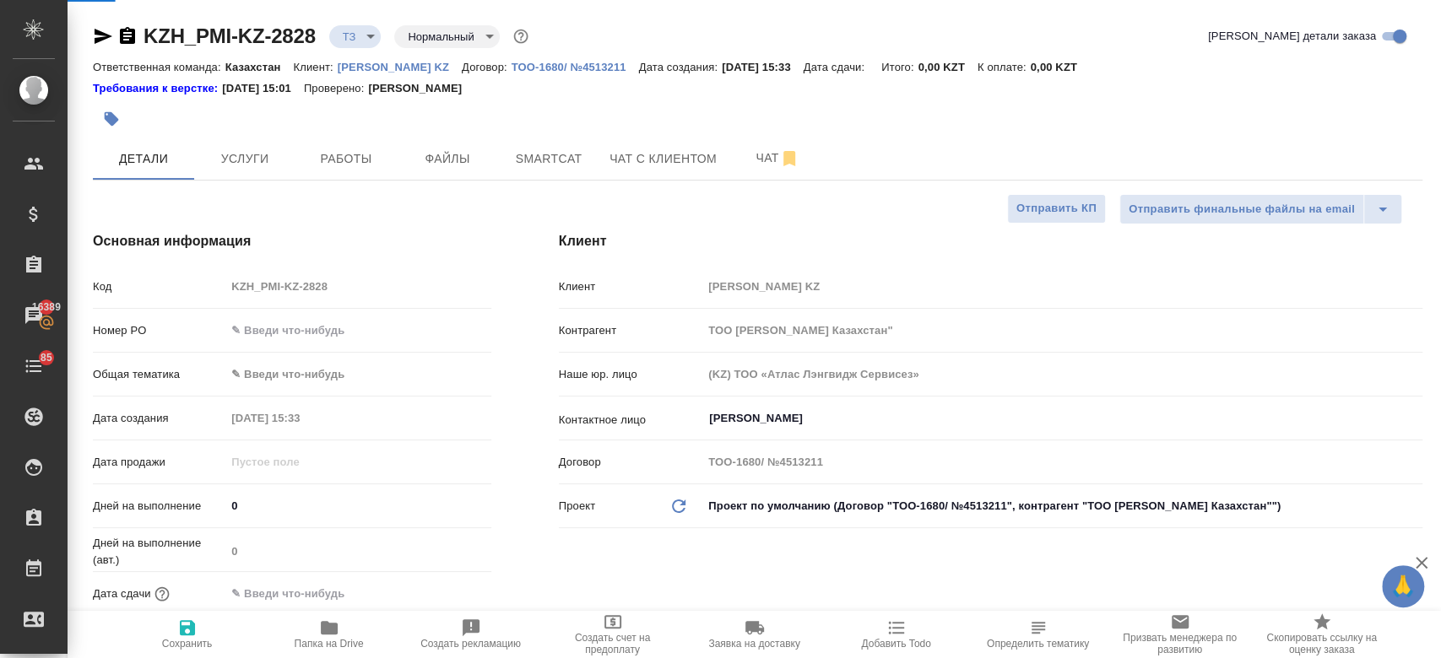
type textarea "x"
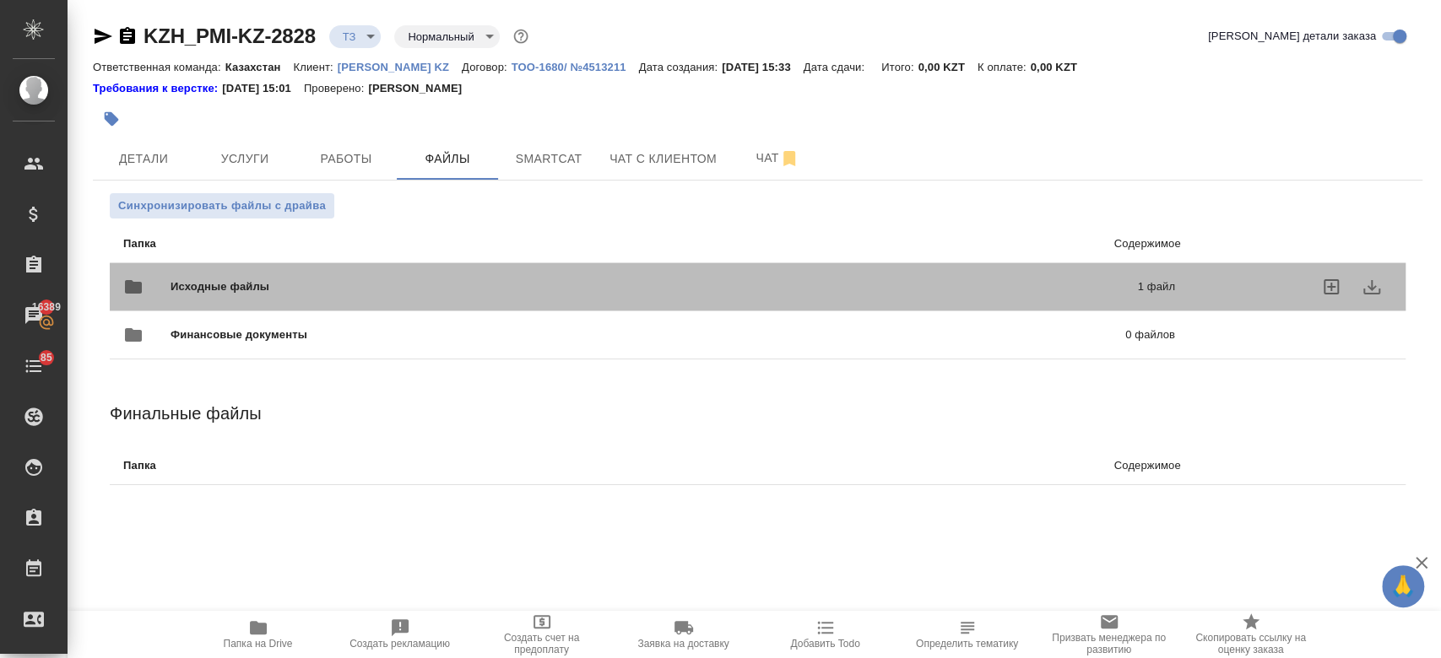
click at [377, 273] on div "Исходные файлы 1 файл" at bounding box center [649, 287] width 1052 height 41
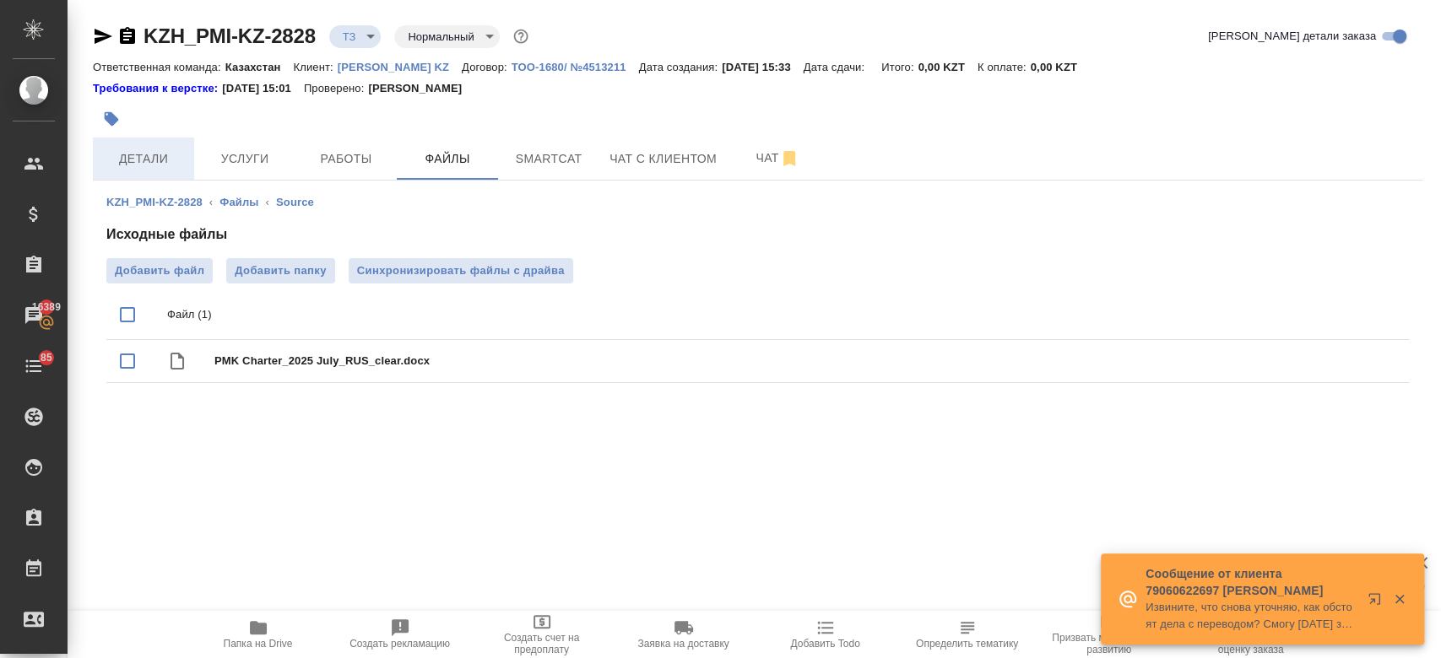
click at [154, 176] on button "Детали" at bounding box center [143, 159] width 101 height 42
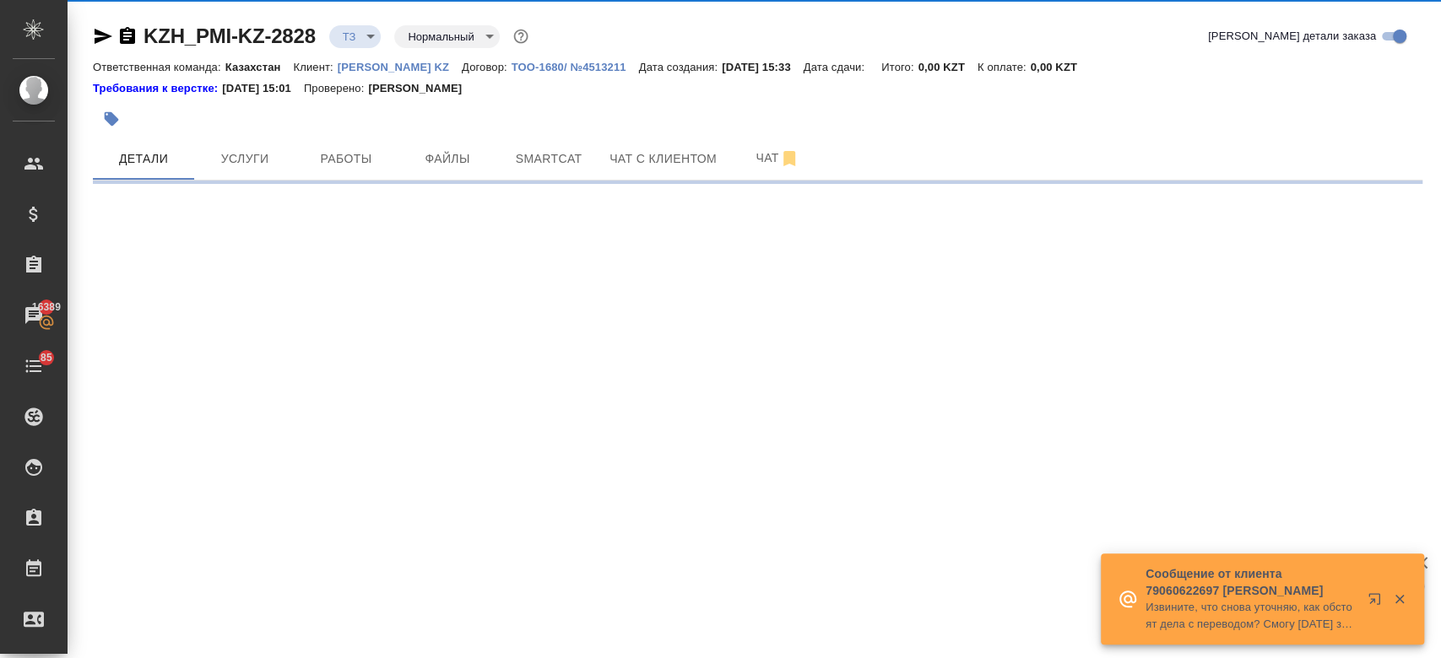
select select "RU"
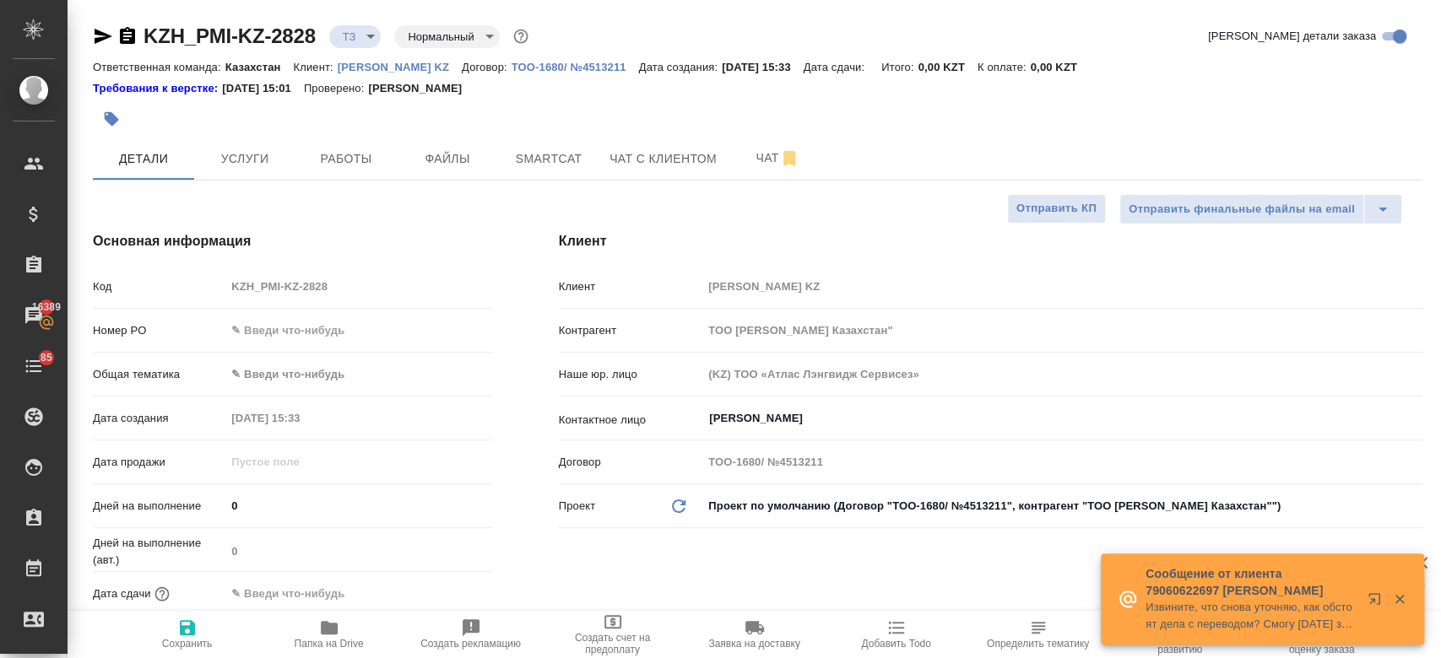
type textarea "x"
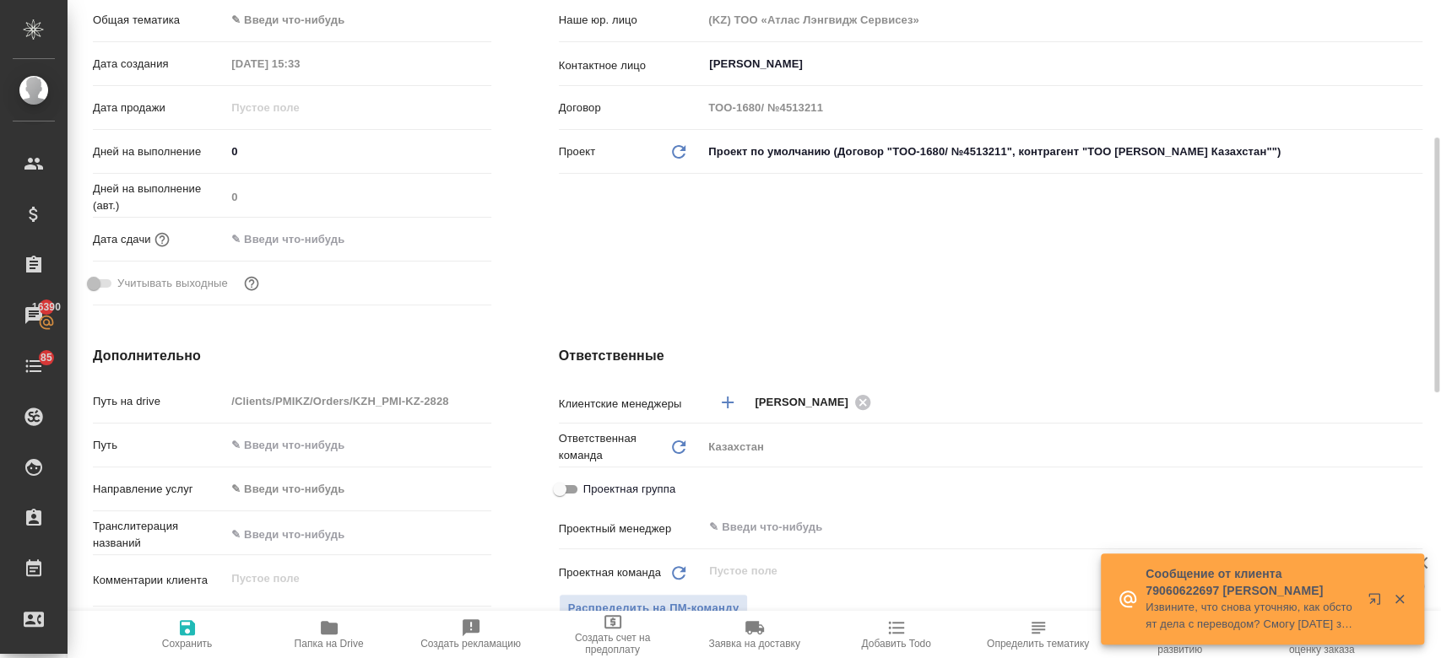
scroll to position [419, 0]
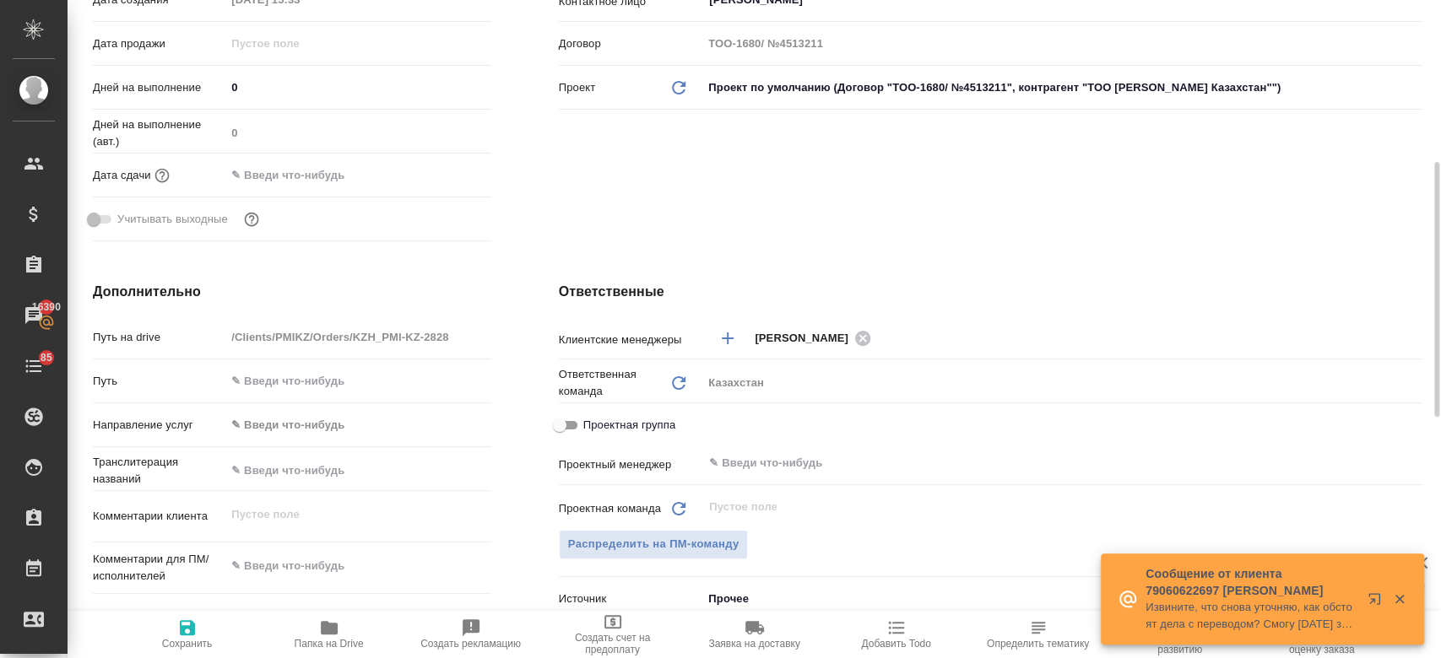
type textarea "x"
click at [297, 553] on textarea at bounding box center [357, 567] width 263 height 29
type textarea "g"
type textarea "x"
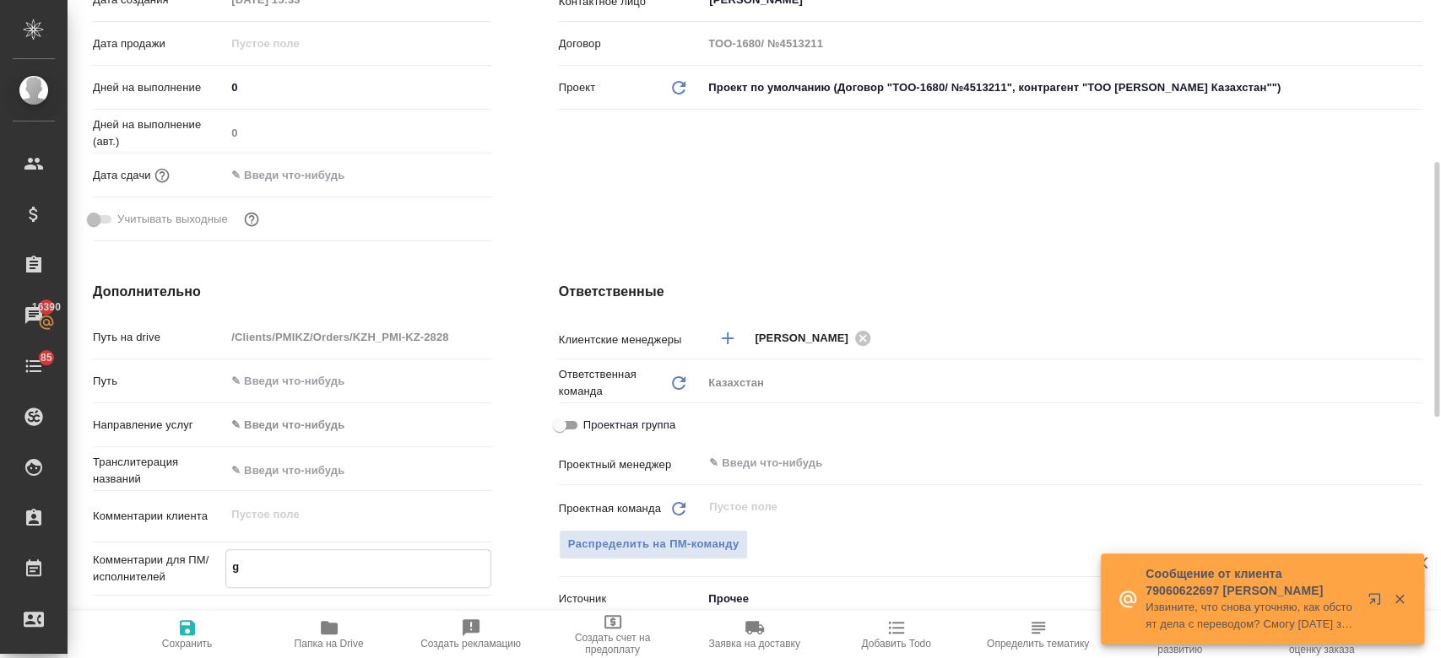
type textarea "x"
type textarea "gt"
type textarea "x"
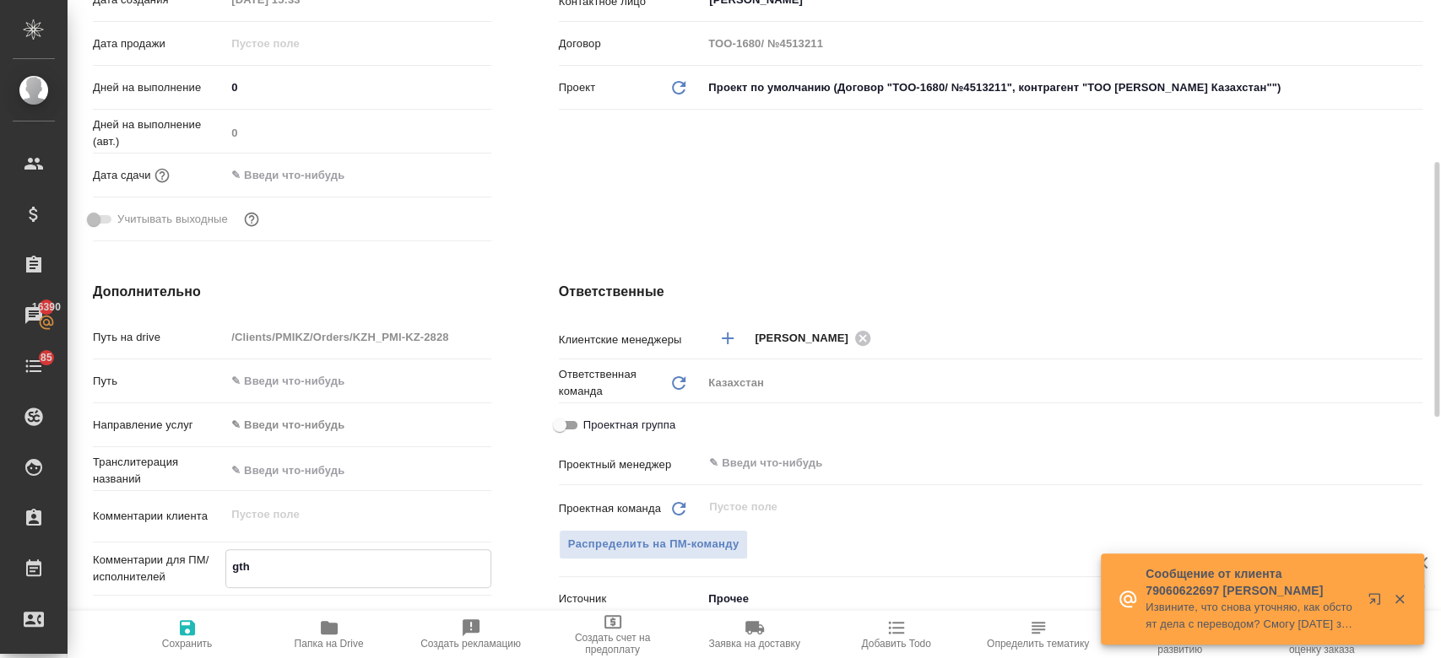
type textarea "gtht"
type textarea "x"
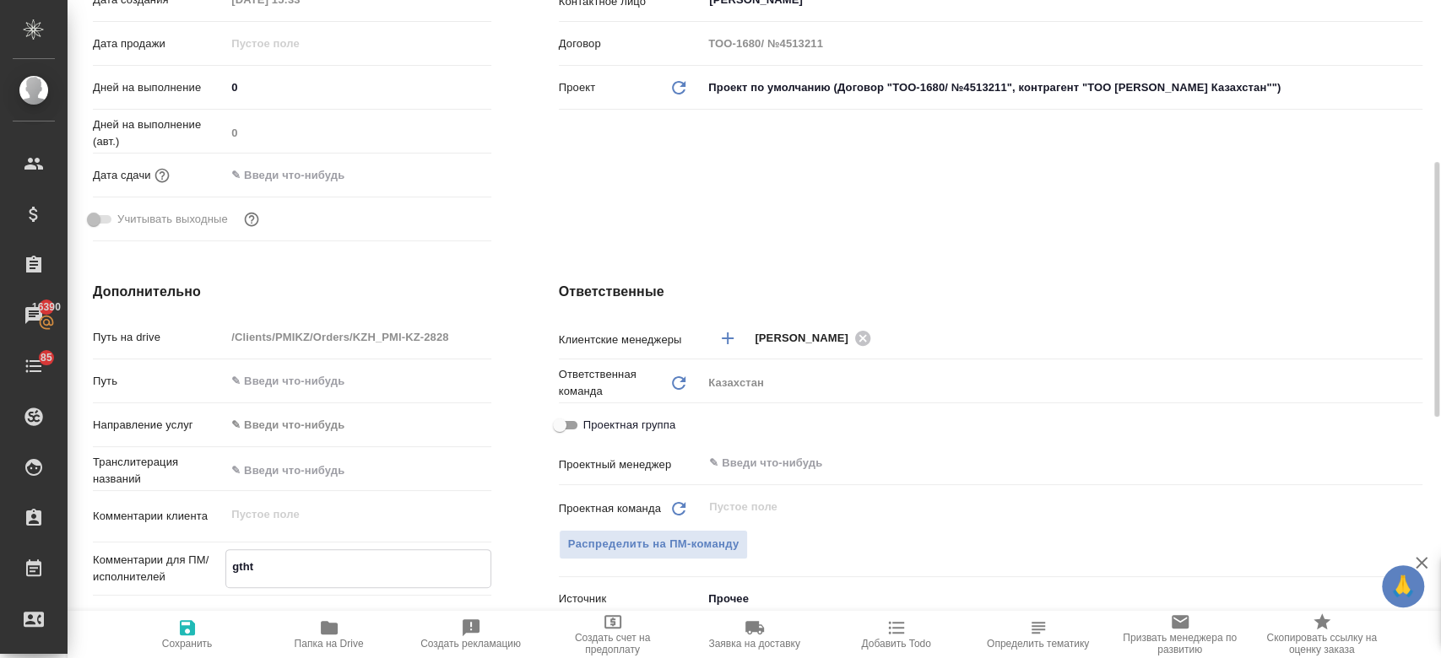
type textarea "gth"
type textarea "x"
type textarea "gt"
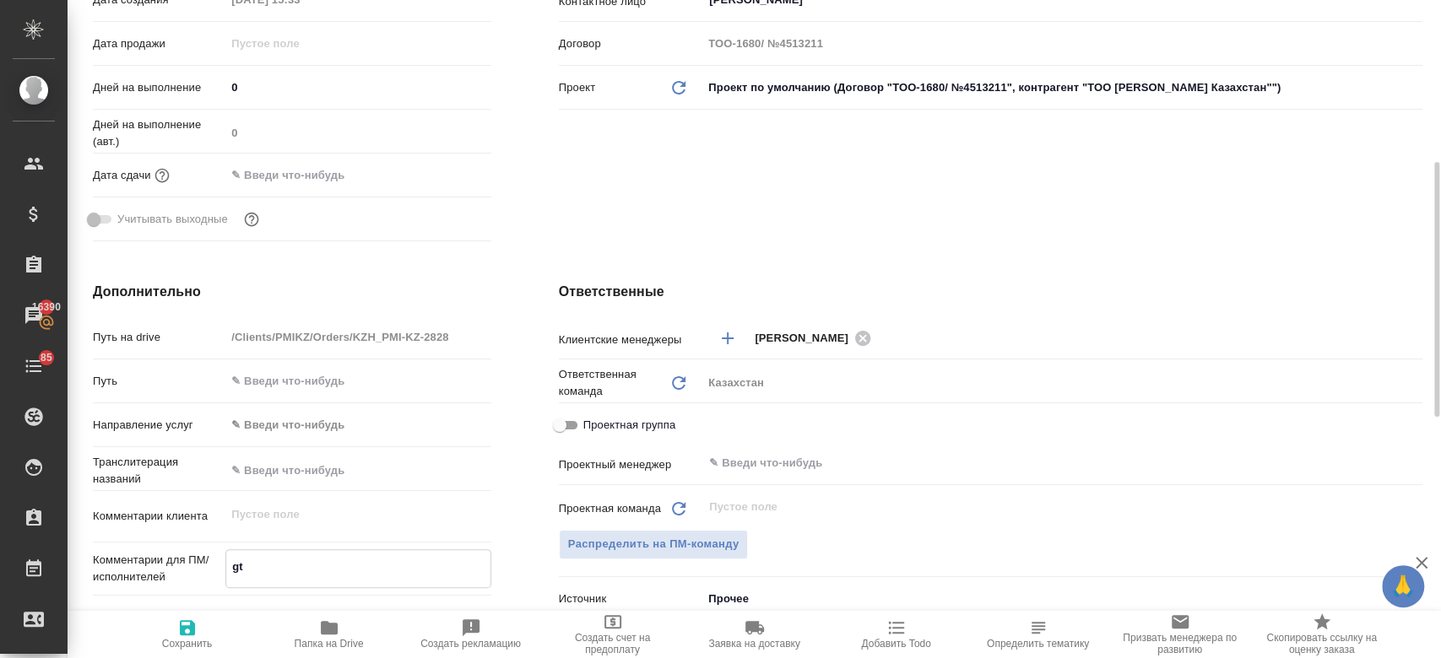
type textarea "x"
type textarea "g"
type textarea "x"
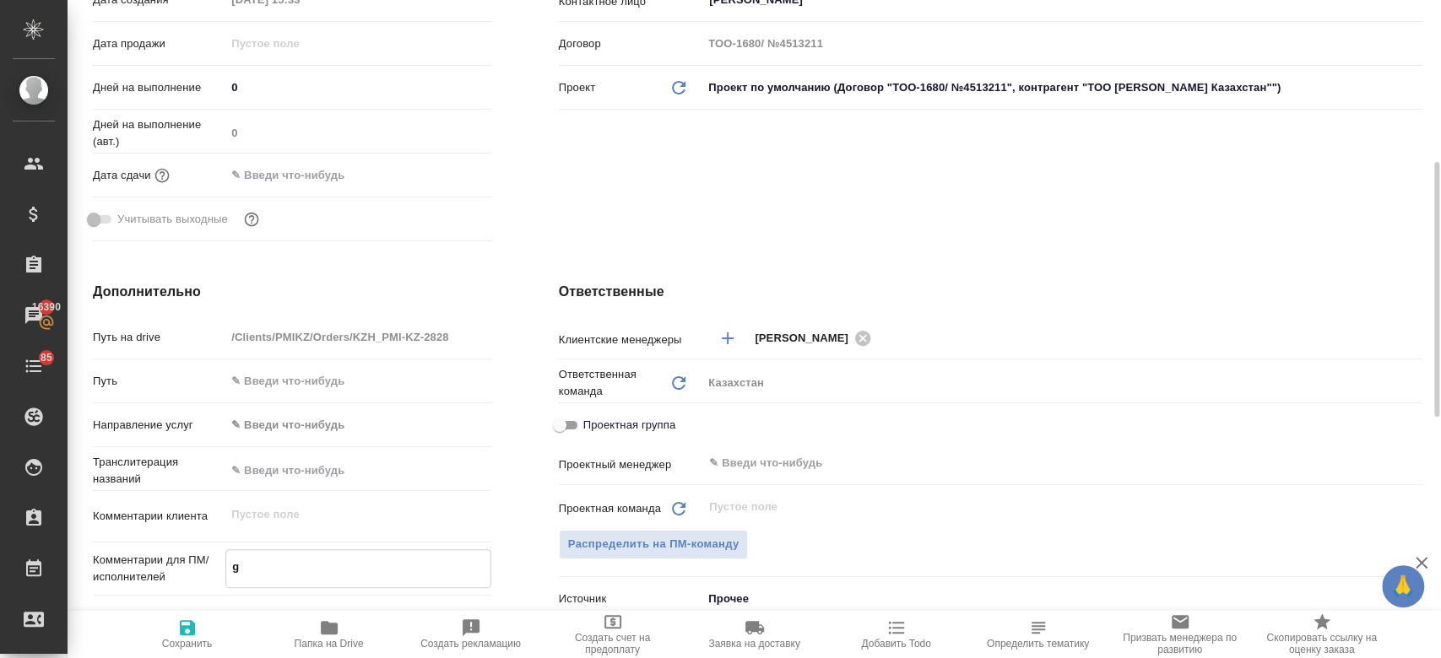
type textarea "x"
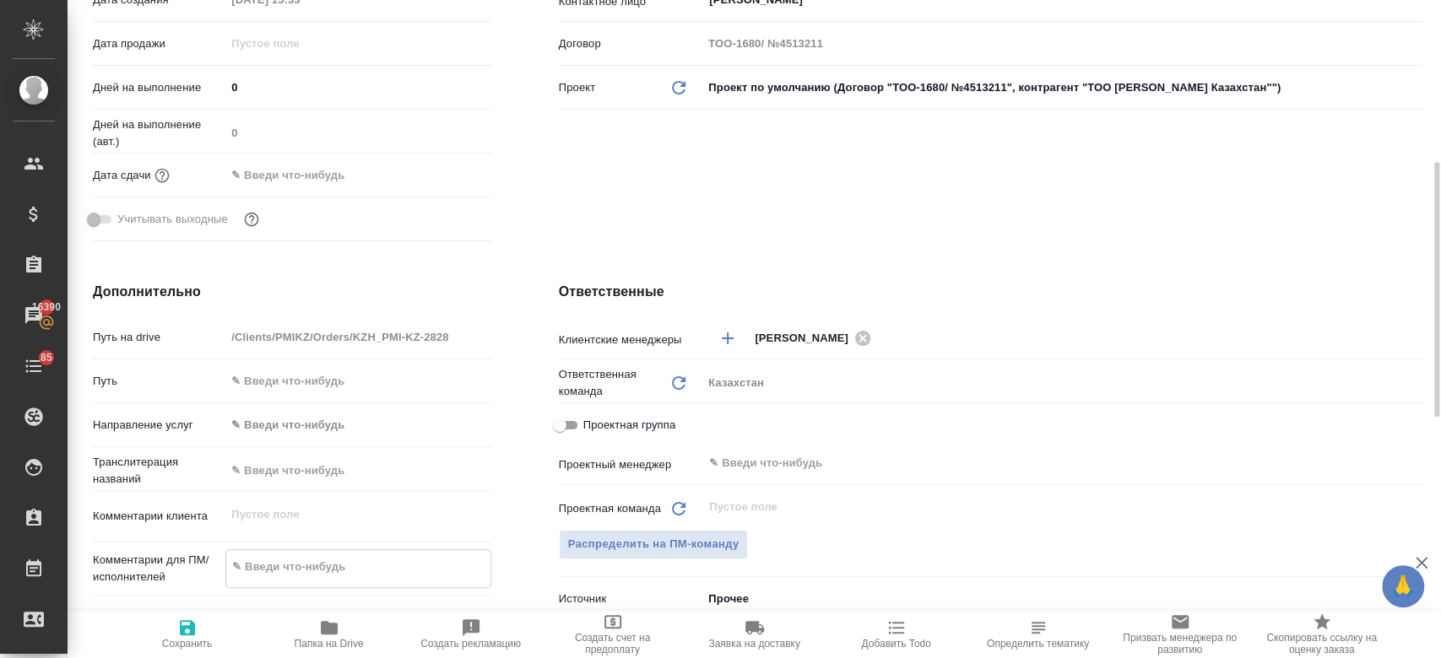
type textarea "g"
type textarea "x"
type textarea "gt"
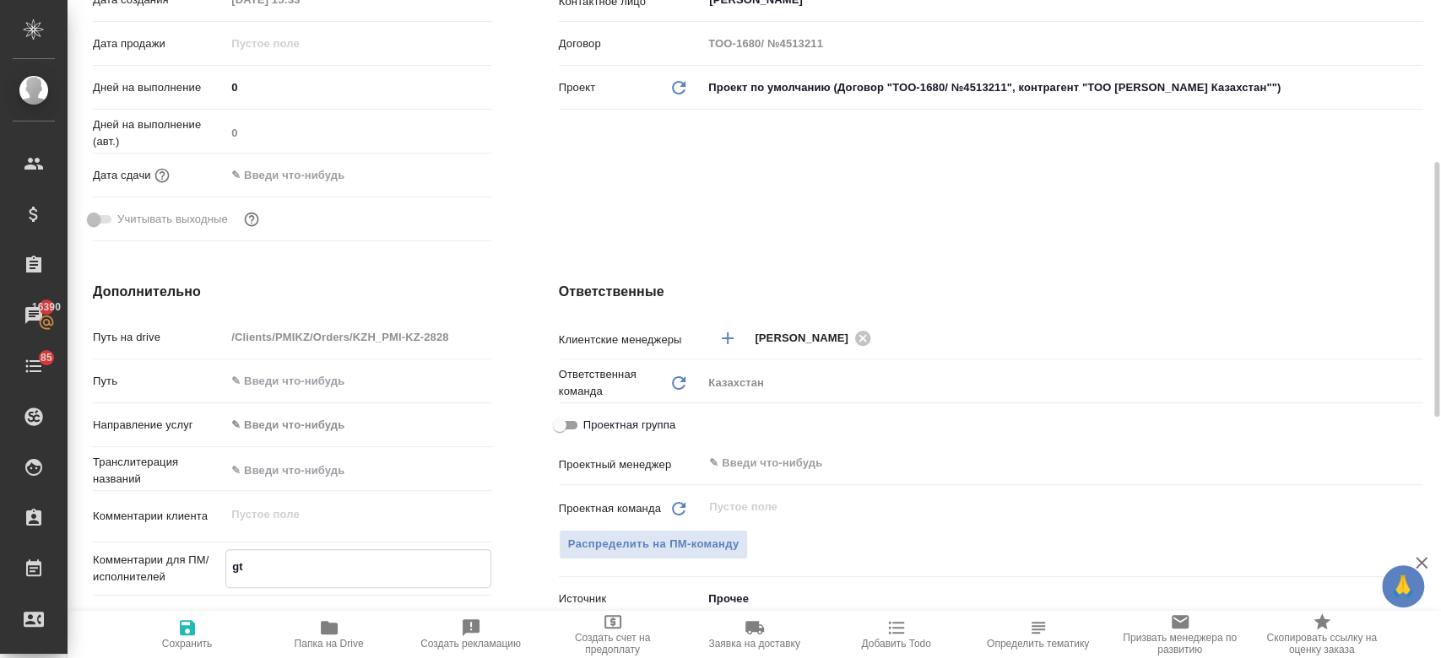
type textarea "x"
type textarea "gth"
type textarea "x"
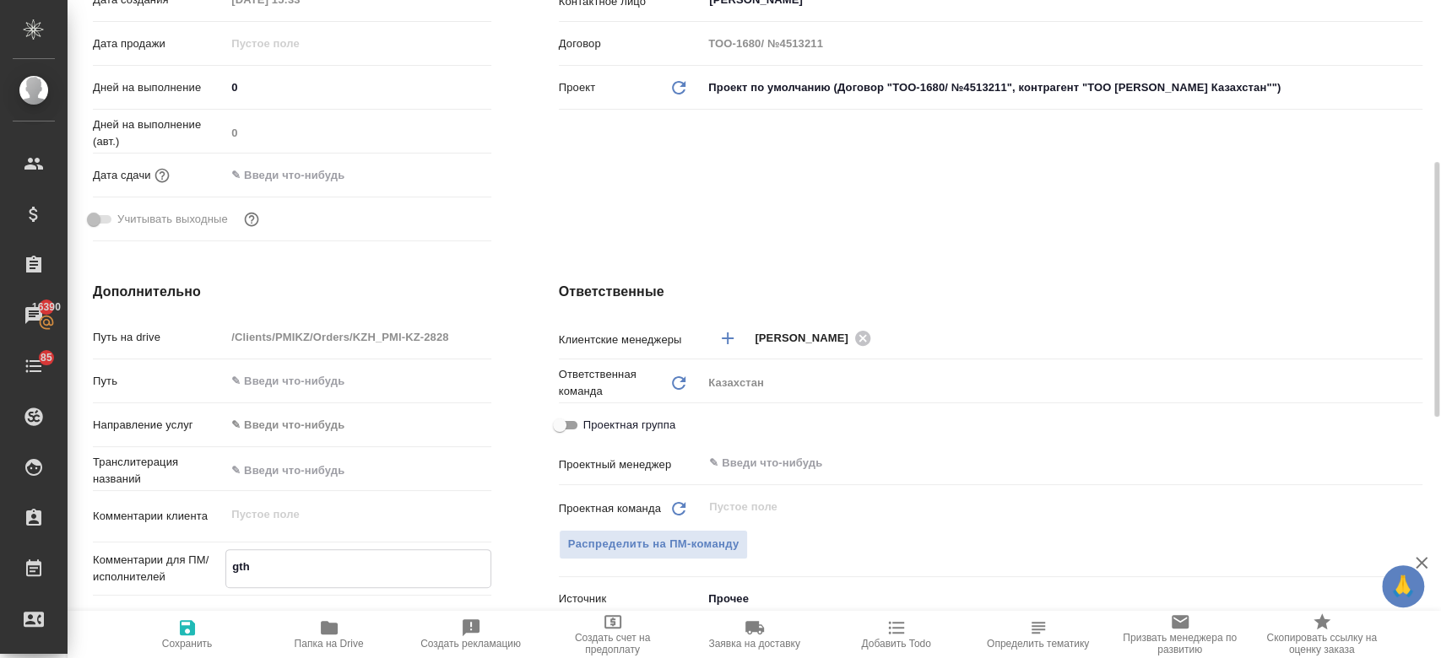
type textarea "x"
type textarea "gtht"
type textarea "x"
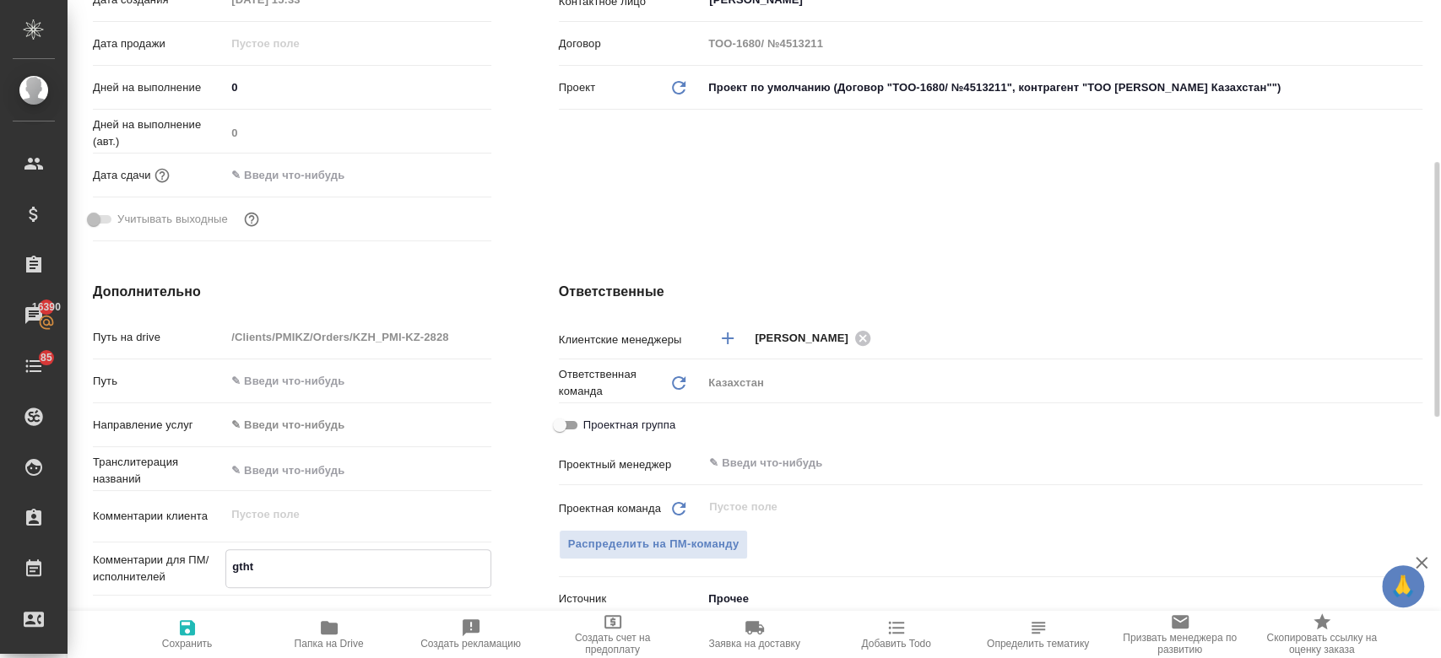
type textarea "x"
type textarea "gthtd"
type textarea "x"
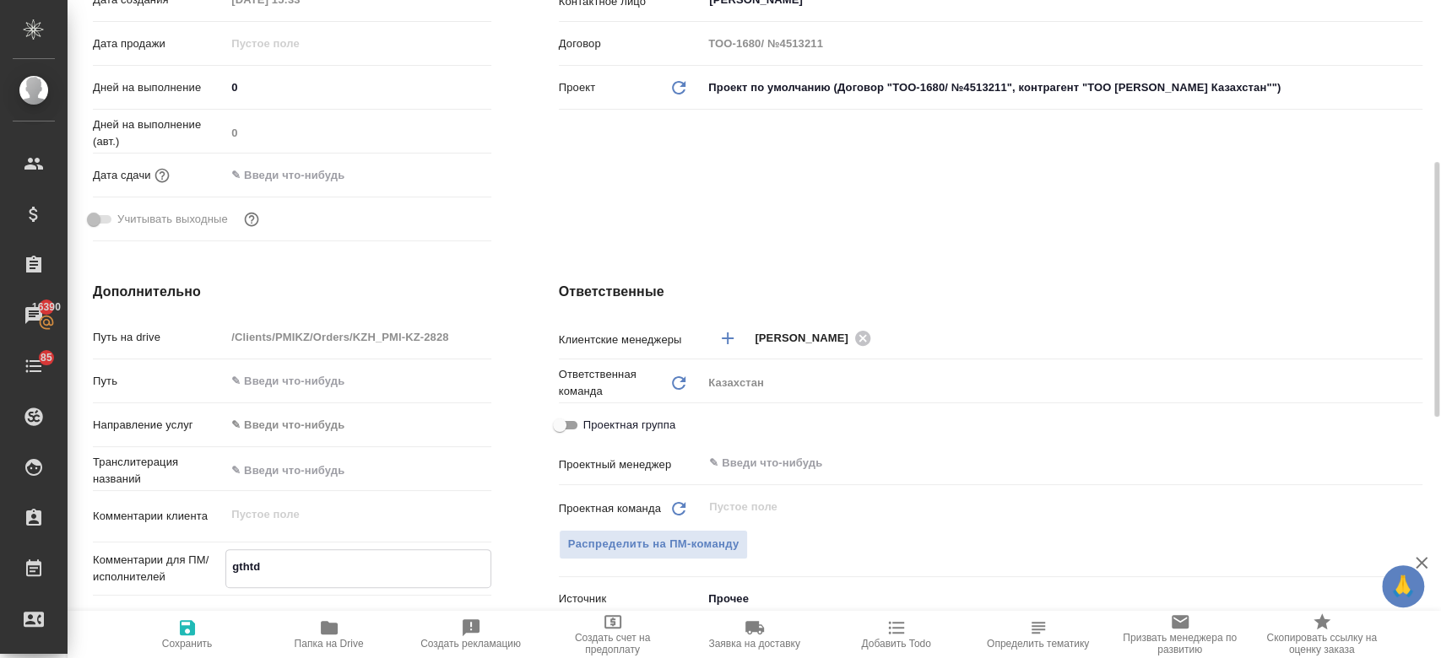
type textarea "gthtdj"
type textarea "x"
type textarea "gthtdjl"
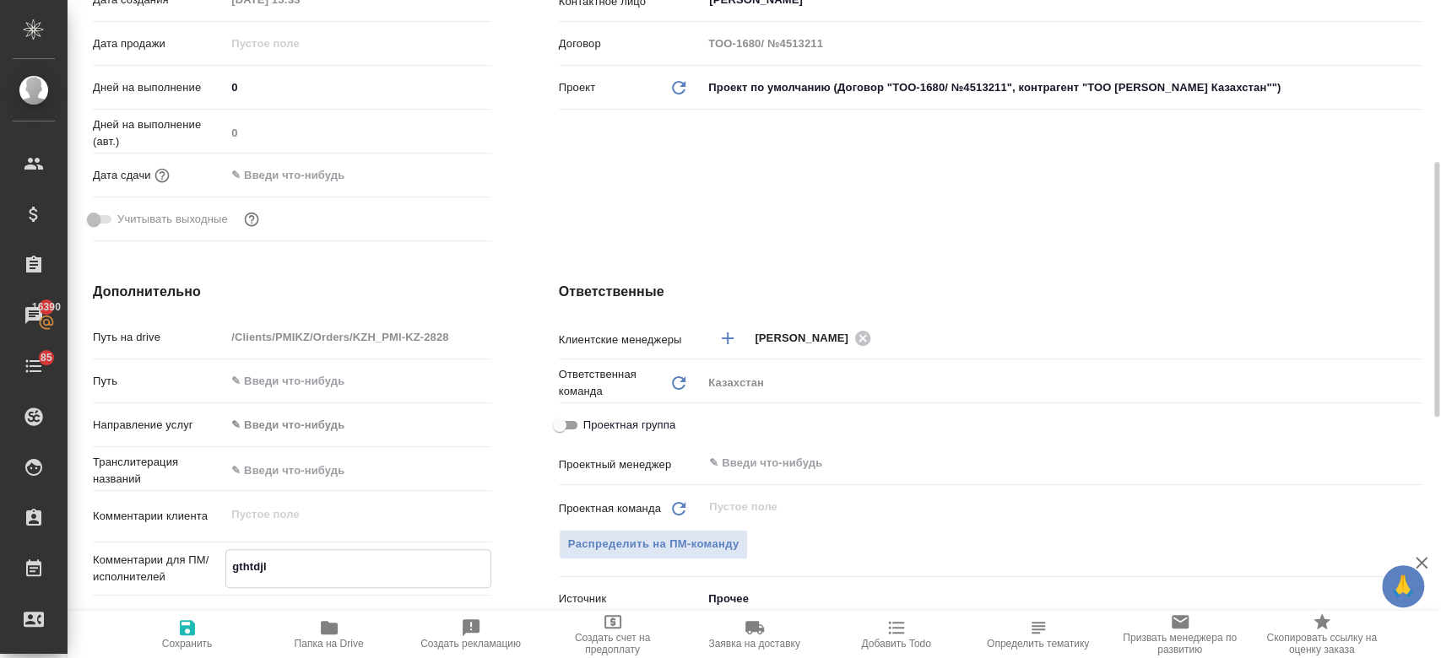
type textarea "x"
type textarea "gthtdjl"
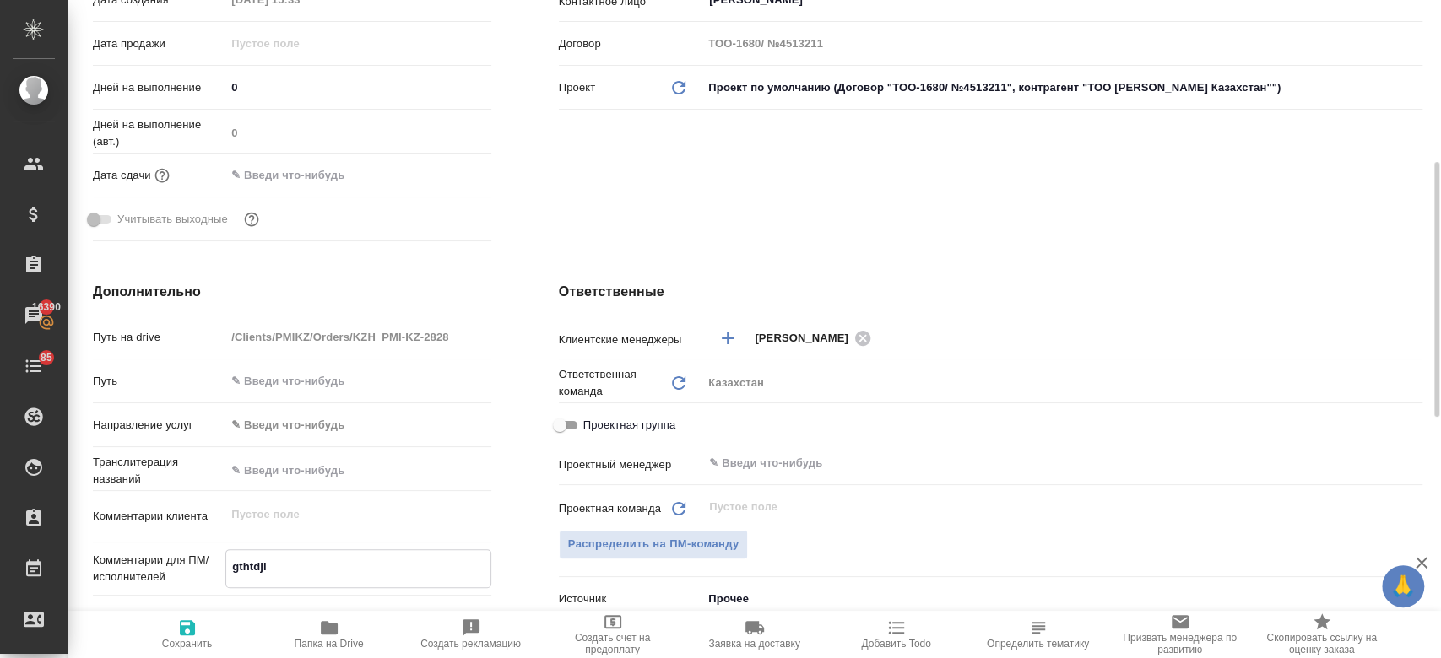
type textarea "x"
type textarea "gthtdjl y"
type textarea "x"
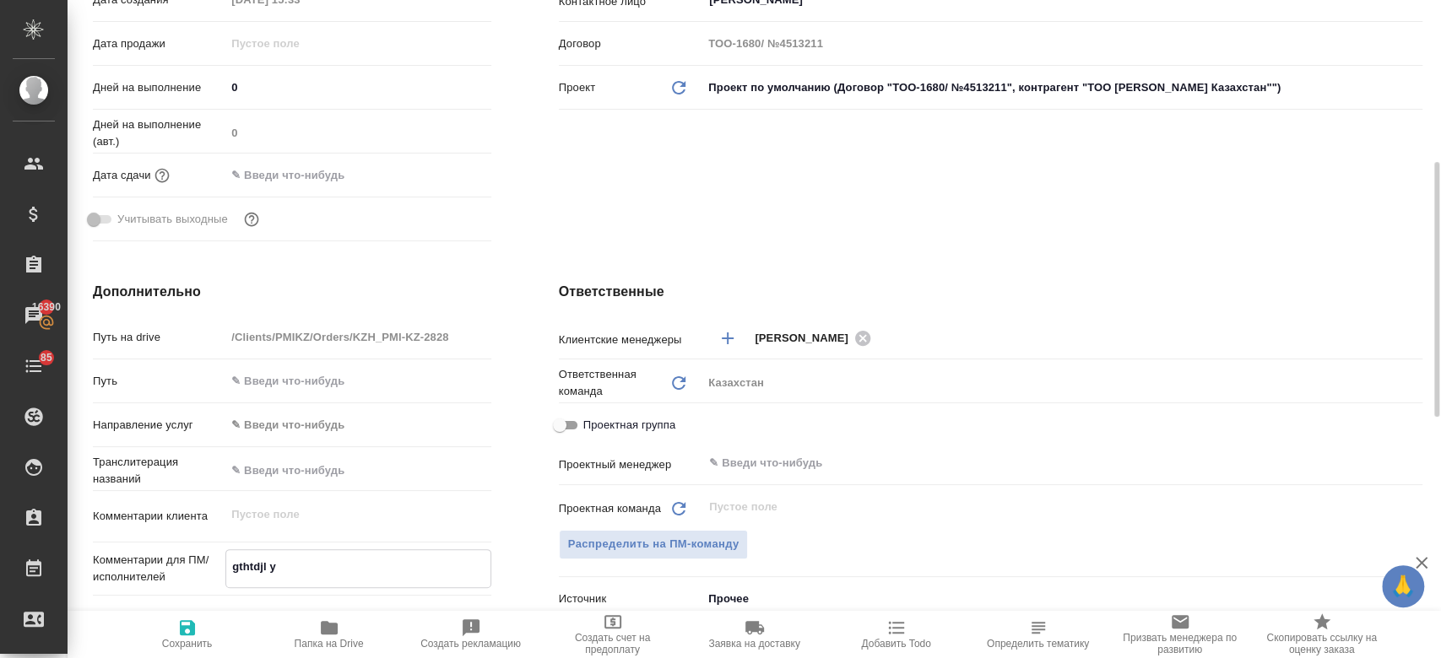
type textarea "x"
type textarea "gthtdjl yf"
type textarea "x"
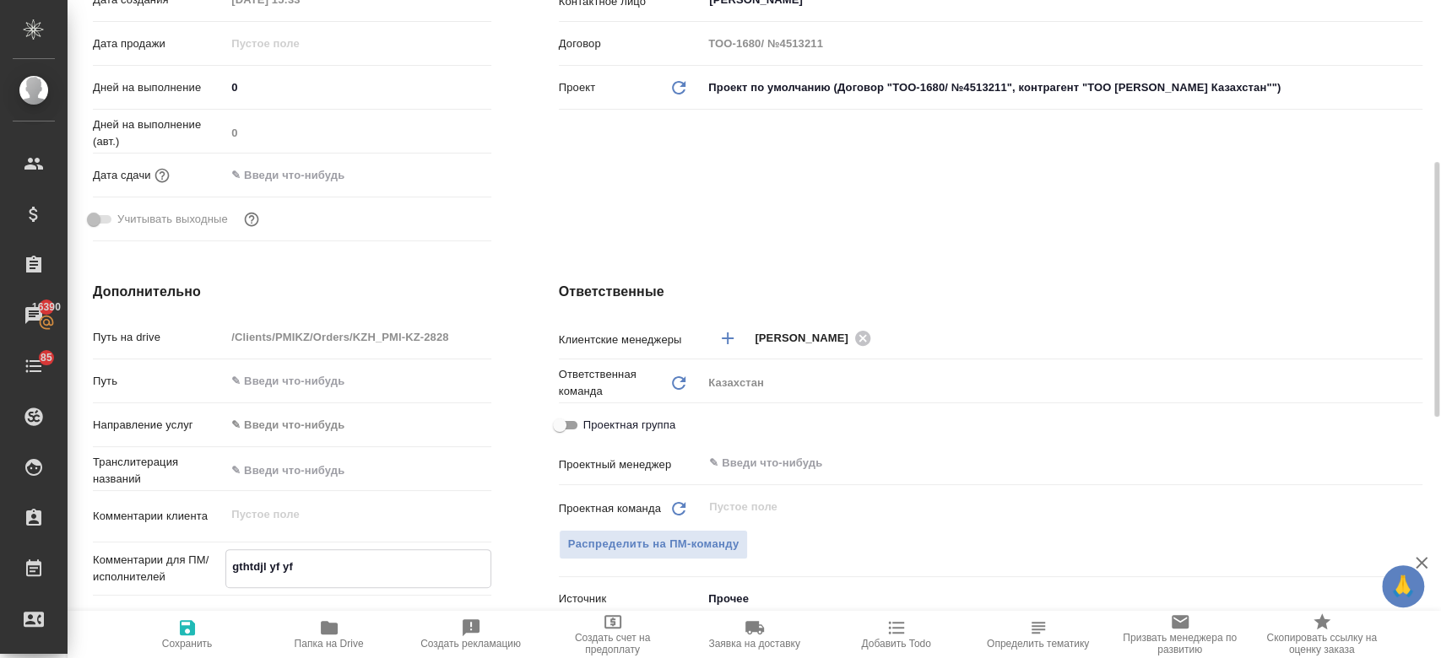
type textarea "gthtdjl yf yfu"
type textarea "x"
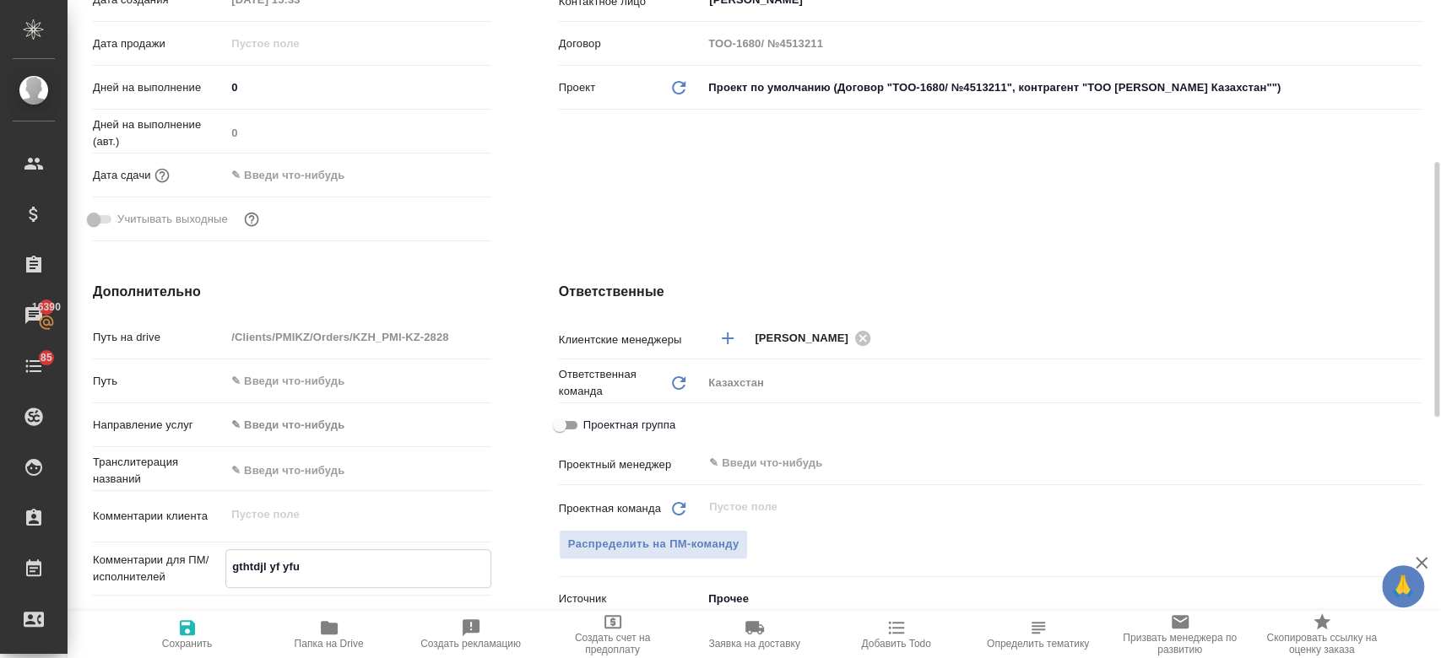
type textarea "gthtdjl yf yf"
type textarea "x"
type textarea "g"
type textarea "x"
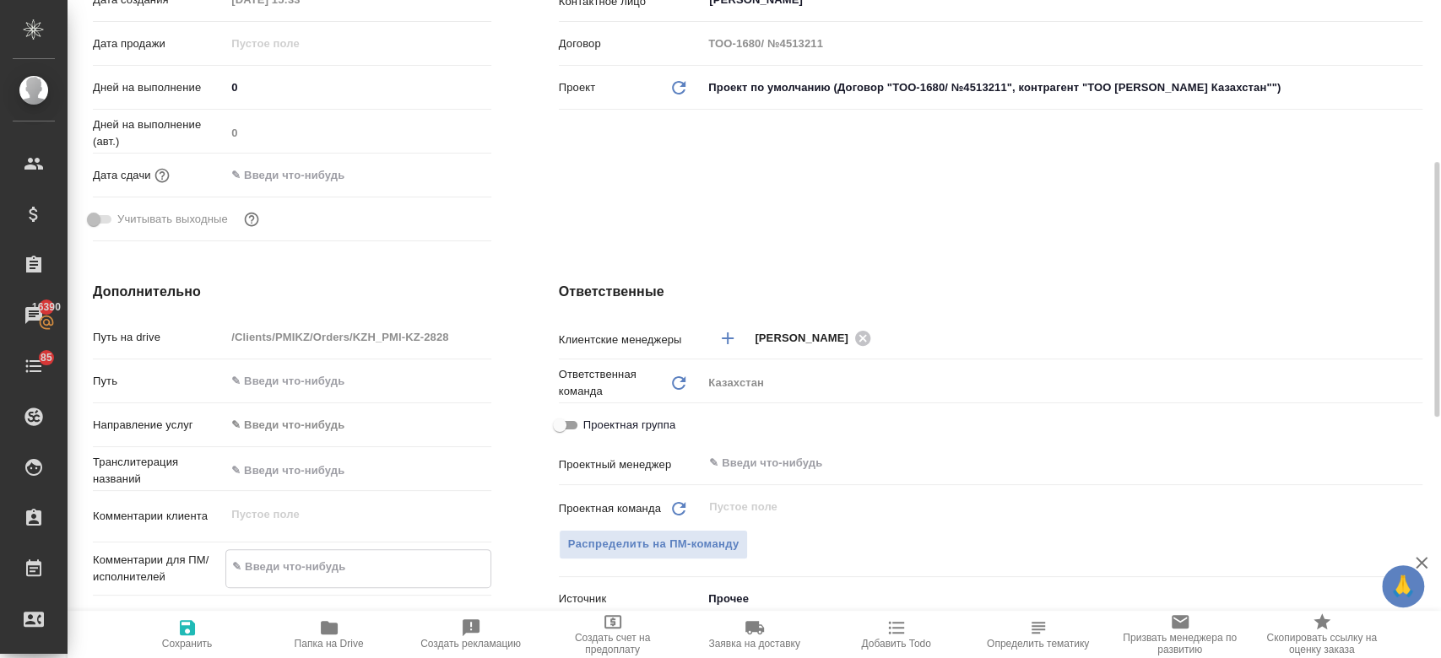
type textarea "x"
type textarea "п"
type textarea "x"
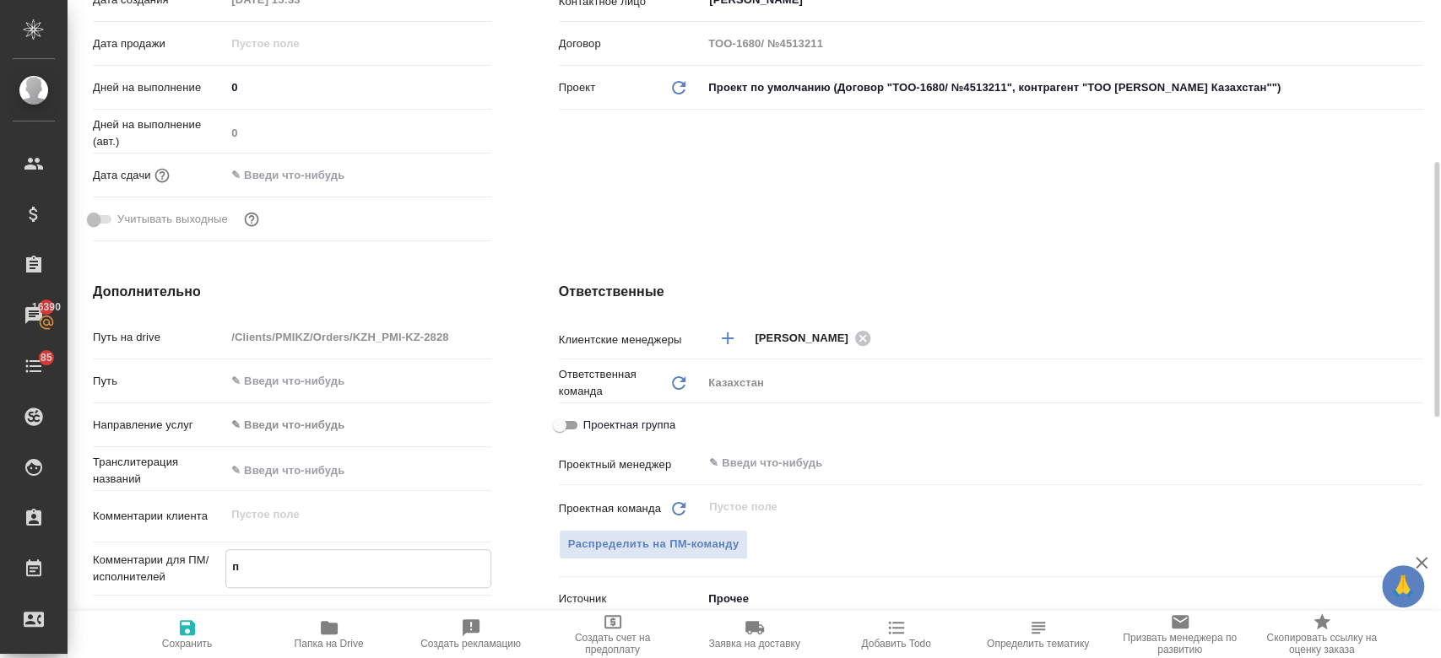
type textarea "x"
type textarea "пе"
type textarea "x"
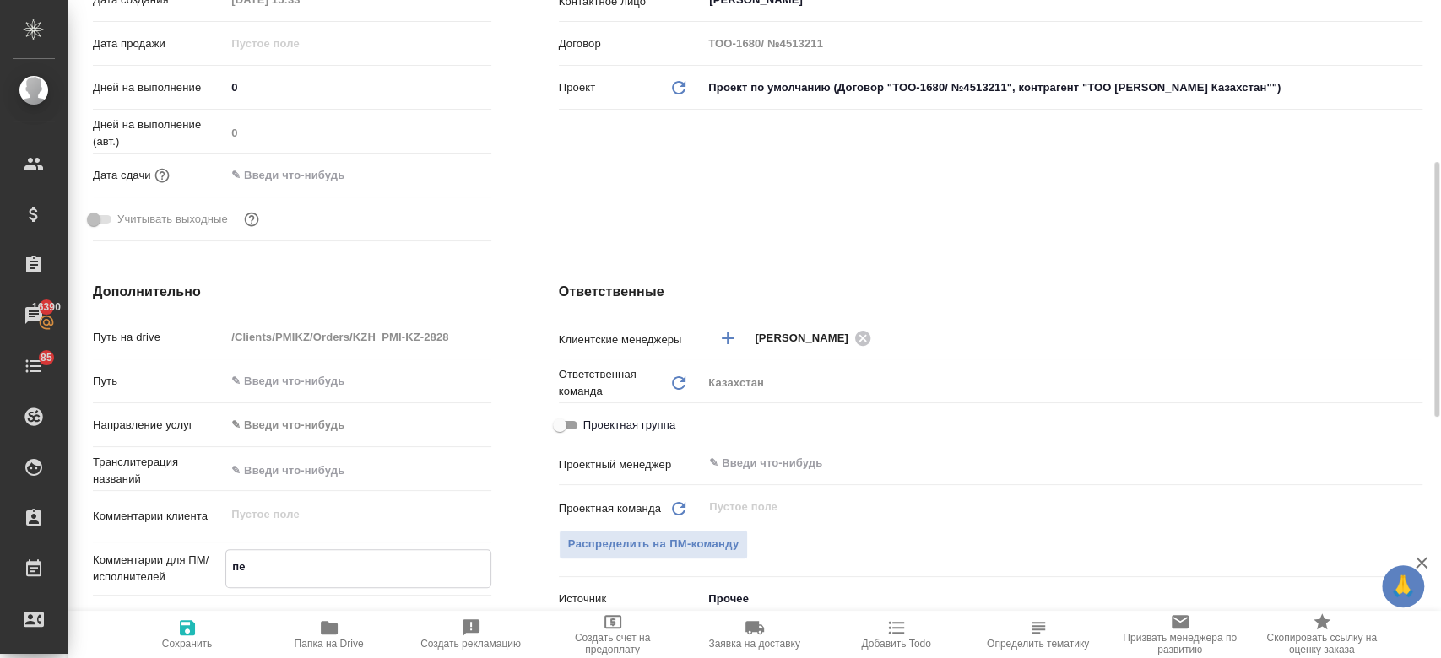
type textarea "x"
type textarea "пер"
type textarea "x"
type textarea "пере"
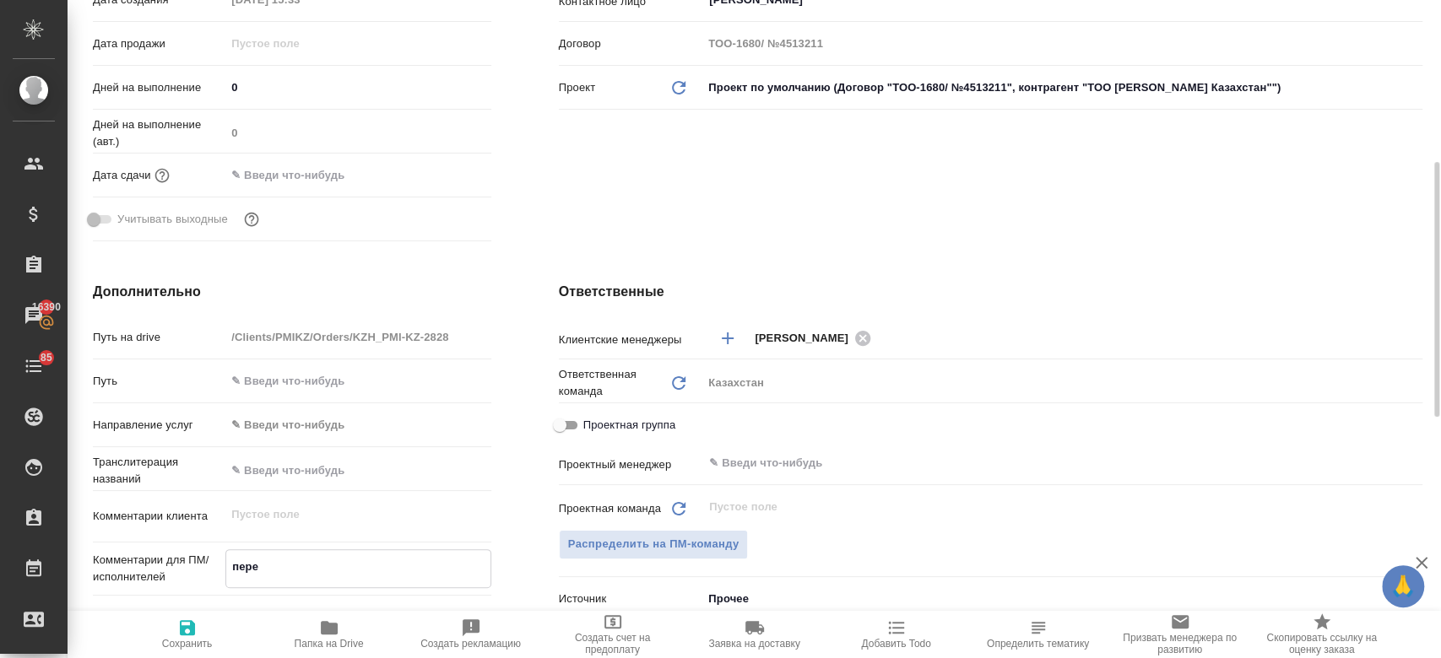
type textarea "x"
type textarea "перев"
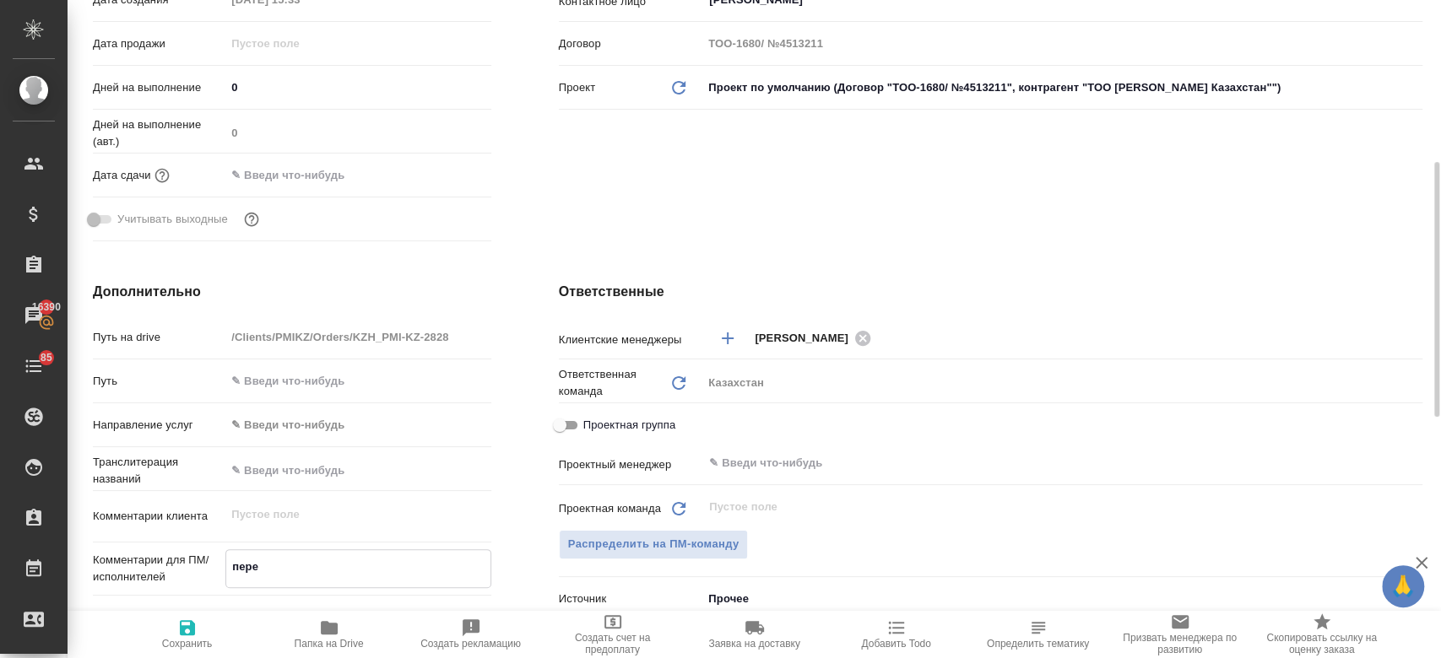
type textarea "x"
type textarea "перево"
type textarea "x"
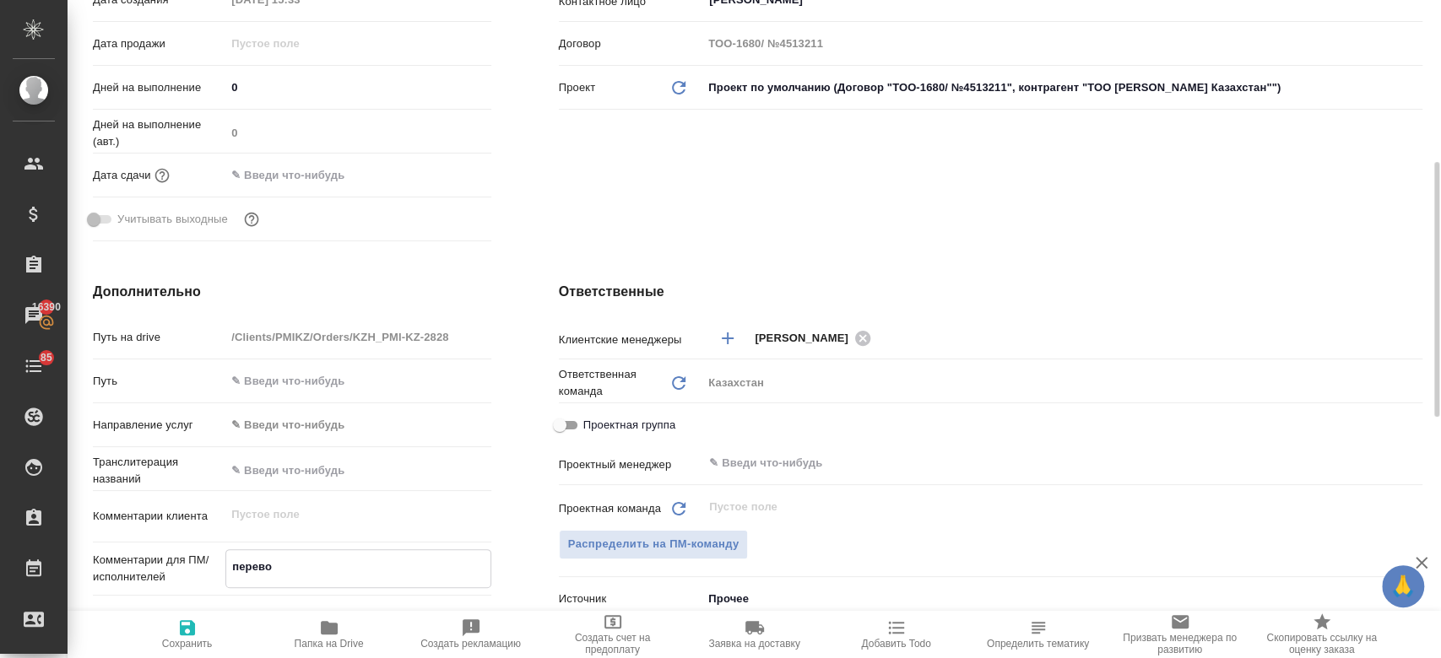
type textarea "x"
type textarea "перевод"
type textarea "x"
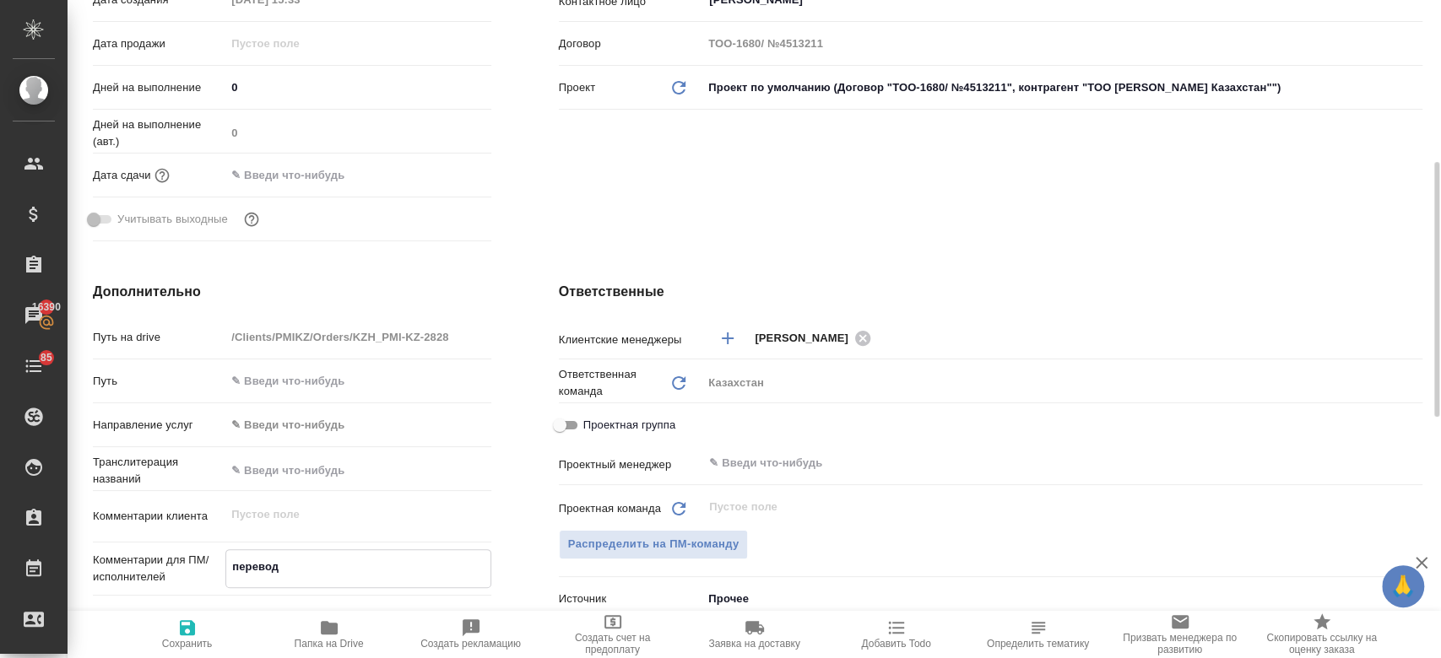
type textarea "x"
type textarea "перевод"
type textarea "x"
type textarea "перевод н"
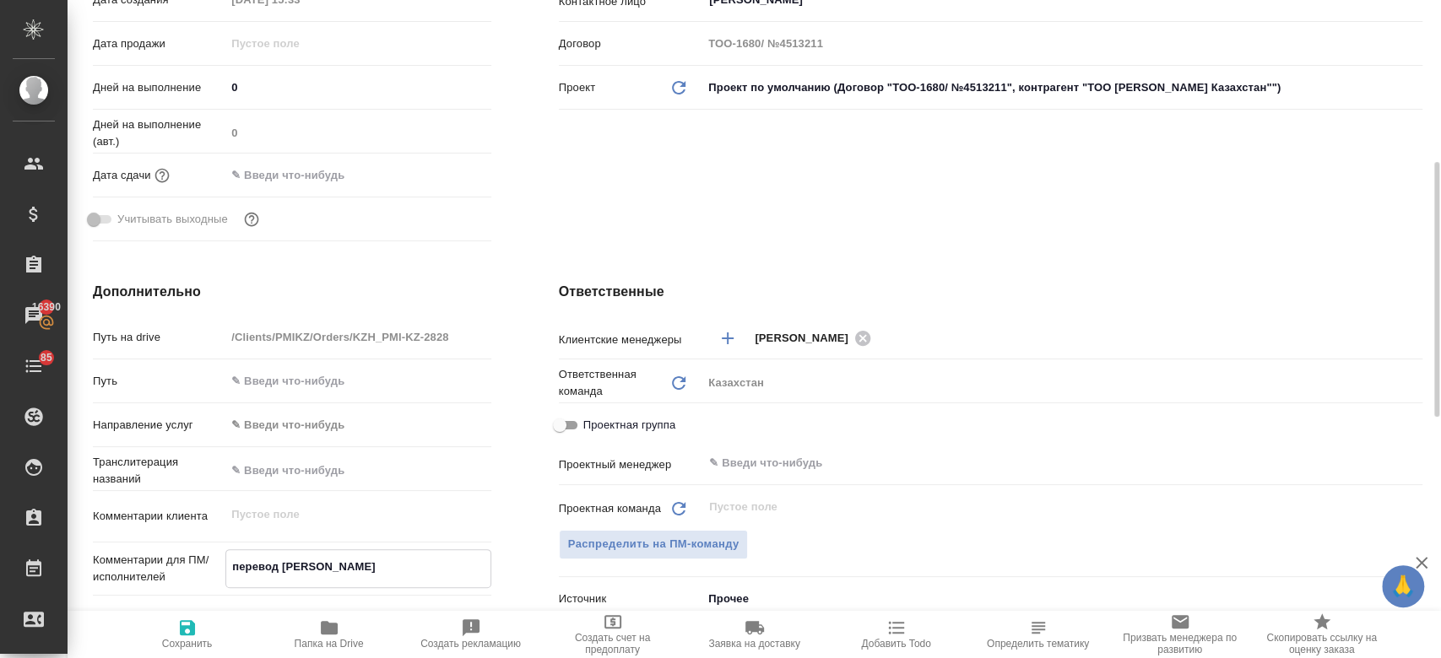
type textarea "x"
type textarea "перевод на"
type textarea "x"
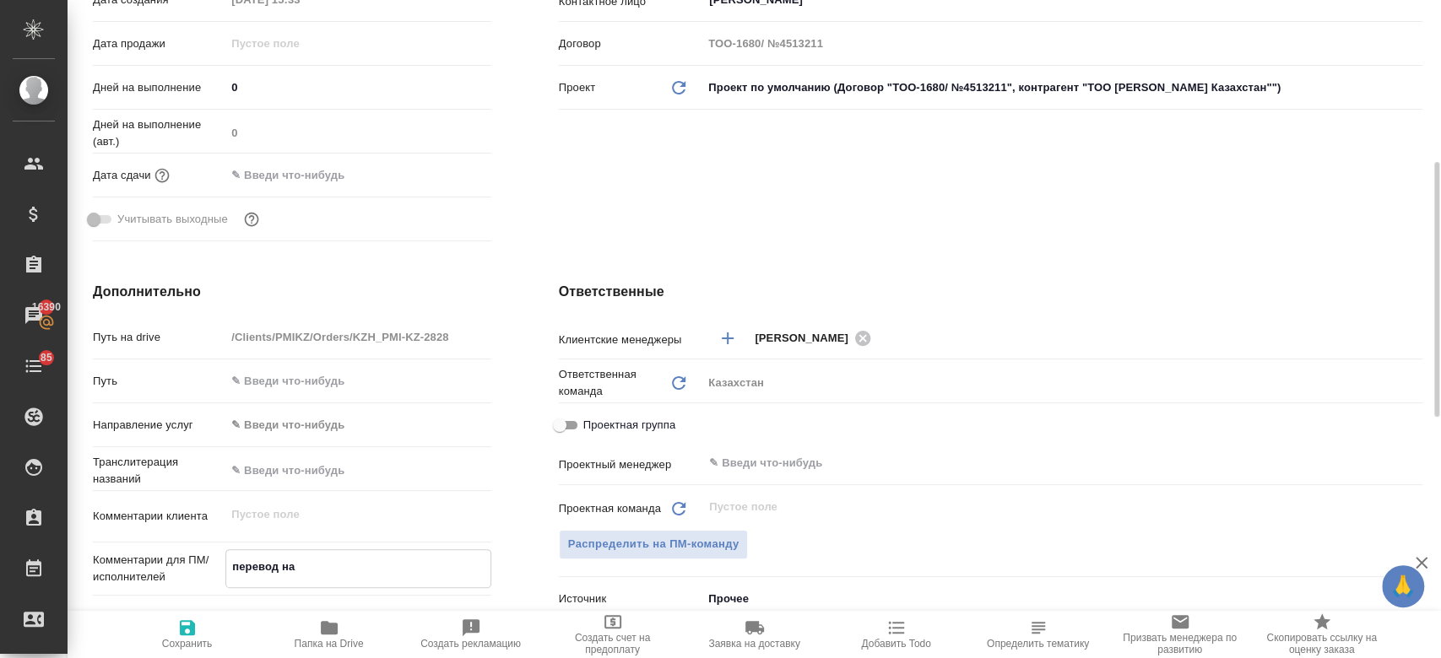
type textarea "перевод на а"
type textarea "x"
type textarea "перевод на ан"
type textarea "x"
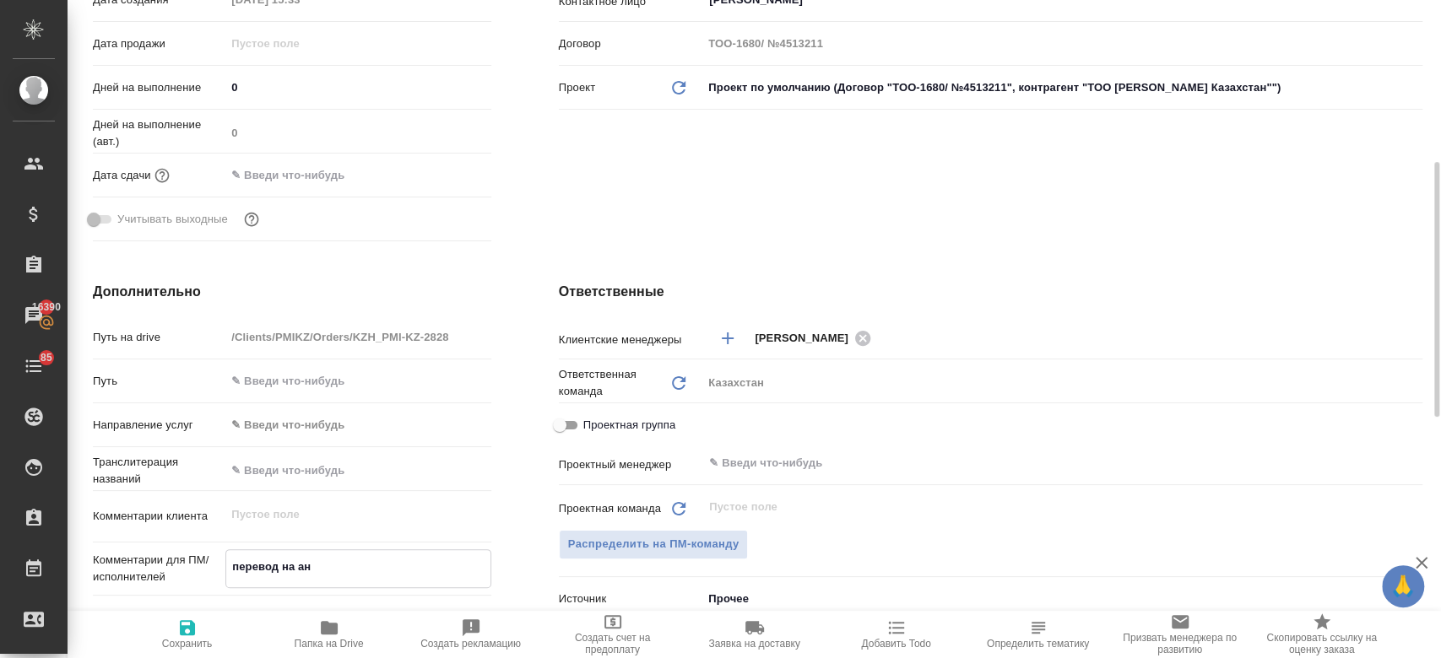
type textarea "x"
type textarea "перевод на анг"
type textarea "x"
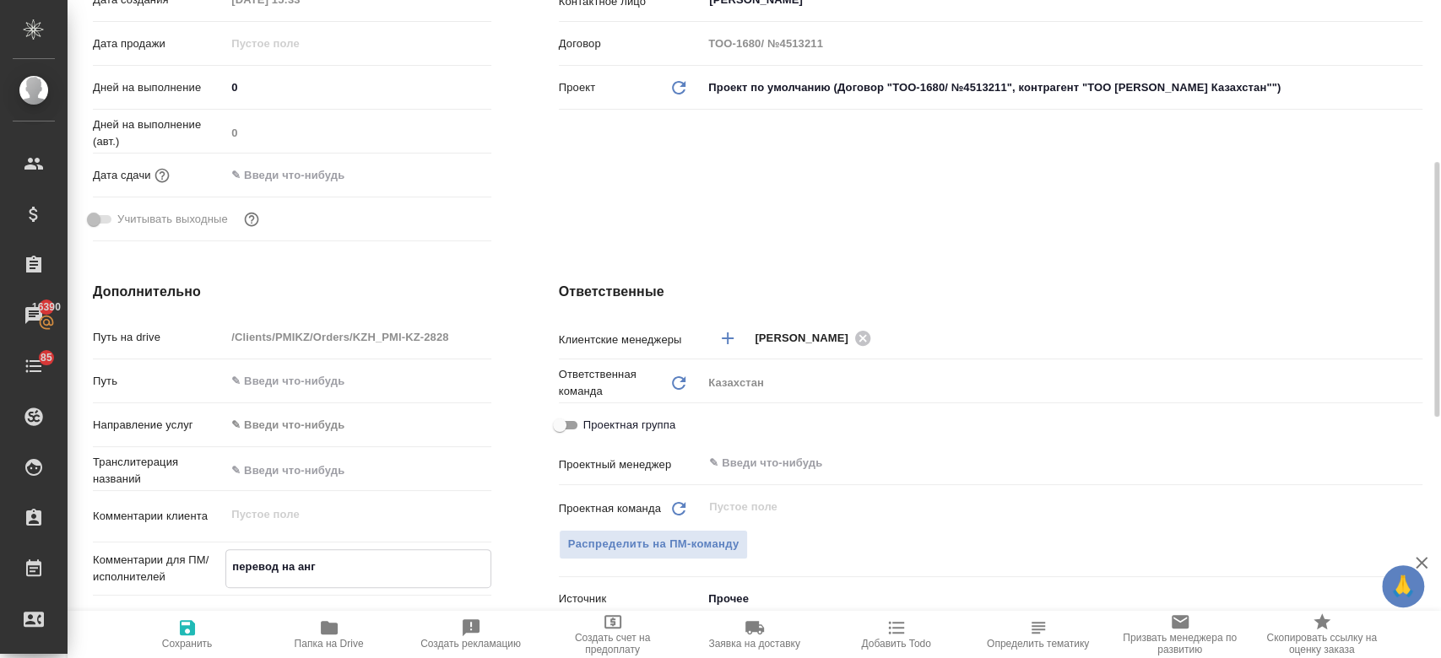
type textarea "x"
type textarea "перевод на анг"
type textarea "x"
click at [184, 626] on icon "button" at bounding box center [187, 627] width 15 height 15
type textarea "x"
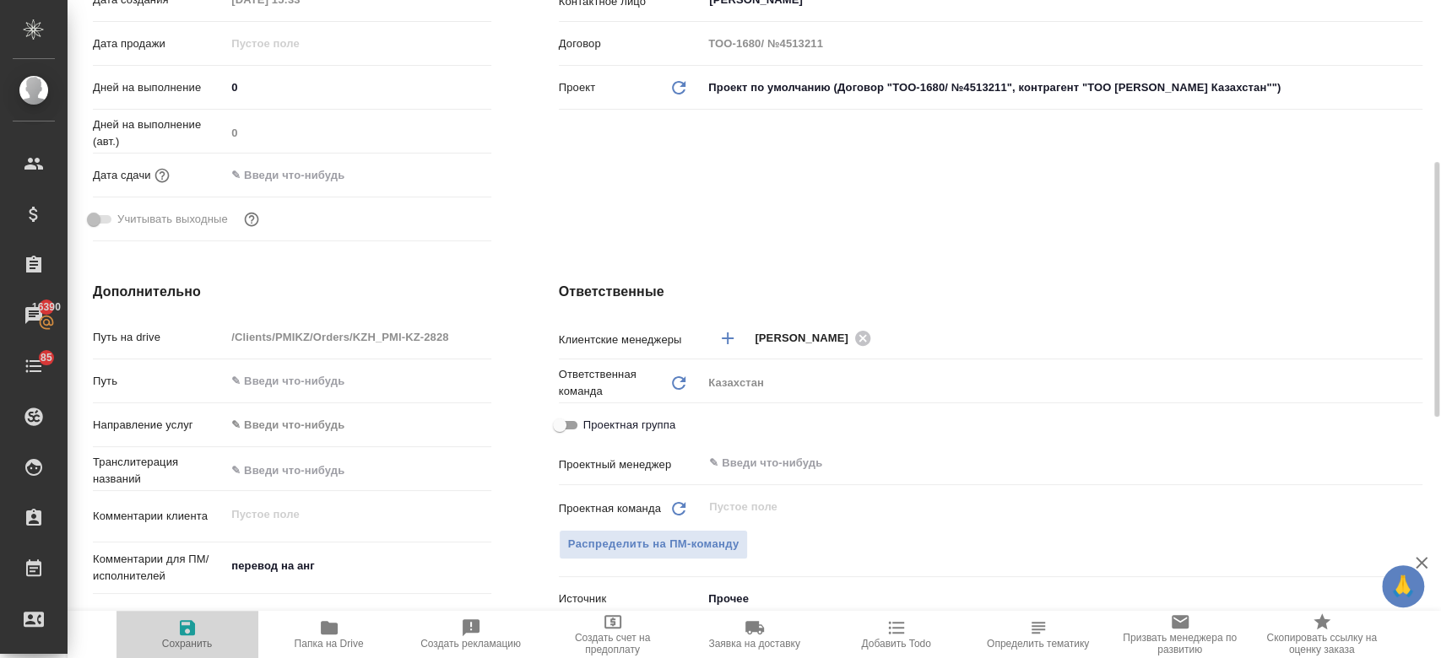
type textarea "x"
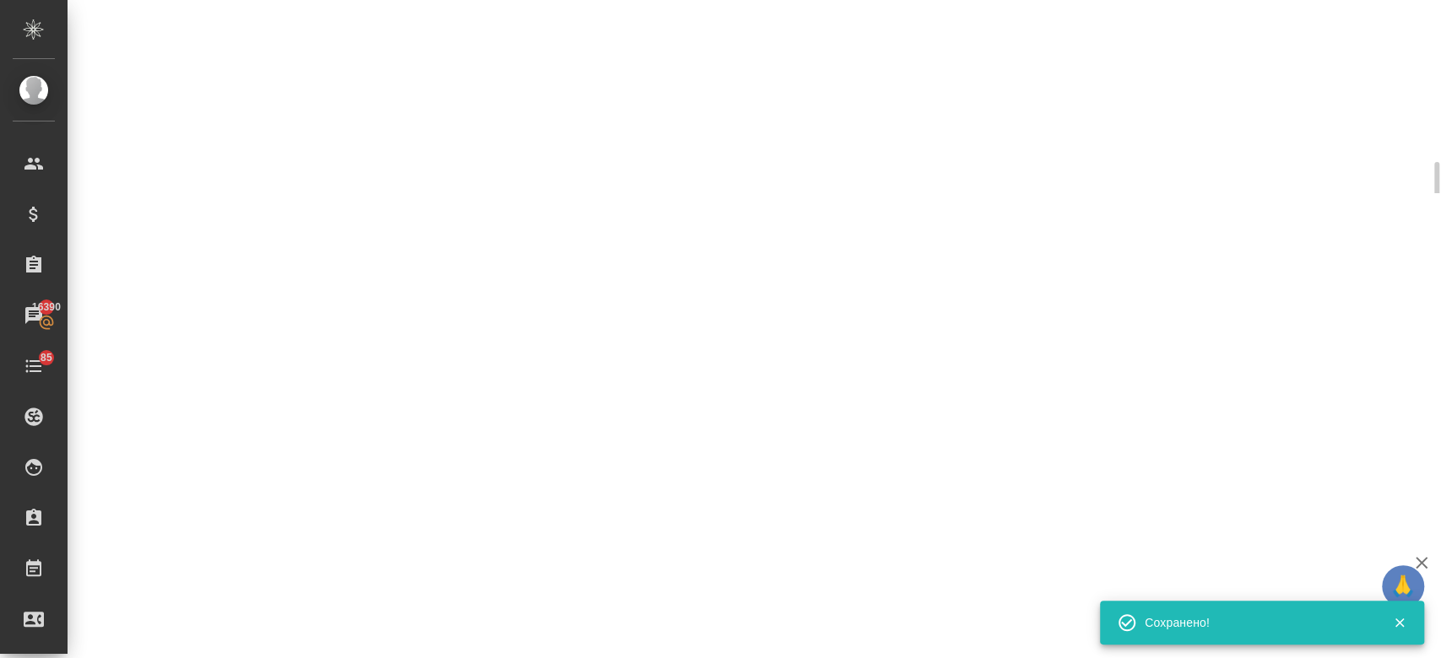
select select "RU"
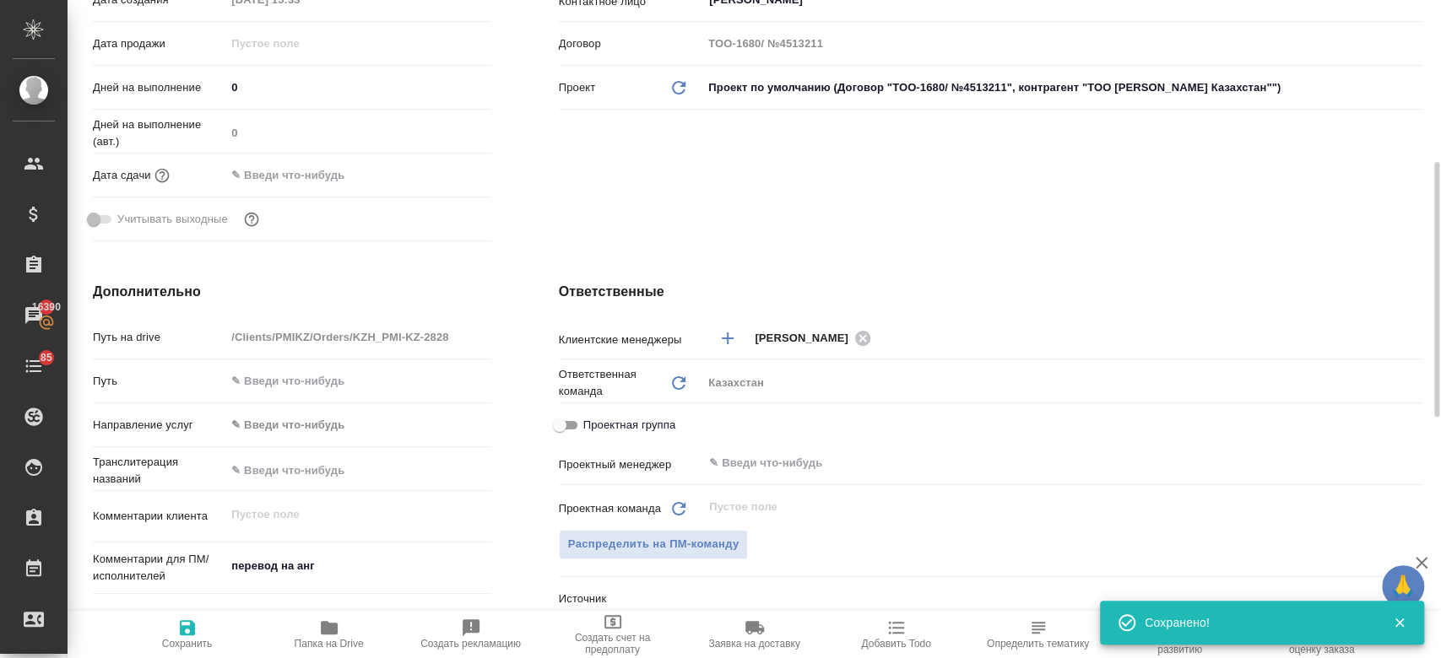
type textarea "x"
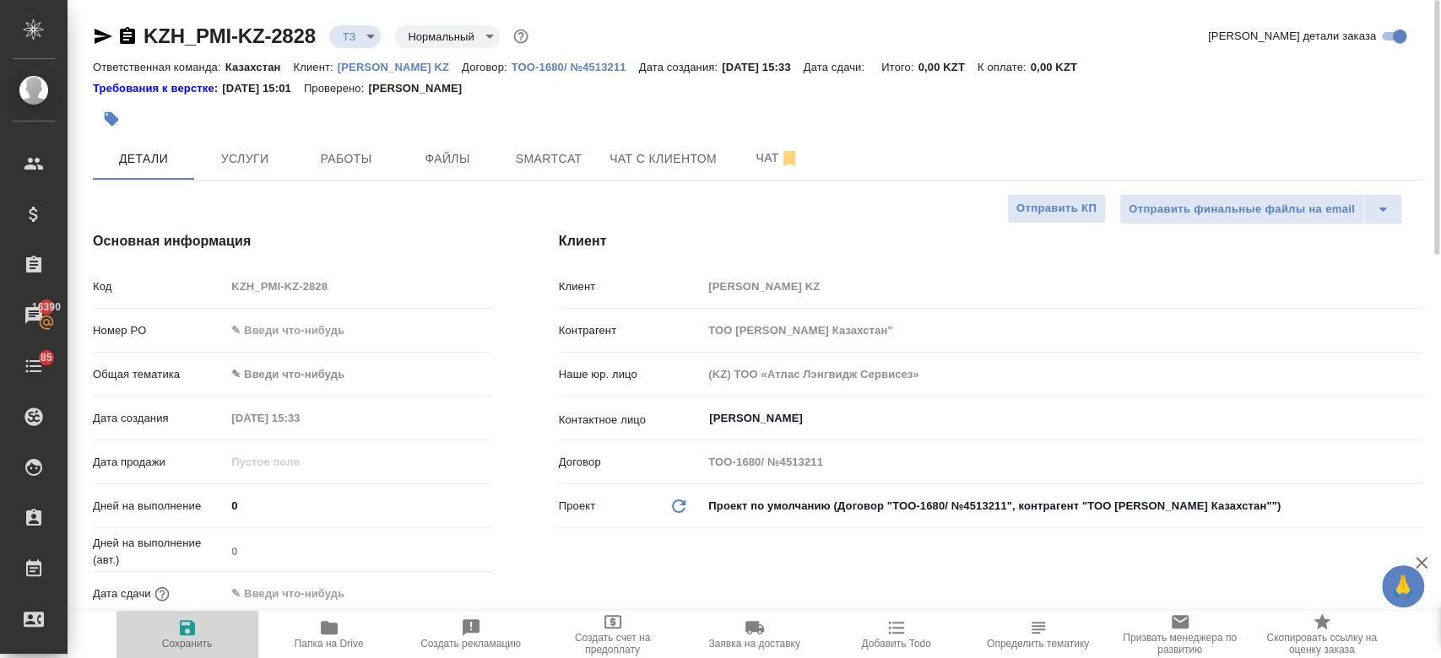
click at [191, 635] on icon "button" at bounding box center [187, 627] width 15 height 15
type textarea "x"
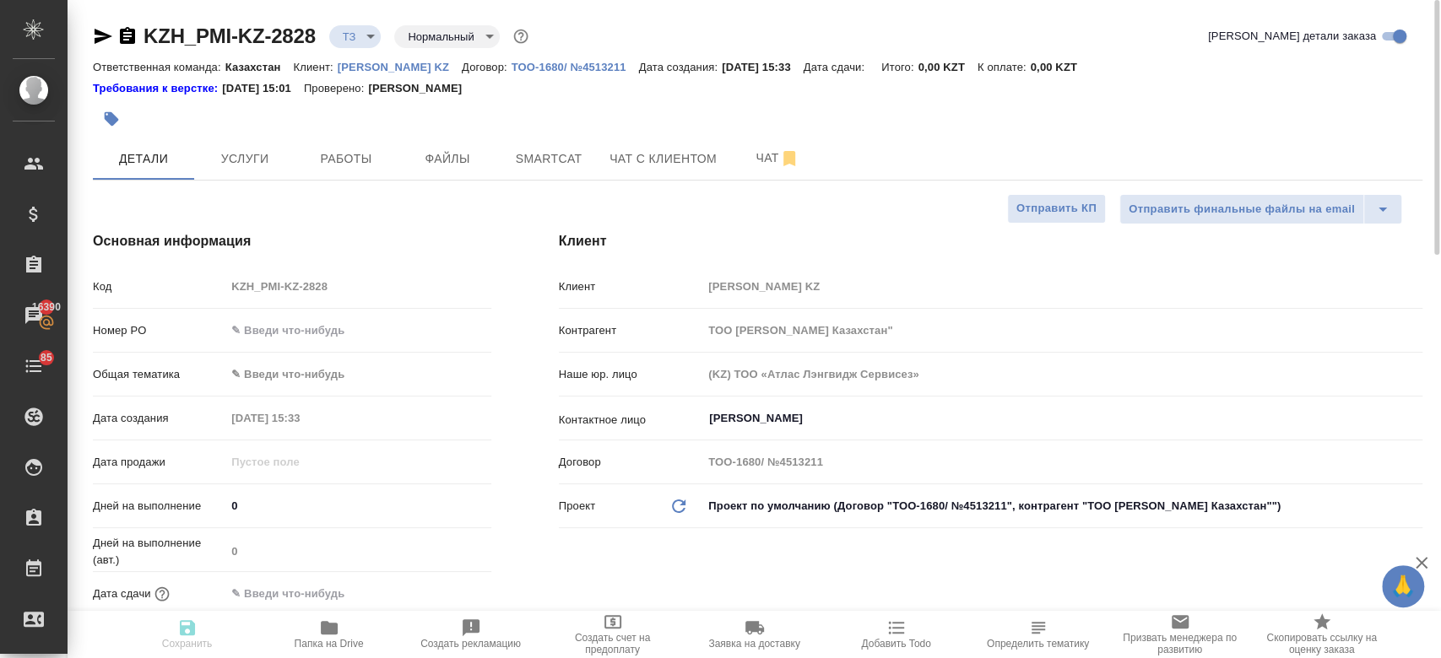
type textarea "x"
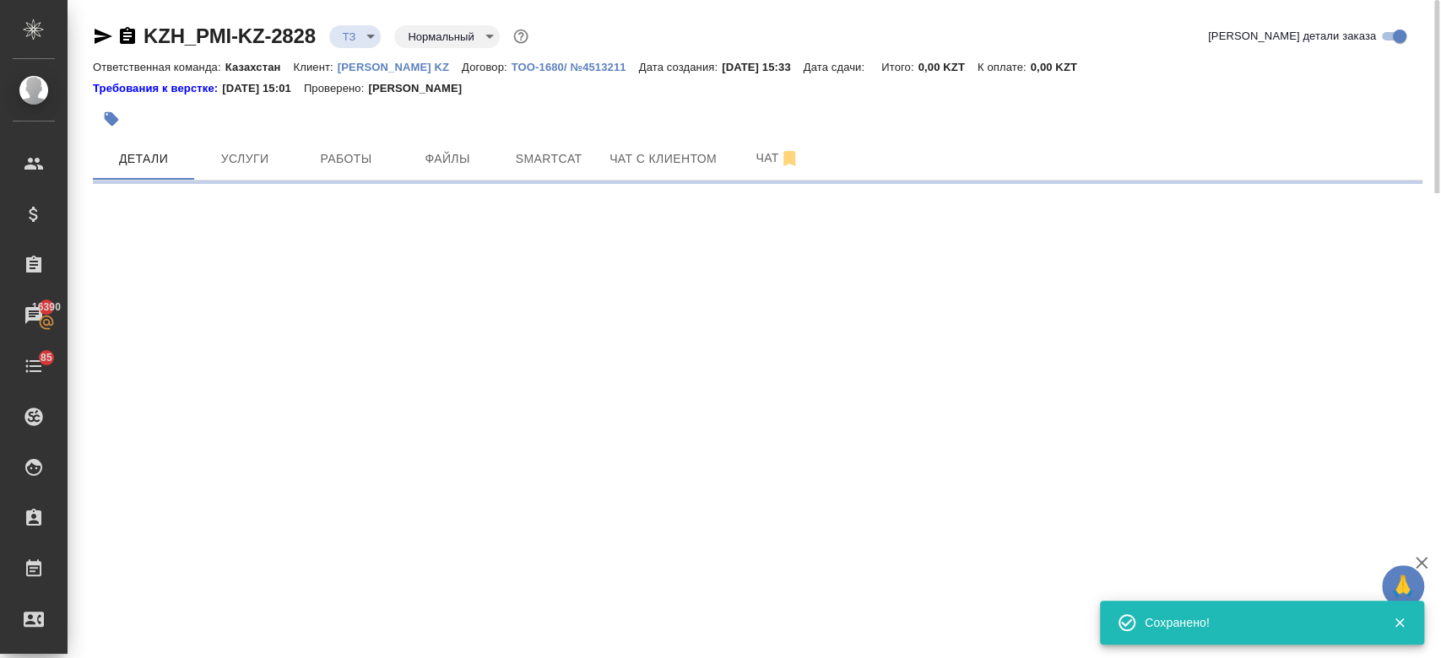
select select "RU"
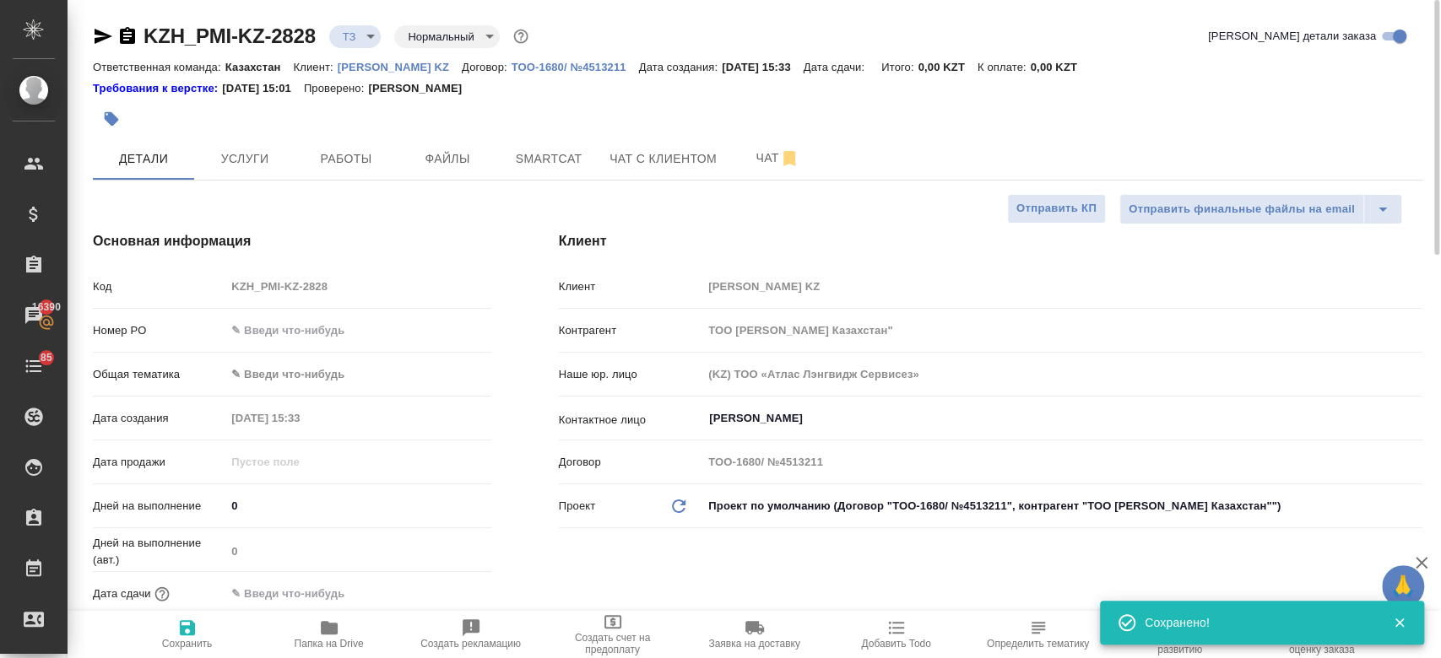
type textarea "x"
click at [642, 89] on div "Требования к верстке: [DATE] 15:01 Проверено: [PERSON_NAME]" at bounding box center [757, 88] width 1329 height 17
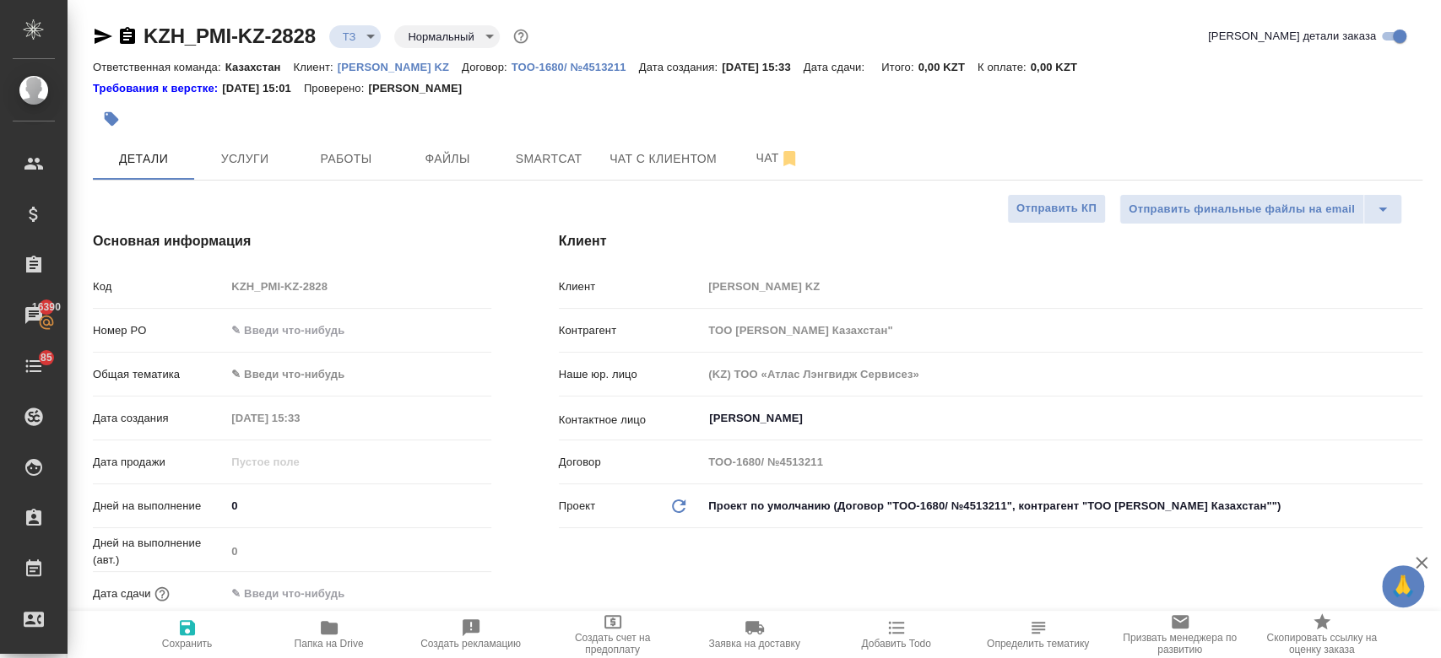
click at [568, 121] on div at bounding box center [536, 118] width 886 height 37
type textarea "x"
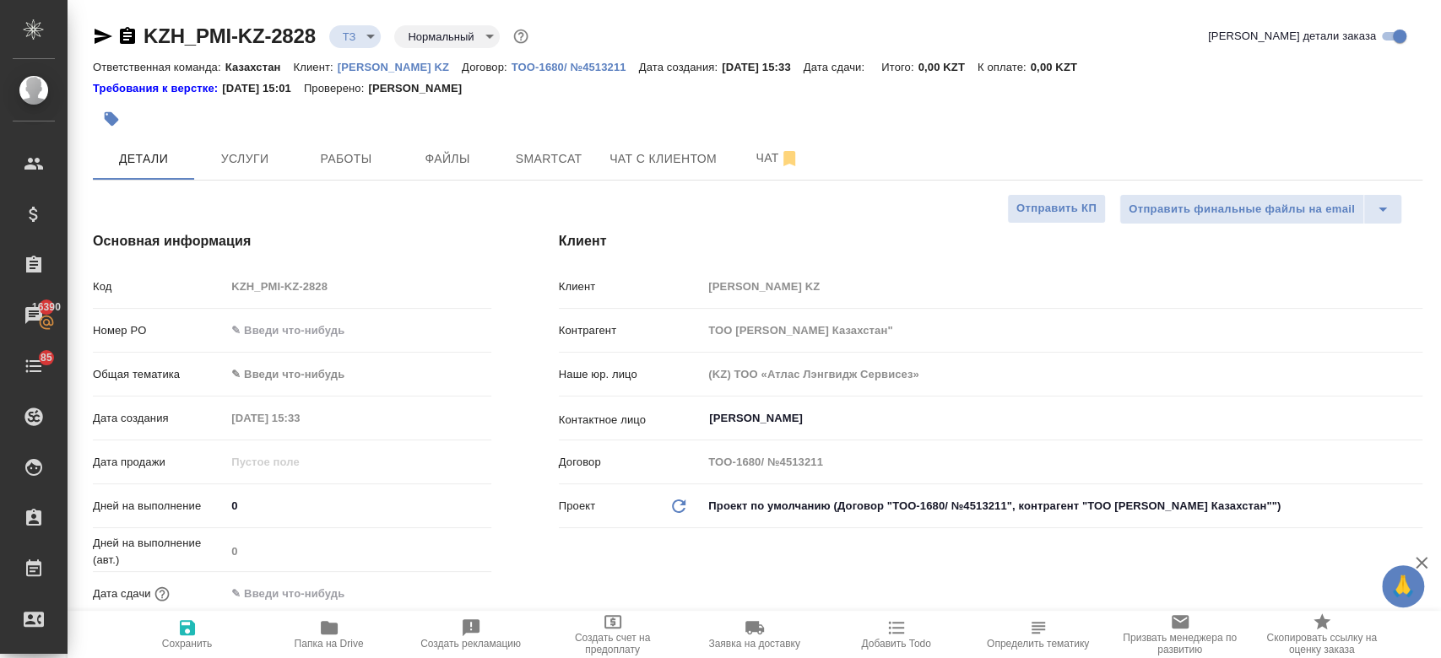
type textarea "x"
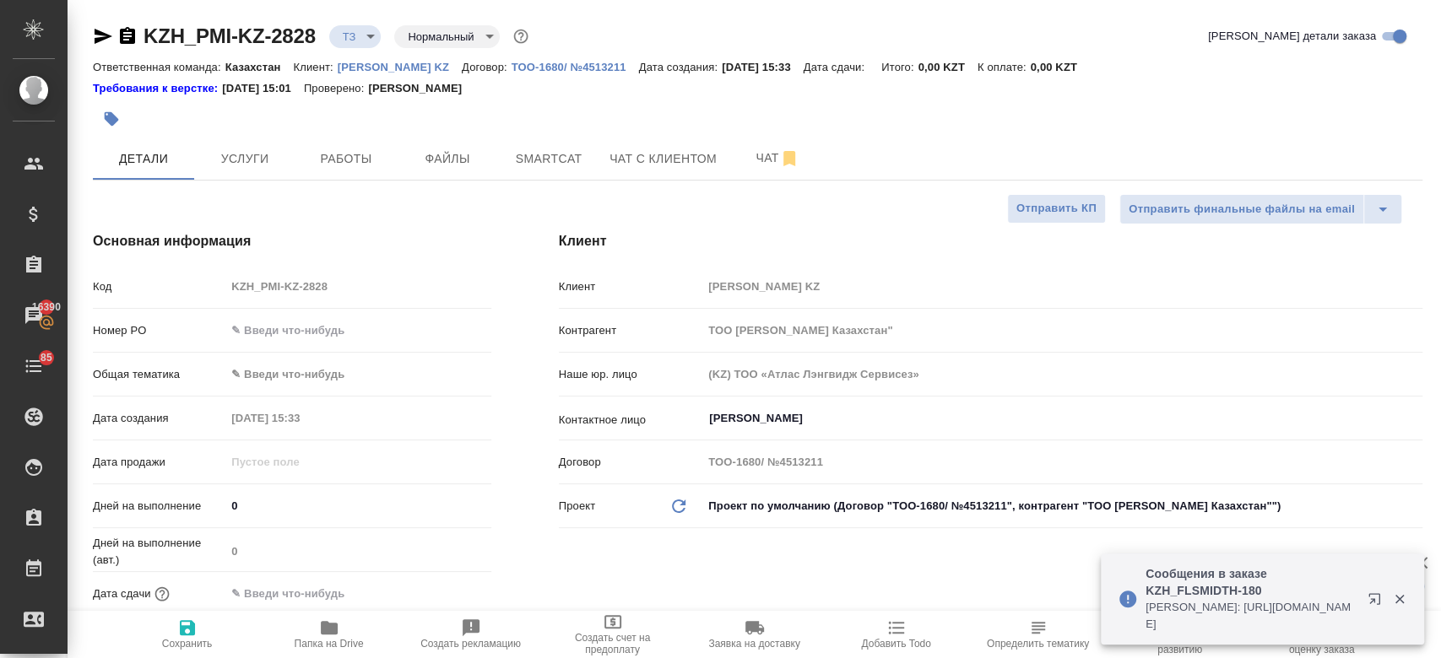
click at [594, 106] on div at bounding box center [536, 118] width 886 height 37
click at [749, 173] on button "Чат" at bounding box center [777, 159] width 101 height 42
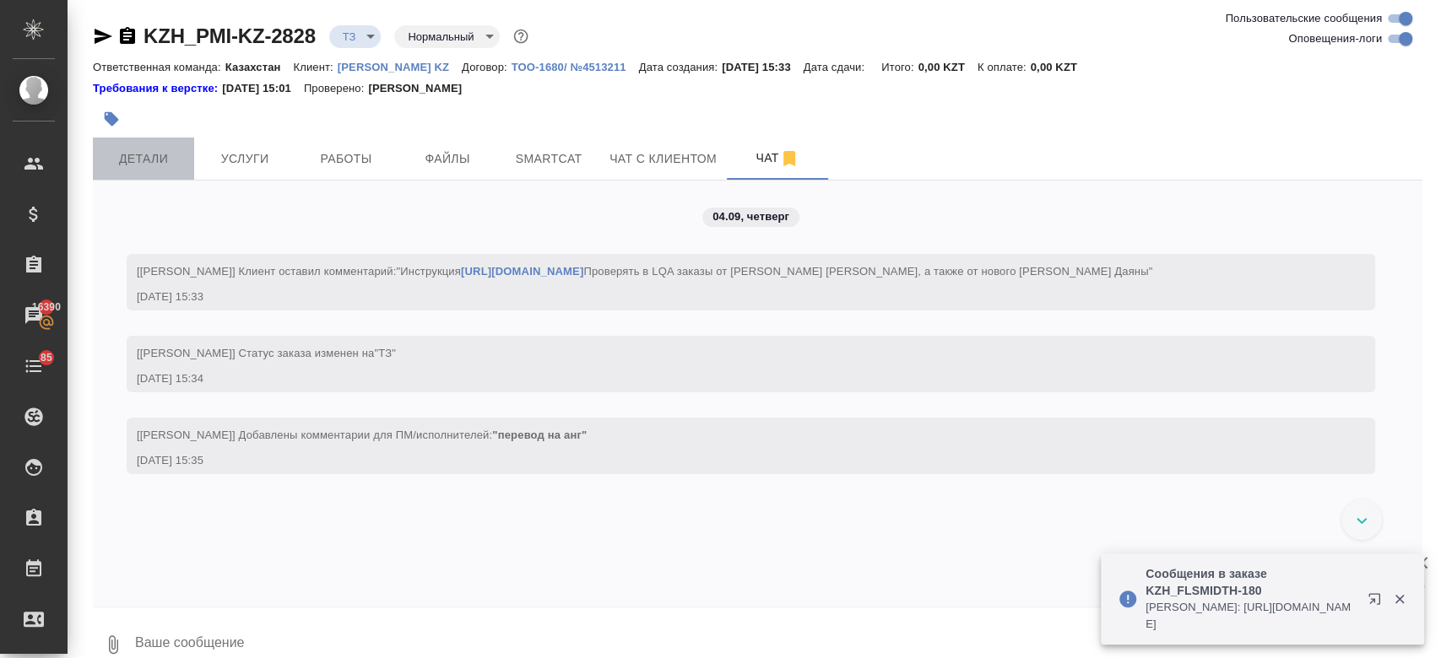
click at [160, 168] on span "Детали" at bounding box center [143, 159] width 81 height 21
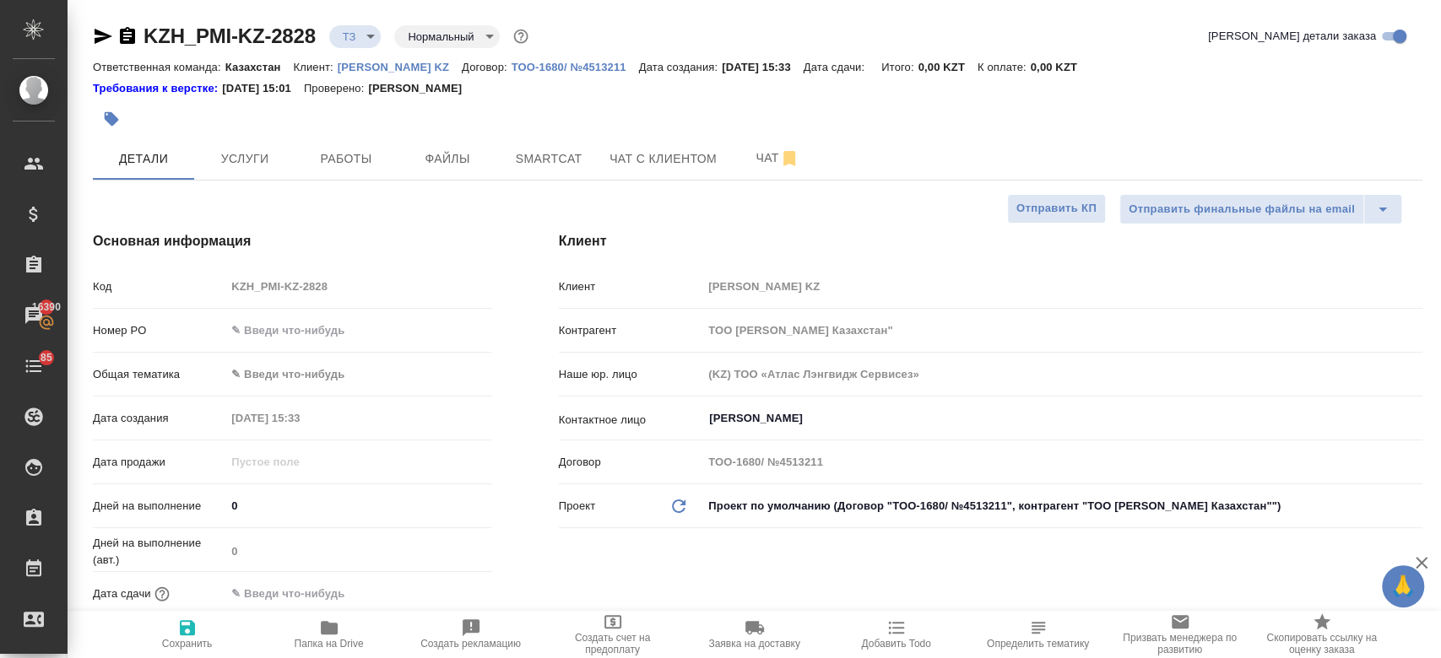
click at [573, 111] on div at bounding box center [536, 118] width 886 height 37
click at [569, 114] on div at bounding box center [536, 118] width 886 height 37
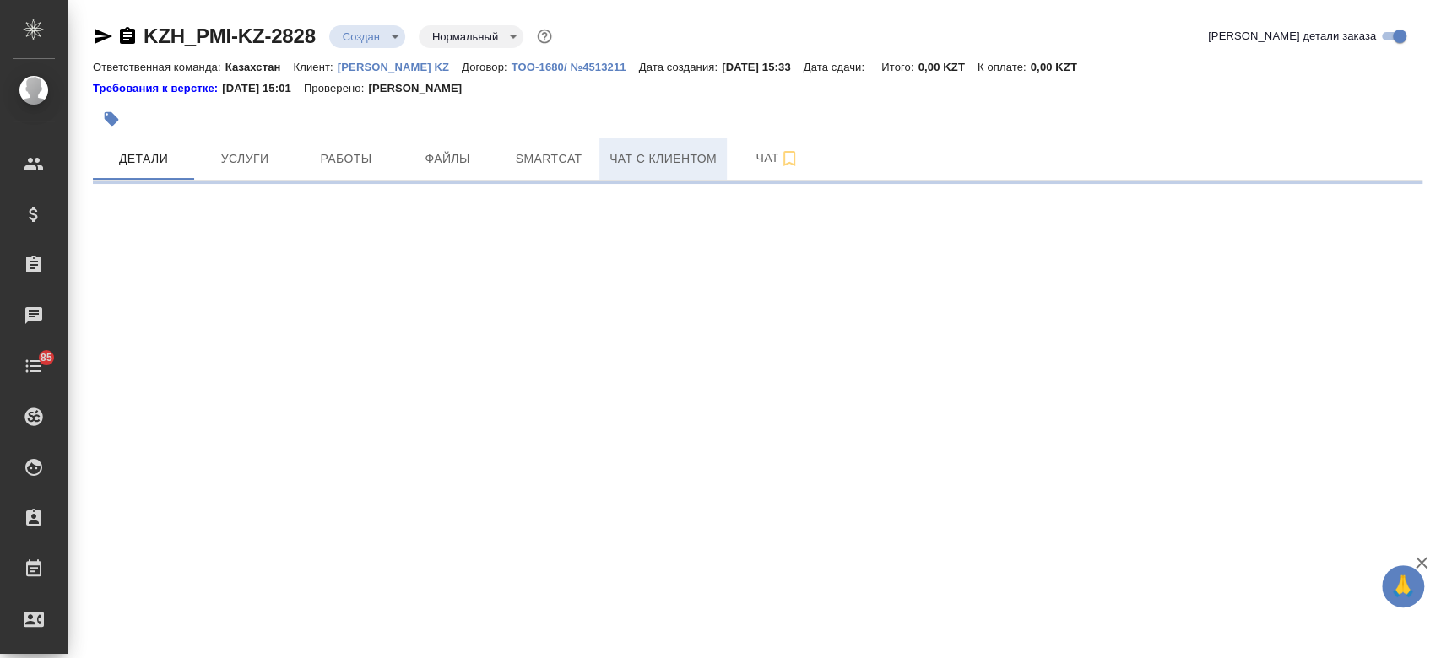
select select "RU"
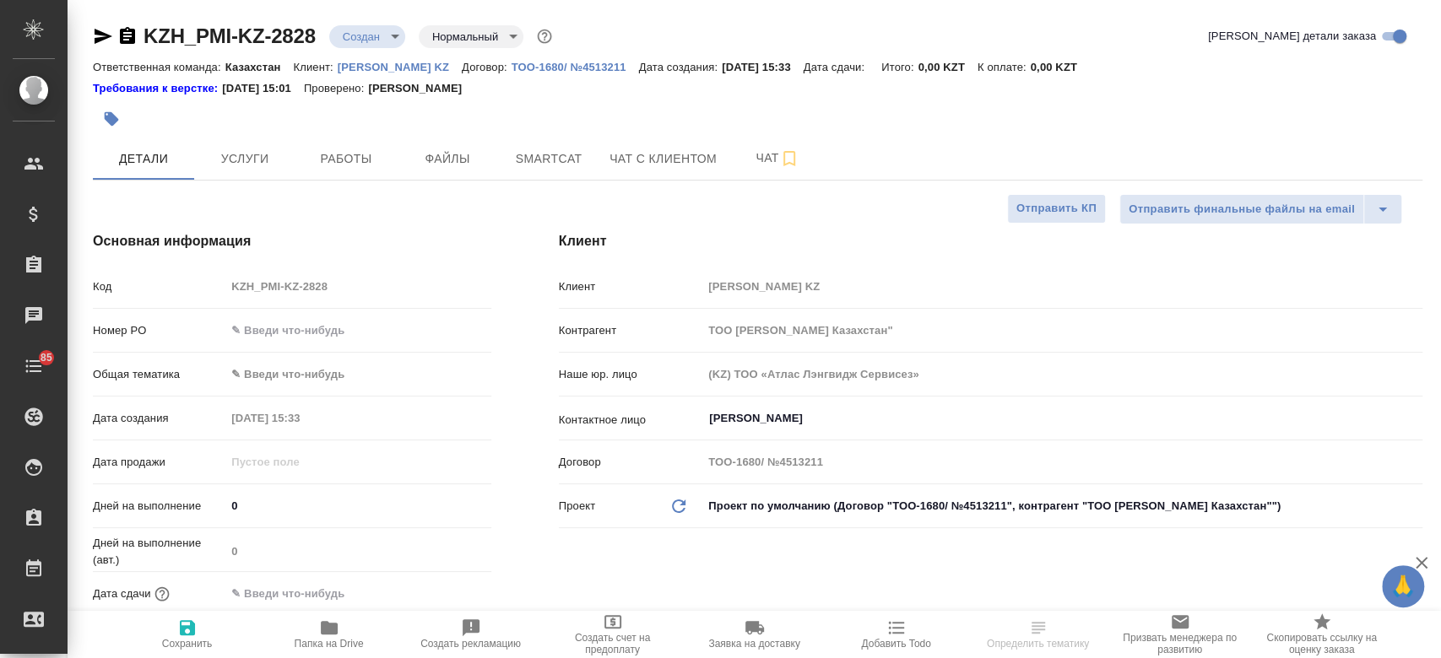
type textarea "x"
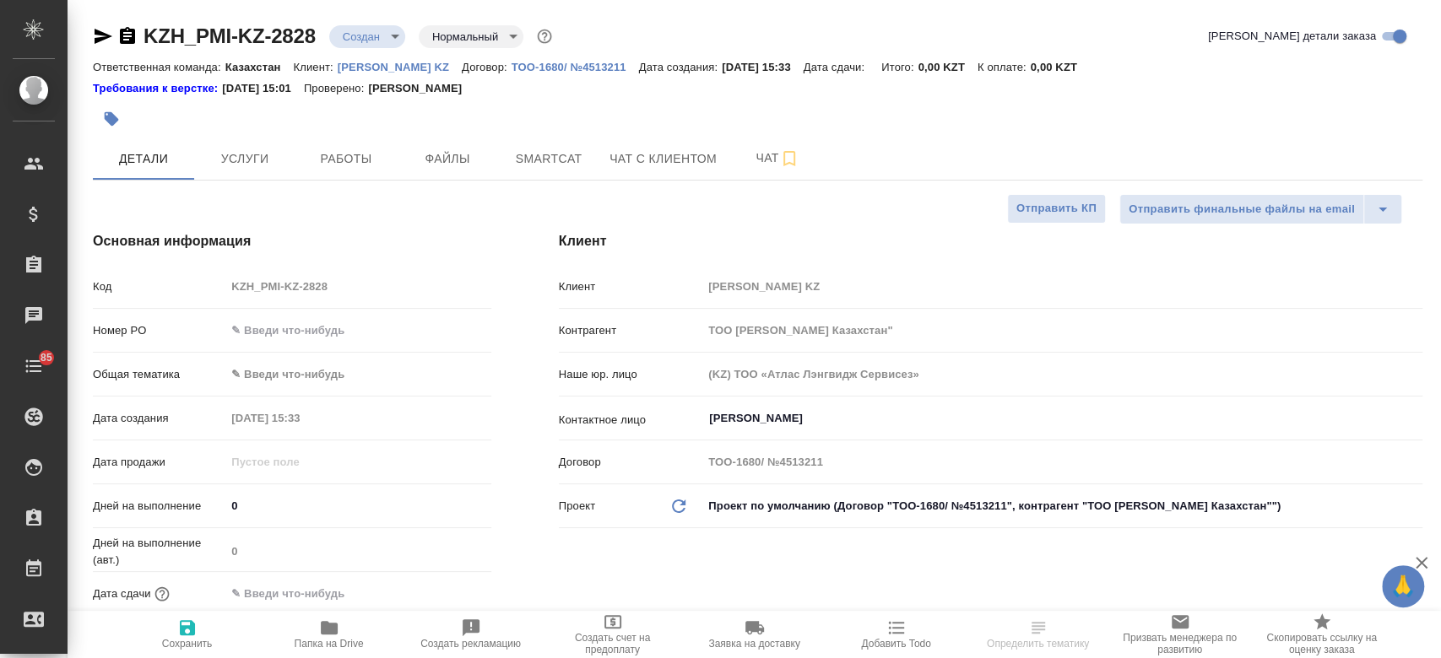
type textarea "x"
click at [602, 107] on div at bounding box center [536, 118] width 886 height 37
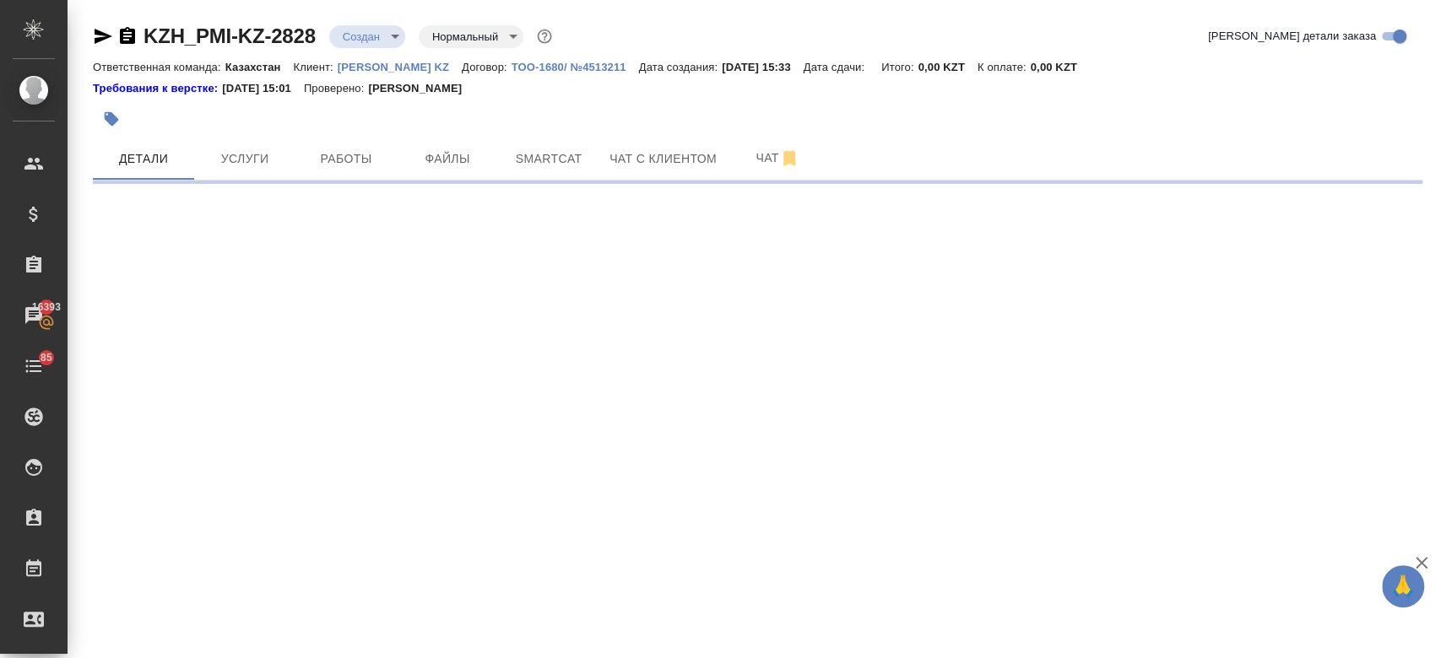
select select "RU"
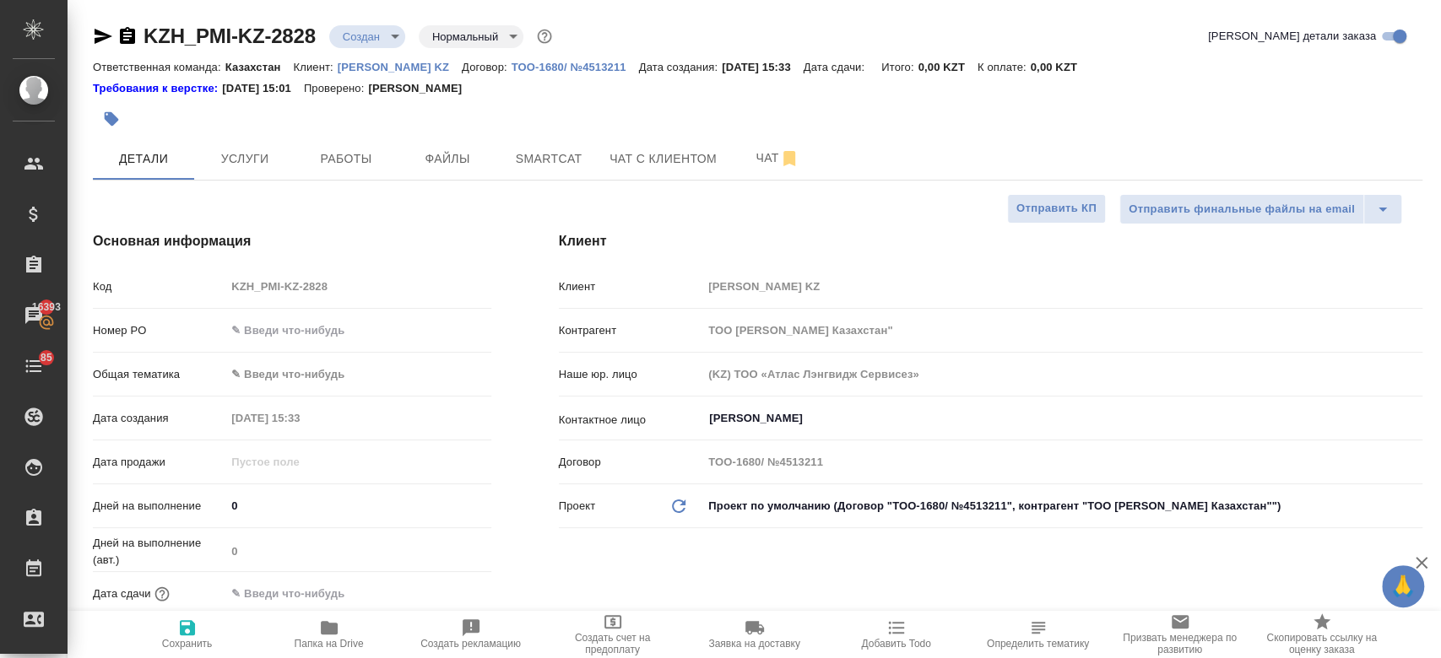
type textarea "x"
click at [602, 107] on div at bounding box center [536, 118] width 886 height 37
type textarea "x"
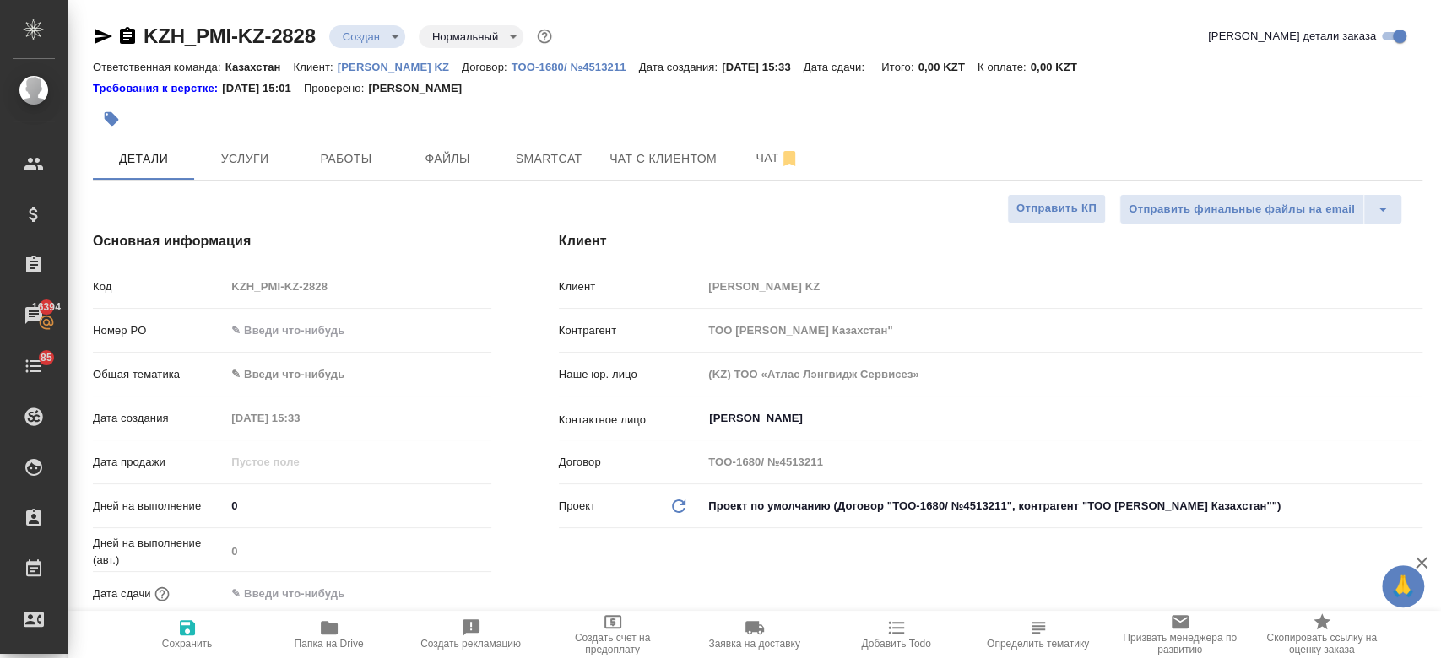
type textarea "x"
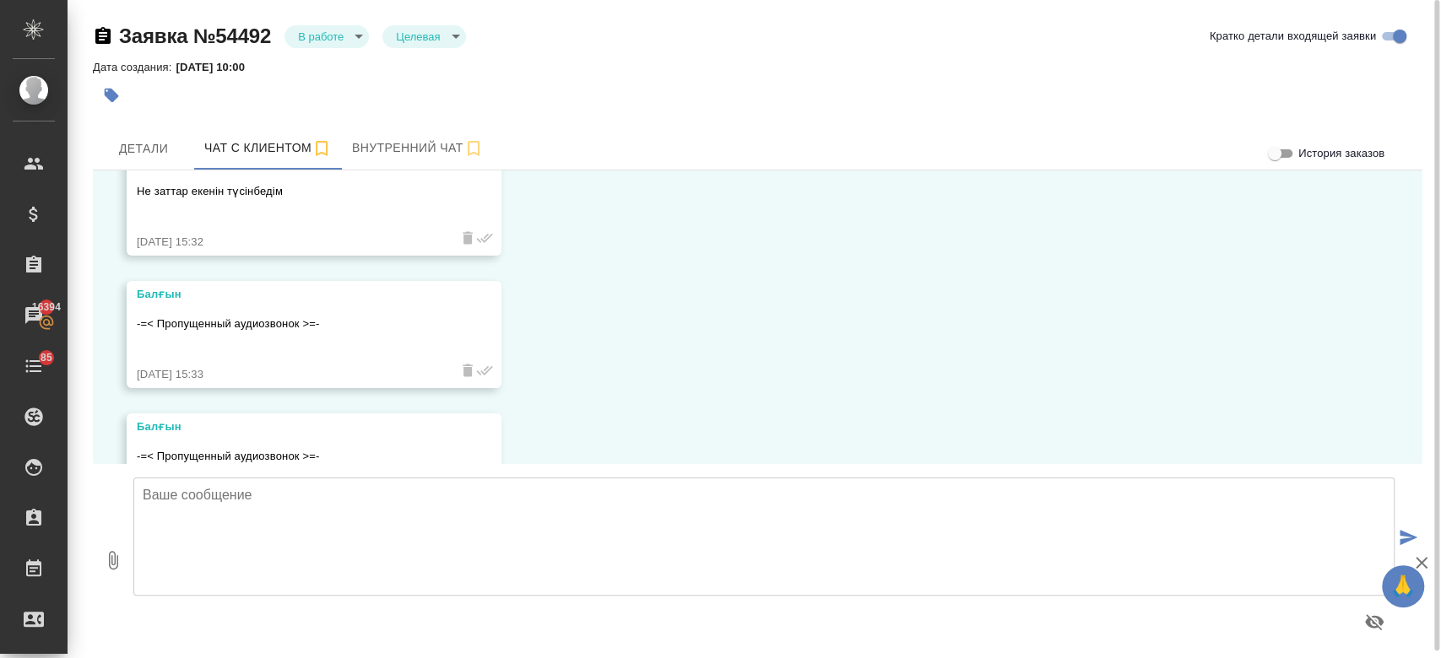
scroll to position [6613, 0]
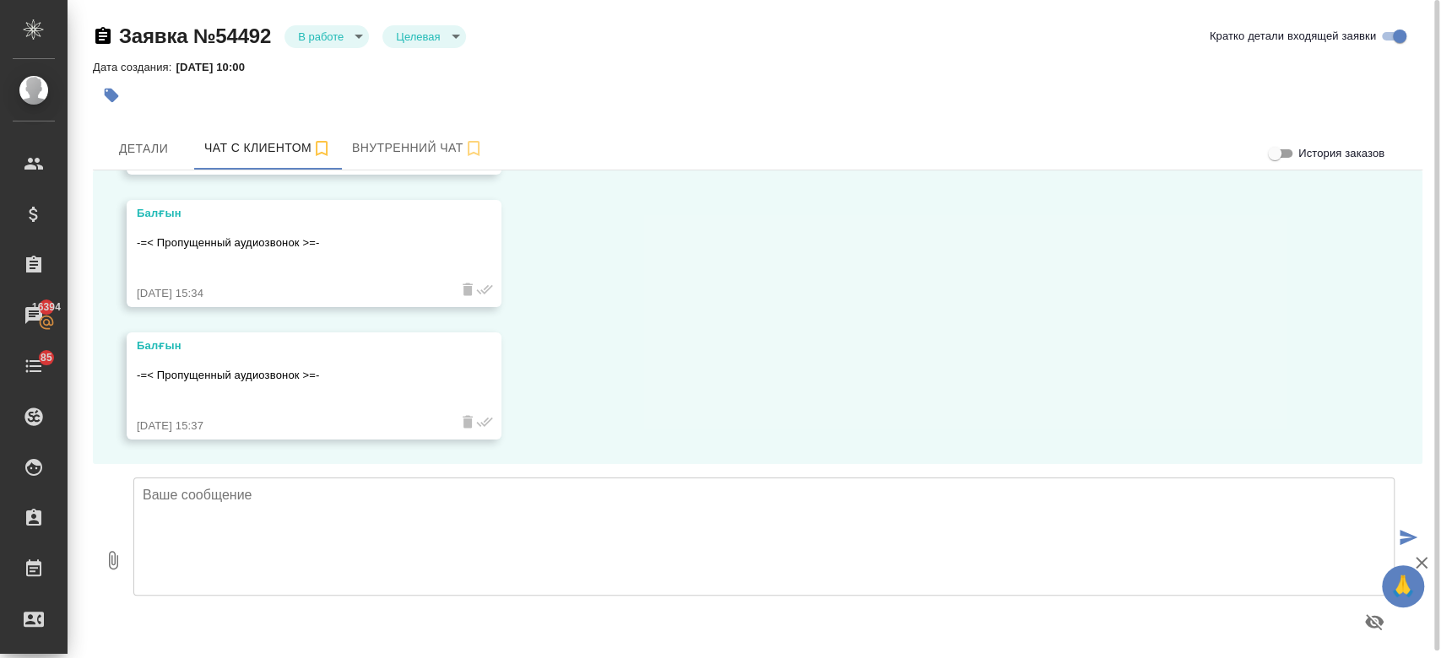
click at [302, 515] on textarea at bounding box center [763, 537] width 1261 height 118
type textarea "Балгын, саламатсыз ба!"
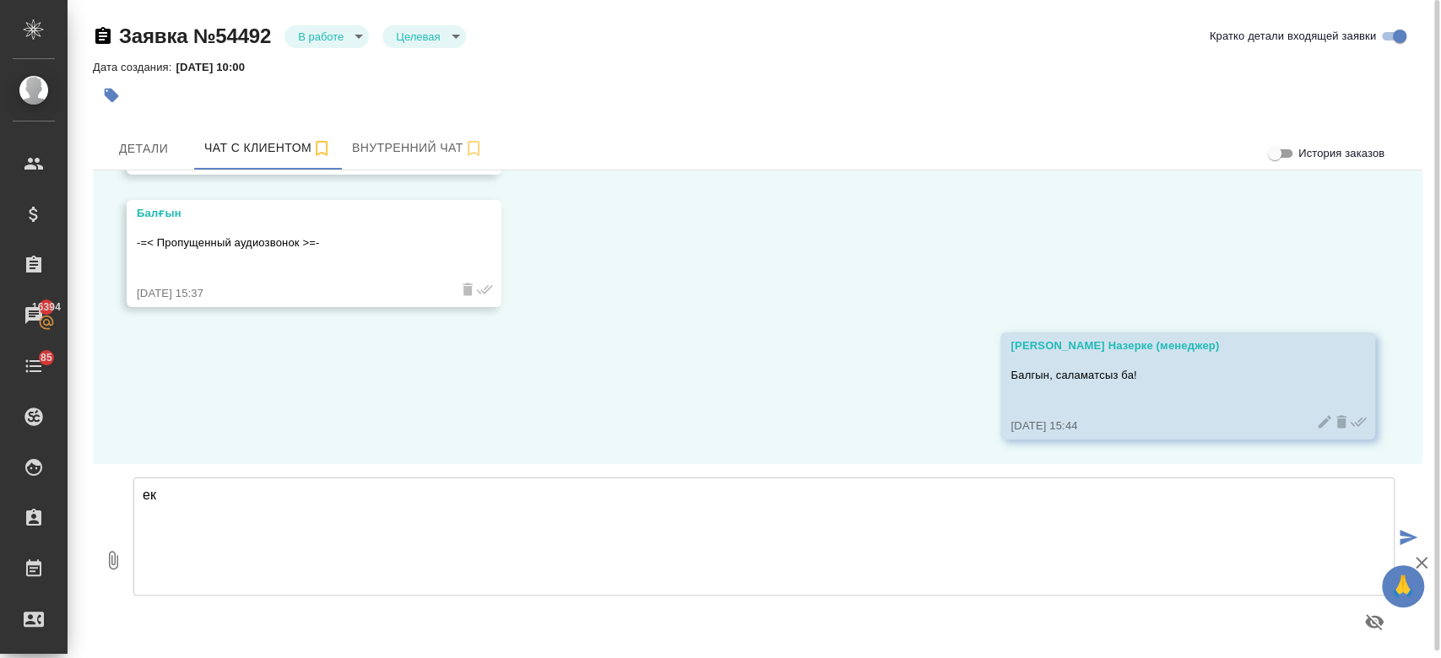
type textarea "е"
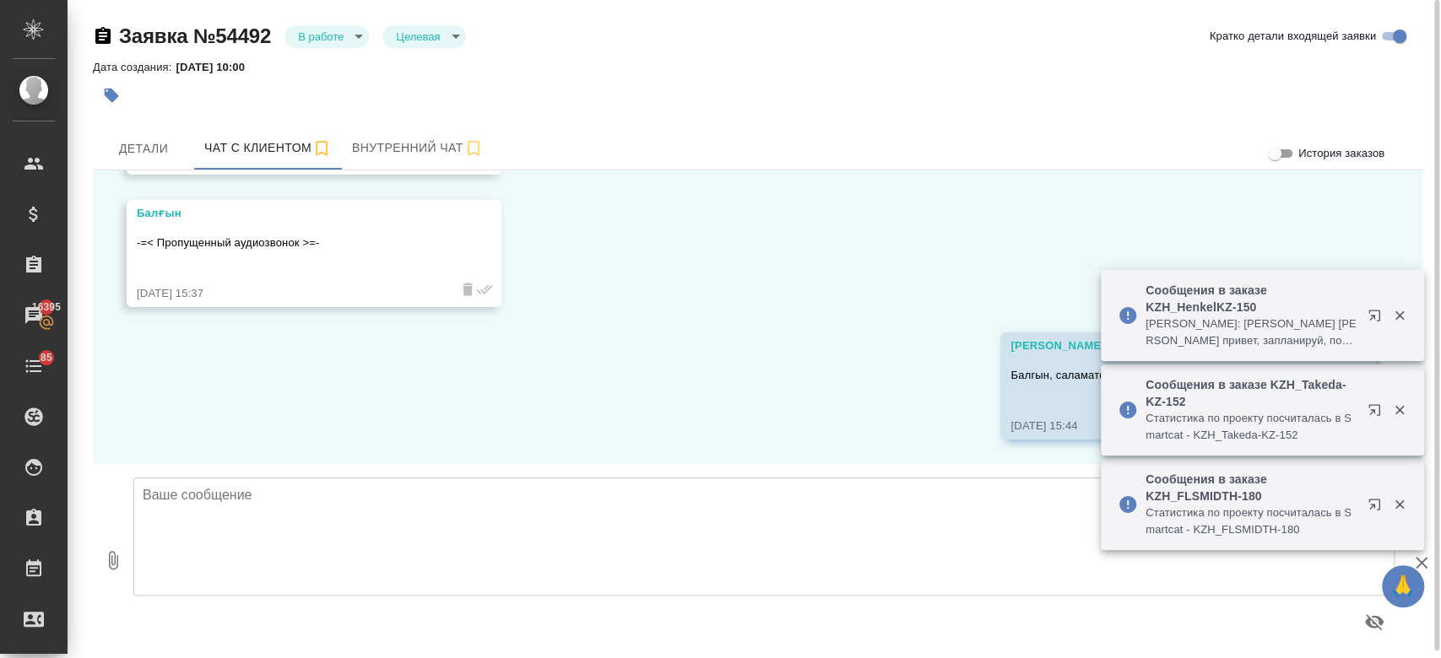
click at [97, 31] on icon "button" at bounding box center [102, 35] width 15 height 17
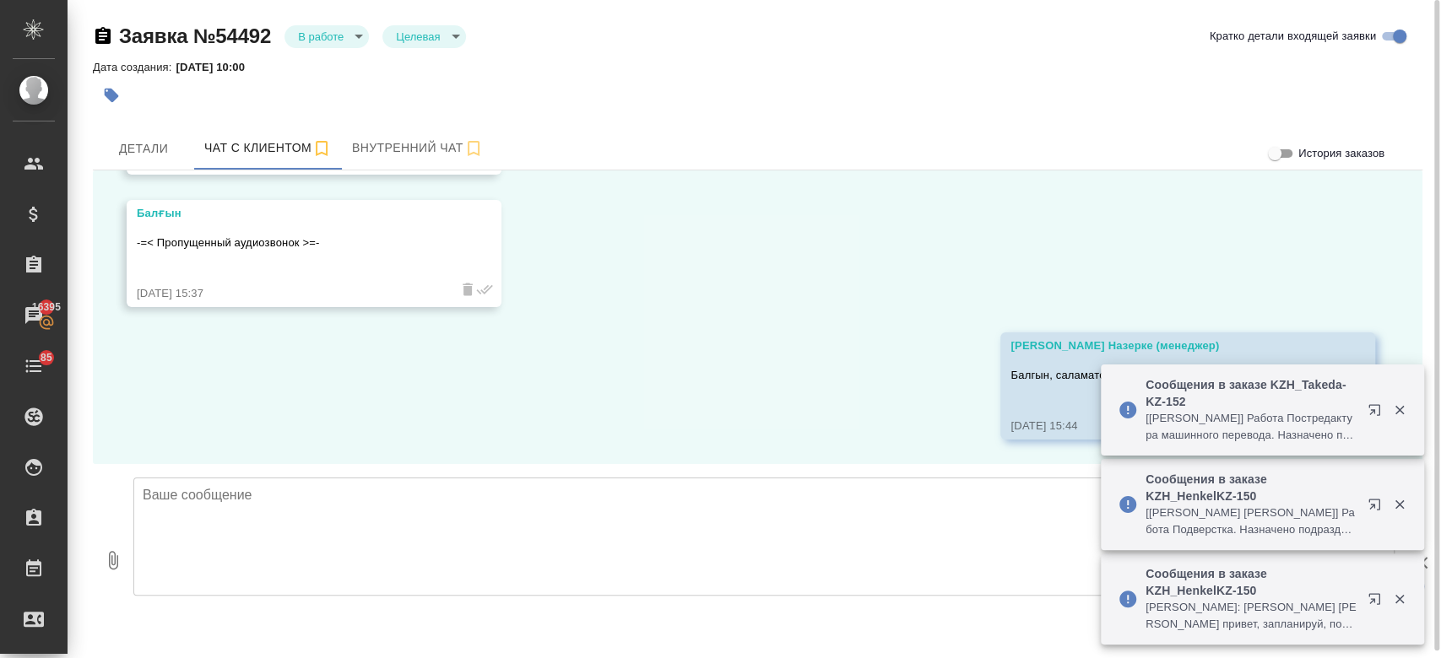
click at [350, 490] on textarea at bounding box center [763, 537] width 1261 height 118
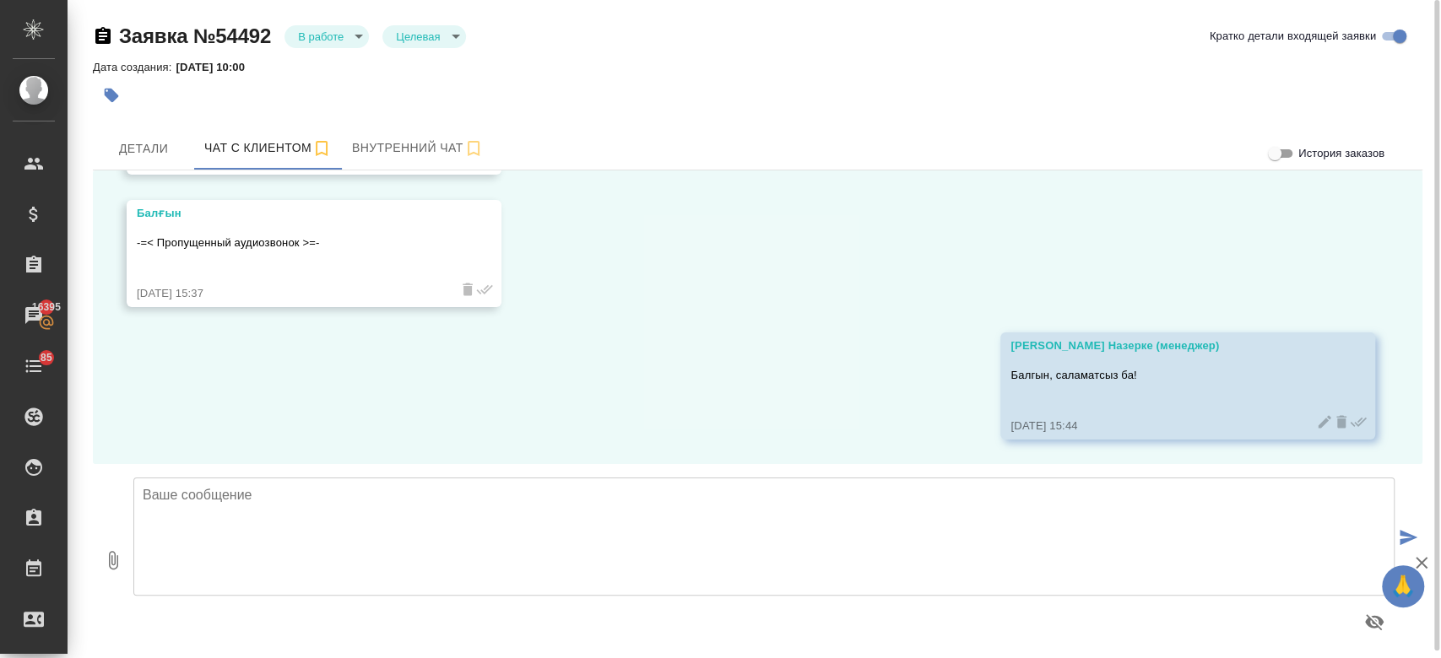
click at [260, 509] on textarea at bounding box center [763, 537] width 1261 height 118
click at [223, 524] on textarea at bounding box center [763, 537] width 1261 height 118
click at [341, 510] on textarea at bounding box center [763, 537] width 1261 height 118
click at [118, 555] on icon "button" at bounding box center [113, 560] width 20 height 20
type input "C:\fakepath\настольная кабина.jpg"
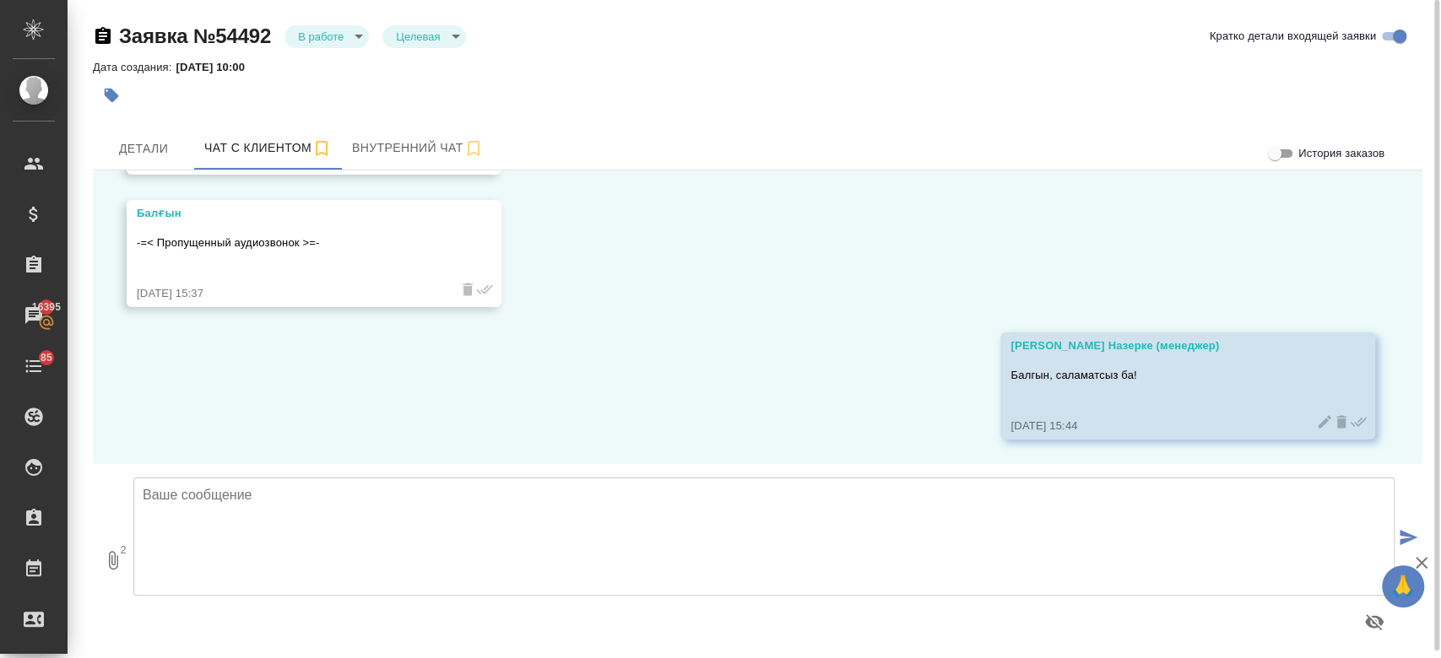
click at [93, 464] on button "2" at bounding box center [113, 560] width 41 height 192
type input "C:\fakepath\настольная кабина.jpg"
click at [655, 539] on textarea at bounding box center [763, 537] width 1261 height 118
type textarea "мине суреттер"
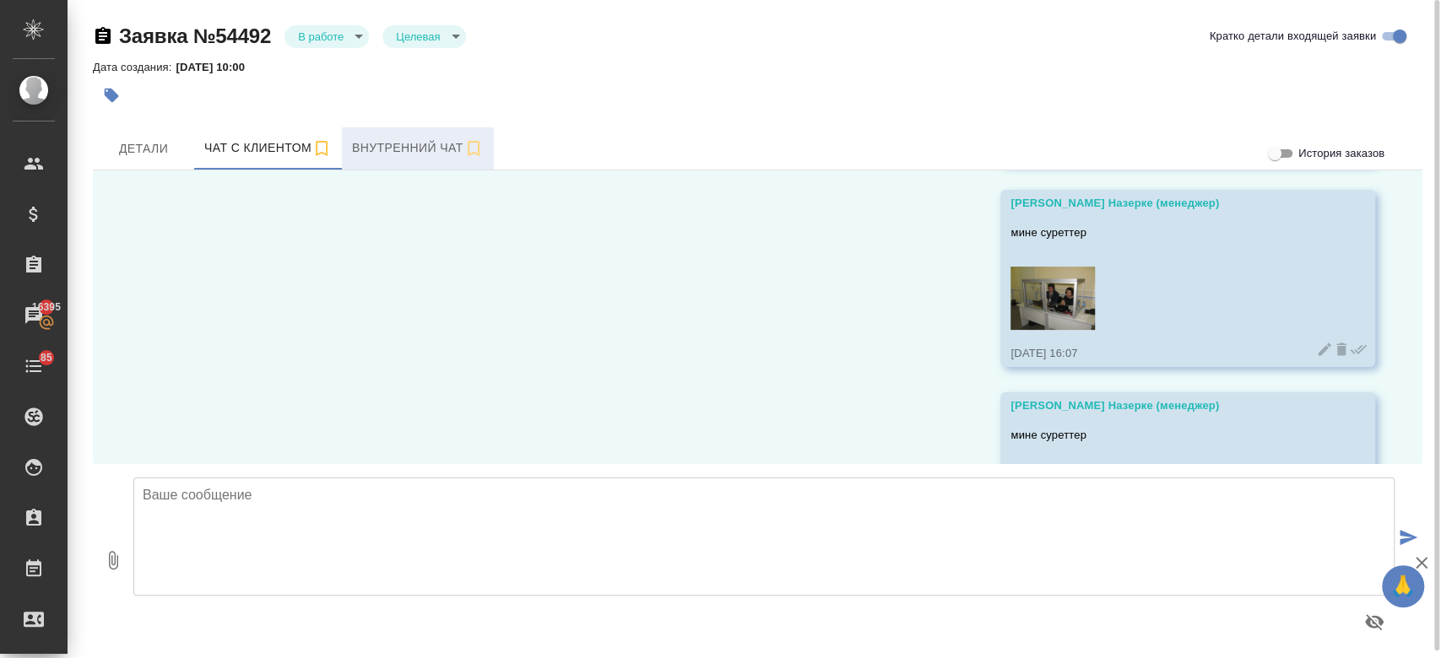
drag, startPoint x: 420, startPoint y: 176, endPoint x: 391, endPoint y: 138, distance: 46.9
click at [391, 138] on div "Заявка №54492 В работе inProcess Целевая target [PERSON_NAME] детали входящей з…" at bounding box center [758, 332] width 1348 height 665
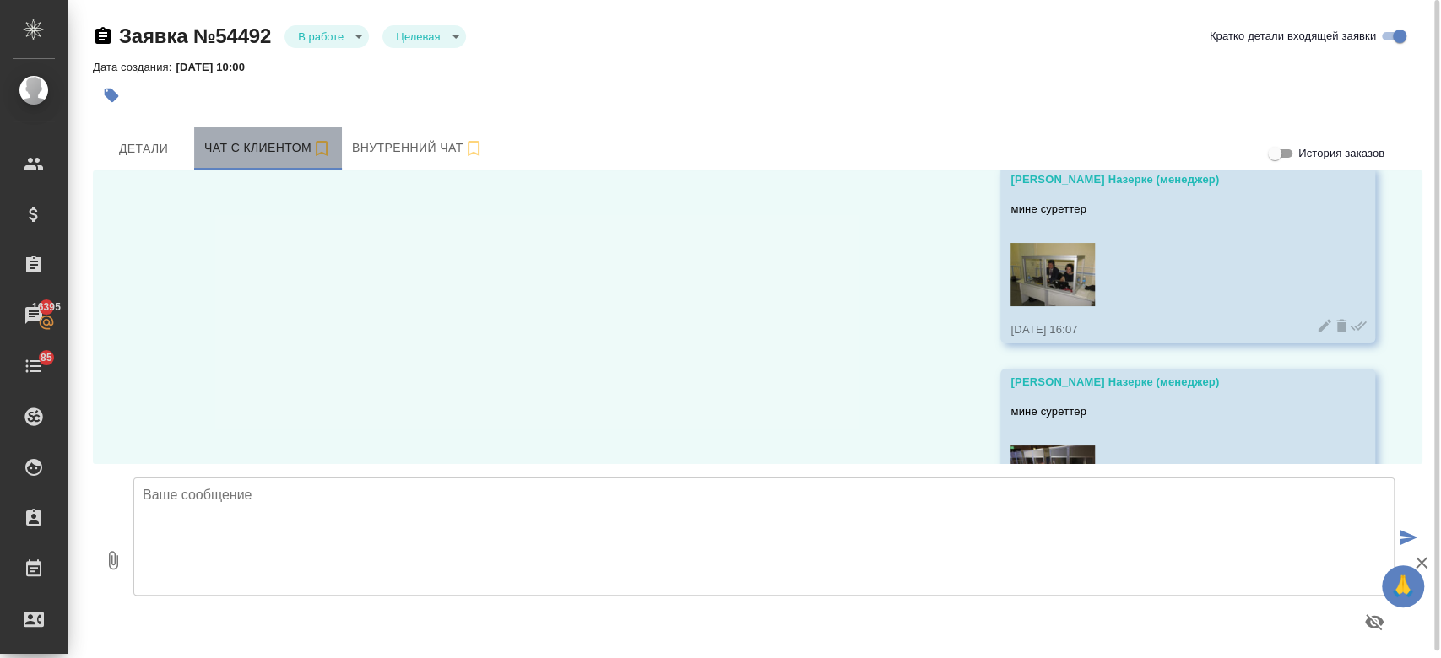
click at [257, 147] on span "Чат с клиентом" at bounding box center [267, 148] width 127 height 21
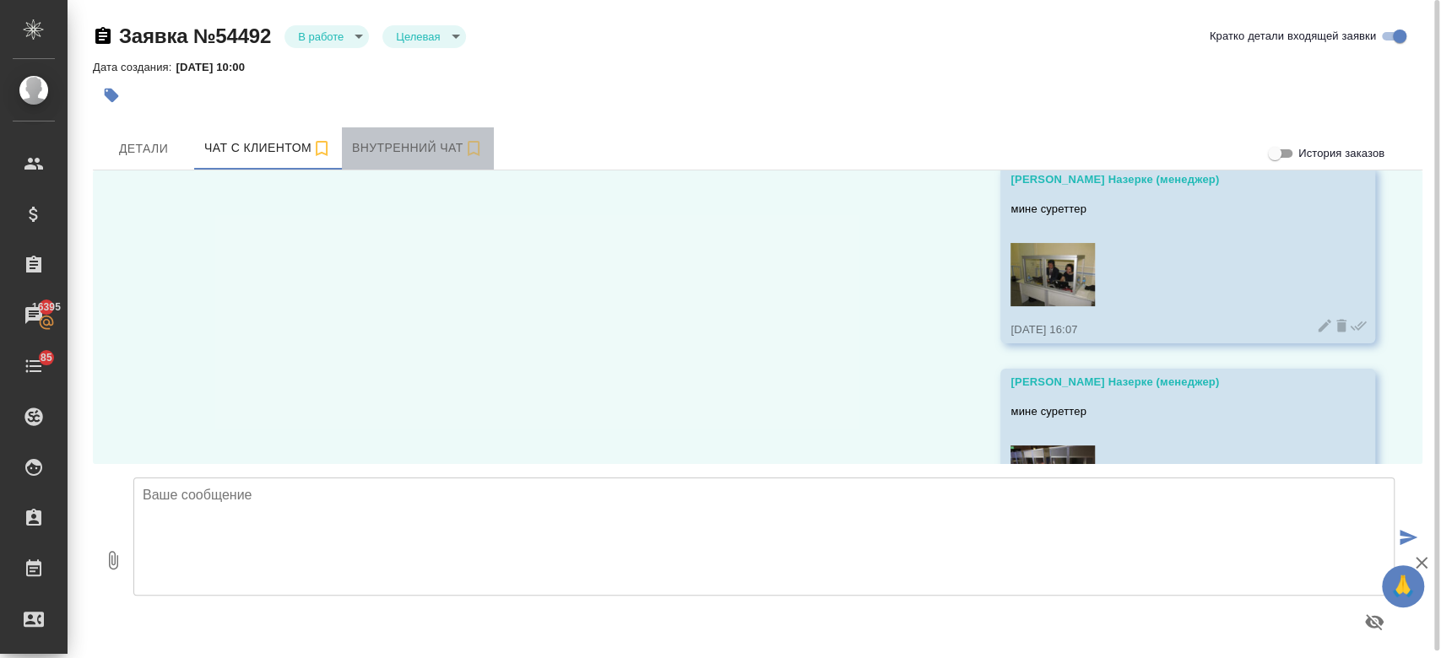
click at [410, 133] on button "Внутренний чат" at bounding box center [418, 148] width 152 height 42
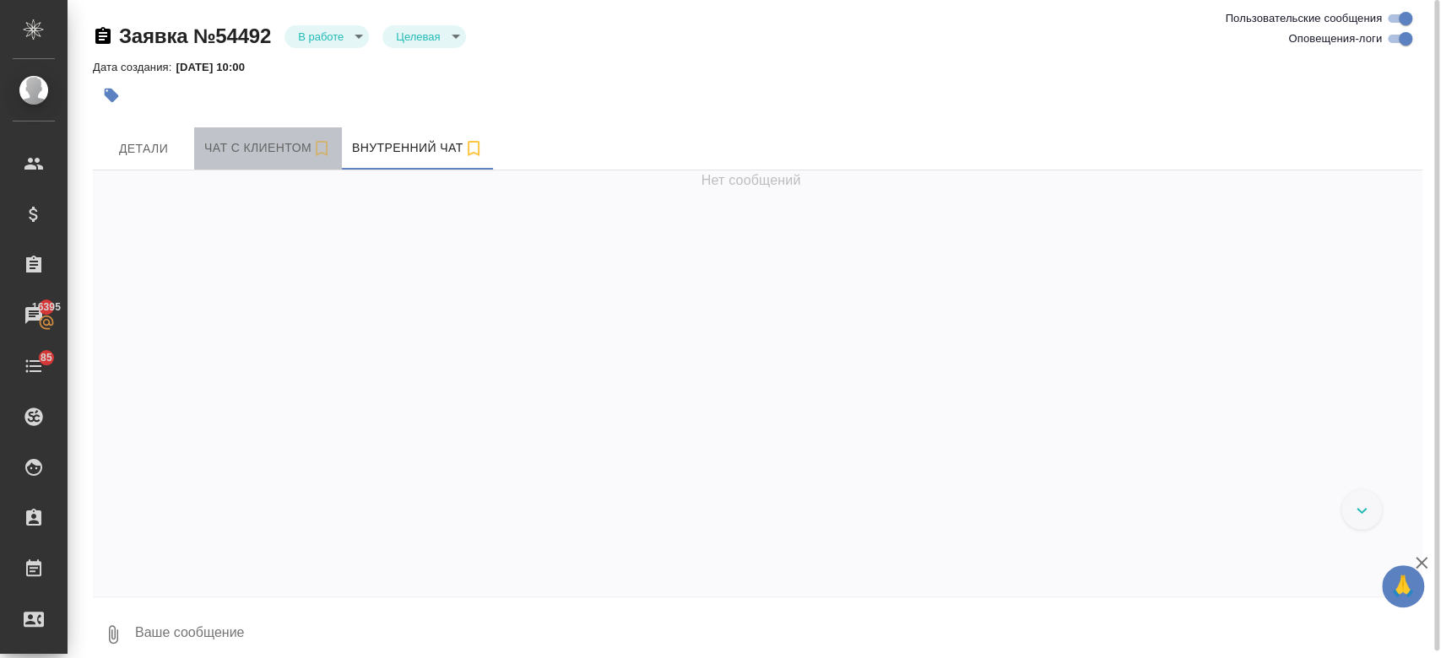
click at [243, 143] on span "Чат с клиентом" at bounding box center [267, 148] width 127 height 21
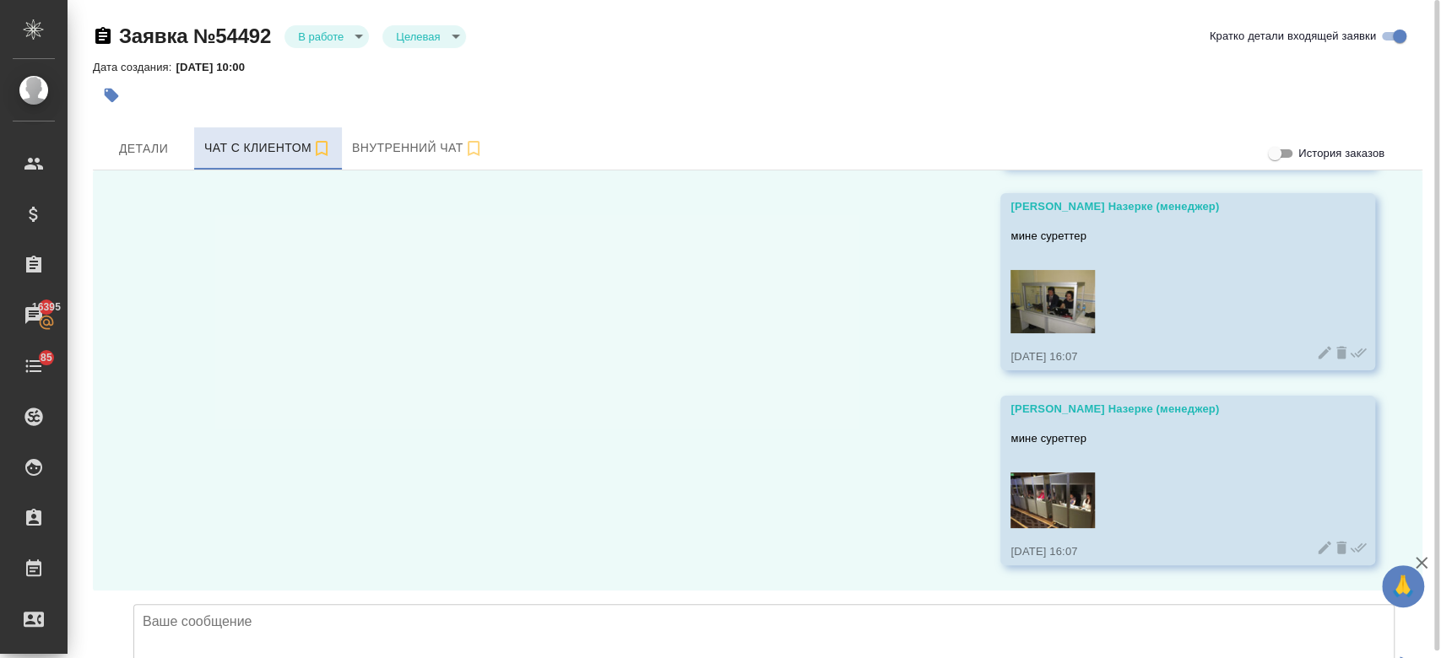
scroll to position [7144, 0]
click at [278, 604] on textarea at bounding box center [763, 663] width 1261 height 118
type textarea "екеуинин биреуин тандай аласыз"
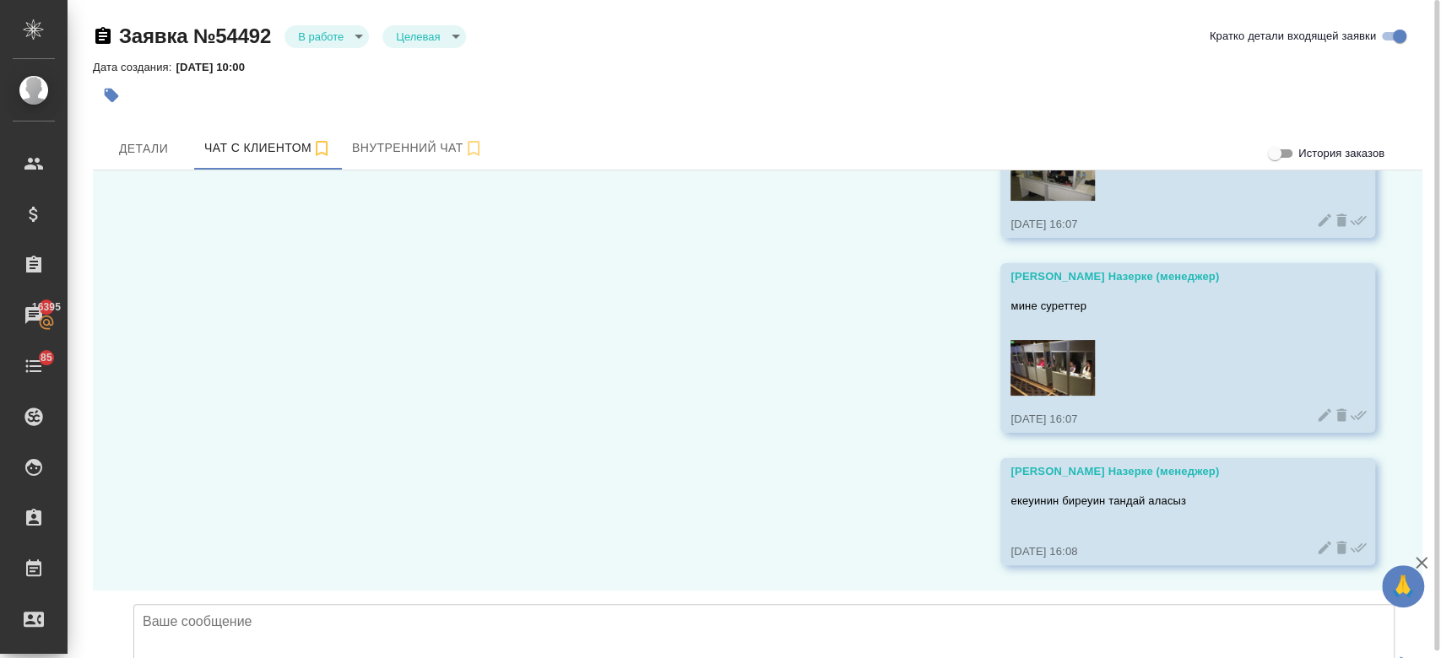
scroll to position [7277, 0]
click at [460, 604] on textarea at bounding box center [763, 663] width 1261 height 118
paste textarea "Loremi dol sitametcons adipisci elits doe temporincidid u laboreet doloremagn a…"
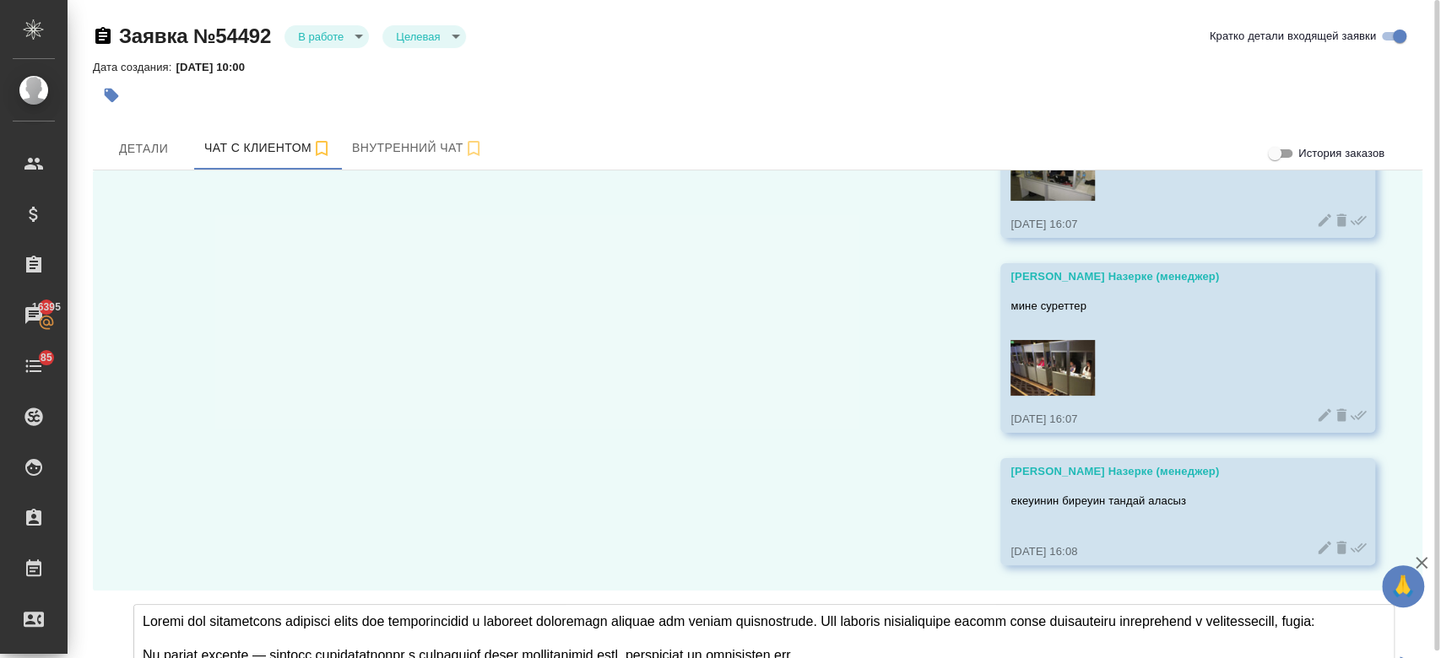
scroll to position [59, 0]
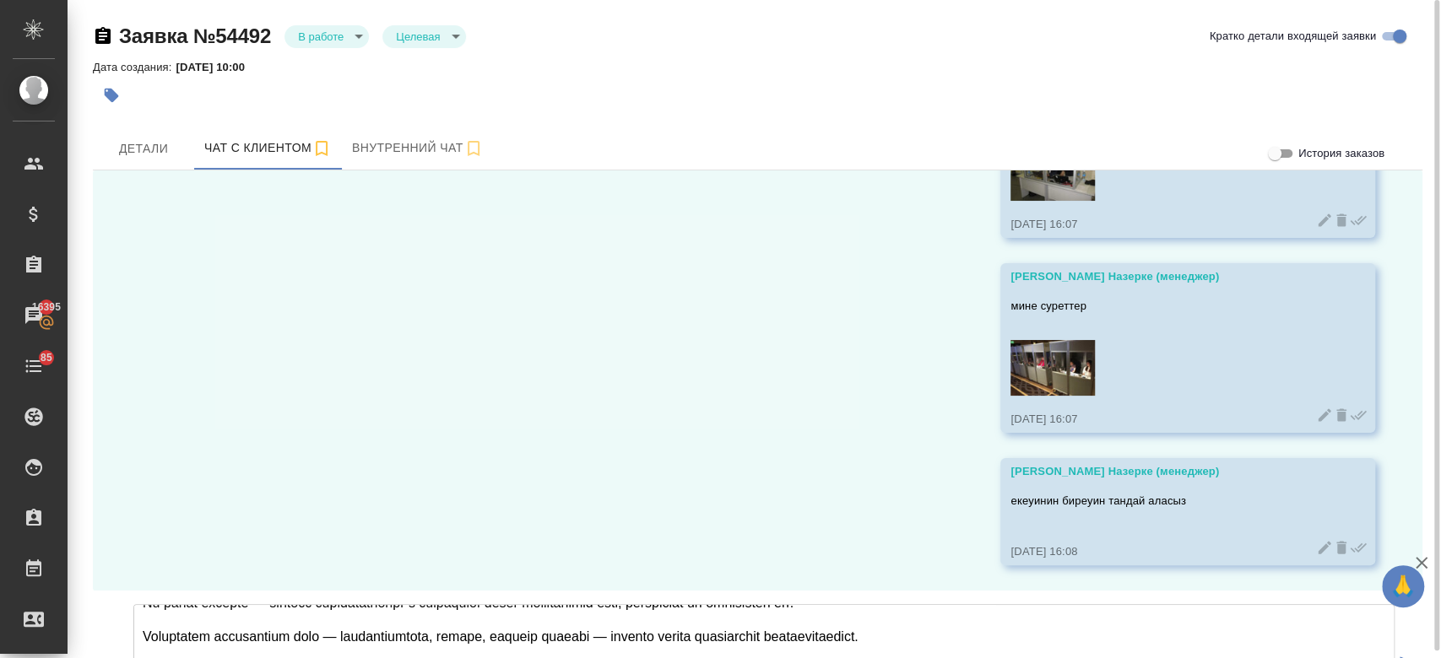
type textarea "Loremi dol sitametcons adipisci elits doe temporincidid u laboreet doloremagn a…"
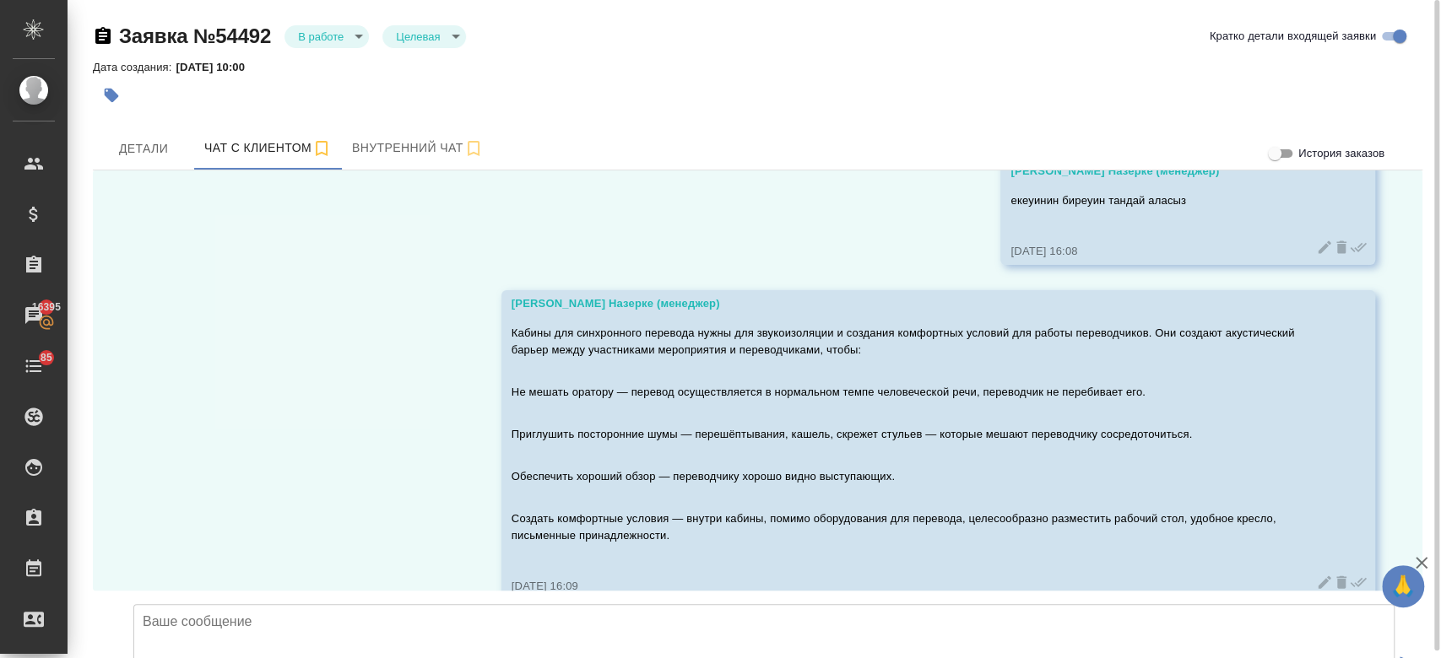
scroll to position [7611, 0]
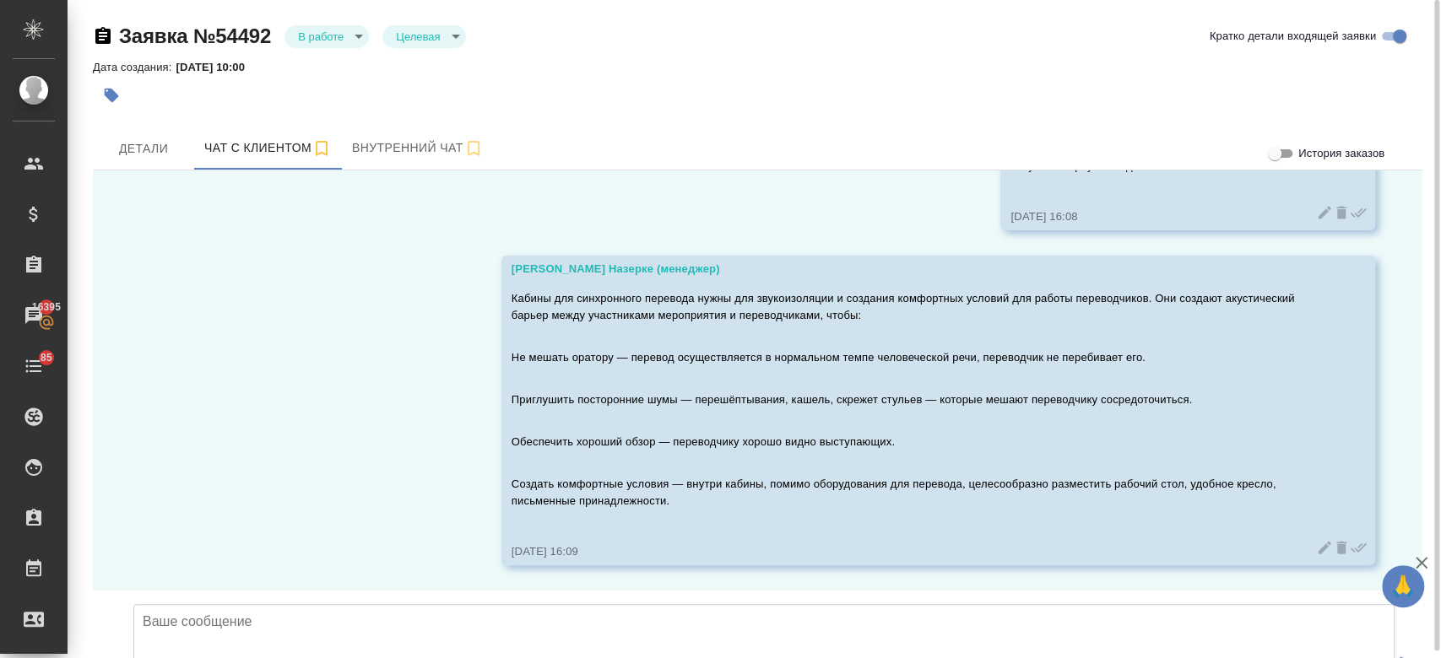
click at [411, 604] on textarea at bounding box center [763, 663] width 1261 height 118
paste textarea "Напольная кабина - она стоит на полу, то есть полноценная кабинка переводчиков,…"
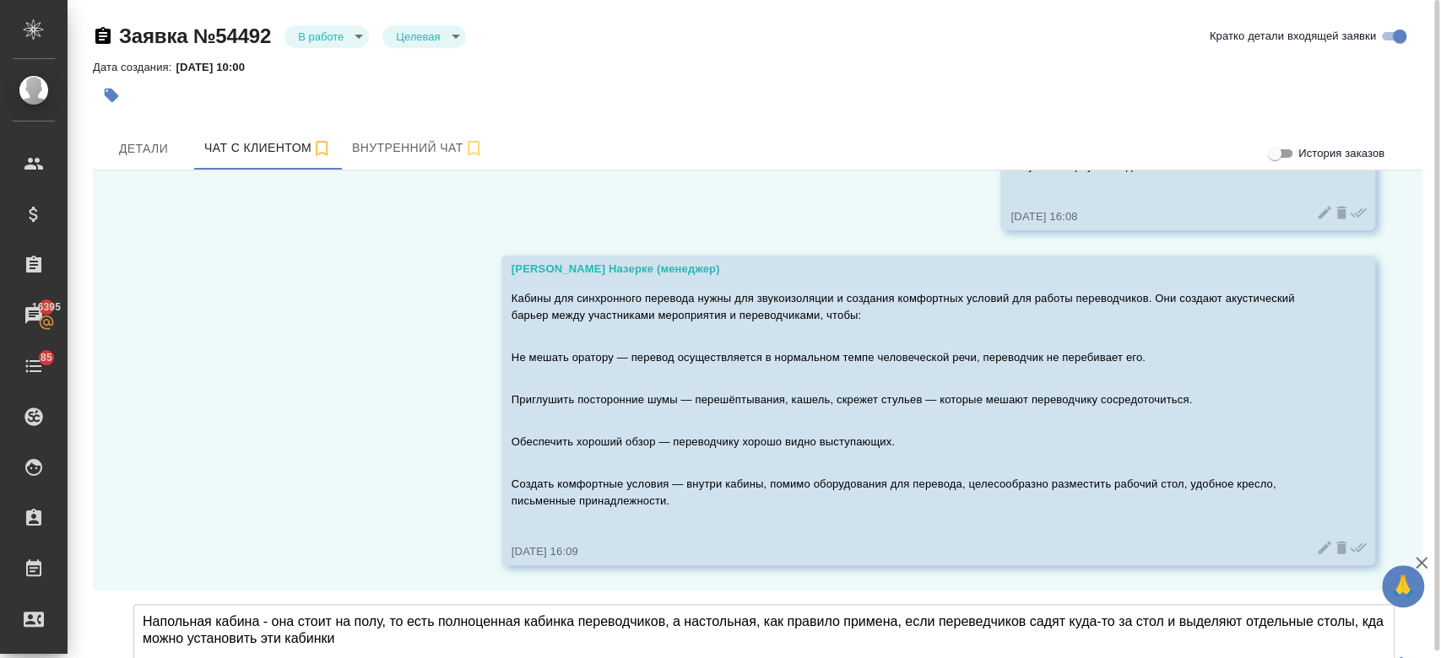
type textarea "Напольная кабина - она стоит на полу, то есть полноценная кабинка переводчиков,…"
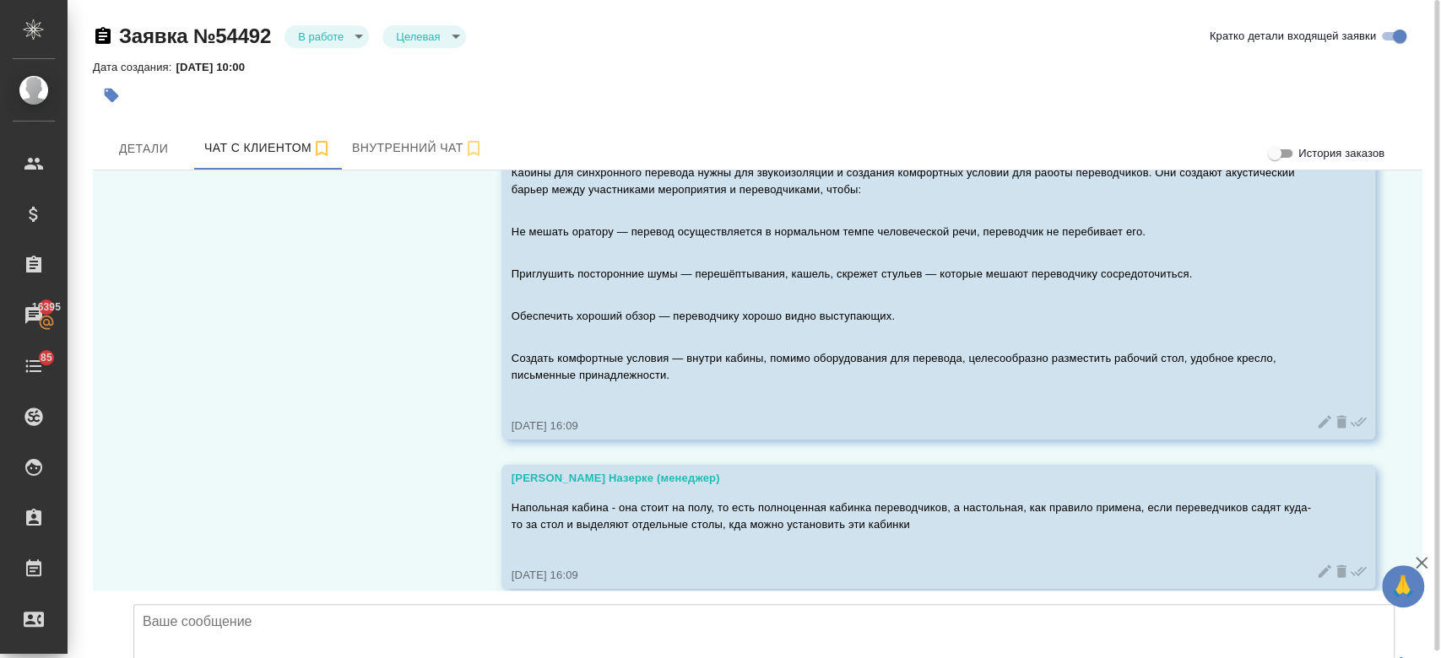
scroll to position [7761, 0]
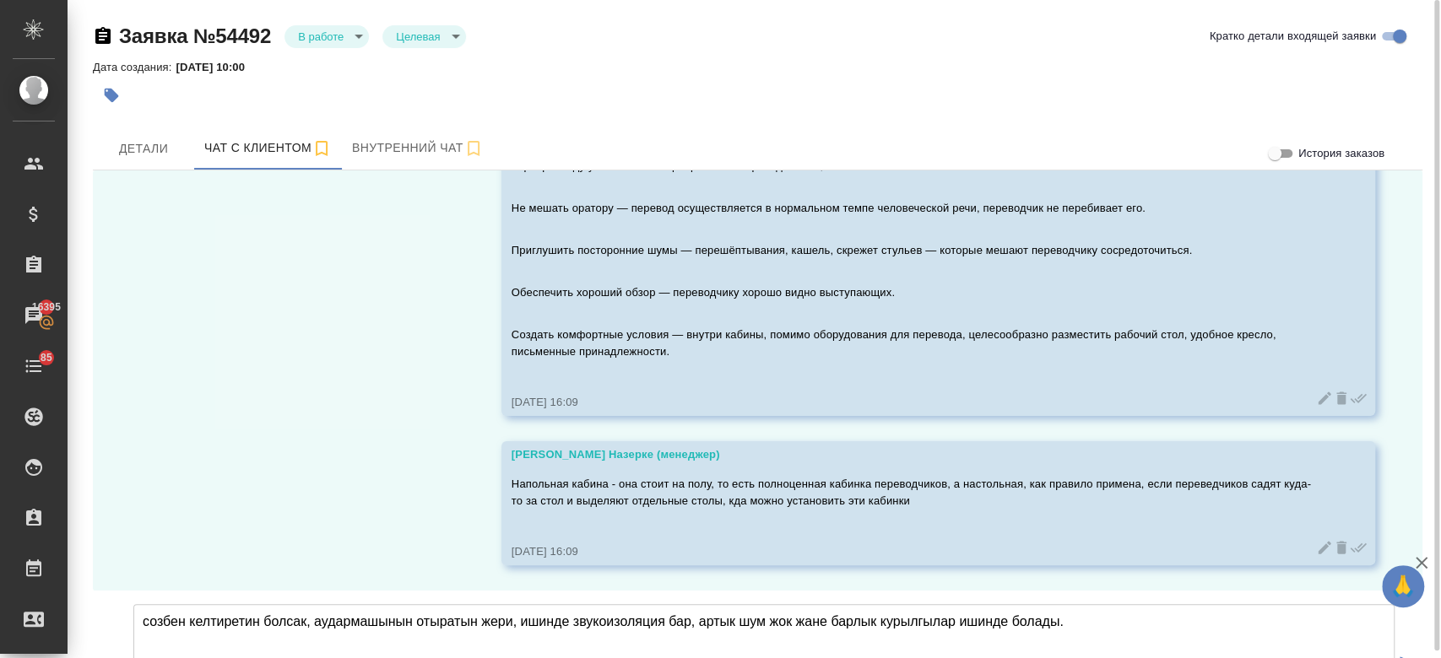
type textarea "созбен келтиретин болсак, аудармашынын отыратын жери, ишинде звукоизоляция бар,…"
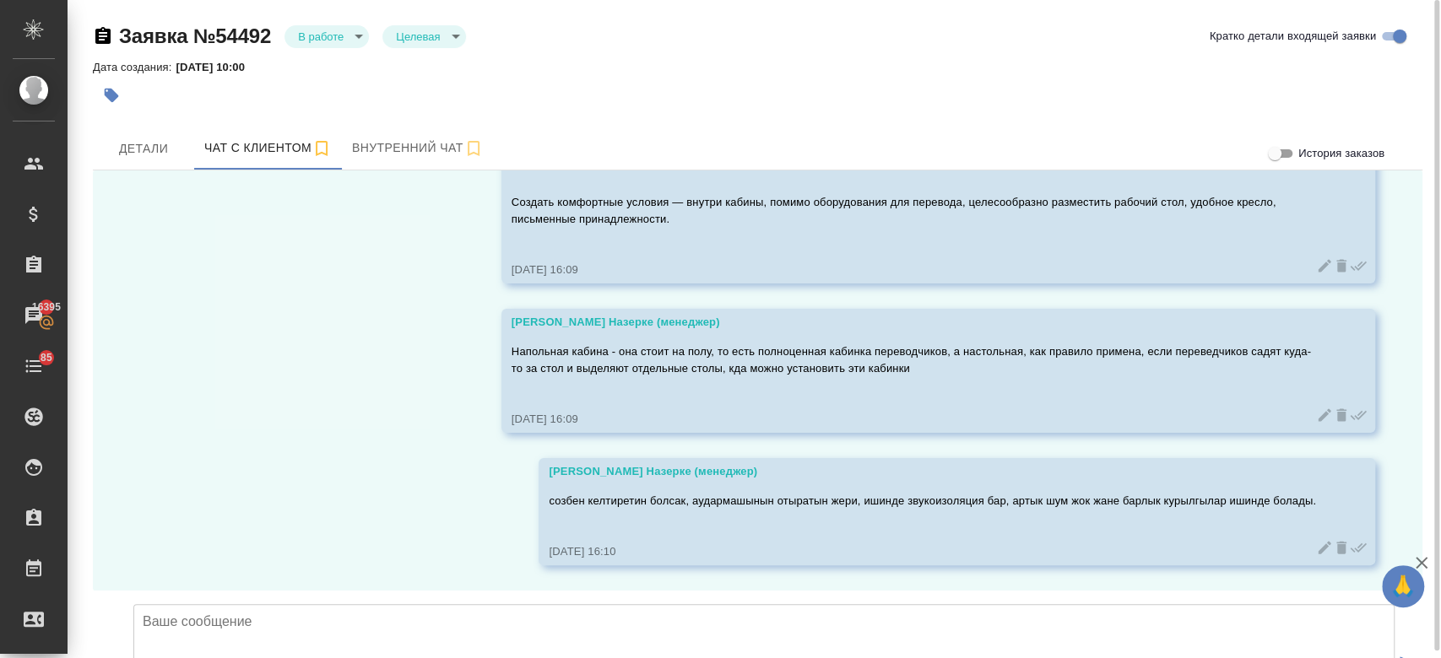
scroll to position [7894, 0]
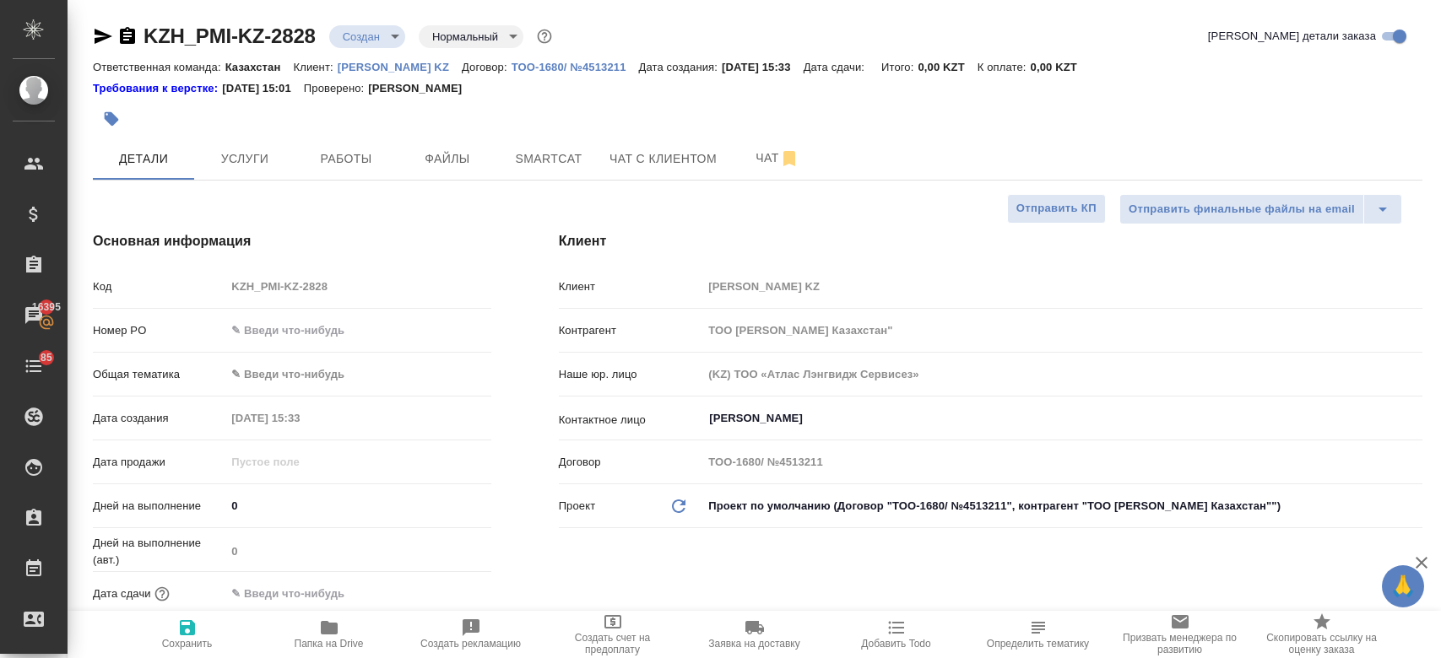
select select "RU"
click at [739, 88] on div "Требования к верстке: [DATE] 15:01 Проверено: [PERSON_NAME]" at bounding box center [757, 88] width 1329 height 17
